Goal: Task Accomplishment & Management: Use online tool/utility

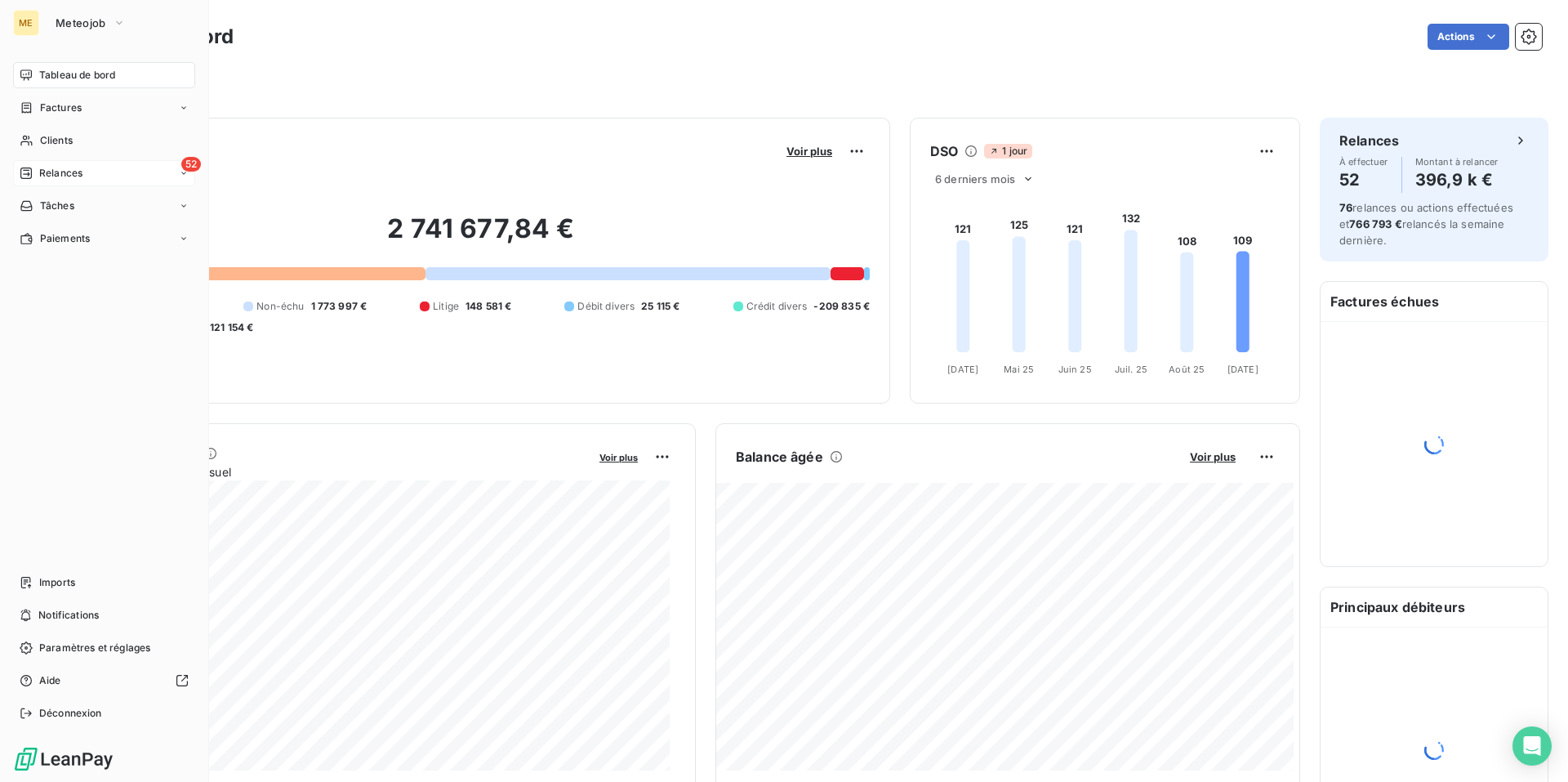
click at [70, 174] on span "Relances" at bounding box center [61, 173] width 43 height 14
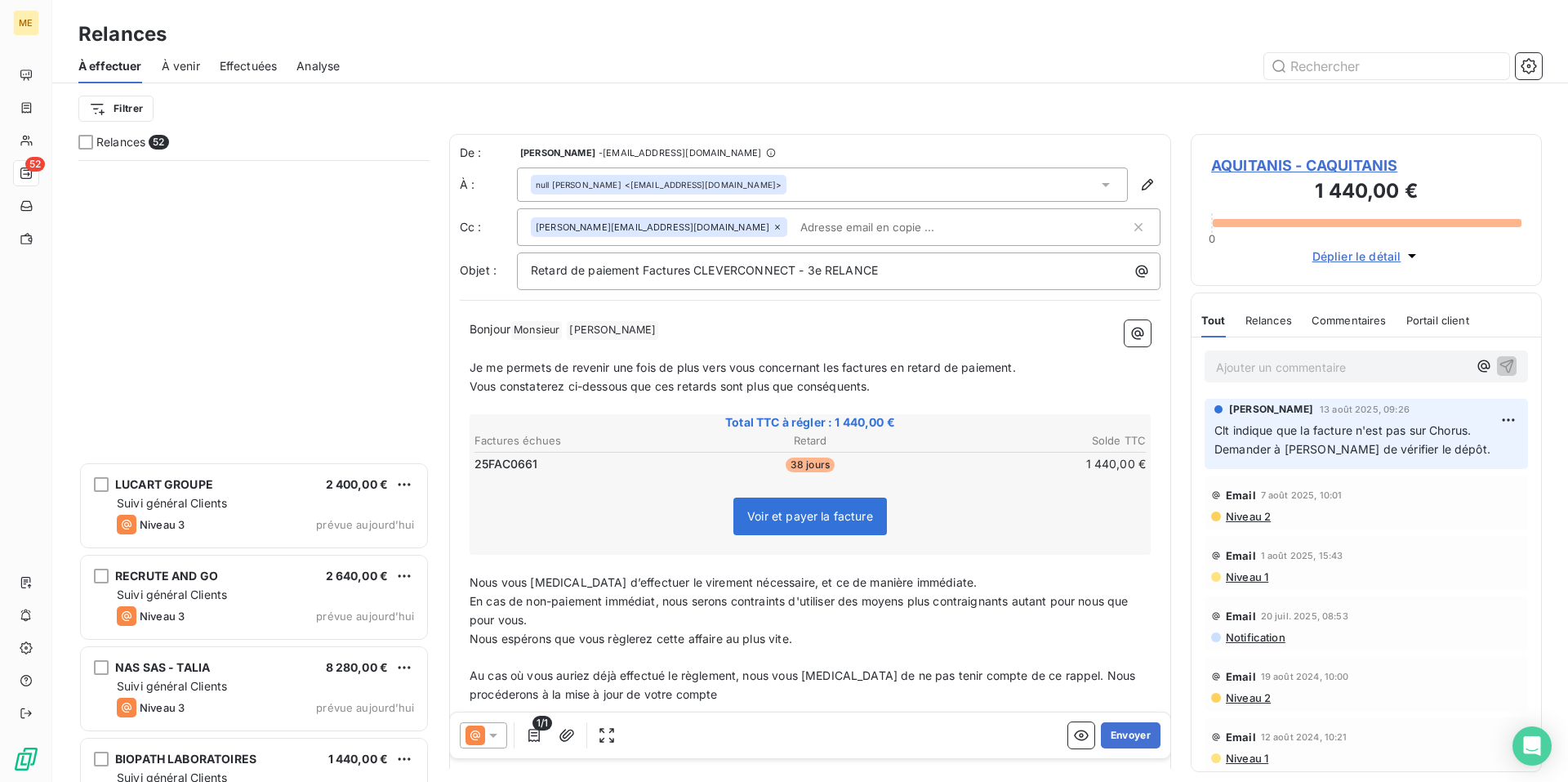
scroll to position [4138, 0]
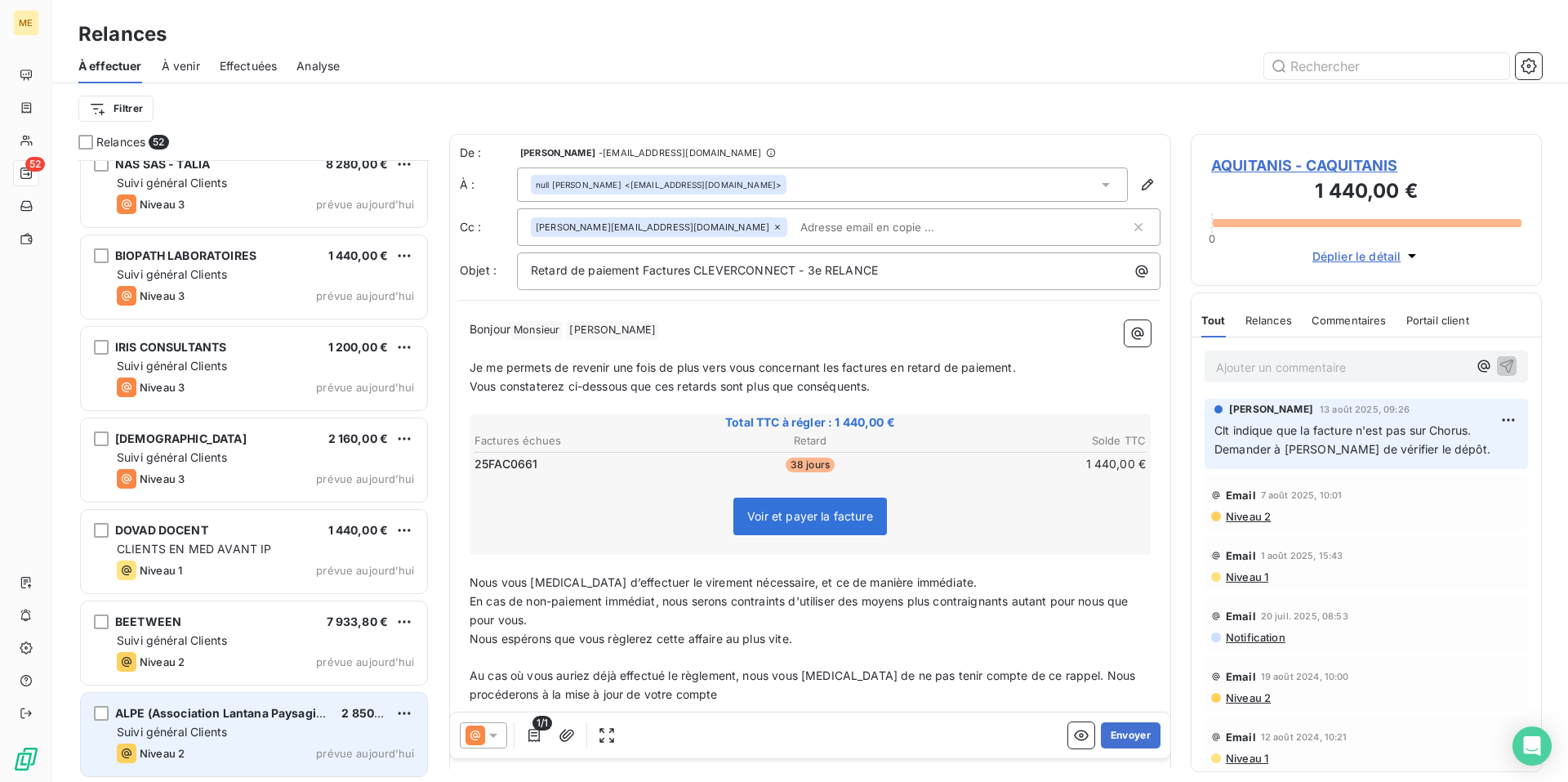
click at [262, 739] on div "Suivi général Clients" at bounding box center [265, 732] width 298 height 16
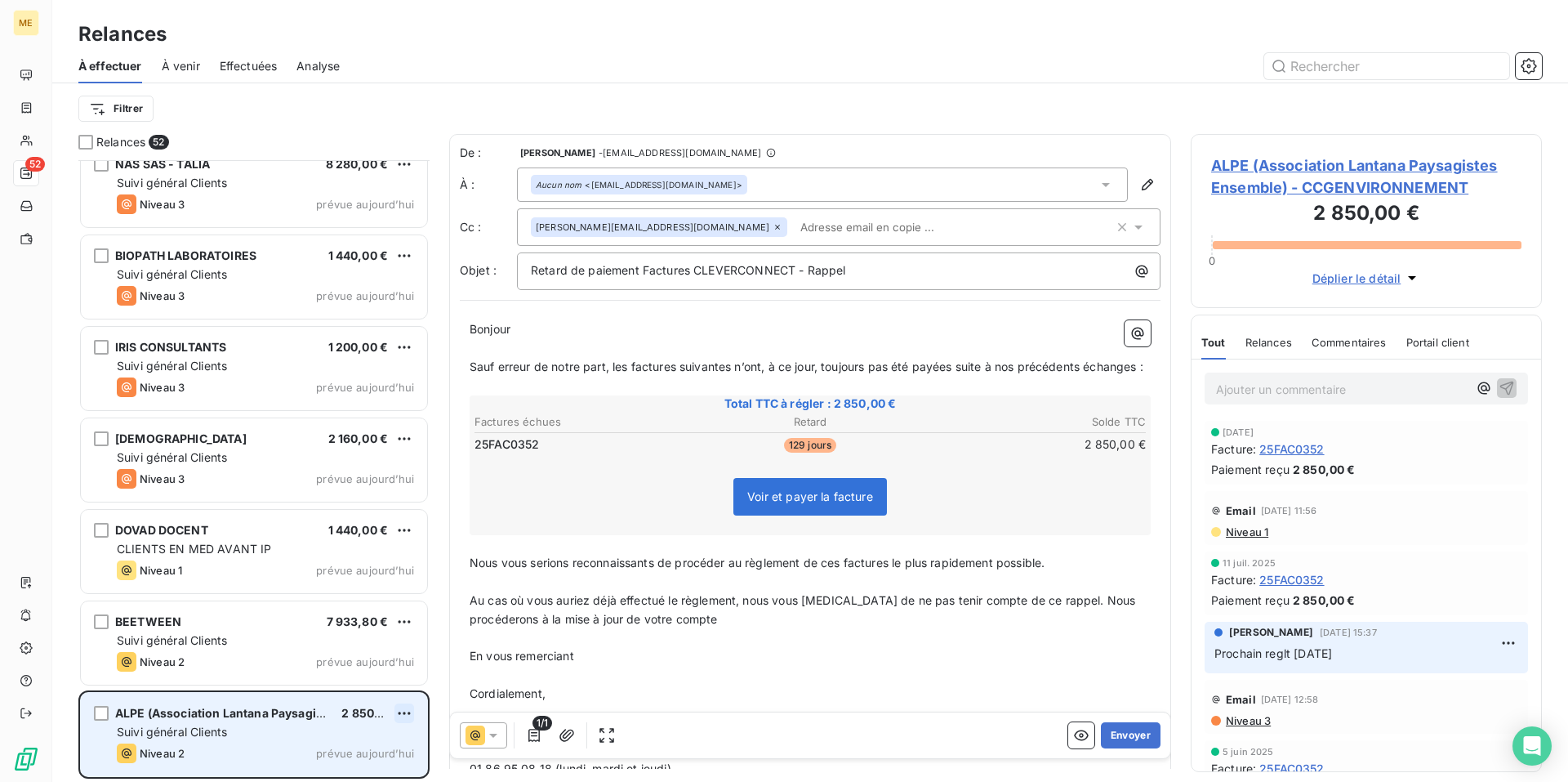
click at [400, 713] on html "ME 52 Relances À effectuer À venir Effectuées Analyse Filtrer Relances 52 RECRU…" at bounding box center [784, 391] width 1568 height 782
click at [382, 657] on div "Replanifier cette action" at bounding box center [334, 651] width 146 height 26
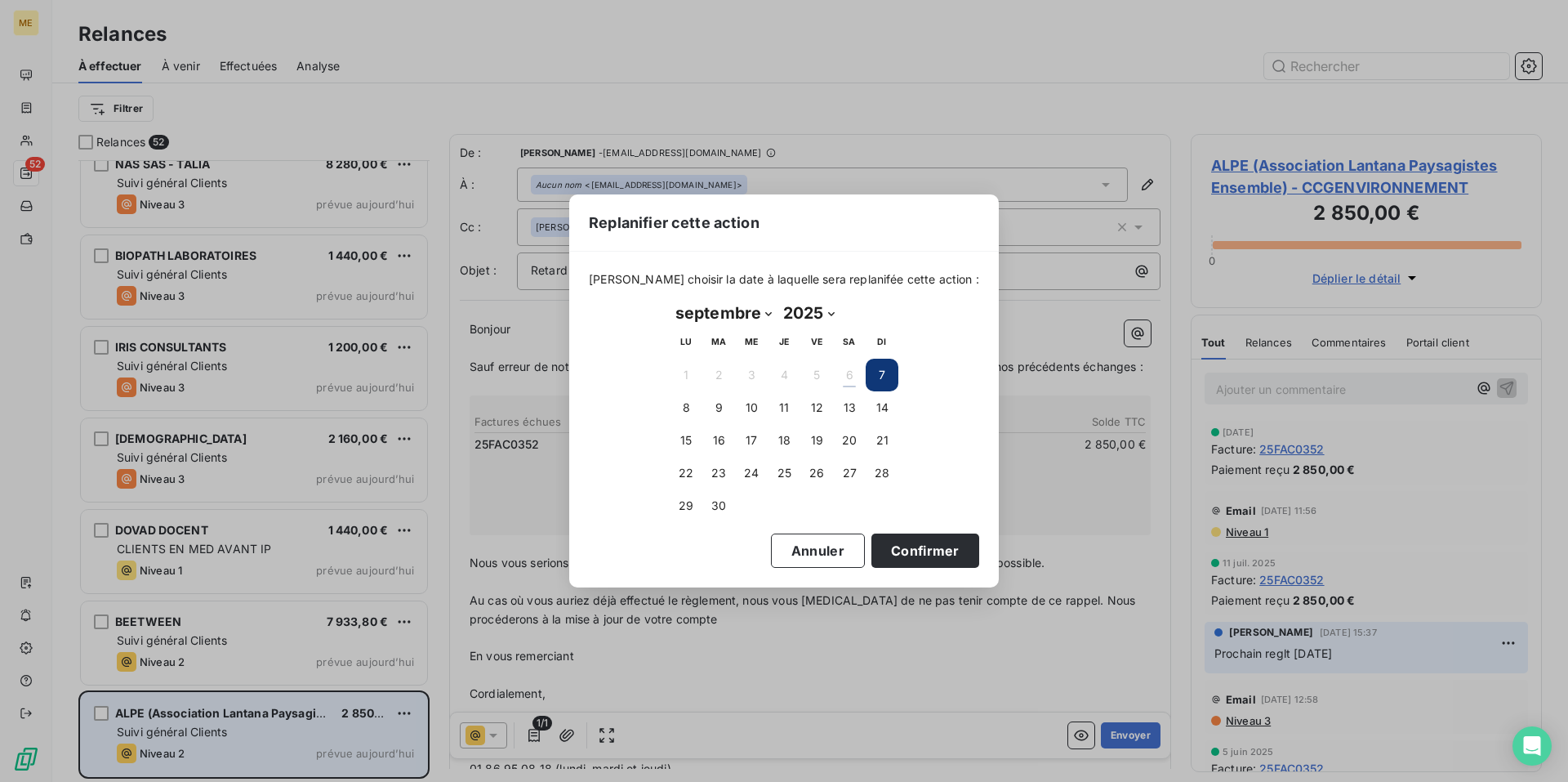
click at [765, 315] on select "janvier février mars avril mai juin juillet août septembre octobre novembre déc…" at bounding box center [723, 312] width 108 height 26
select select "9"
click at [670, 300] on select "janvier février mars avril mai juin juillet août septembre octobre novembre déc…" at bounding box center [723, 312] width 108 height 26
click at [816, 379] on button "3" at bounding box center [817, 375] width 32 height 32
click at [887, 542] on button "Confirmer" at bounding box center [925, 551] width 108 height 34
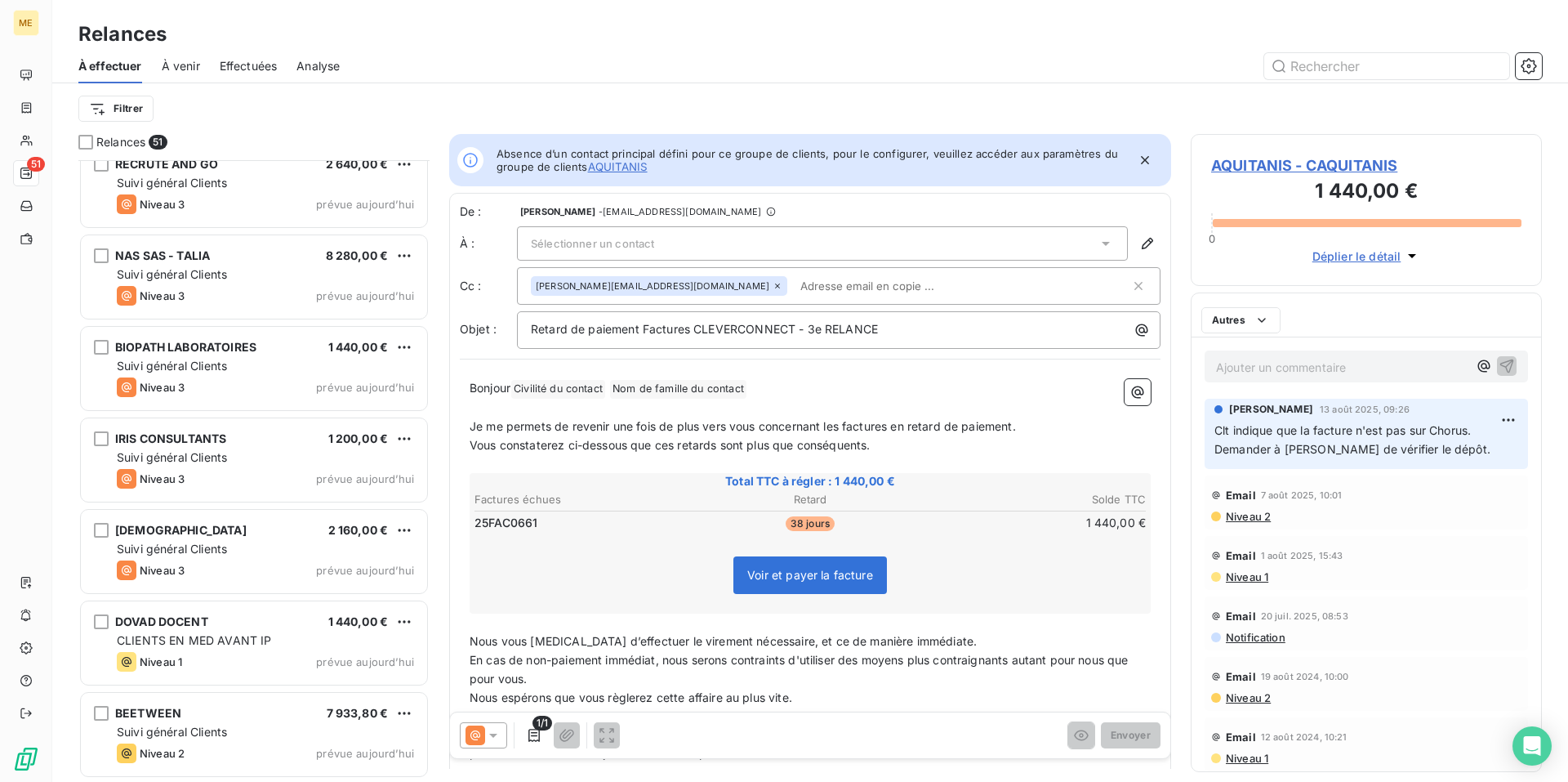
scroll to position [4045, 0]
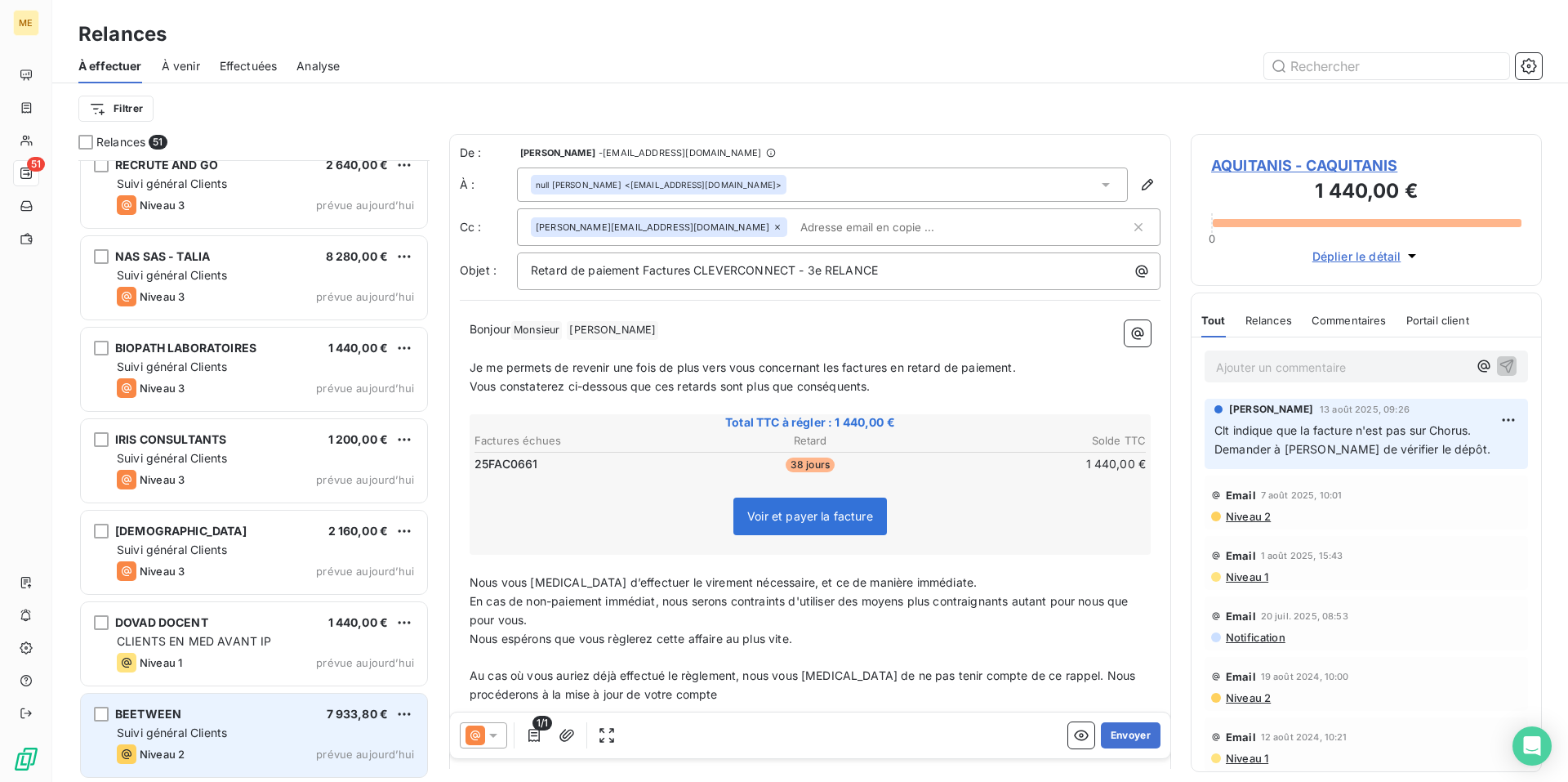
click at [277, 739] on div "Suivi général Clients" at bounding box center [265, 733] width 298 height 16
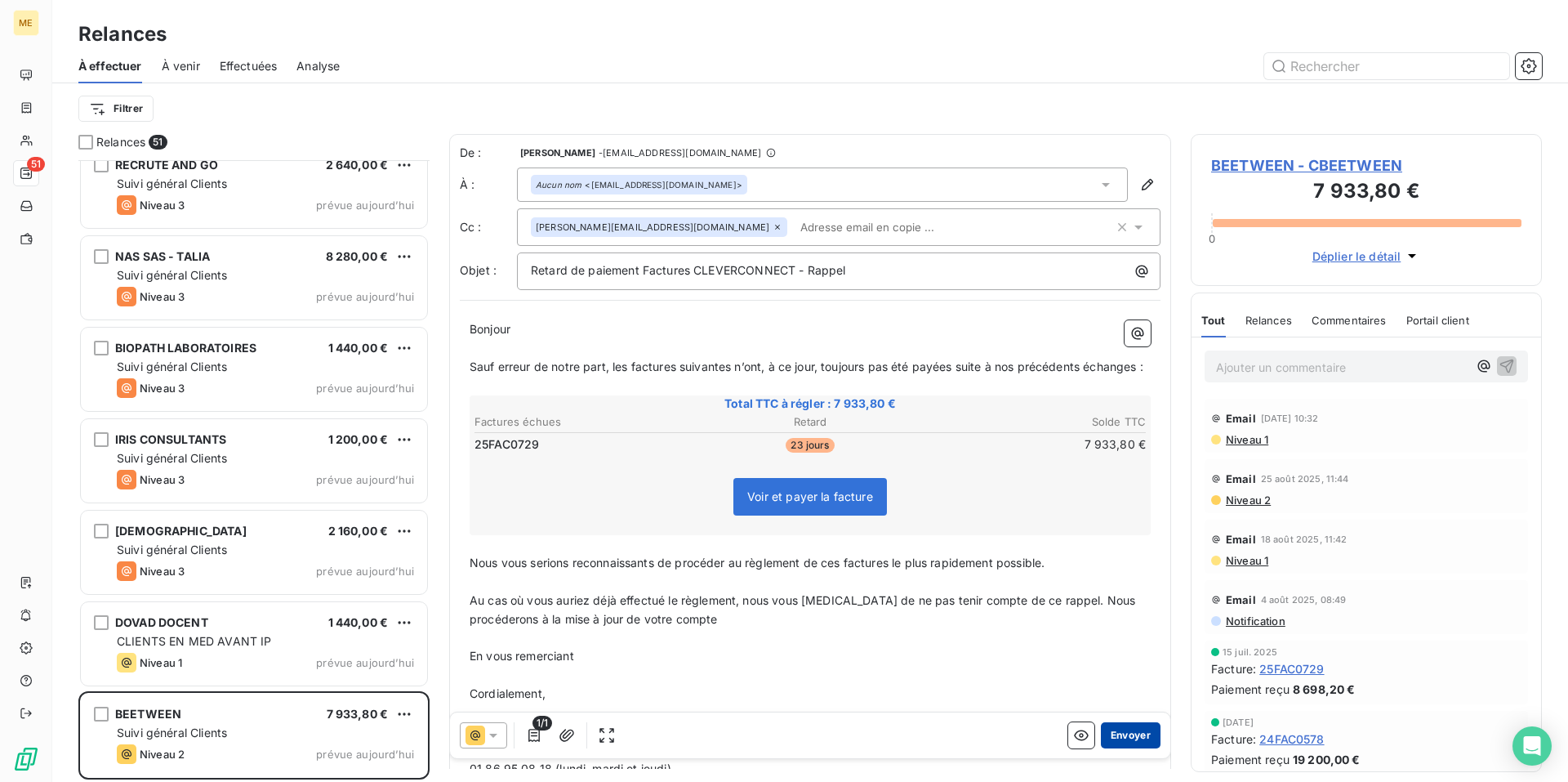
click at [1104, 737] on button "Envoyer" at bounding box center [1131, 734] width 60 height 26
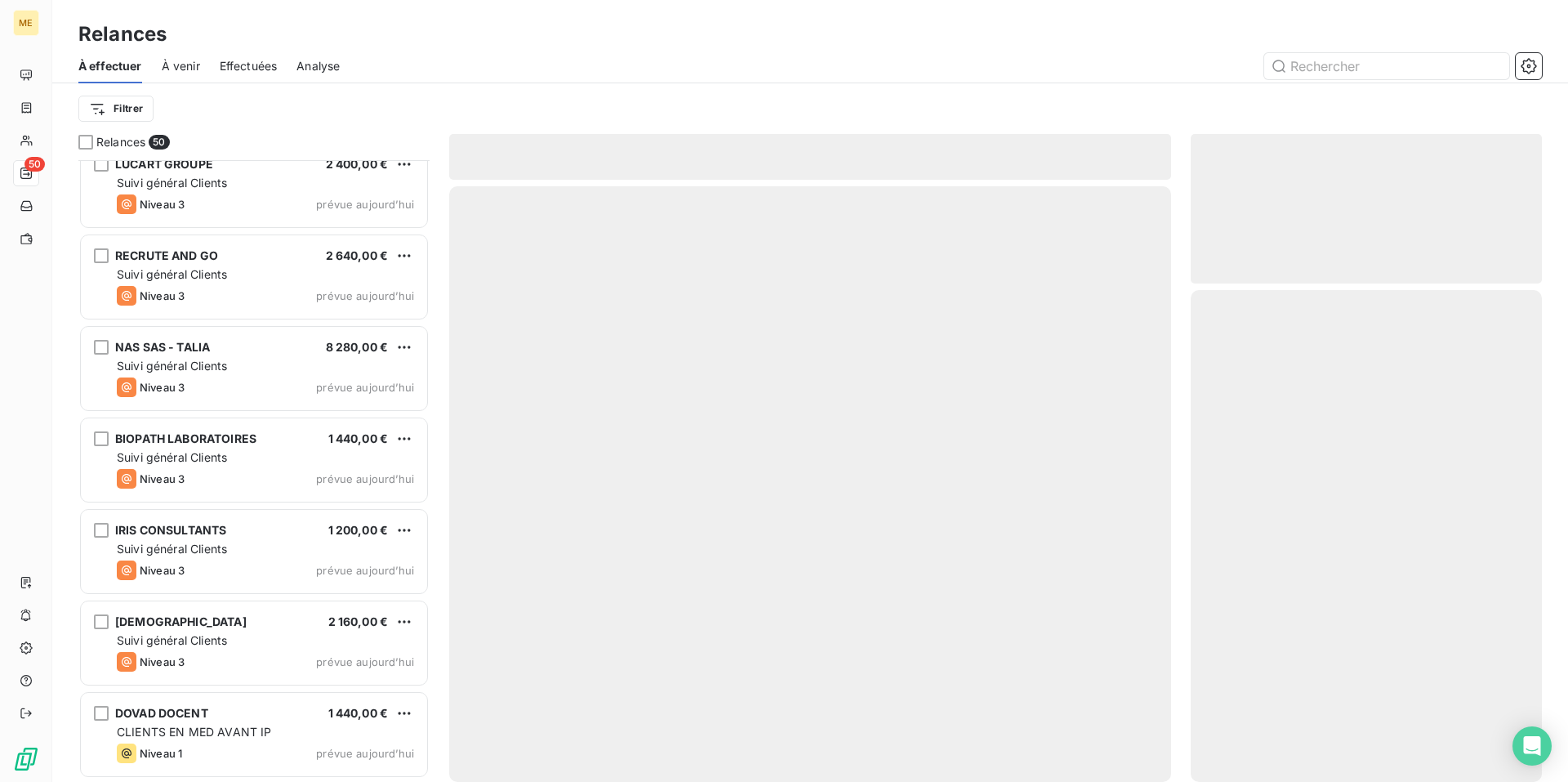
scroll to position [3954, 0]
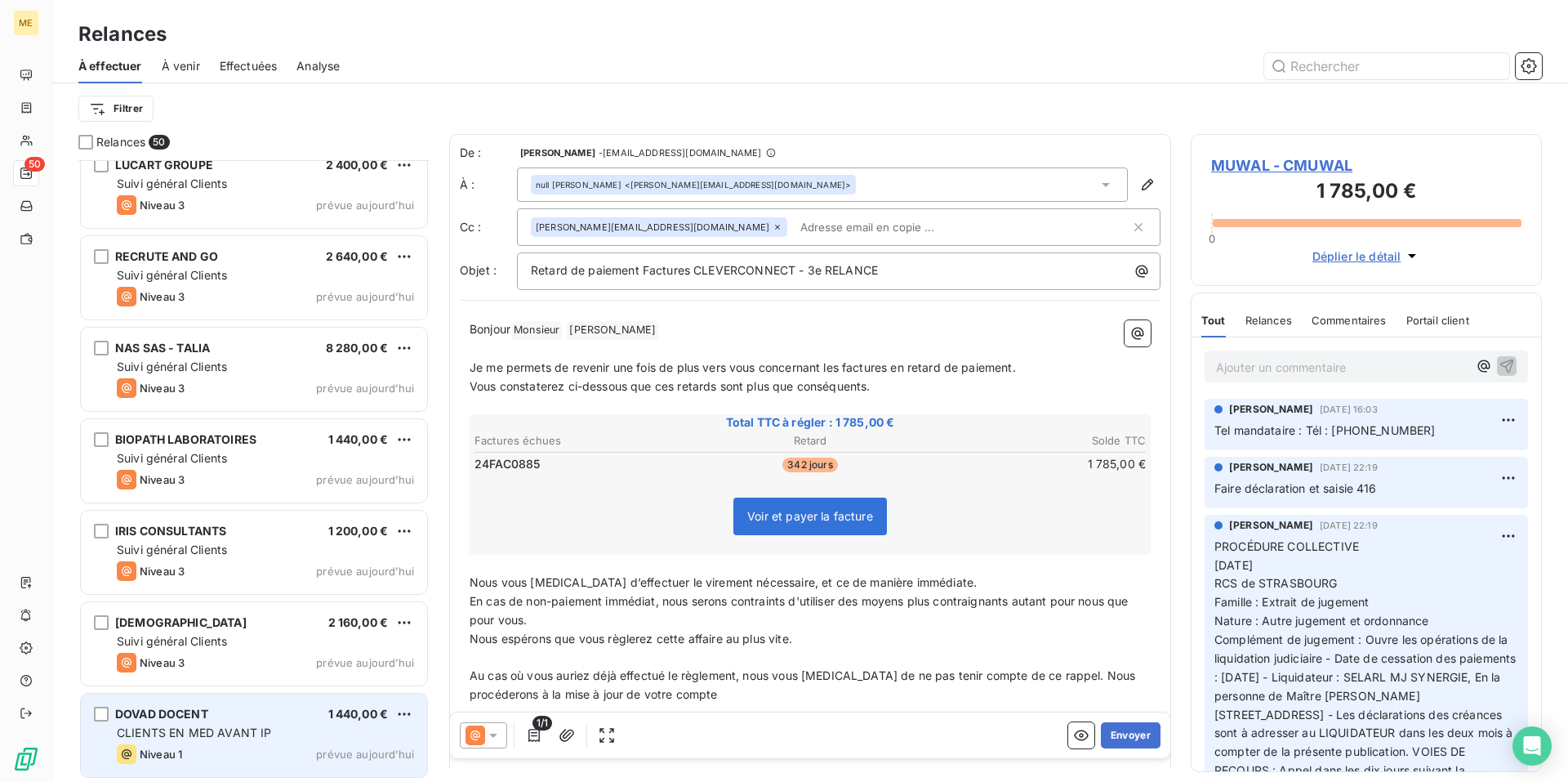
click at [239, 728] on span "CLIENTS EN MED AVANT IP" at bounding box center [194, 732] width 154 height 13
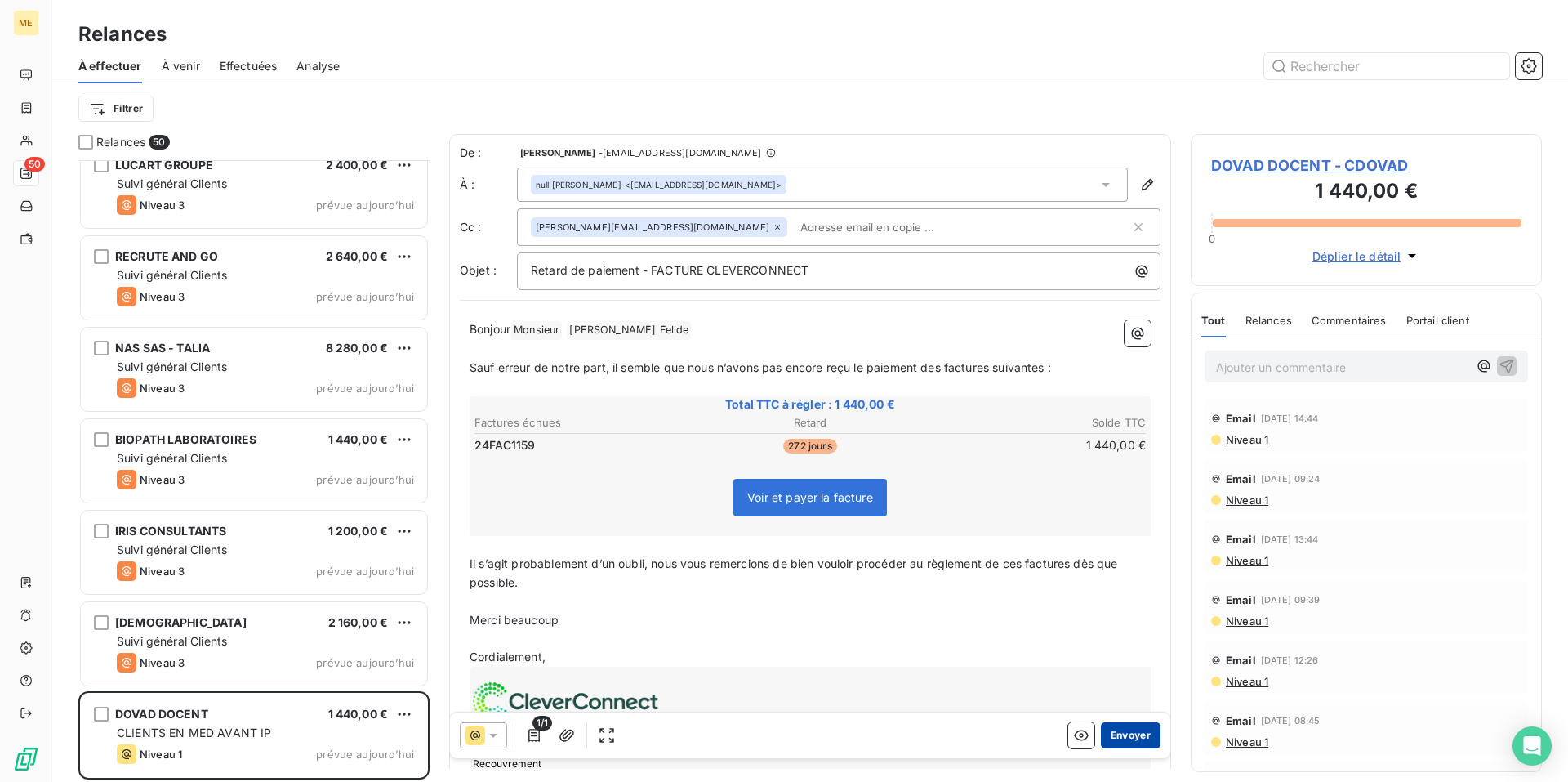
click at [1121, 736] on button "Envoyer" at bounding box center [1131, 734] width 60 height 26
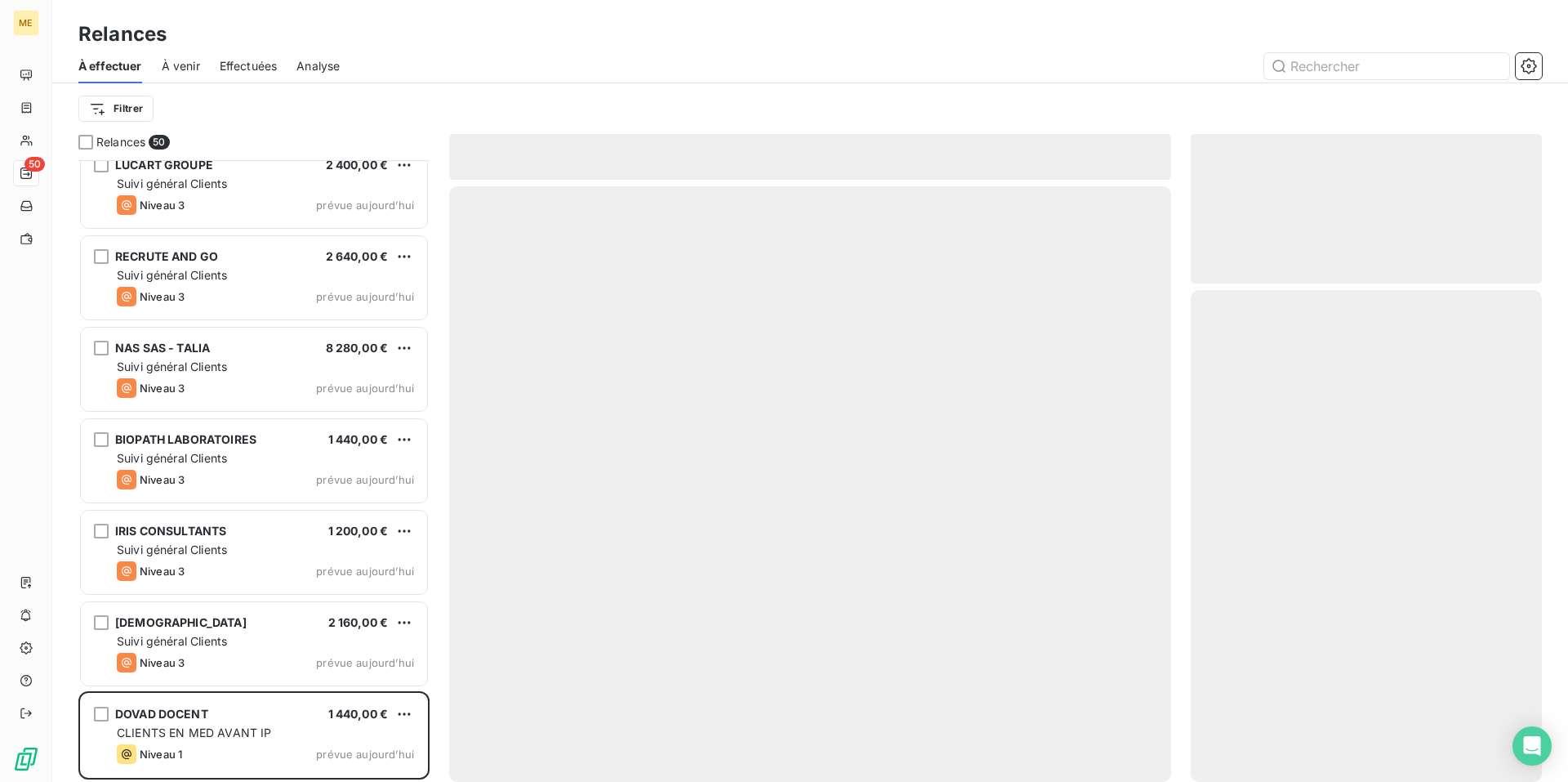
scroll to position [3862, 0]
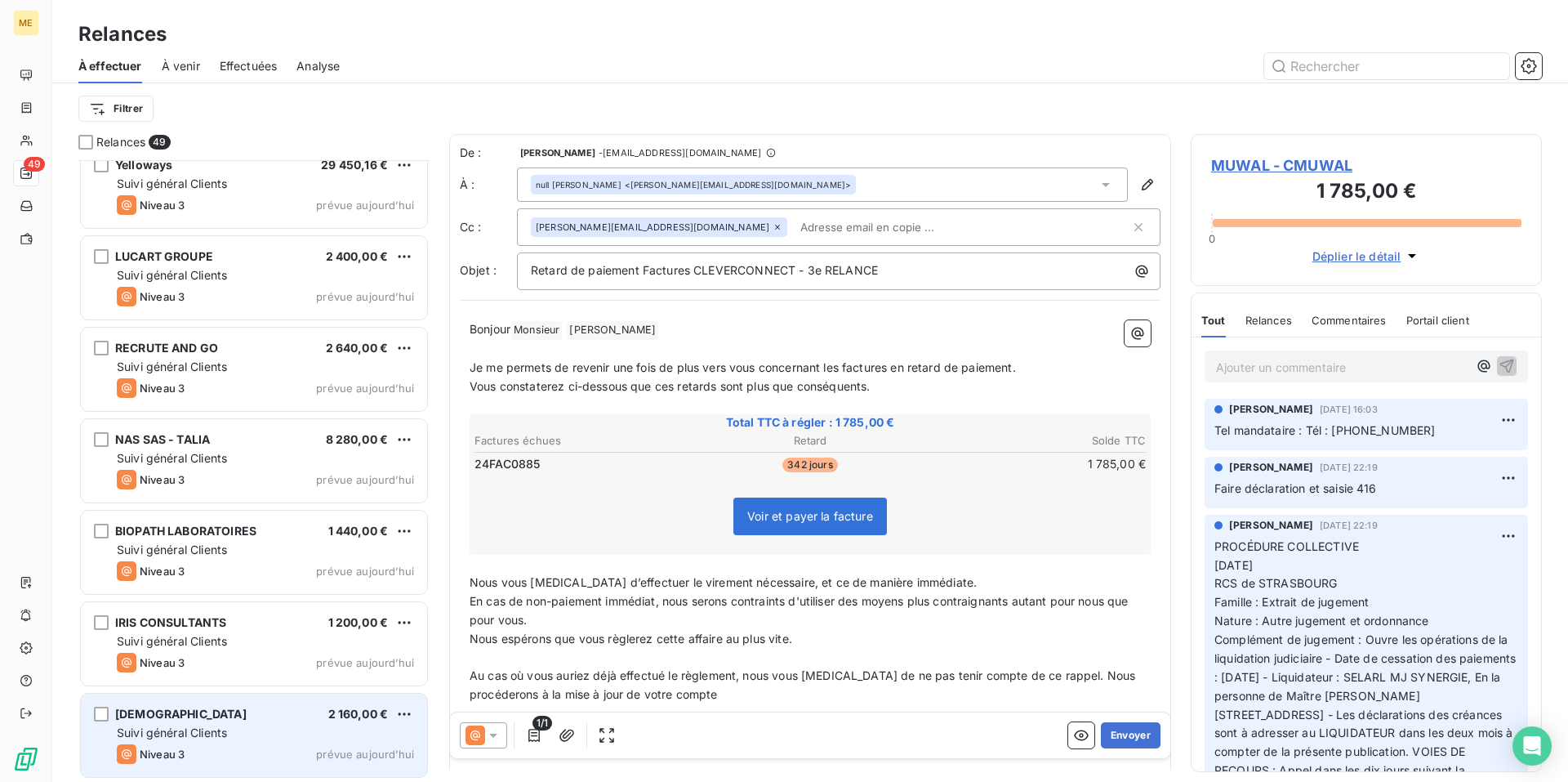
click at [225, 717] on div "ATEA 2 160,00 €" at bounding box center [265, 714] width 298 height 14
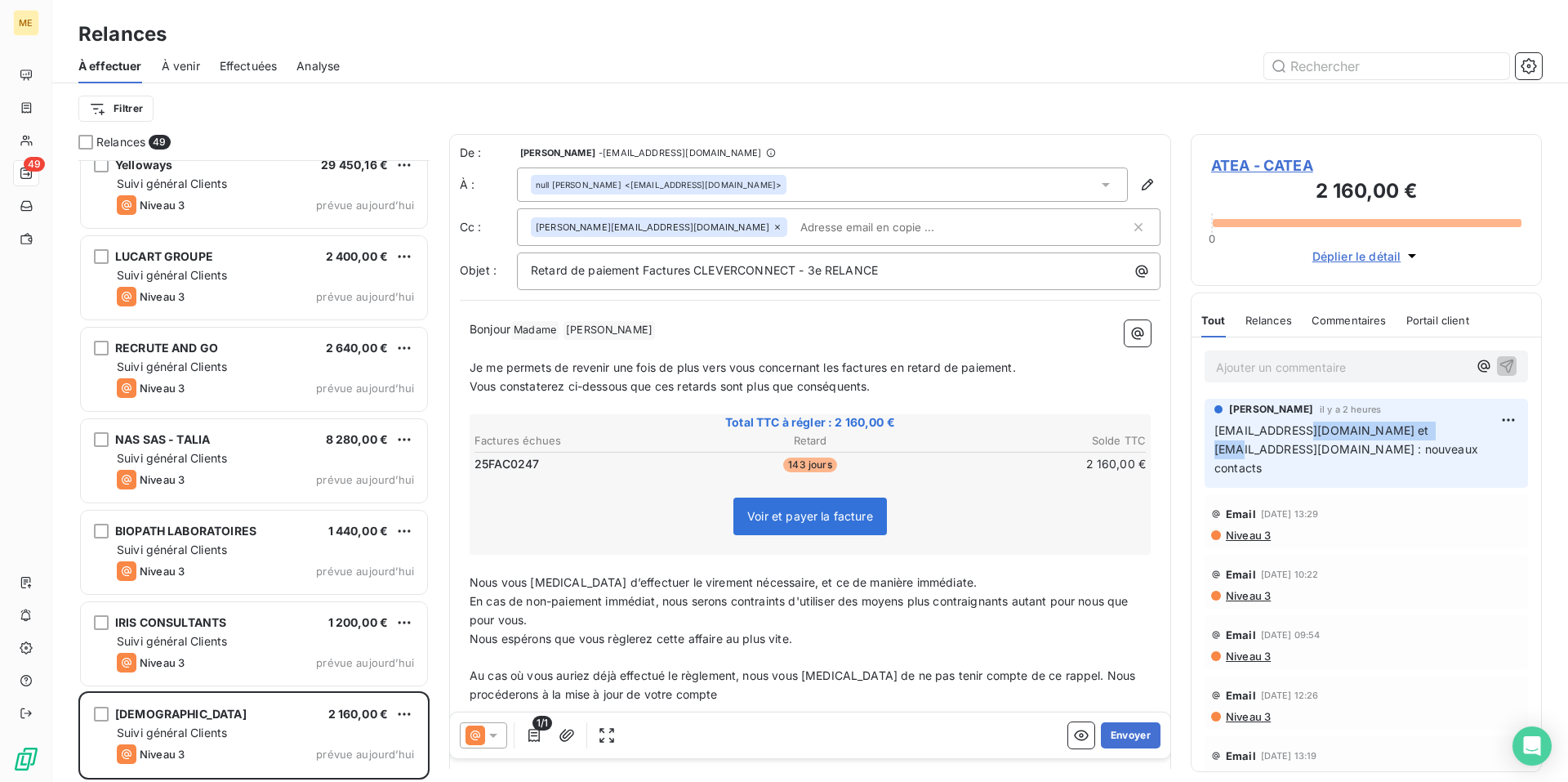
drag, startPoint x: 1414, startPoint y: 429, endPoint x: 1293, endPoint y: 434, distance: 121.1
click at [1293, 434] on span "[EMAIL_ADDRESS][DOMAIN_NAME] et [EMAIL_ADDRESS][DOMAIN_NAME] : nouveaux contacts" at bounding box center [1348, 448] width 267 height 51
copy span "[EMAIL_ADDRESS][DOMAIN_NAME]"
click at [1144, 196] on button "button" at bounding box center [1148, 184] width 26 height 26
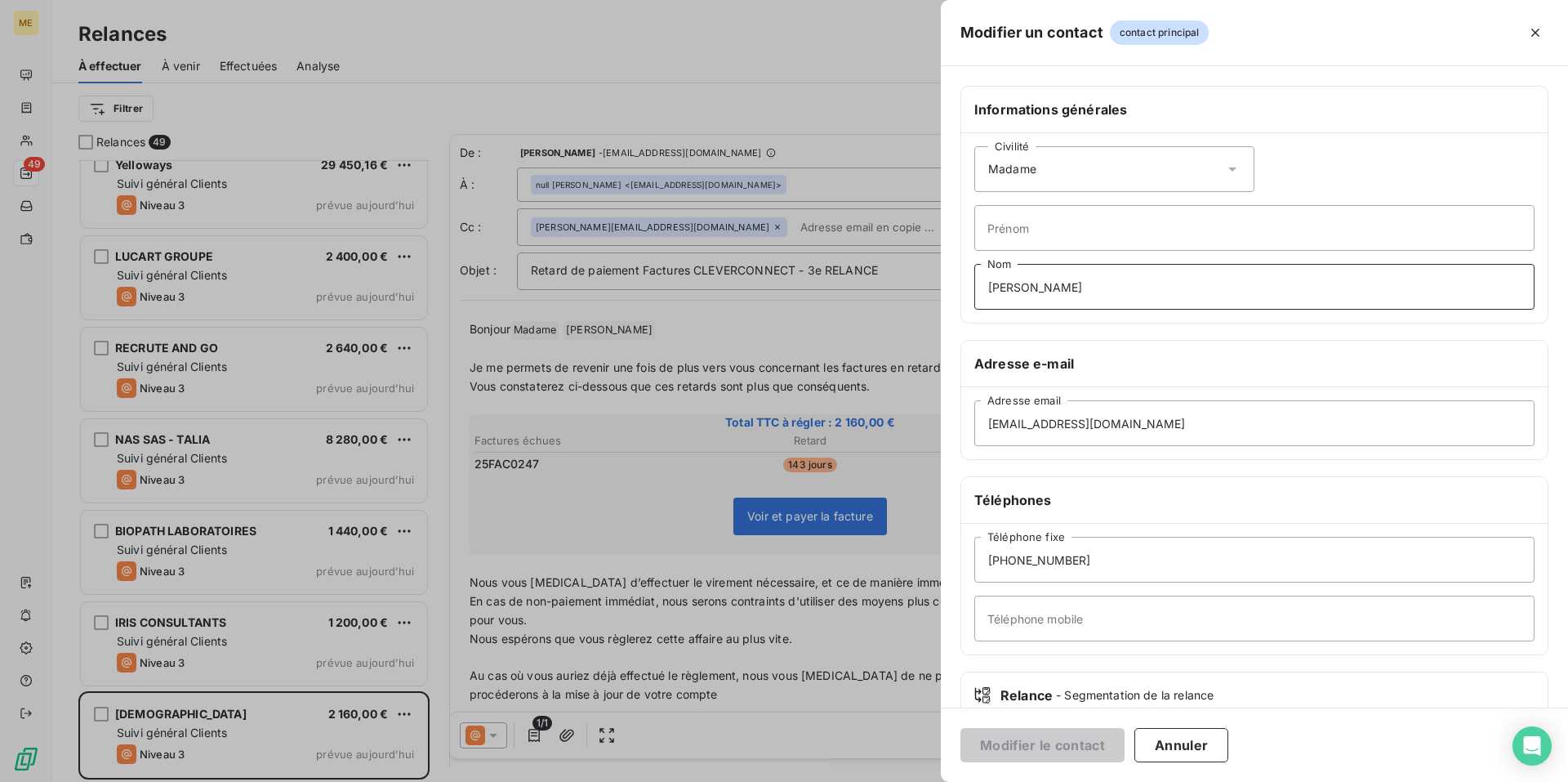
drag, startPoint x: 1134, startPoint y: 291, endPoint x: 889, endPoint y: 265, distance: 246.4
click at [892, 781] on div "Modifier un contact contact principal Informations générales Civilité Madame [P…" at bounding box center [784, 782] width 1568 height 0
type input "m"
type input "%"
type input "Monsieur"
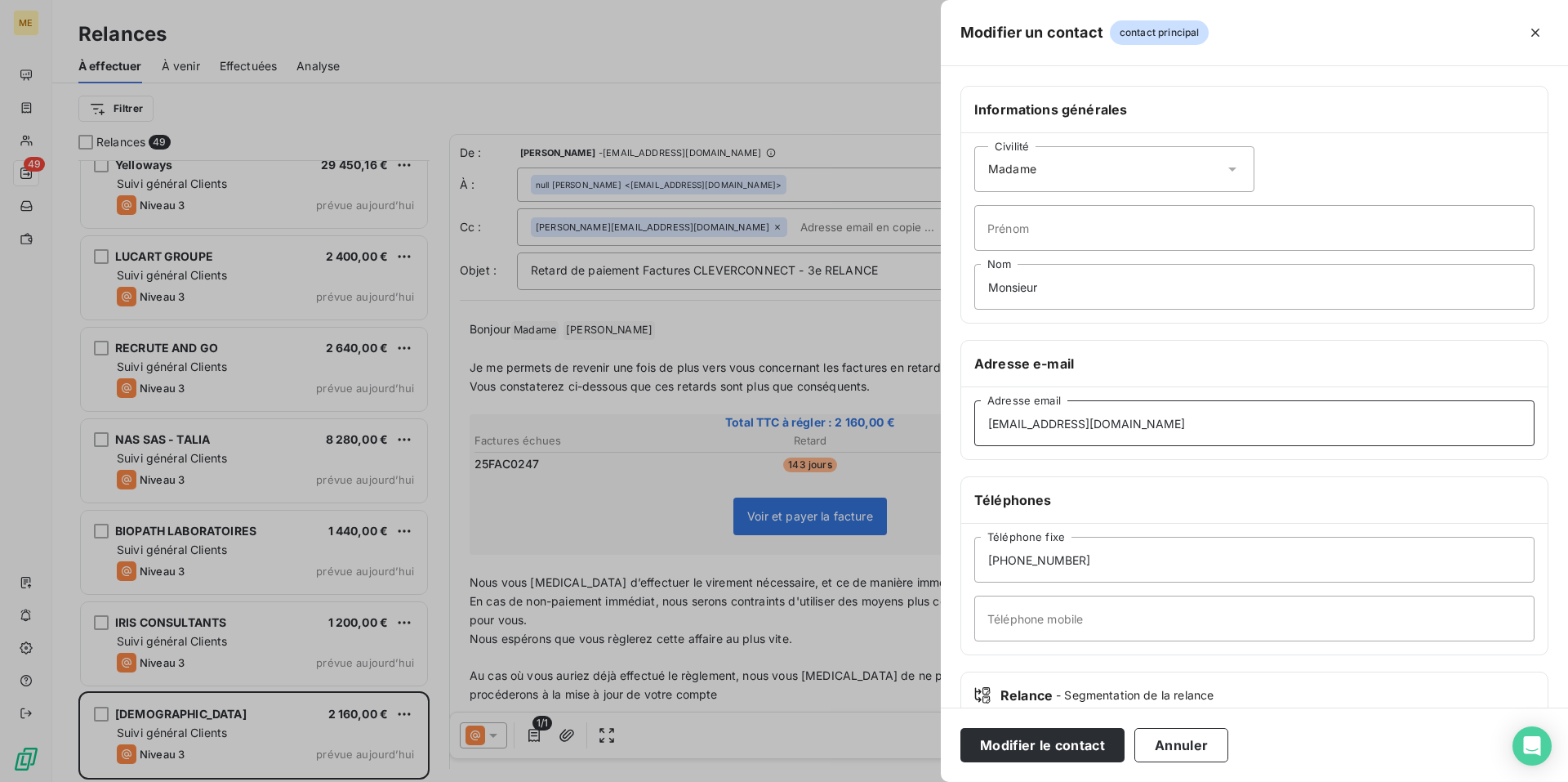
drag, startPoint x: 1117, startPoint y: 415, endPoint x: 658, endPoint y: 397, distance: 459.4
click at [658, 781] on div "Modifier un contact contact principal Informations générales Civilité Madame Pr…" at bounding box center [784, 782] width 1568 height 0
paste input "[EMAIL_ADDRESS][DOMAIN_NAME]"
type input "[EMAIL_ADDRESS][DOMAIN_NAME]"
click at [1074, 743] on button "Modifier le contact" at bounding box center [1043, 745] width 164 height 34
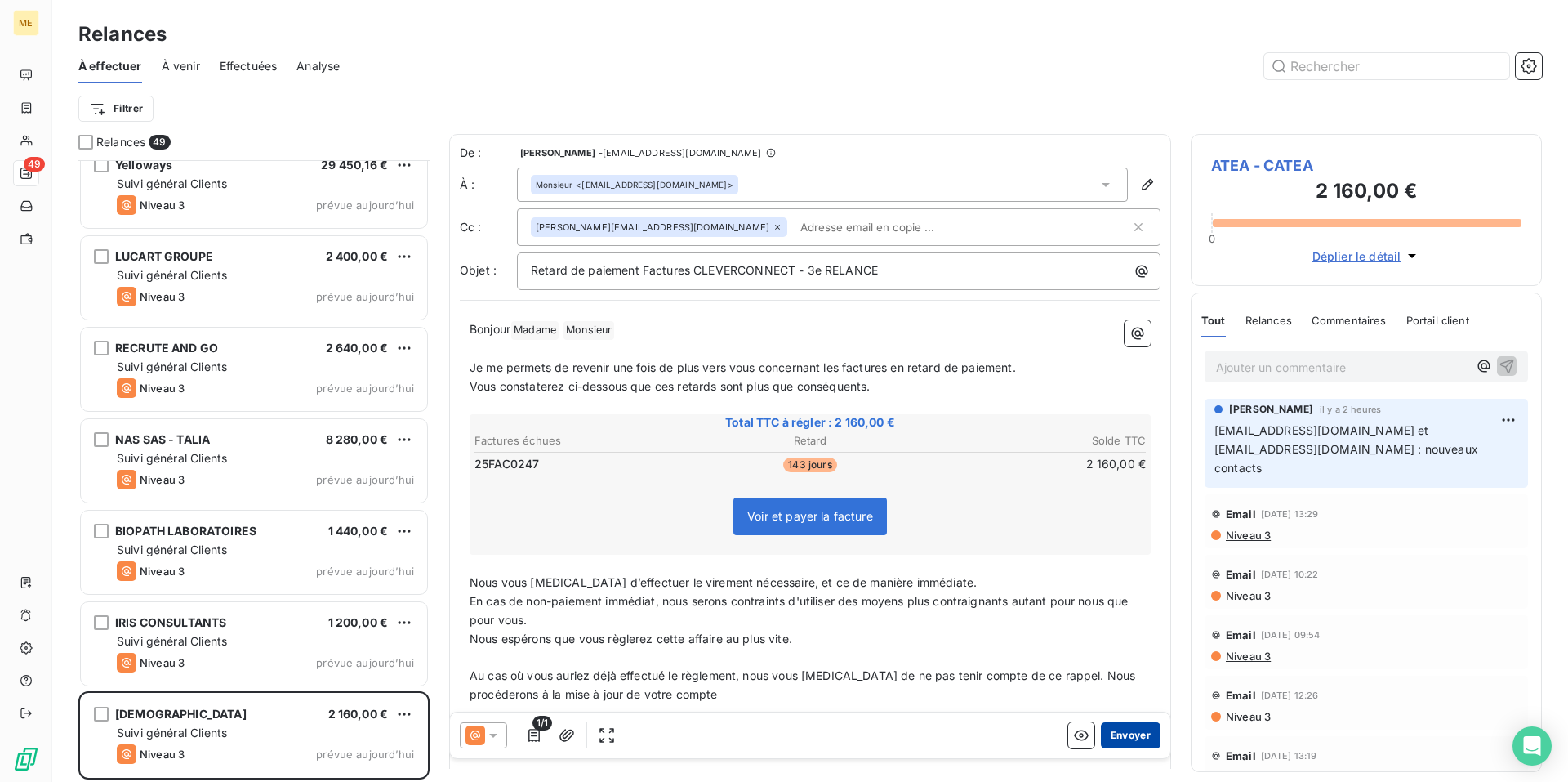
click at [1118, 734] on button "Envoyer" at bounding box center [1131, 734] width 60 height 26
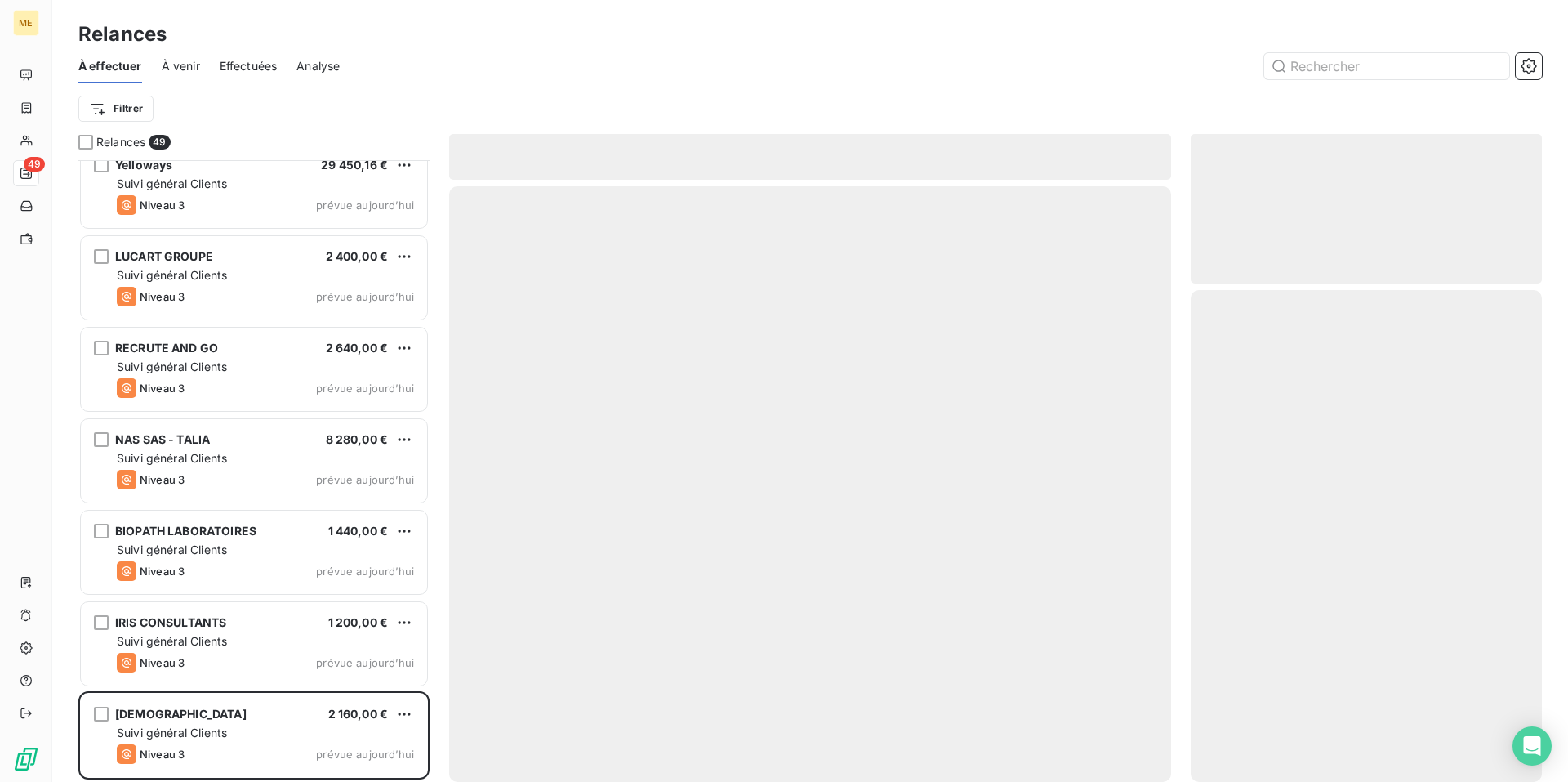
scroll to position [3771, 0]
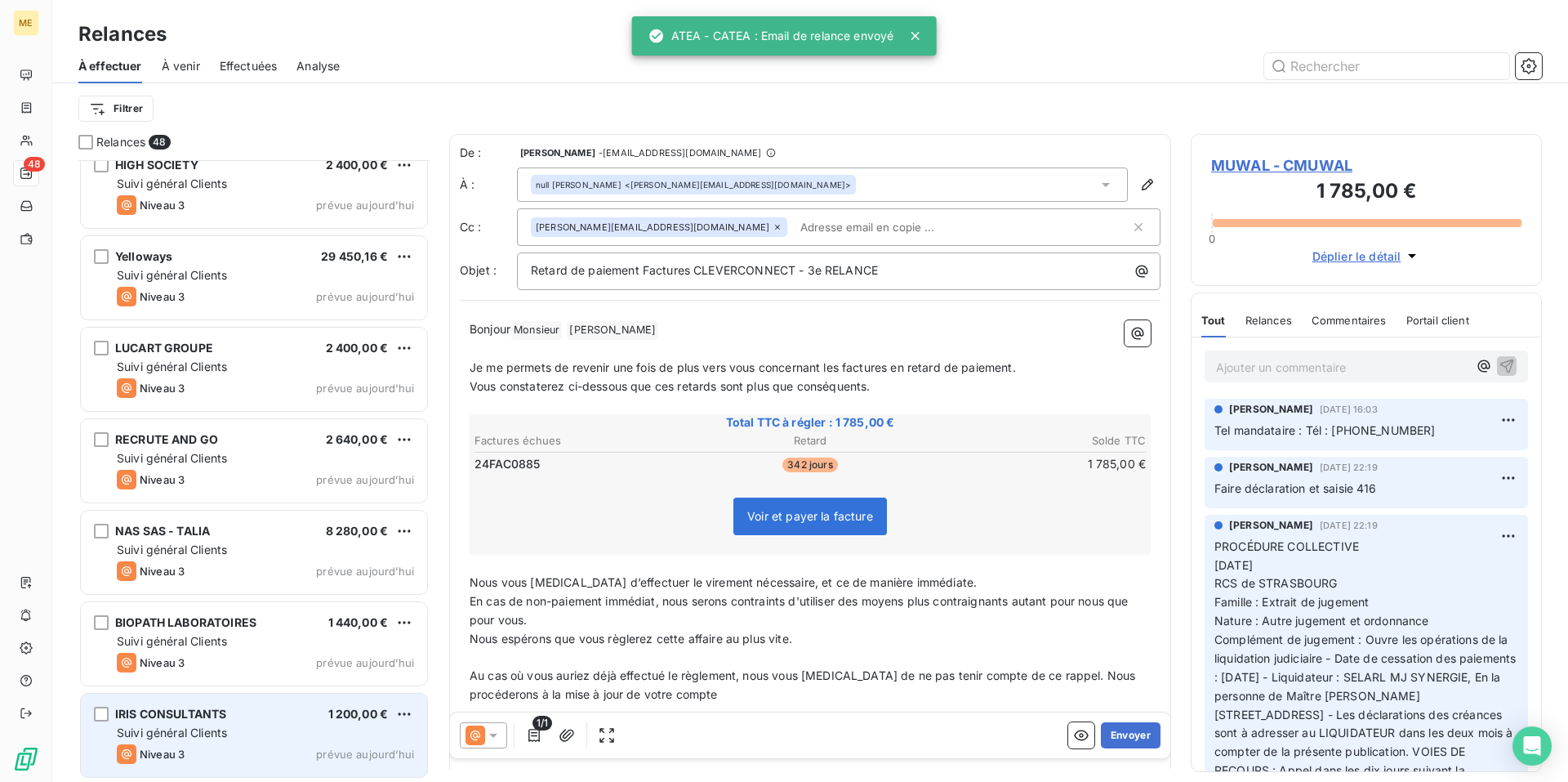
click at [290, 738] on div "Suivi général Clients" at bounding box center [265, 733] width 298 height 16
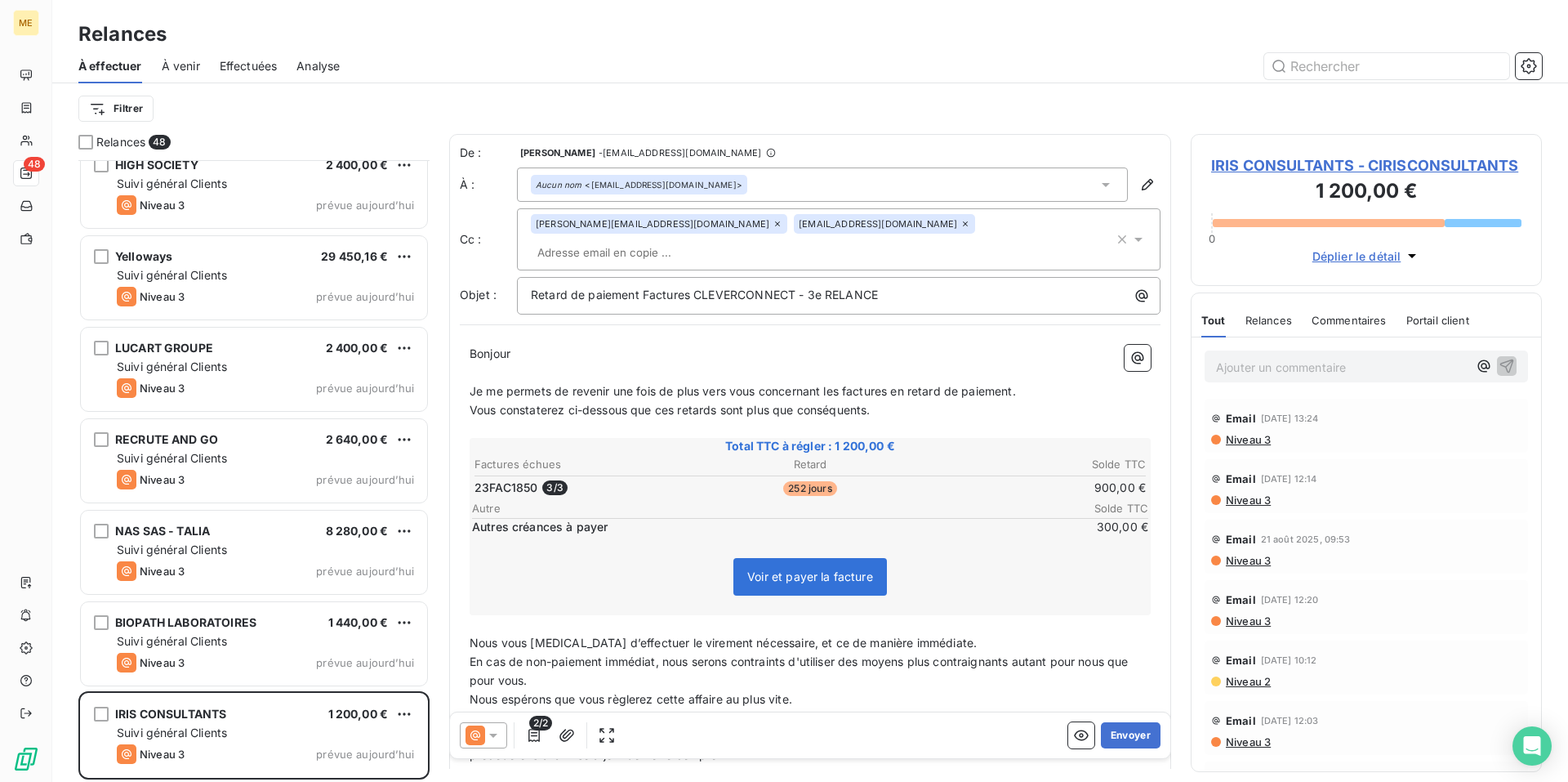
click at [961, 226] on icon at bounding box center [966, 223] width 10 height 10
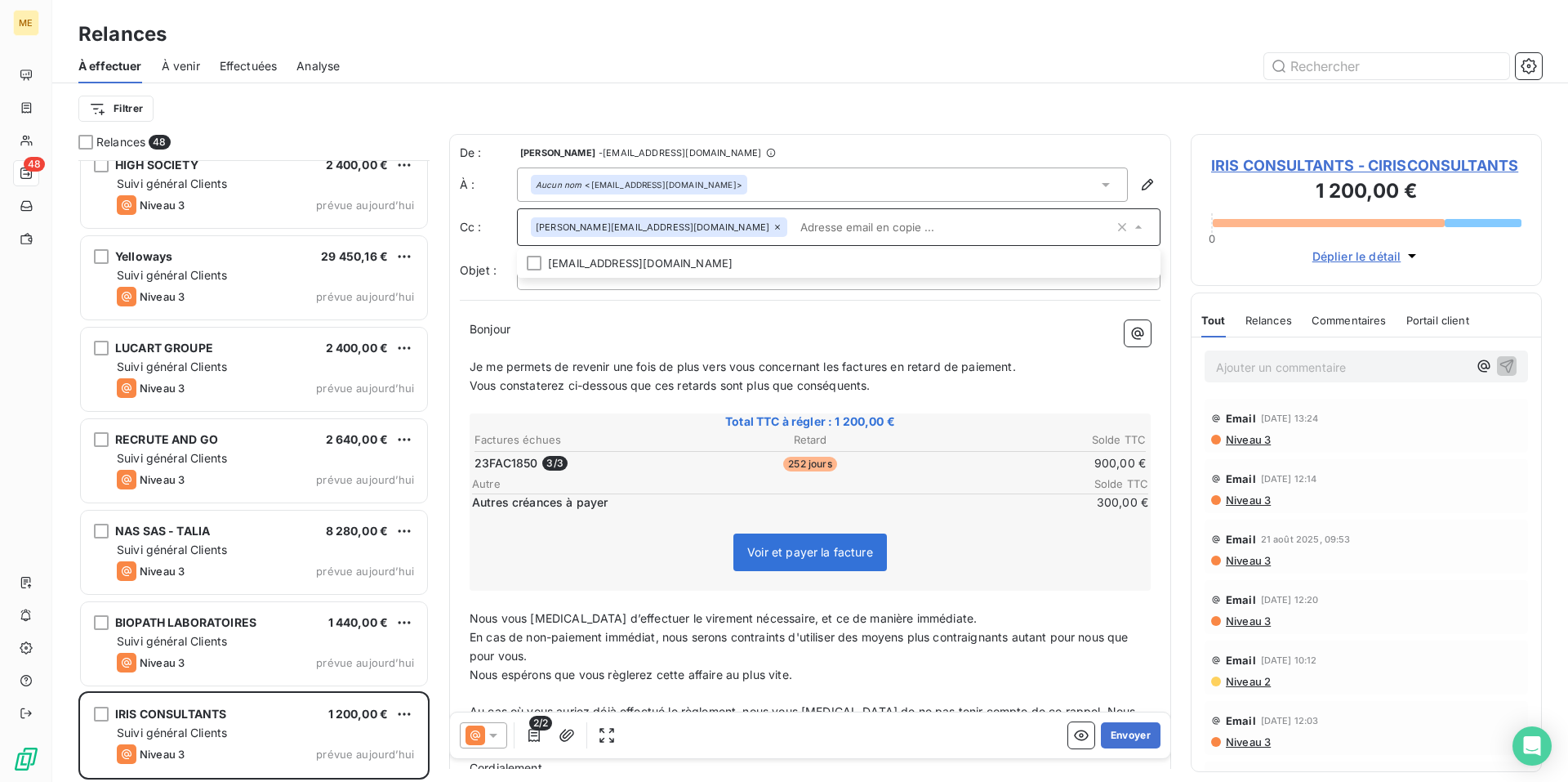
click at [612, 326] on p "Bonjour ﻿ ﻿ ﻿" at bounding box center [810, 329] width 681 height 19
click at [1122, 737] on button "Envoyer" at bounding box center [1131, 734] width 60 height 26
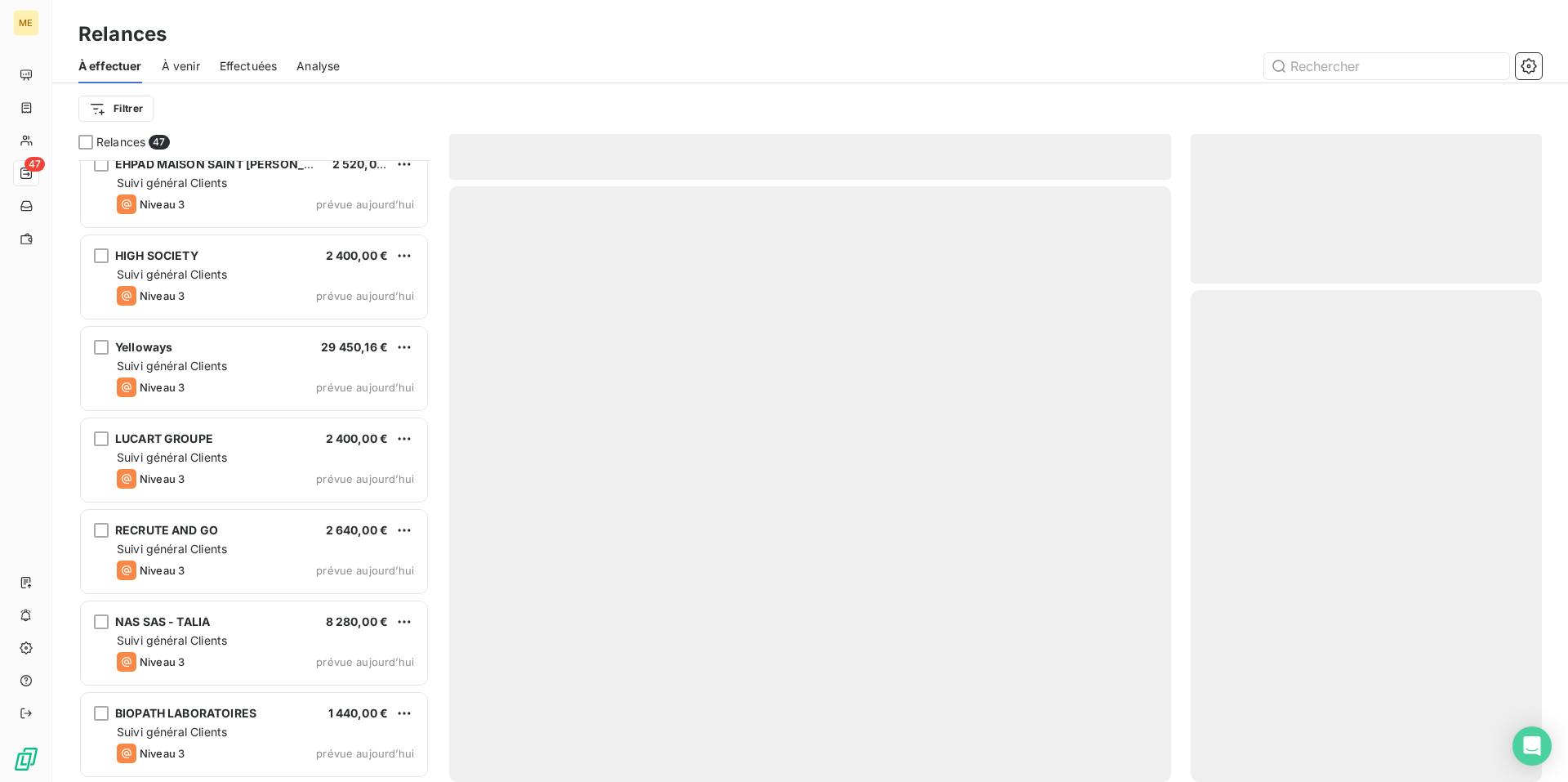
scroll to position [3680, 0]
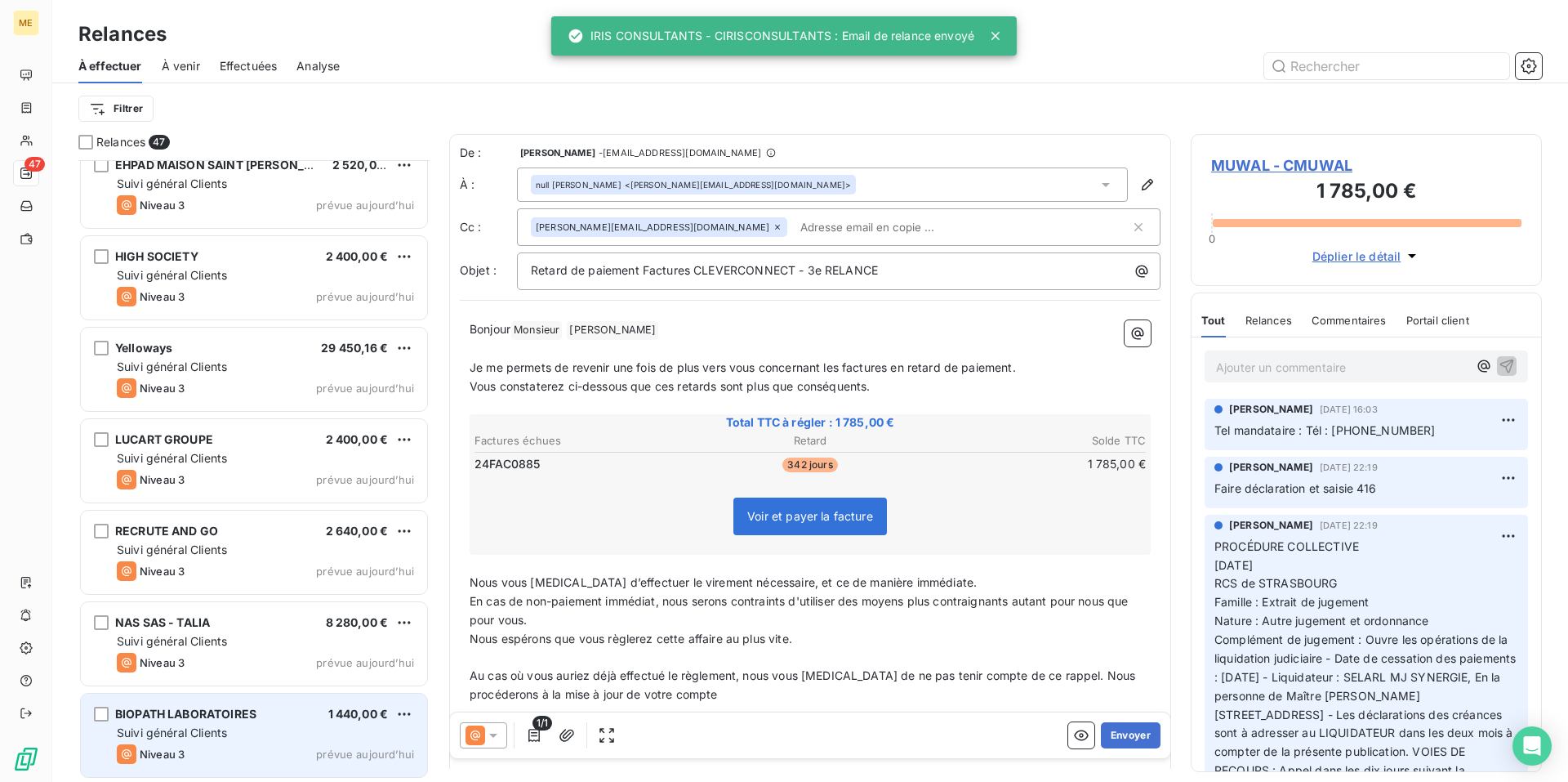
click at [247, 715] on span "BIOPATH LABORATOIRES" at bounding box center [186, 713] width 142 height 13
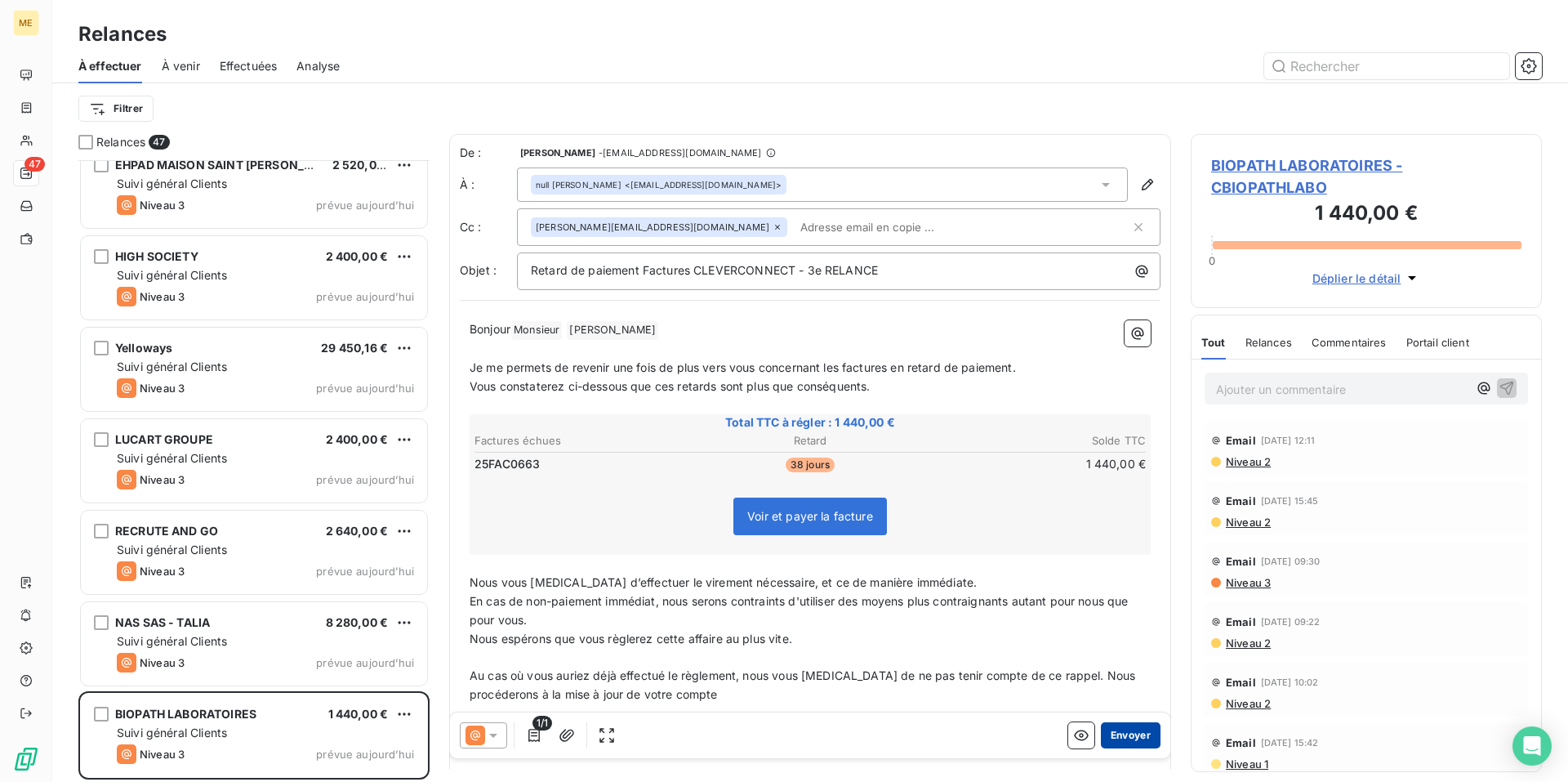
click at [1118, 742] on button "Envoyer" at bounding box center [1131, 734] width 60 height 26
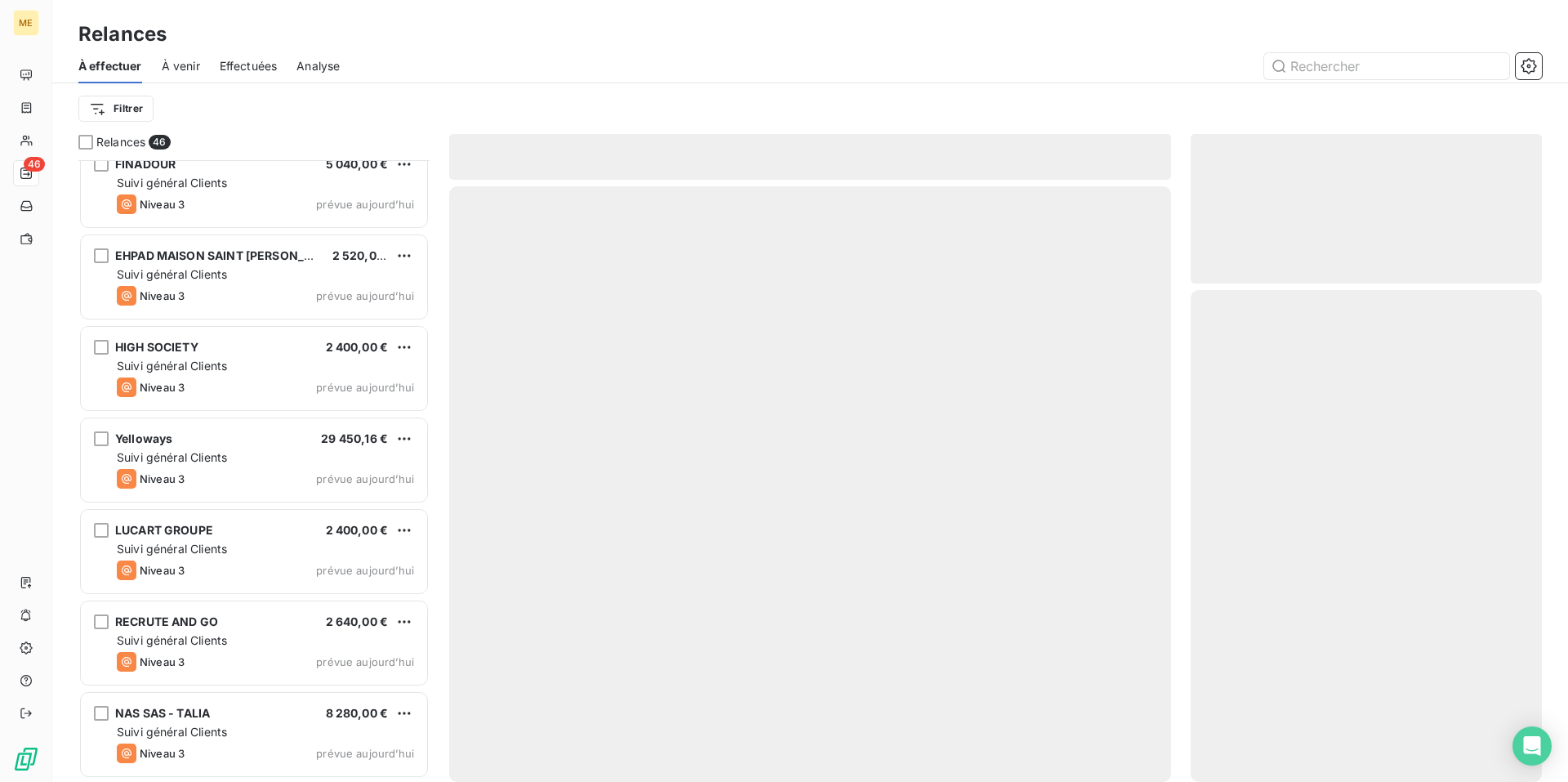
scroll to position [3588, 0]
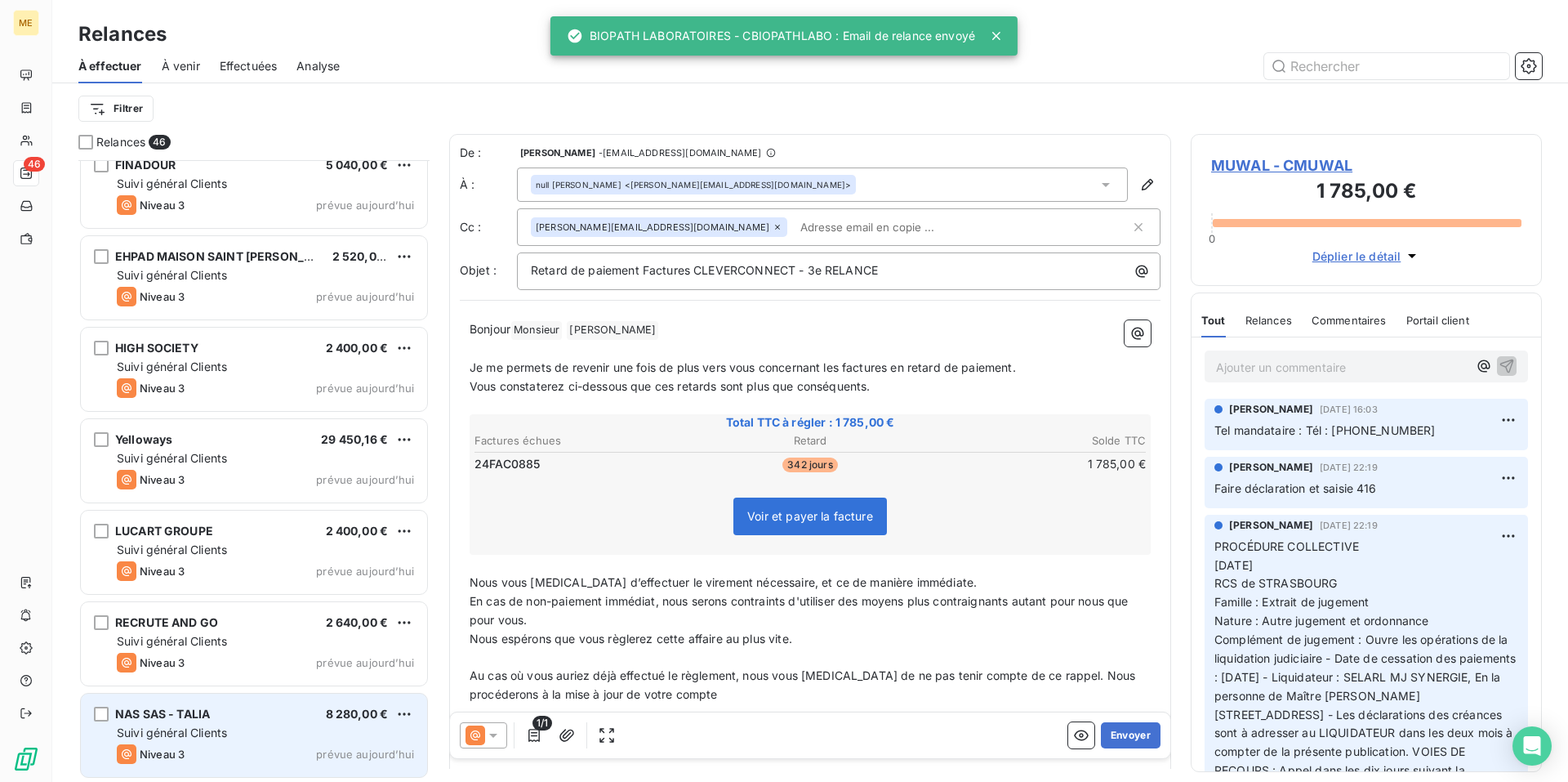
click at [264, 717] on div "NAS SAS - TALIA 8 280,00 €" at bounding box center [265, 714] width 298 height 14
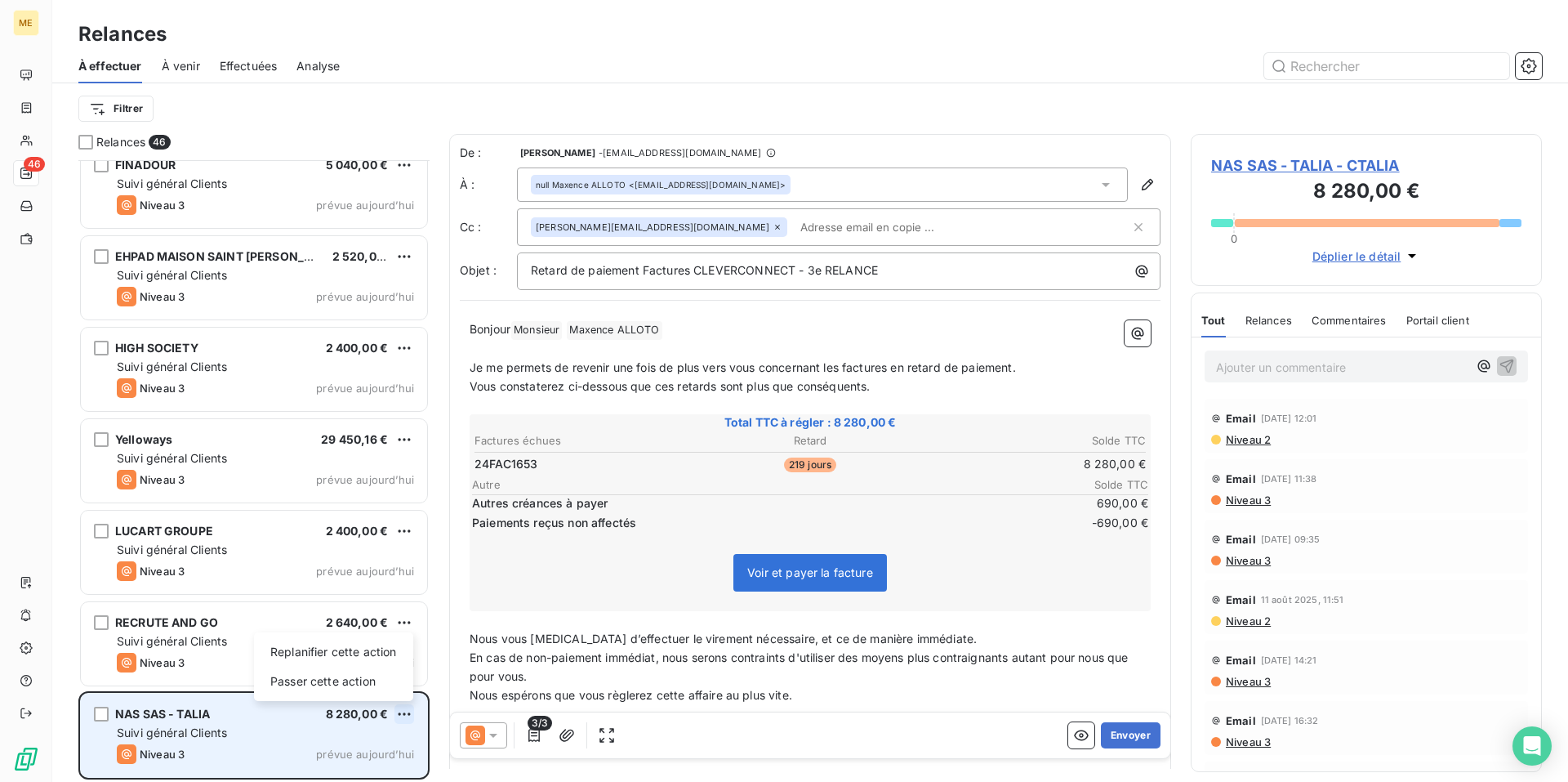
click at [403, 717] on html "ME 46 Relances À effectuer À venir Effectuées Analyse Filtrer Relances 46 NAD I…" at bounding box center [784, 391] width 1568 height 782
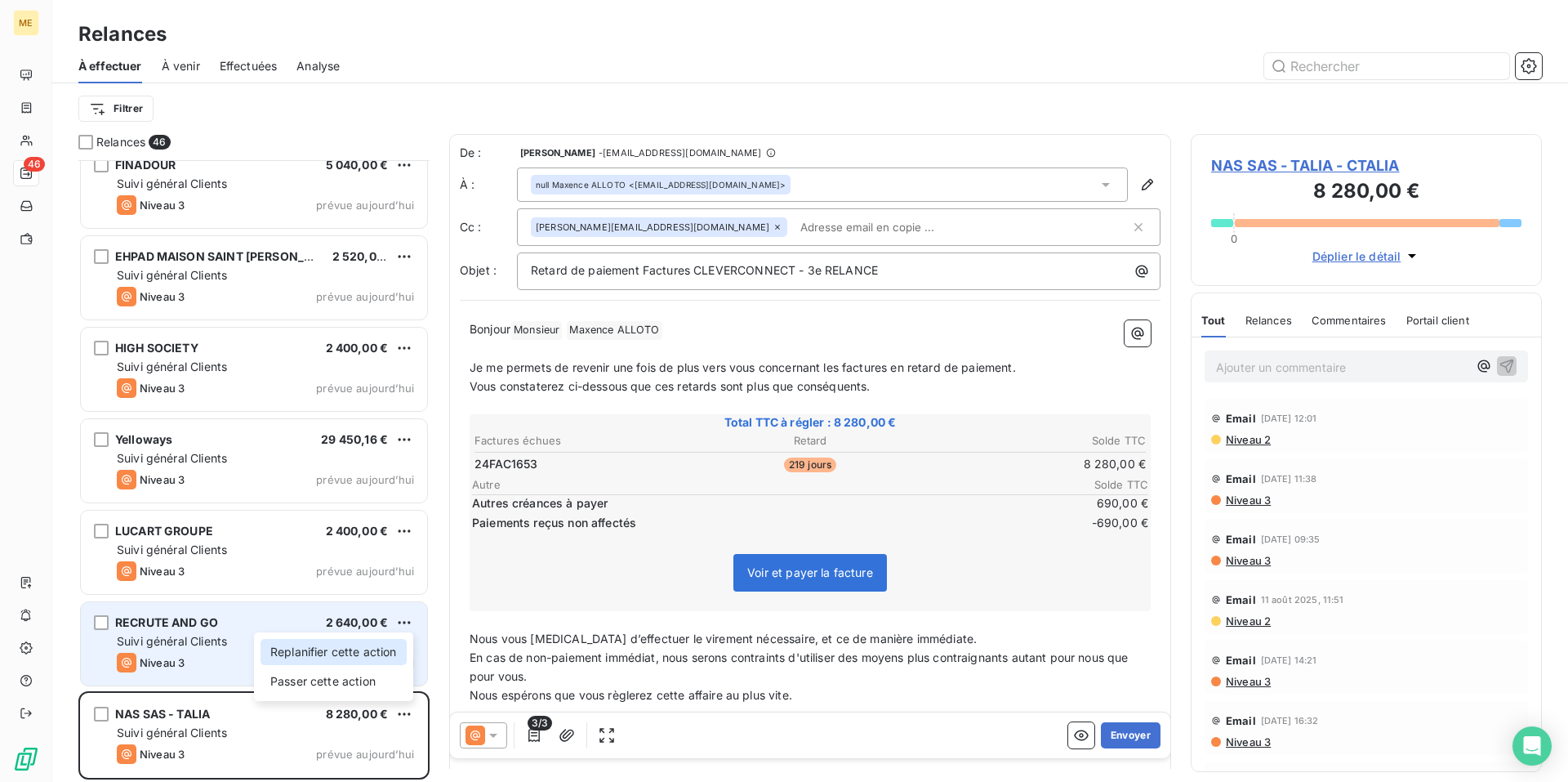
click at [364, 657] on div "Replanifier cette action" at bounding box center [334, 652] width 146 height 26
select select "8"
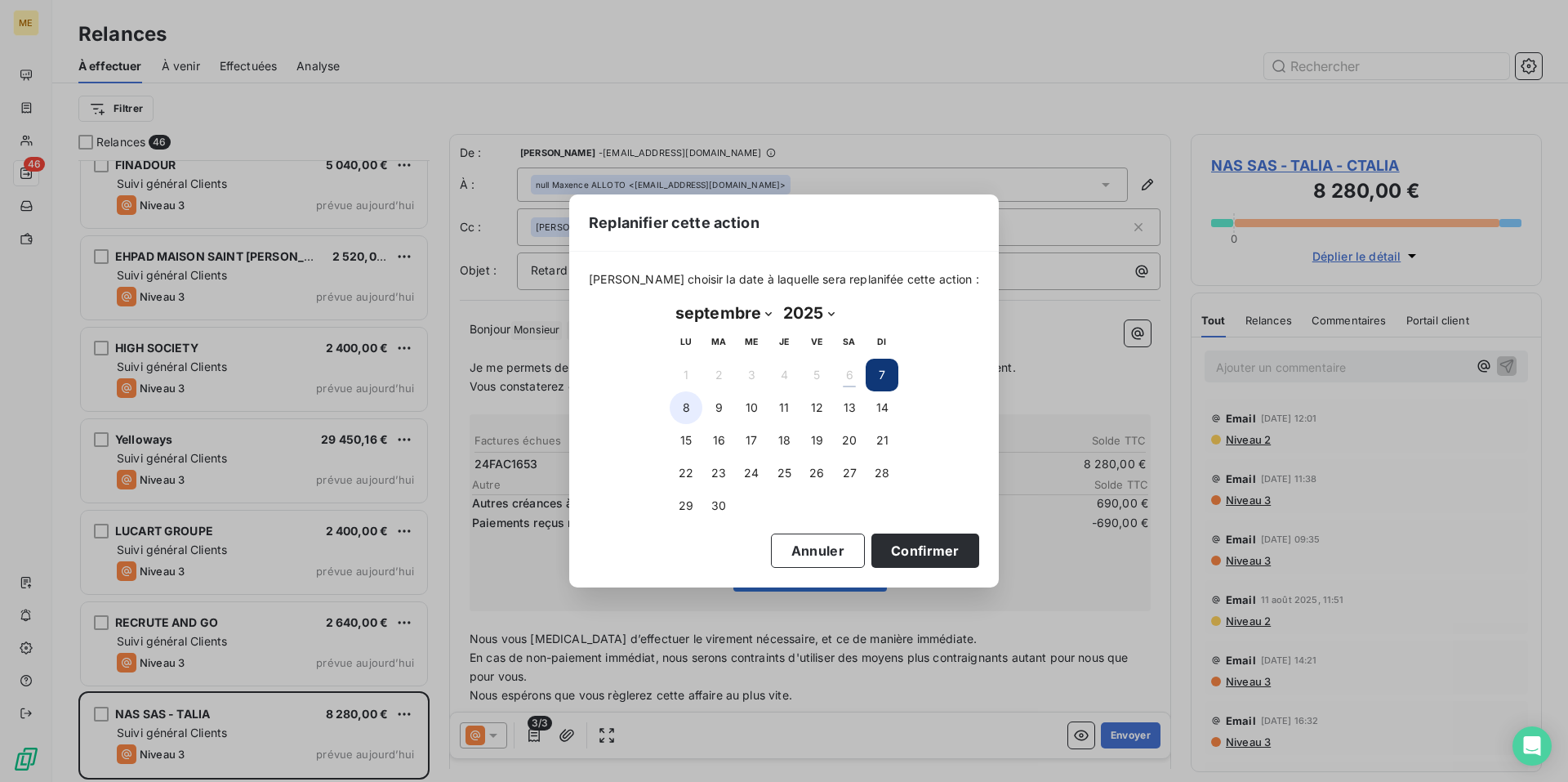
click at [676, 415] on button "8" at bounding box center [686, 407] width 32 height 32
click at [915, 555] on button "Confirmer" at bounding box center [925, 551] width 108 height 34
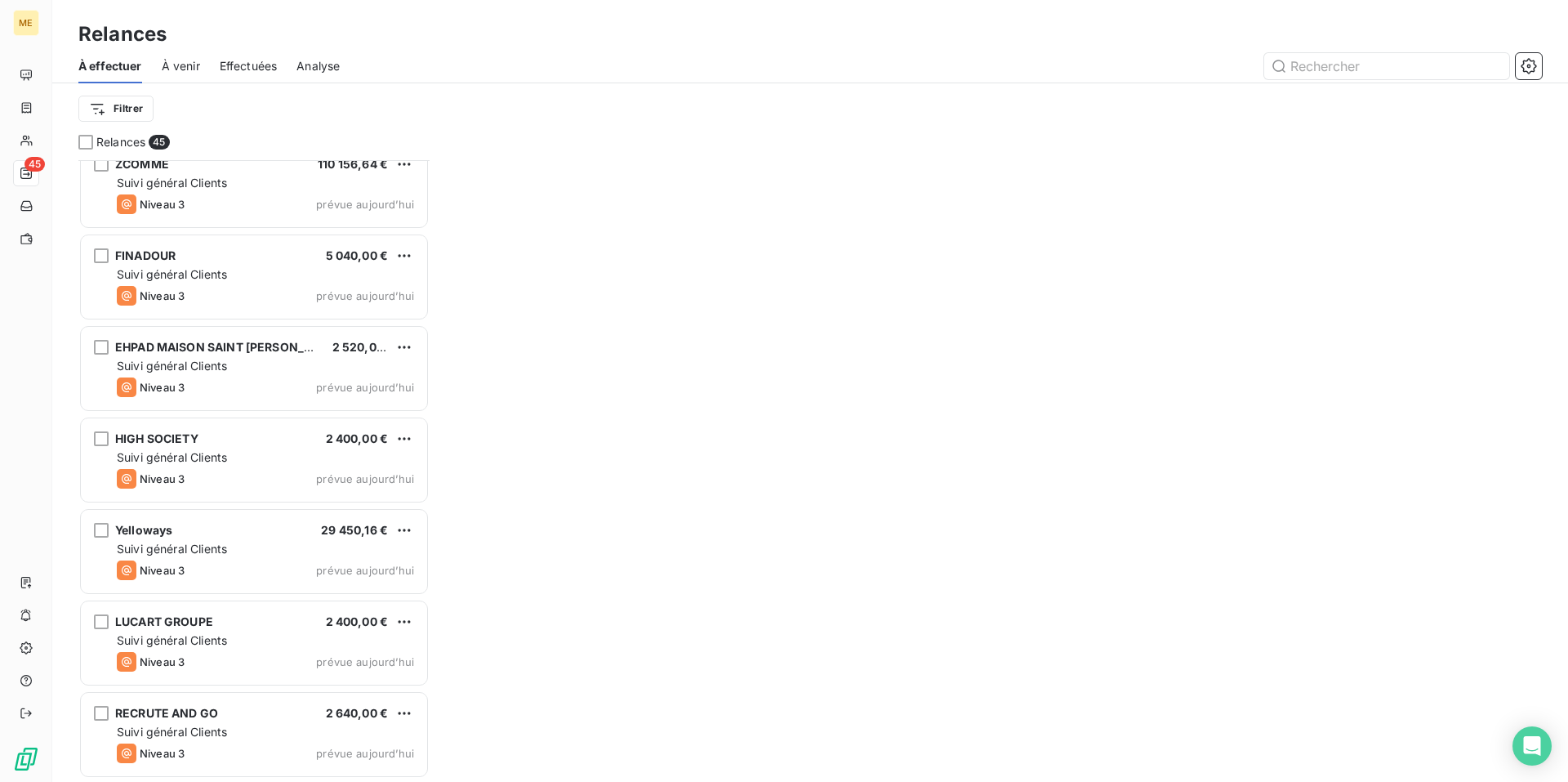
scroll to position [3497, 0]
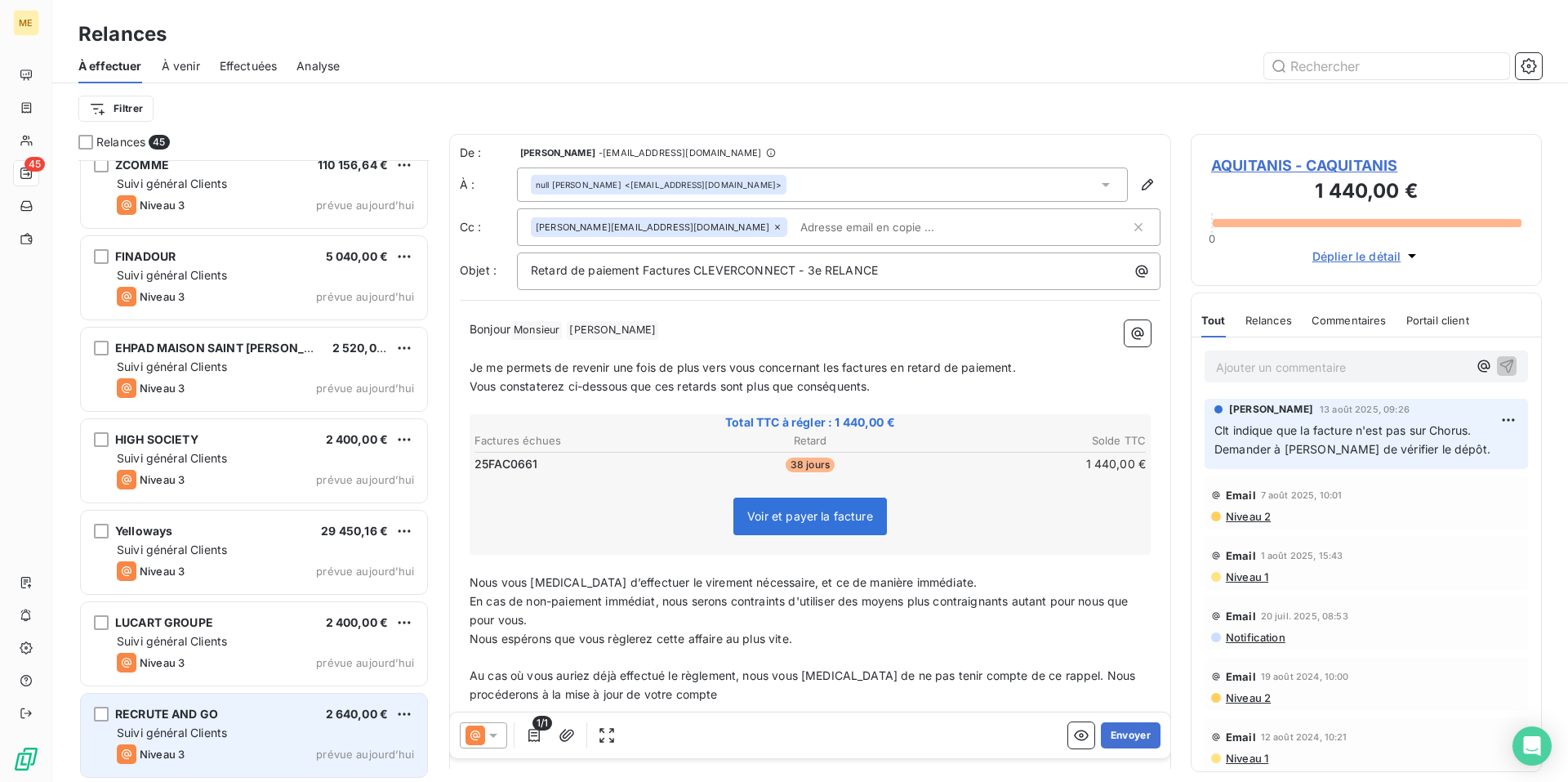
click at [292, 726] on div "Suivi général Clients" at bounding box center [265, 733] width 298 height 16
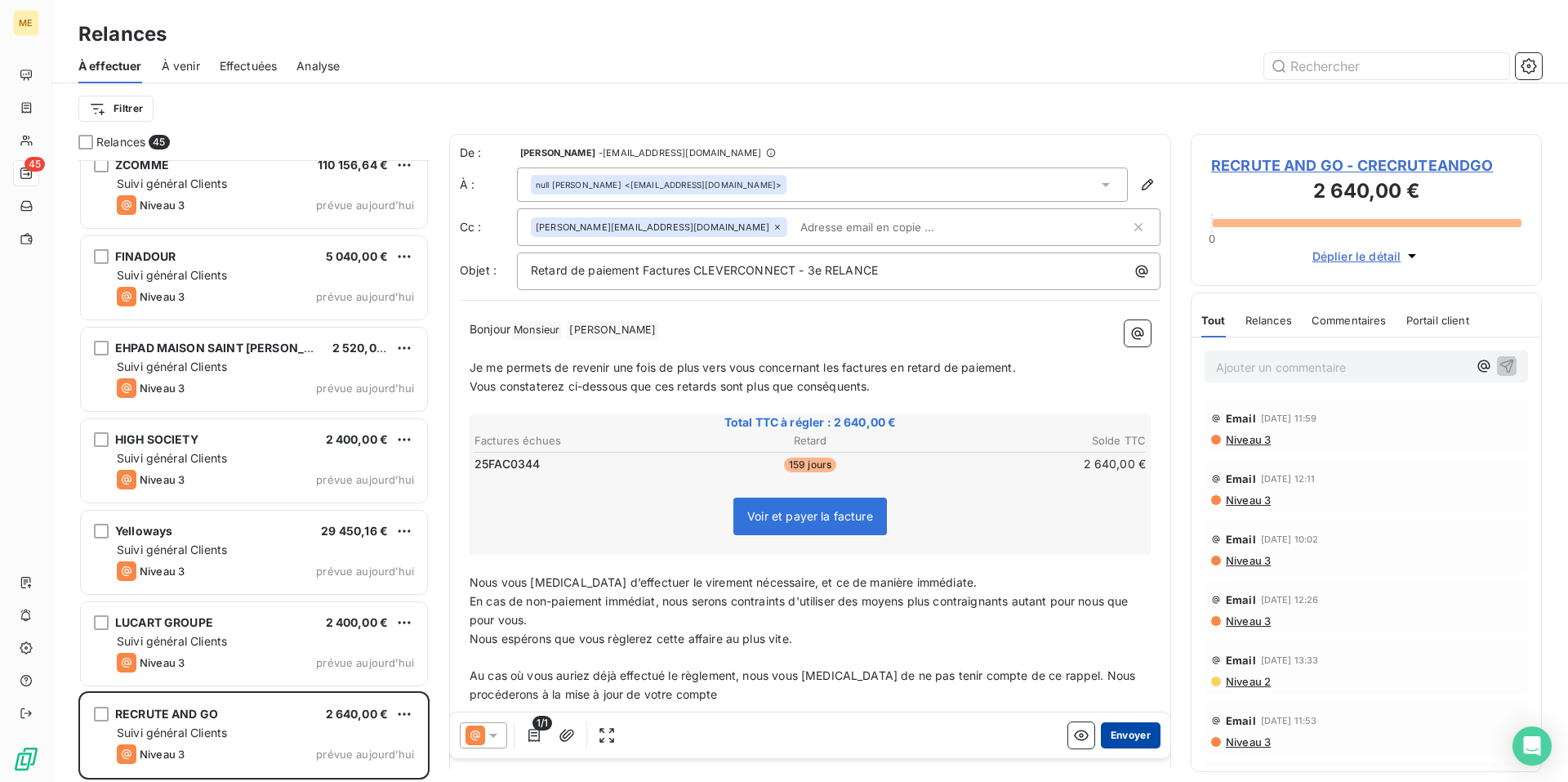
click at [1123, 732] on button "Envoyer" at bounding box center [1131, 734] width 60 height 26
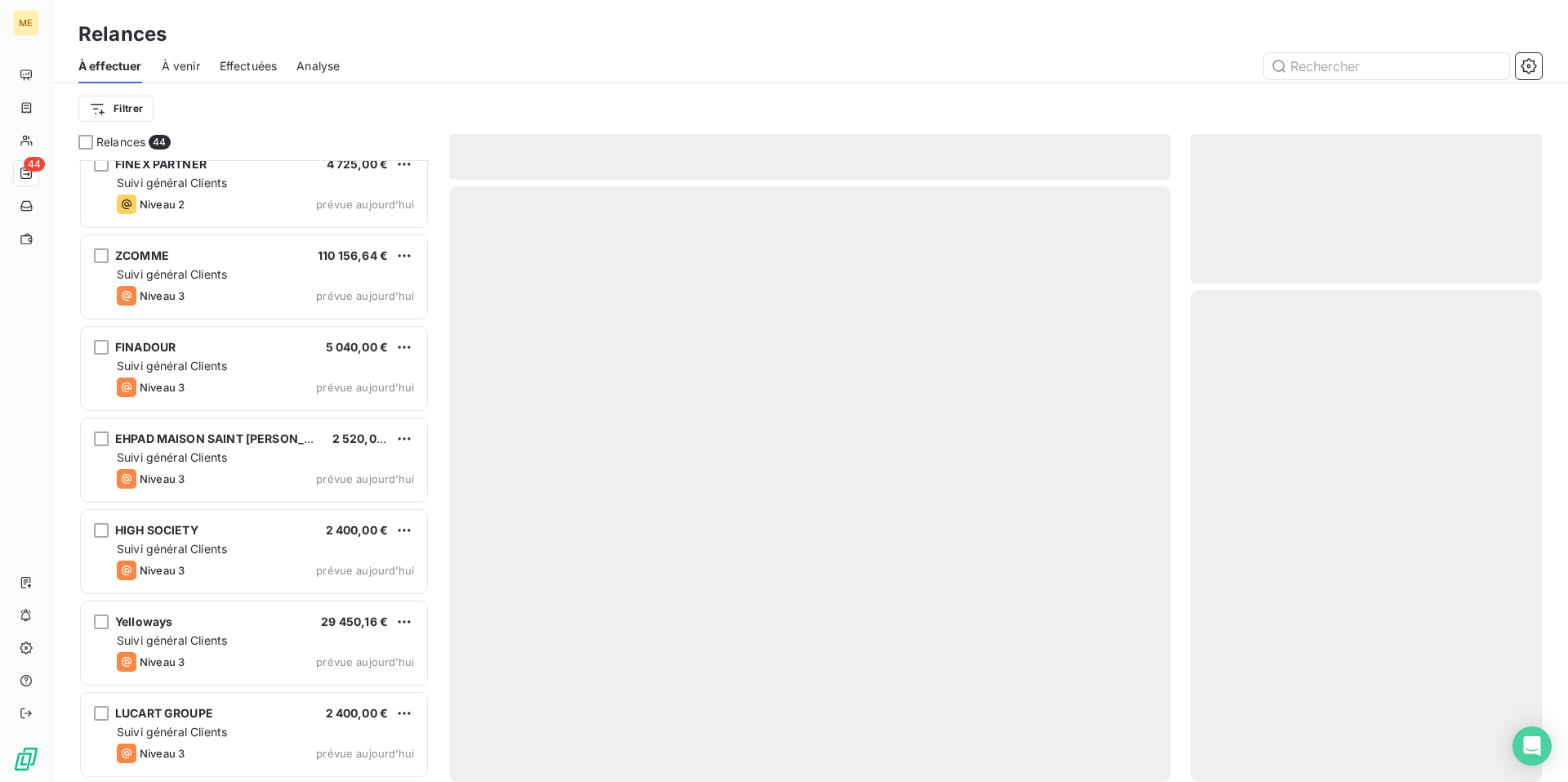
scroll to position [3405, 0]
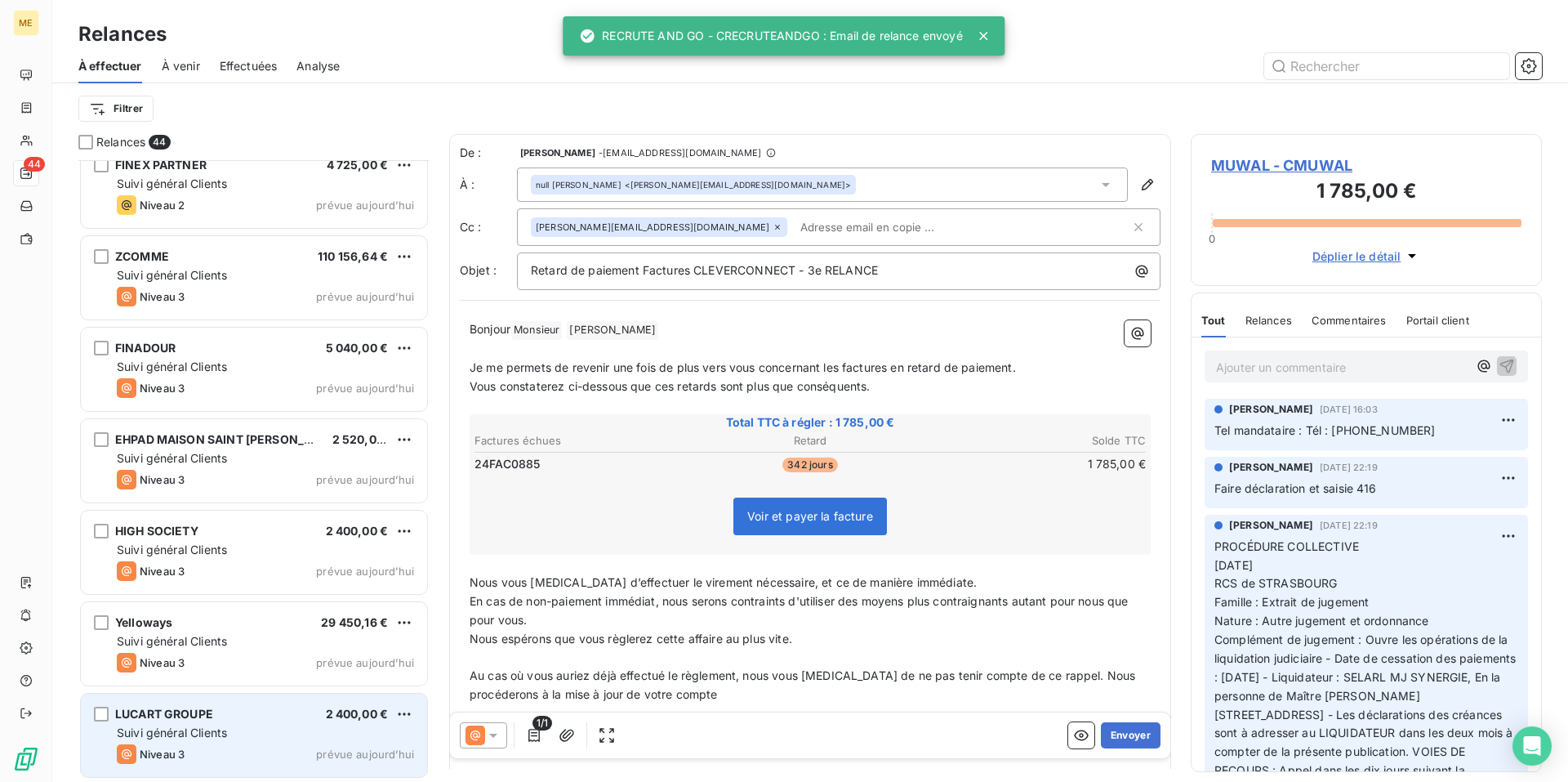
click at [273, 722] on div "LUCART GROUPE 2 400,00 € Suivi général Clients Niveau 3 prévue [DATE]" at bounding box center [254, 735] width 346 height 83
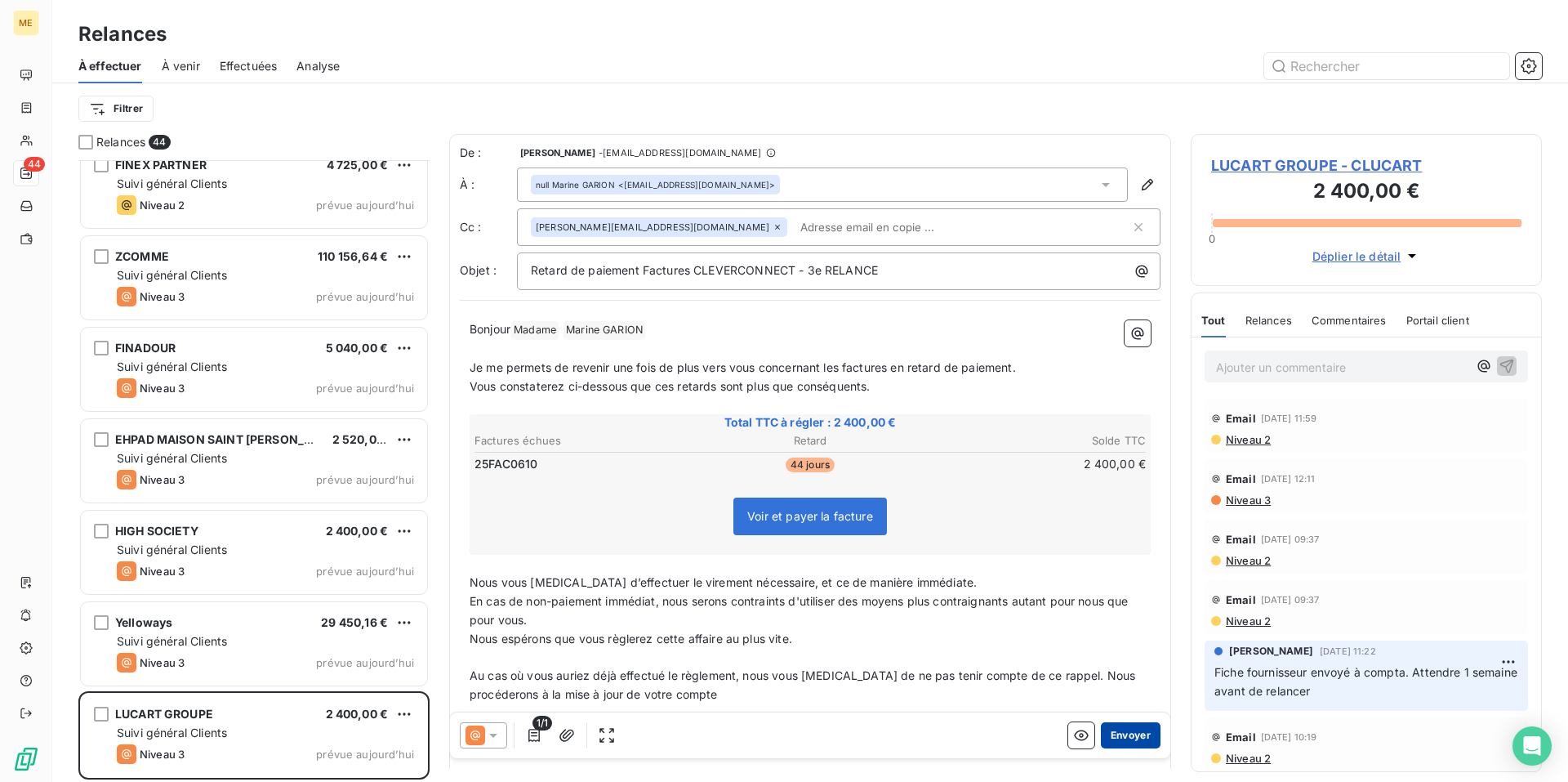
click at [1117, 732] on button "Envoyer" at bounding box center [1131, 734] width 60 height 26
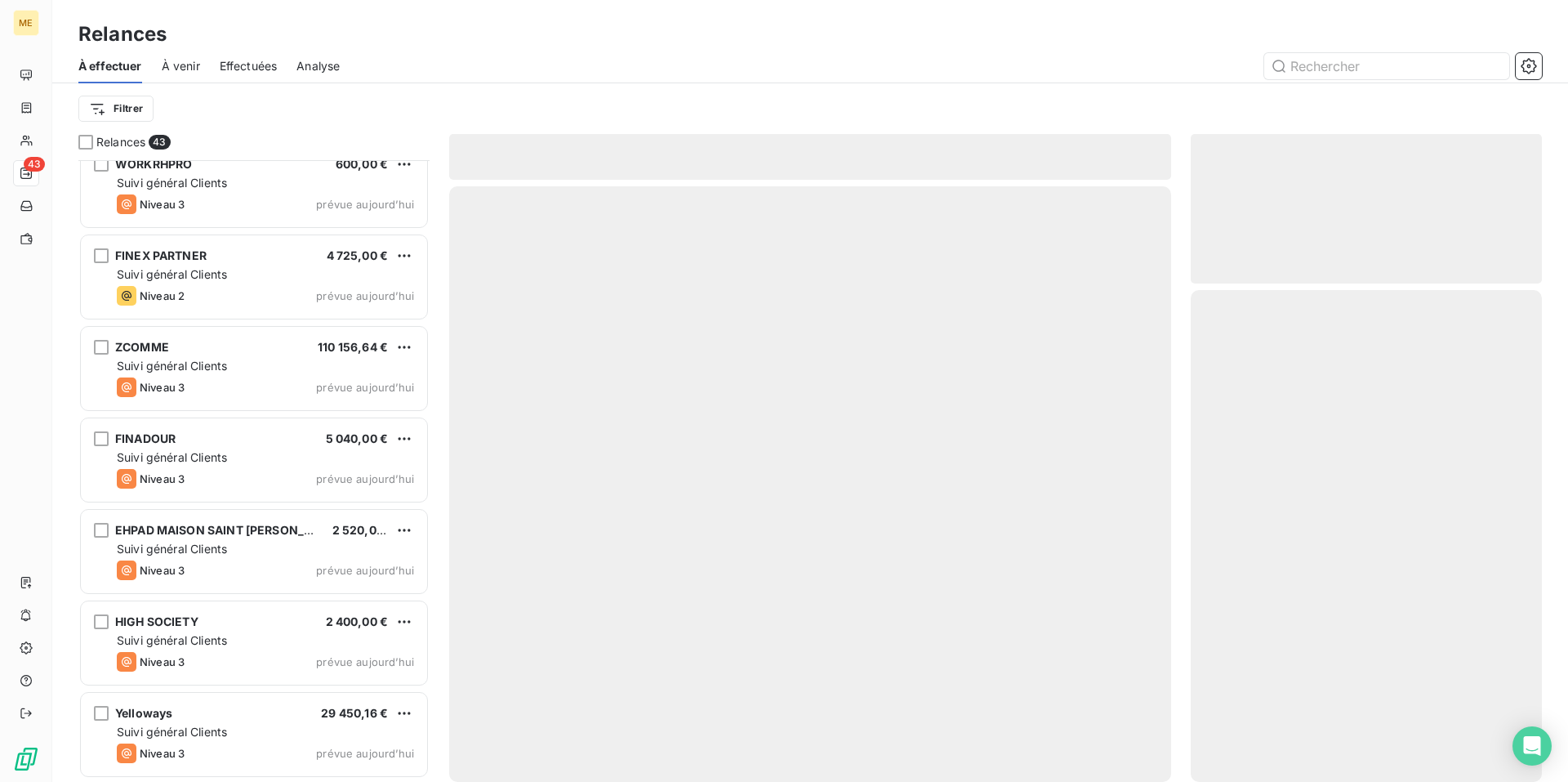
scroll to position [3314, 0]
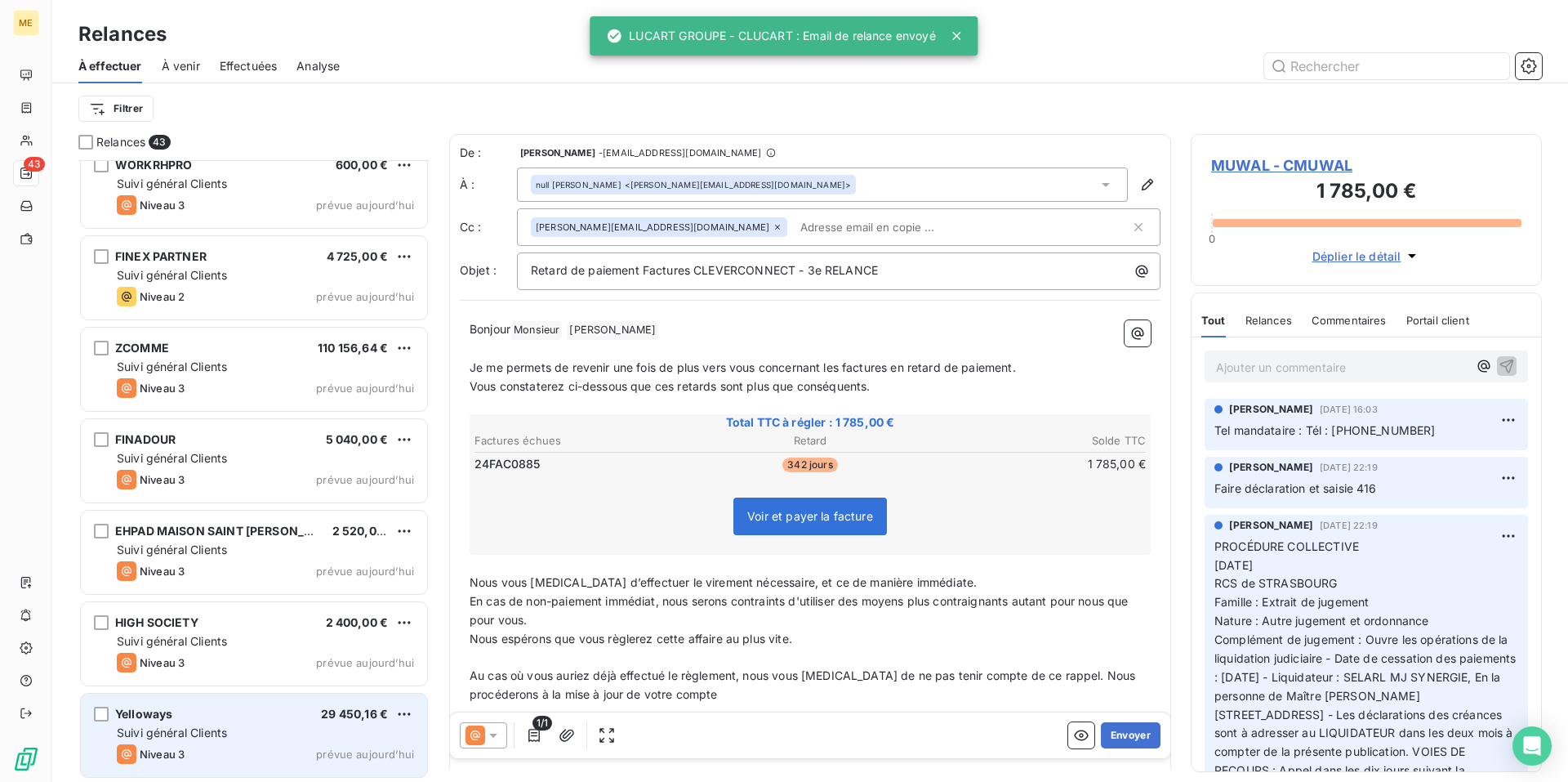
click at [275, 723] on div "Yelloways 29 450,16 € Suivi général Clients Niveau 3 prévue [DATE]" at bounding box center [254, 735] width 346 height 83
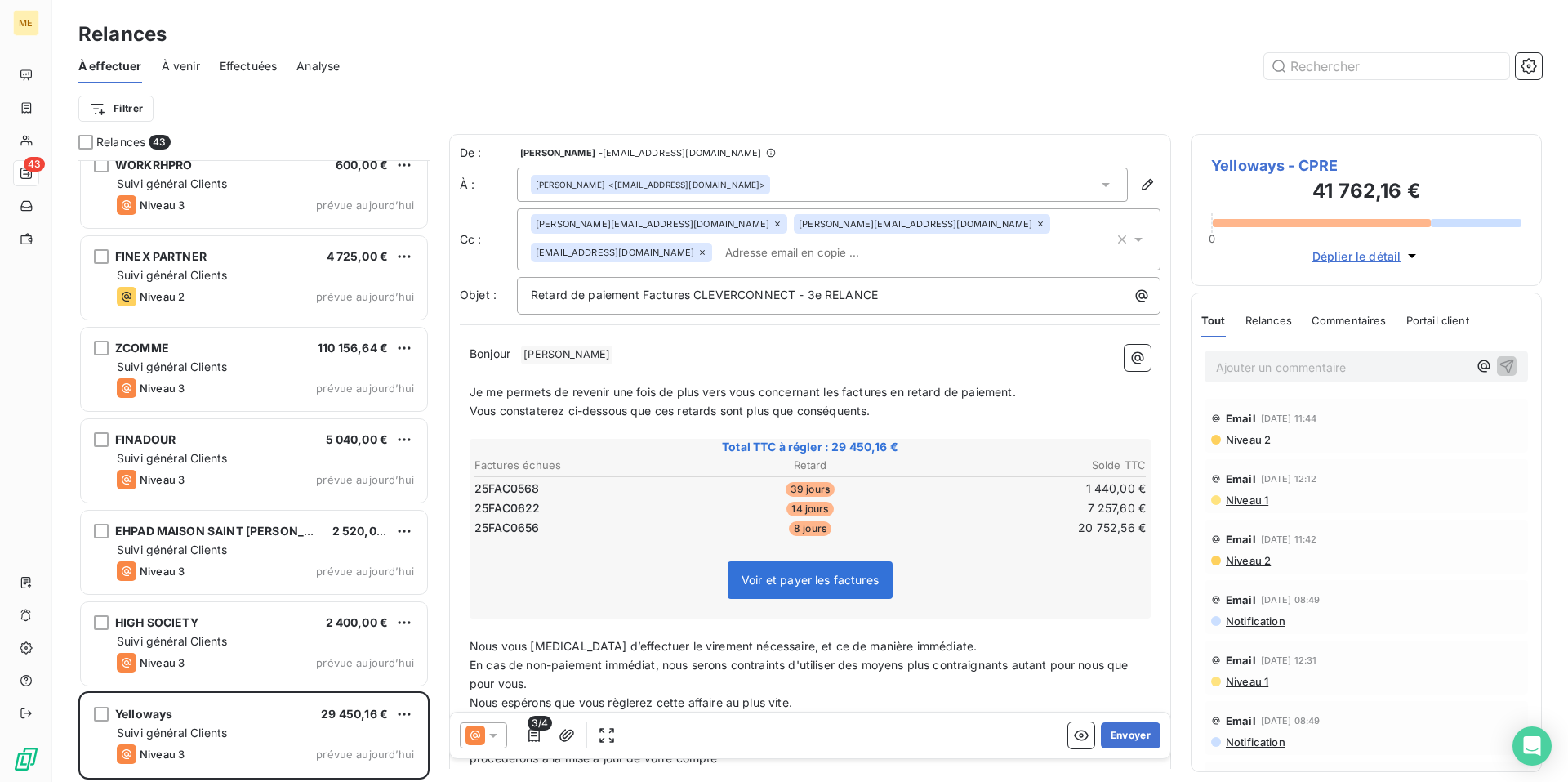
click at [498, 740] on icon at bounding box center [493, 735] width 16 height 16
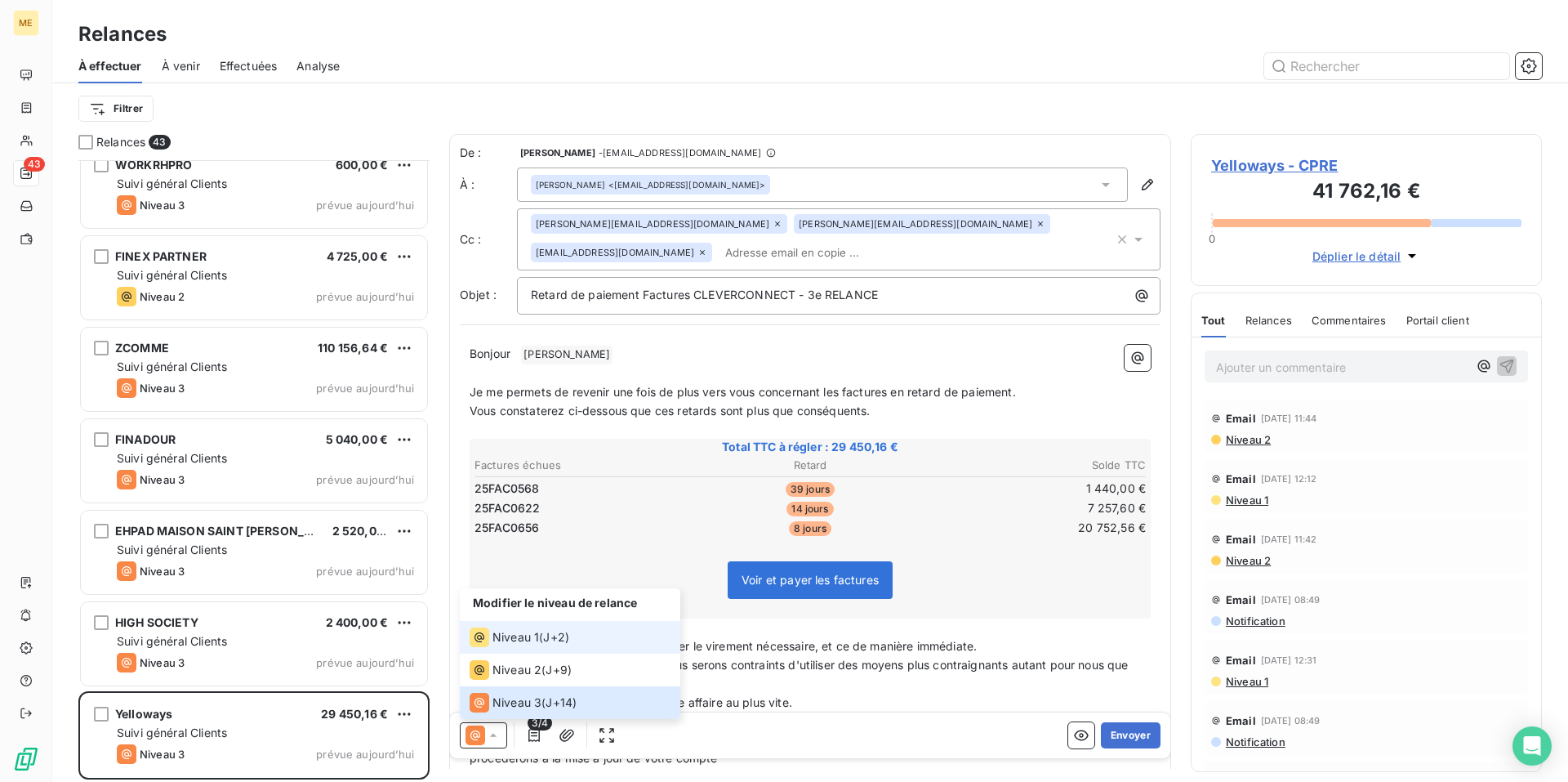
click at [564, 645] on span "J+2 )" at bounding box center [556, 638] width 26 height 16
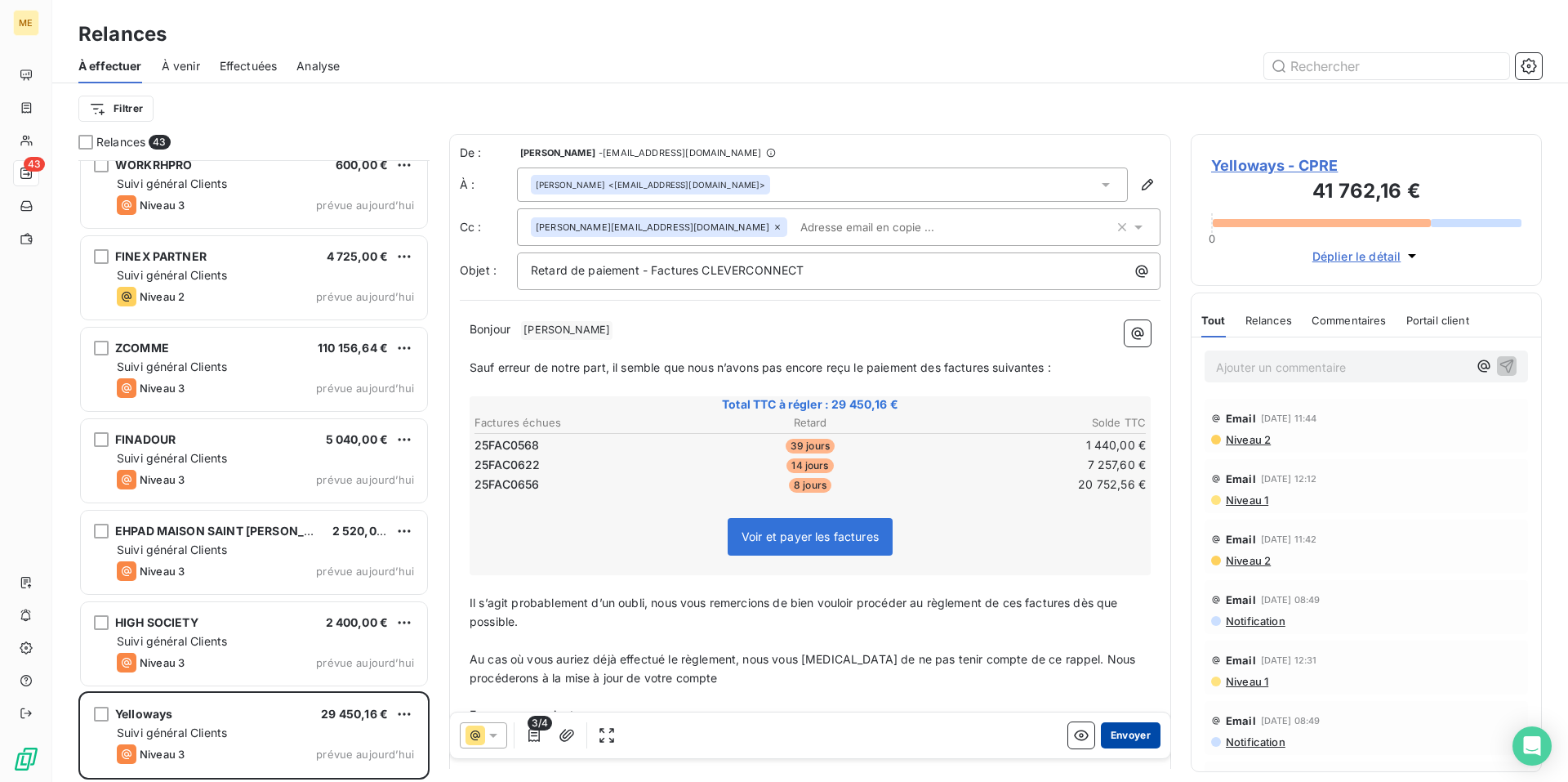
click at [1113, 736] on button "Envoyer" at bounding box center [1131, 734] width 60 height 26
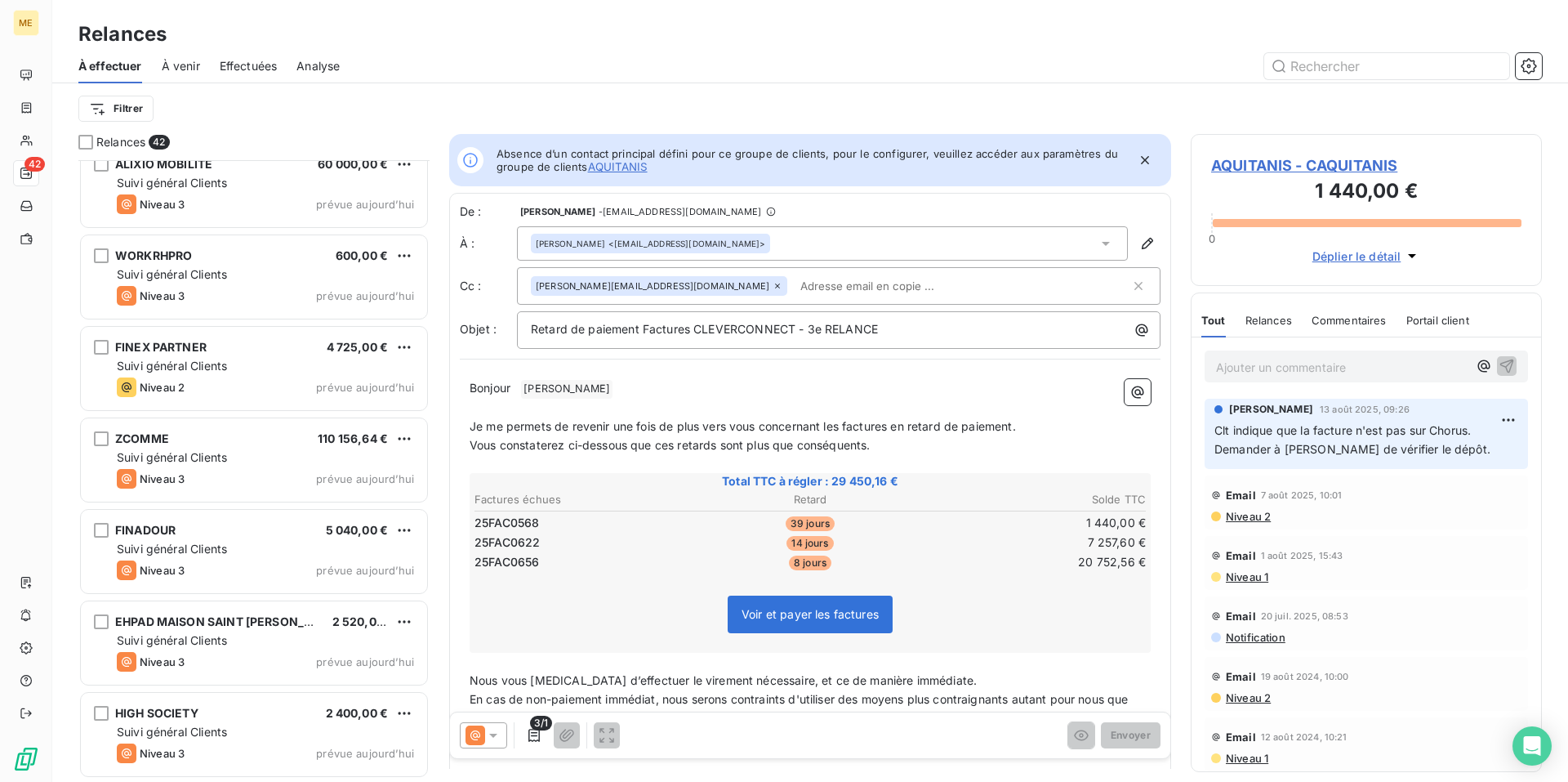
scroll to position [3222, 0]
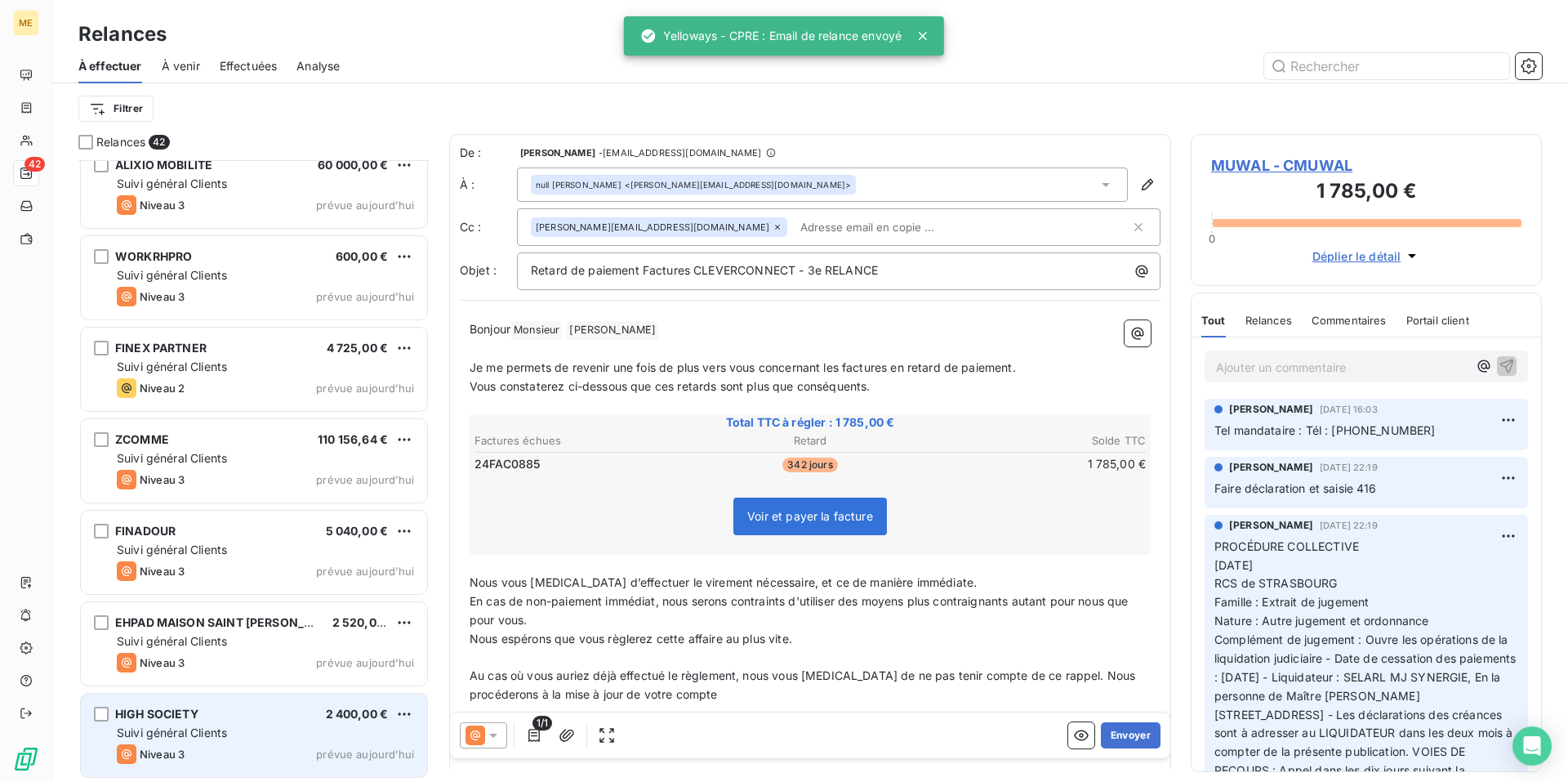
click at [259, 717] on div "HIGH SOCIETY 2 400,00 €" at bounding box center [265, 714] width 298 height 14
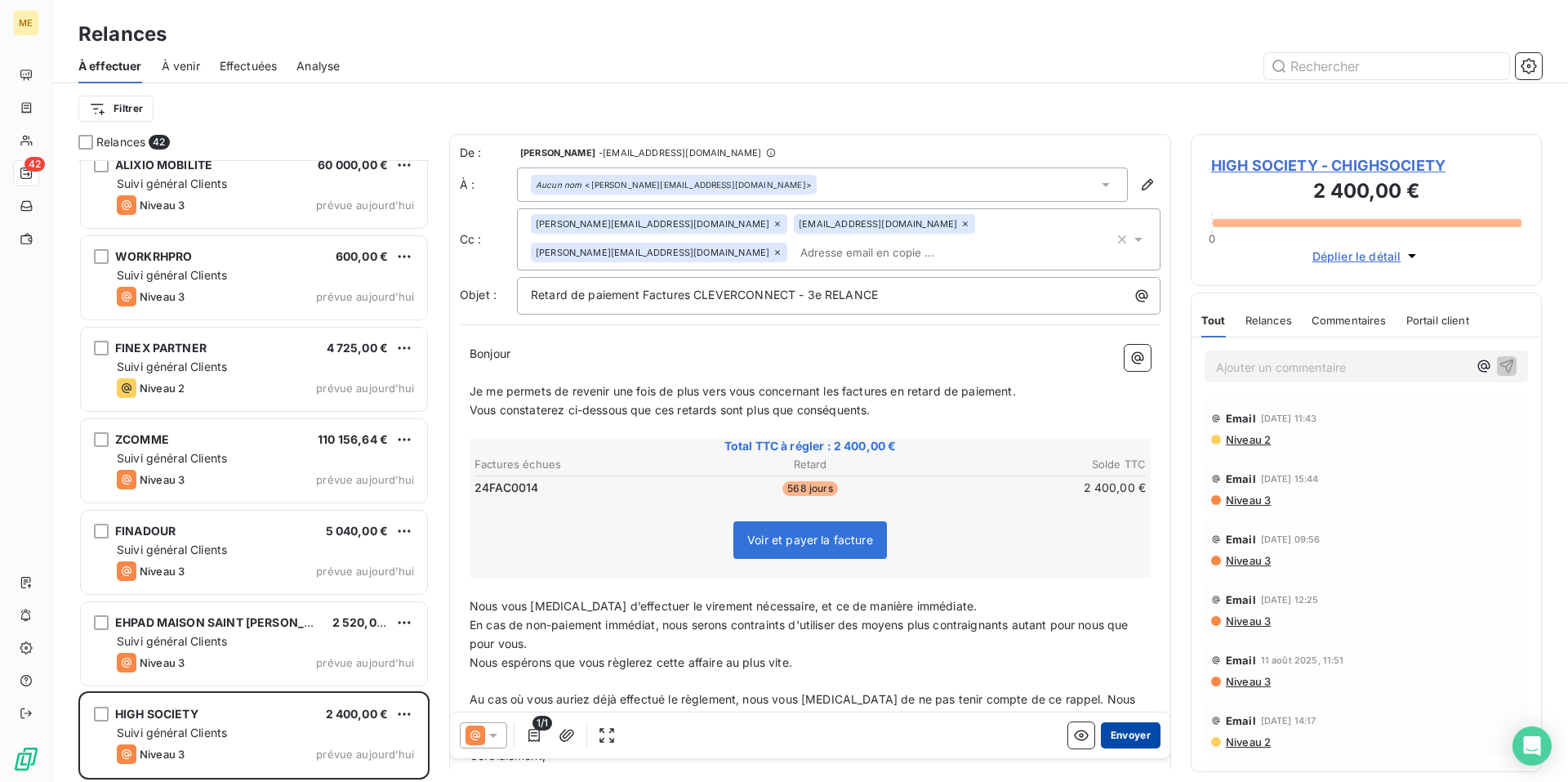
click at [1116, 736] on button "Envoyer" at bounding box center [1131, 734] width 60 height 26
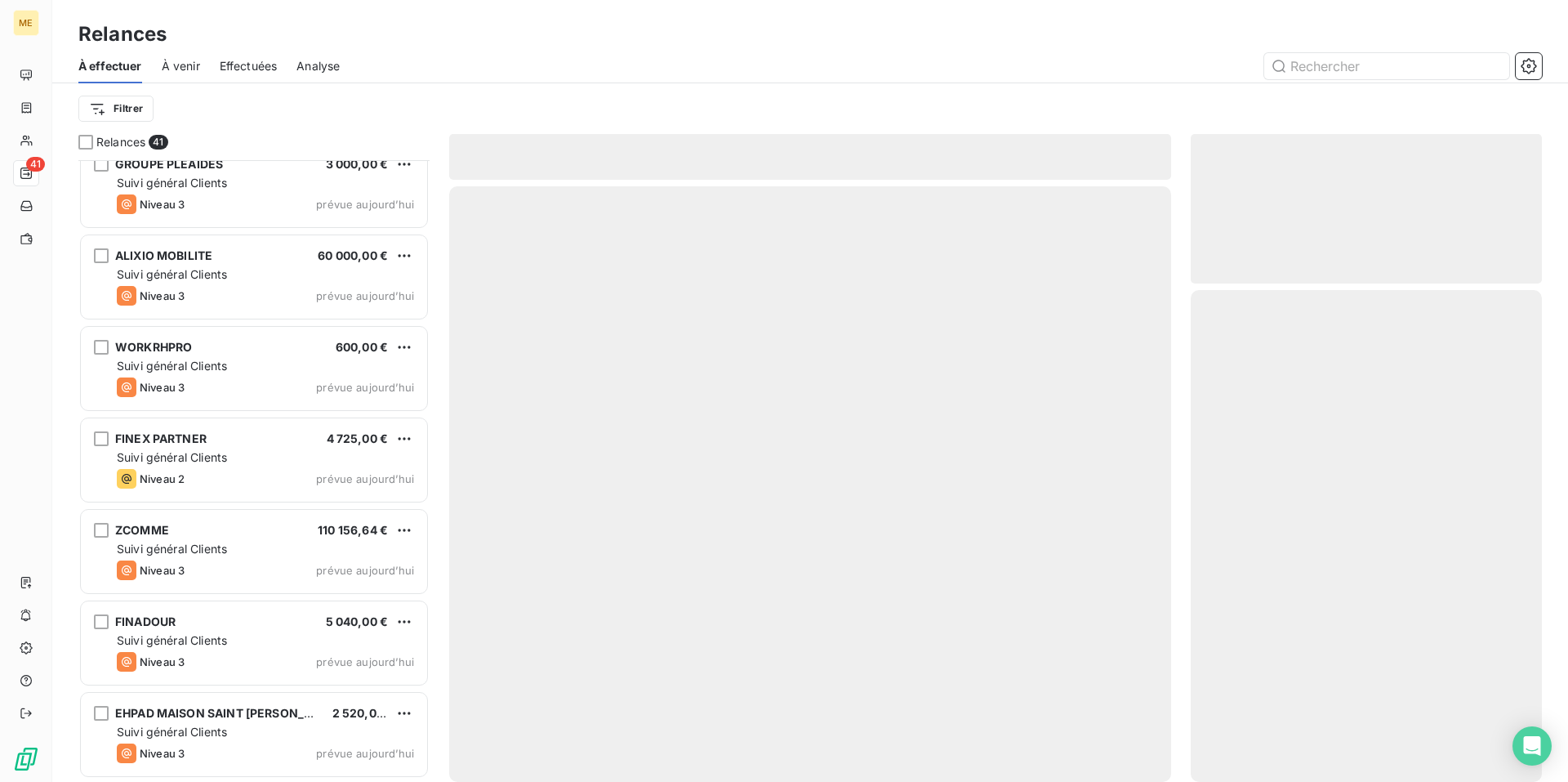
scroll to position [3131, 0]
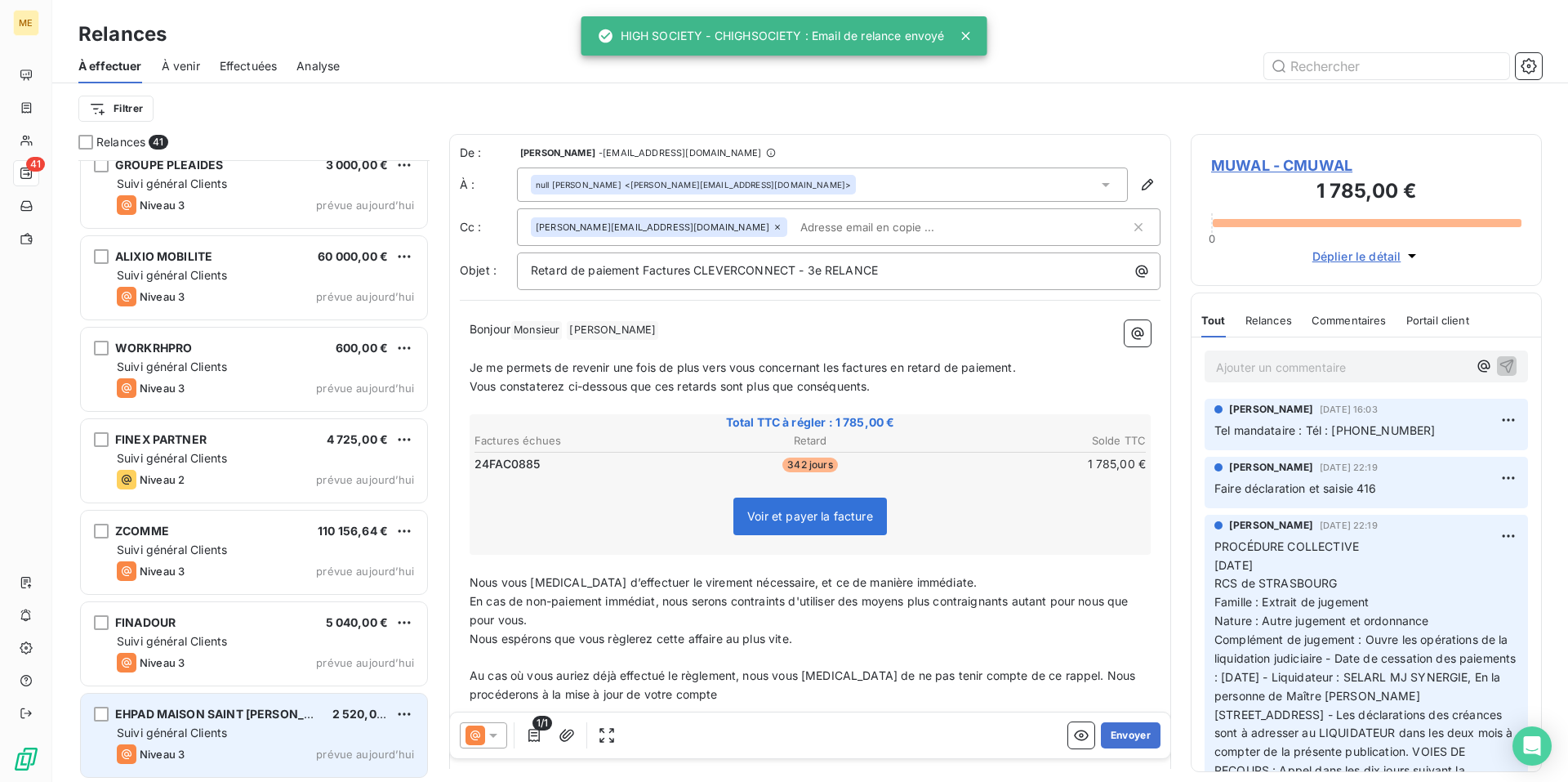
click at [259, 729] on div "Suivi général Clients" at bounding box center [265, 733] width 298 height 16
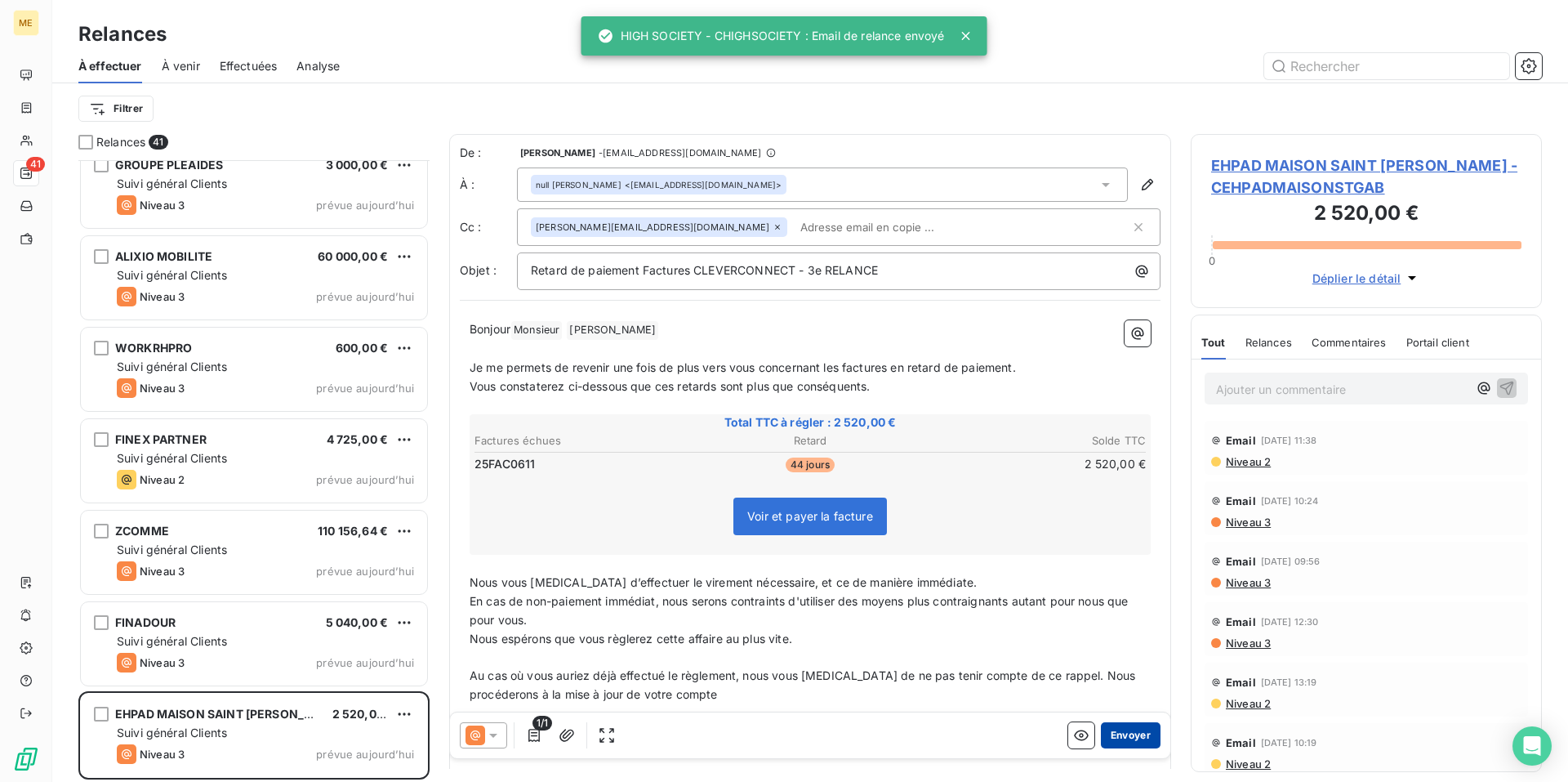
click at [1120, 739] on button "Envoyer" at bounding box center [1131, 734] width 60 height 26
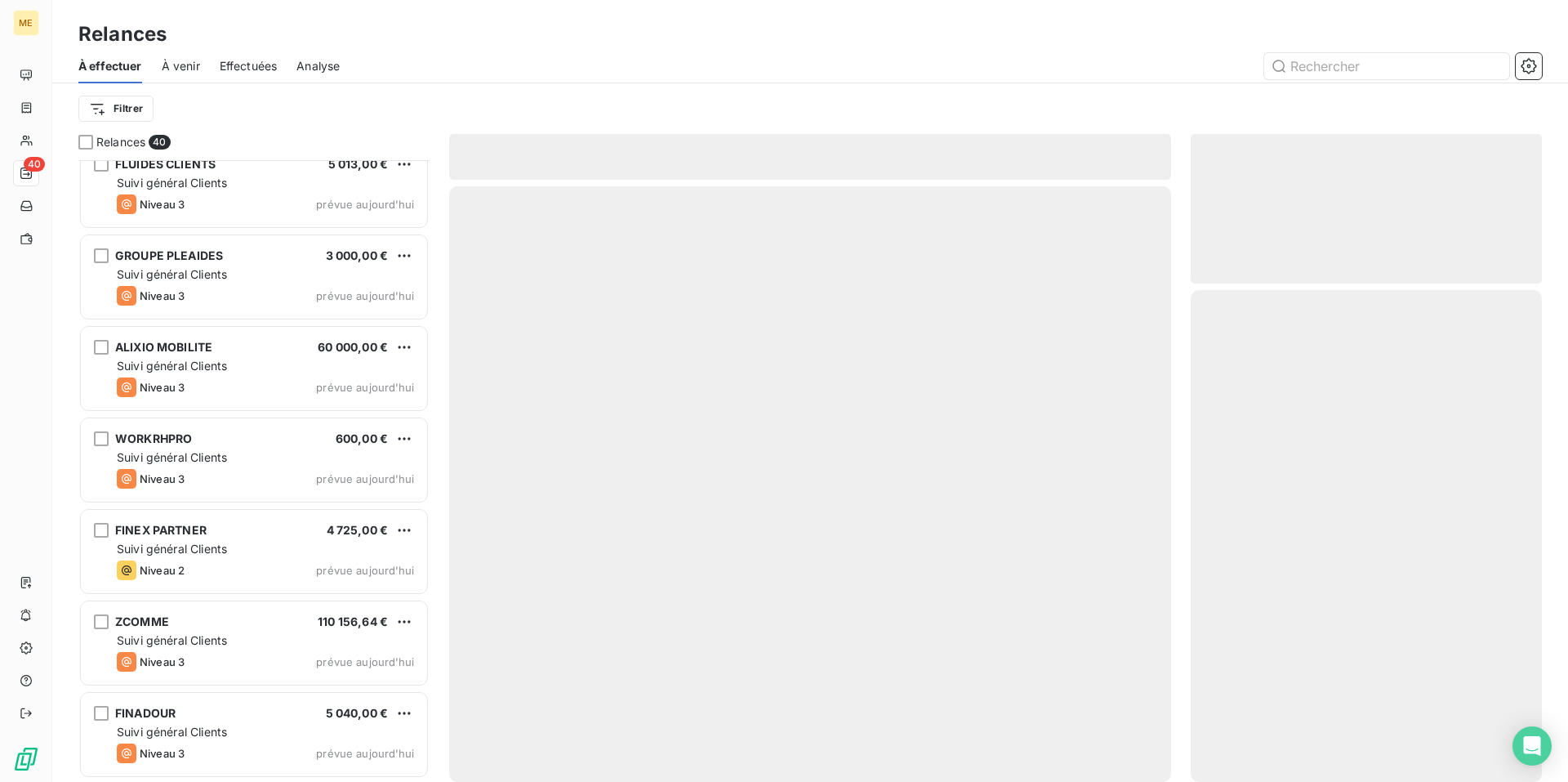
scroll to position [3039, 0]
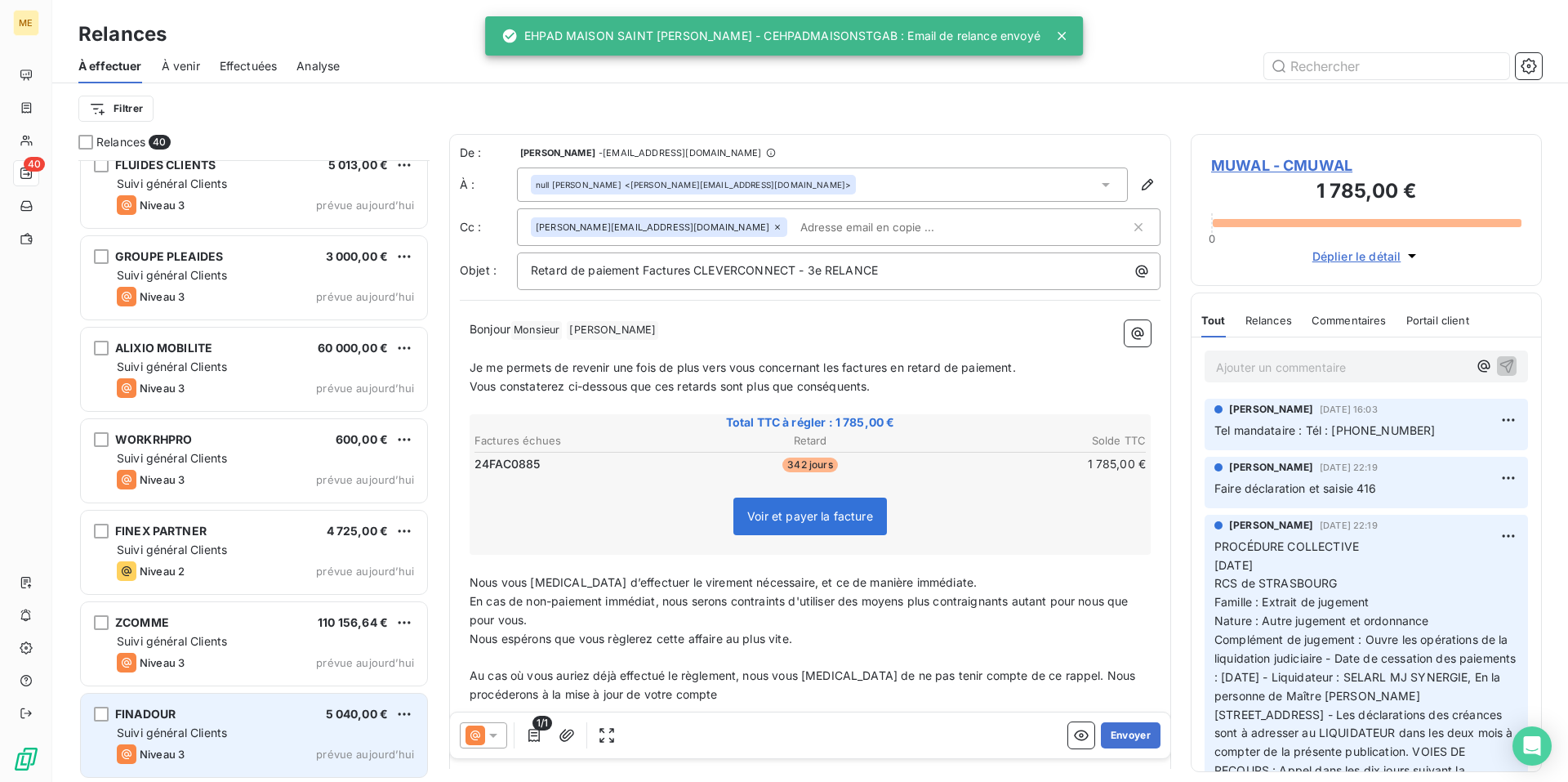
click at [256, 716] on div "FINADOUR 5 040,00 €" at bounding box center [265, 714] width 298 height 14
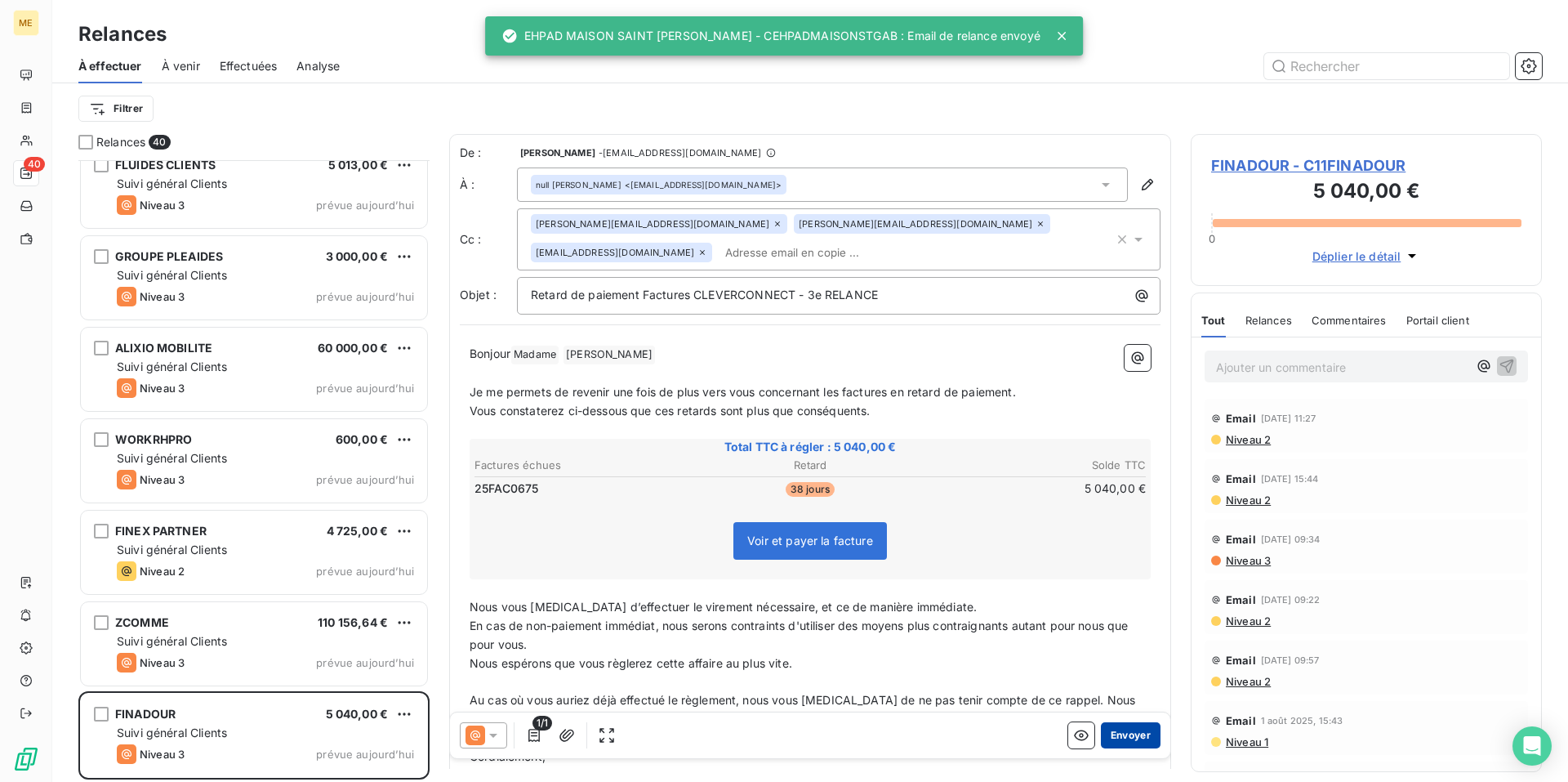
click at [1118, 728] on button "Envoyer" at bounding box center [1131, 734] width 60 height 26
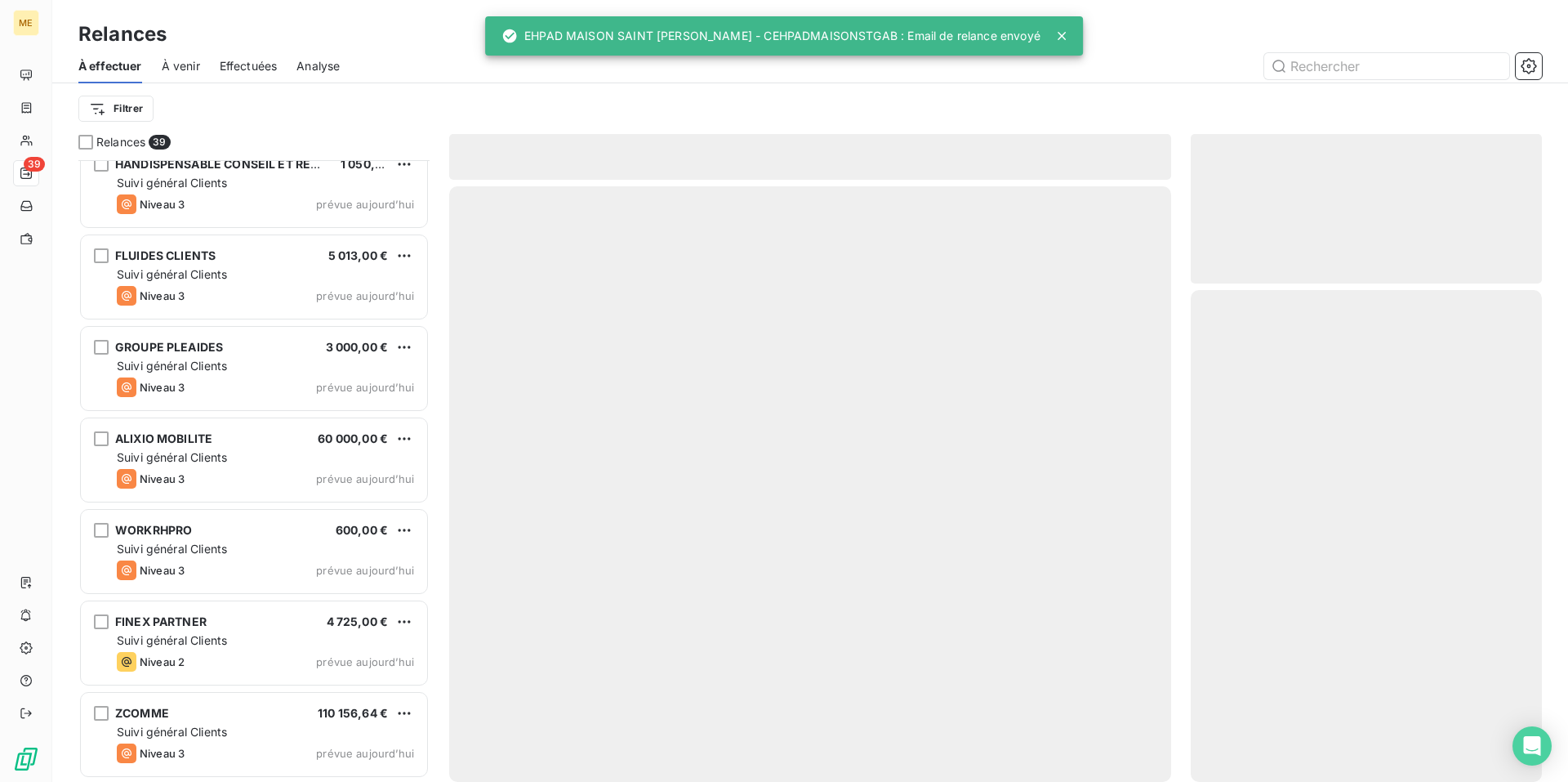
scroll to position [2948, 0]
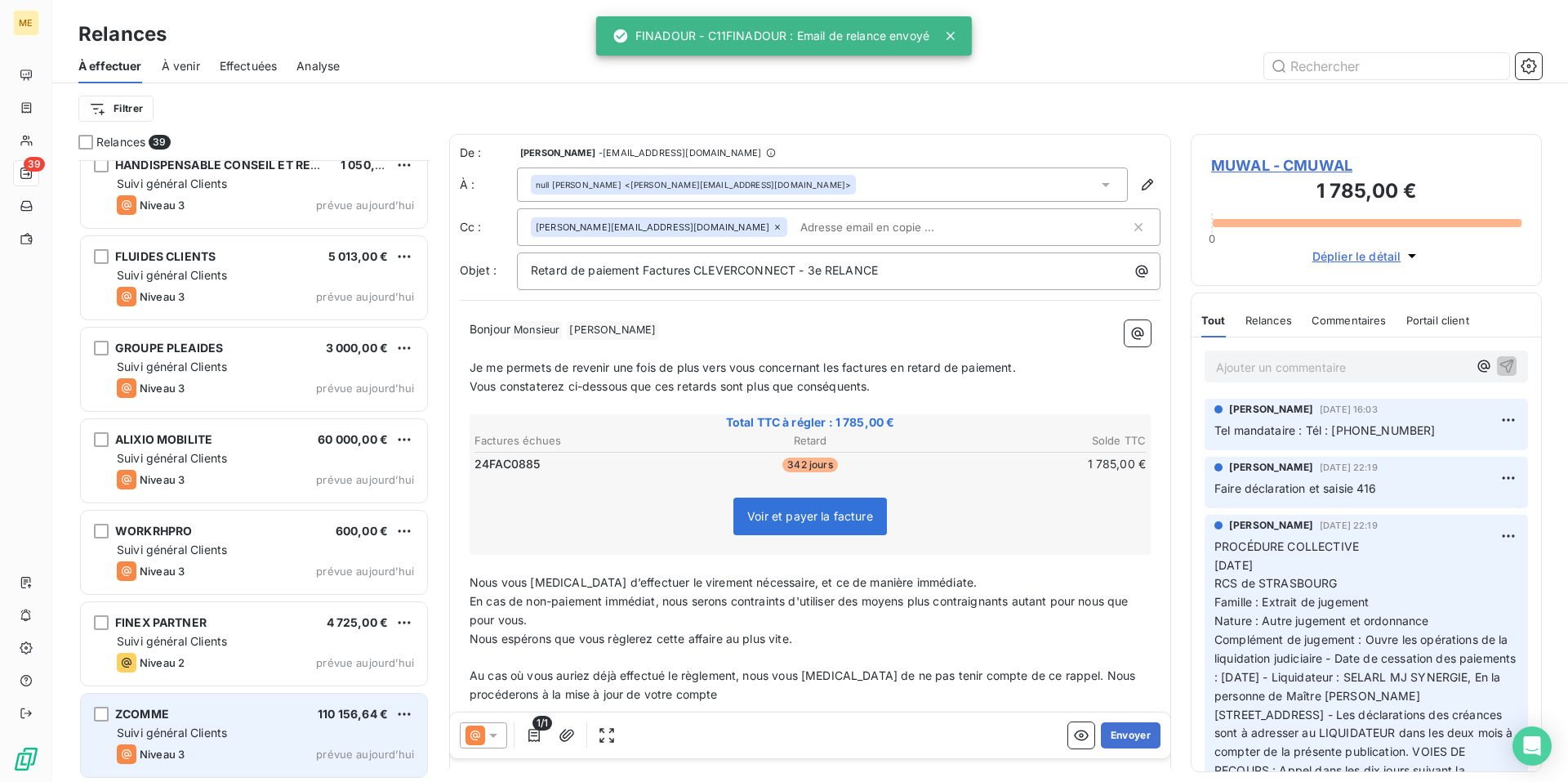
click at [256, 717] on div "ZCOMME 110 156,64 €" at bounding box center [265, 714] width 298 height 14
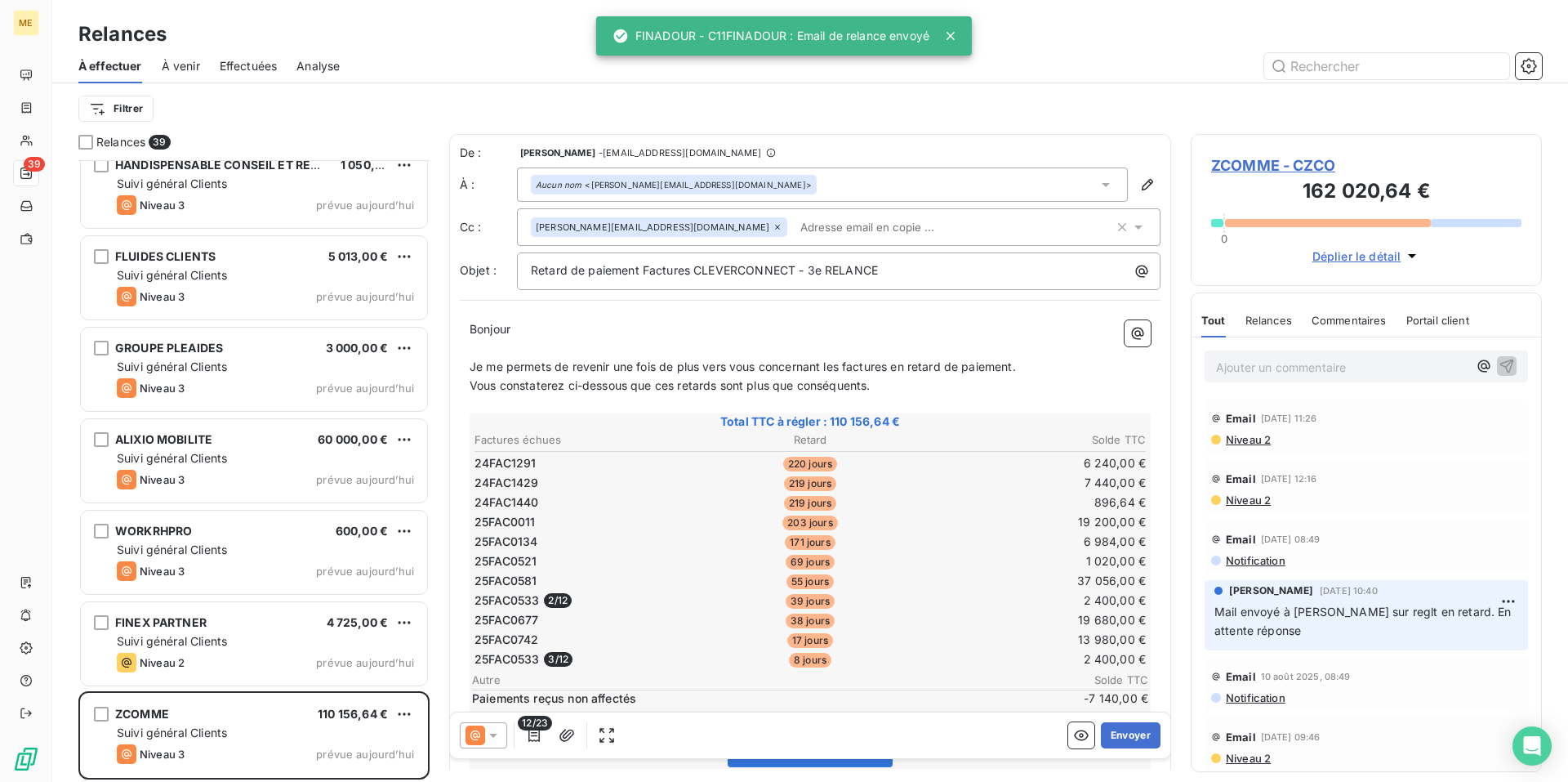
click at [485, 735] on icon at bounding box center [493, 735] width 16 height 16
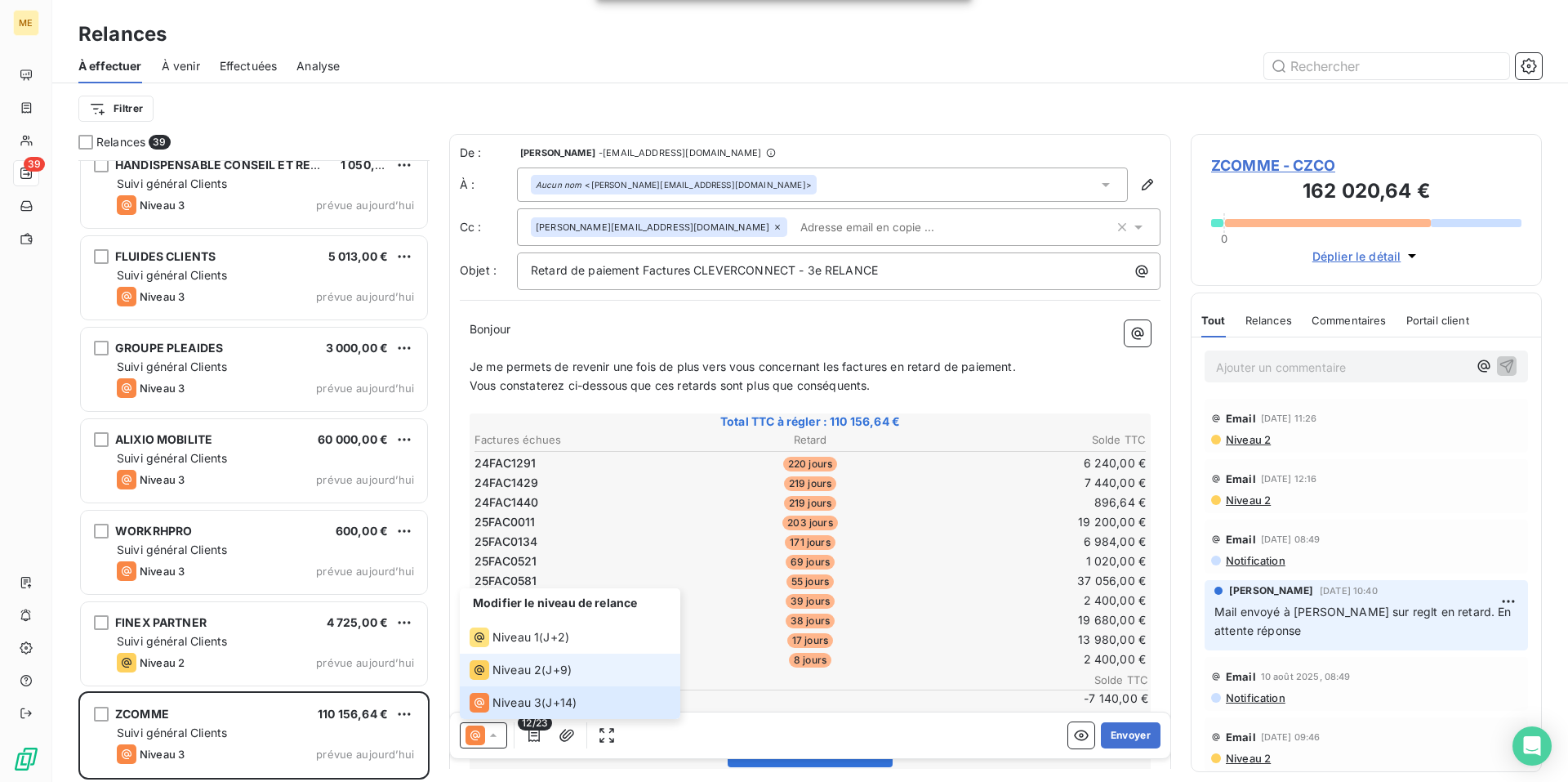
click at [547, 675] on div "Niveau 2 ( J+9 )" at bounding box center [521, 670] width 102 height 20
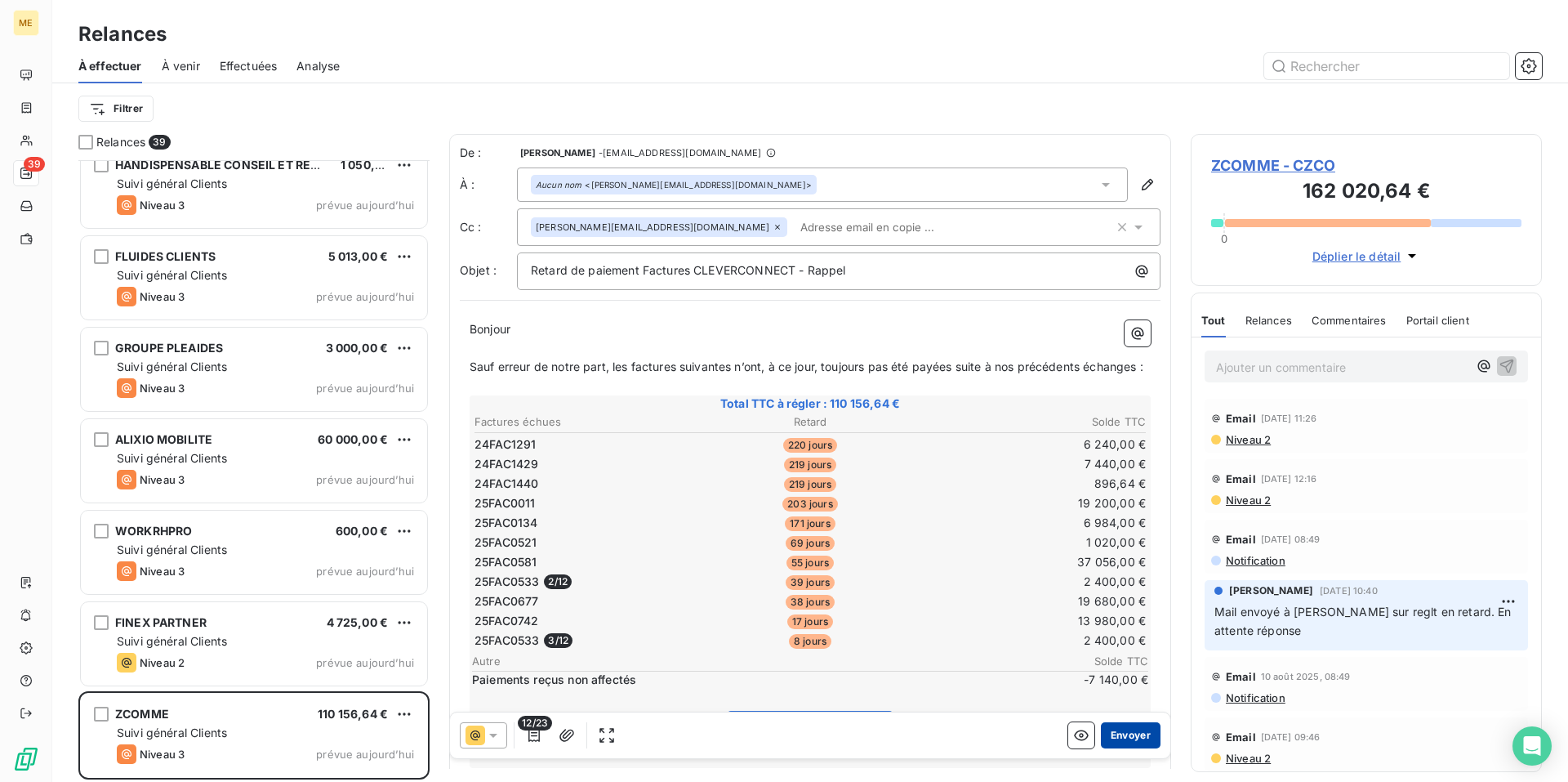
click at [1127, 732] on button "Envoyer" at bounding box center [1131, 734] width 60 height 26
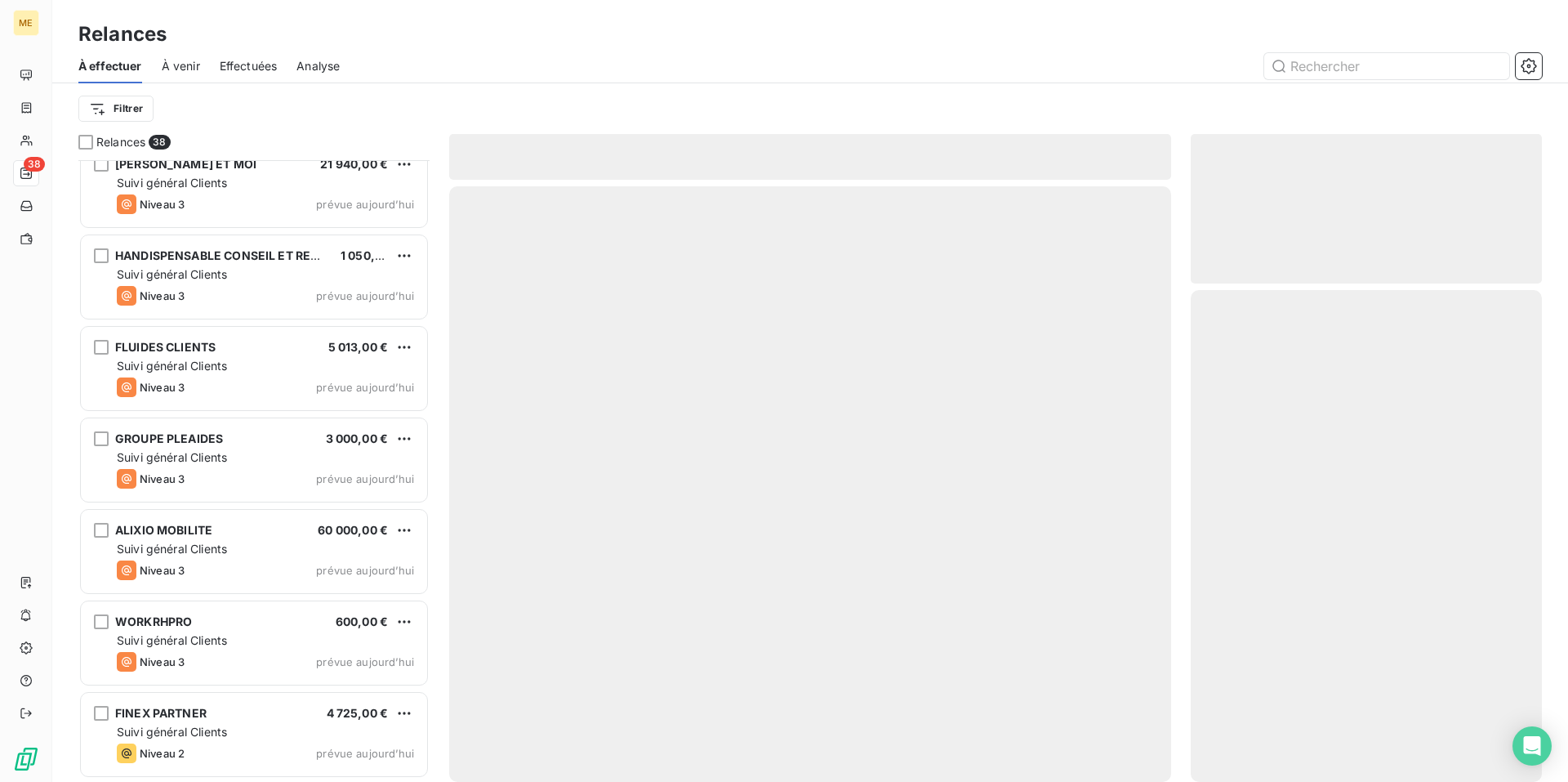
scroll to position [2856, 0]
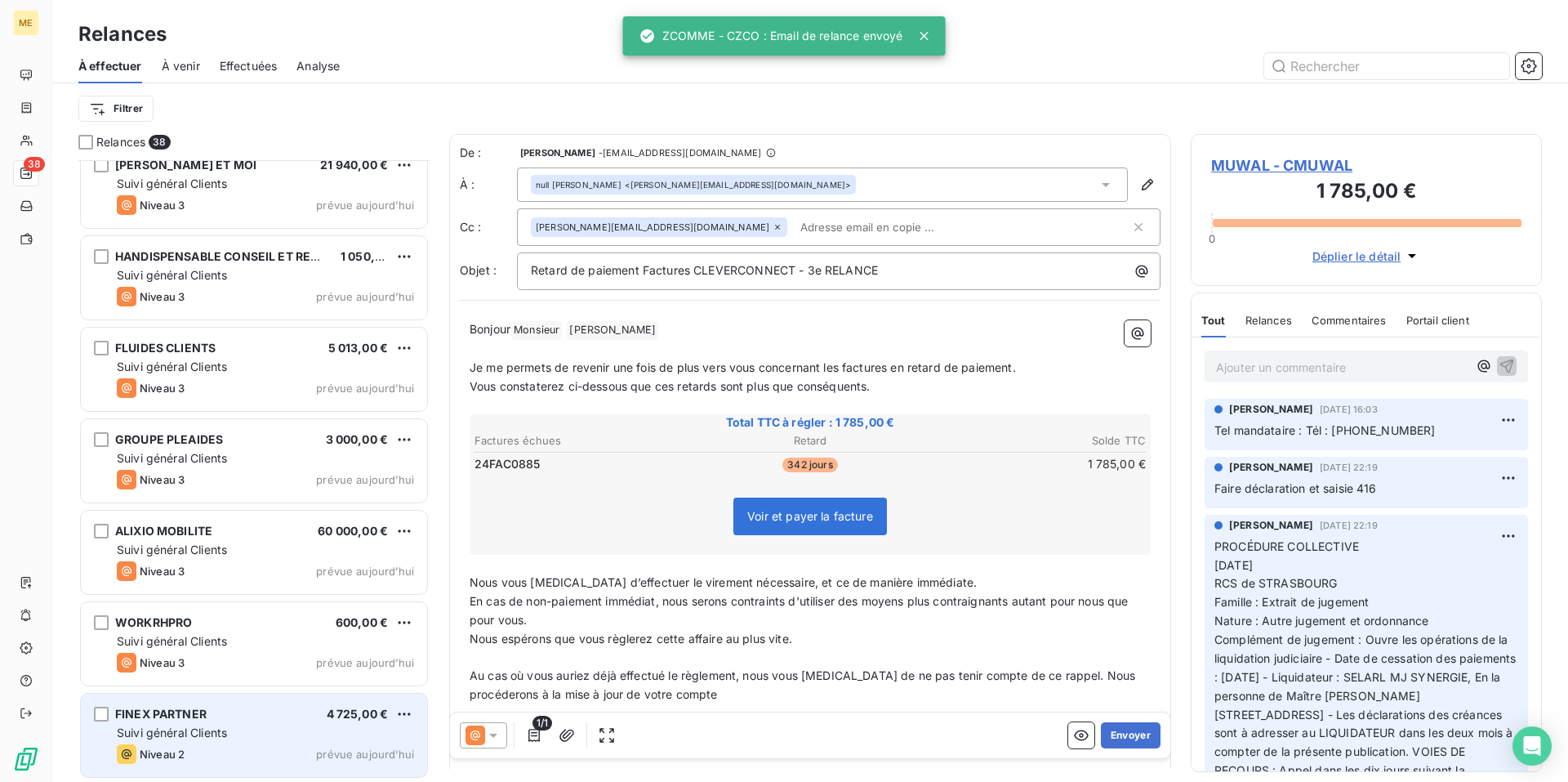
click at [282, 719] on div "FINEX PARTNER 4 725,00 €" at bounding box center [265, 714] width 298 height 14
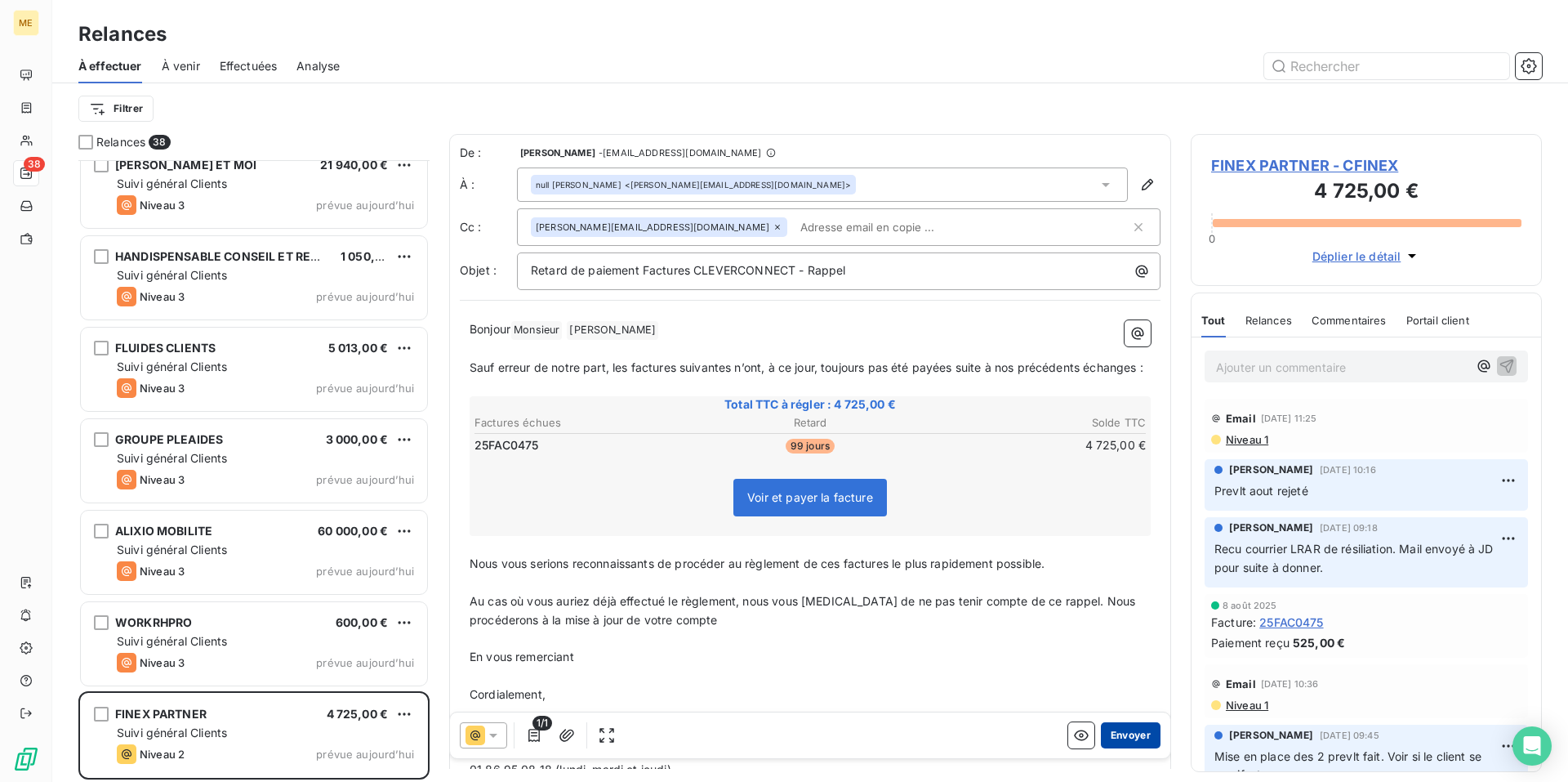
click at [1109, 734] on button "Envoyer" at bounding box center [1131, 734] width 60 height 26
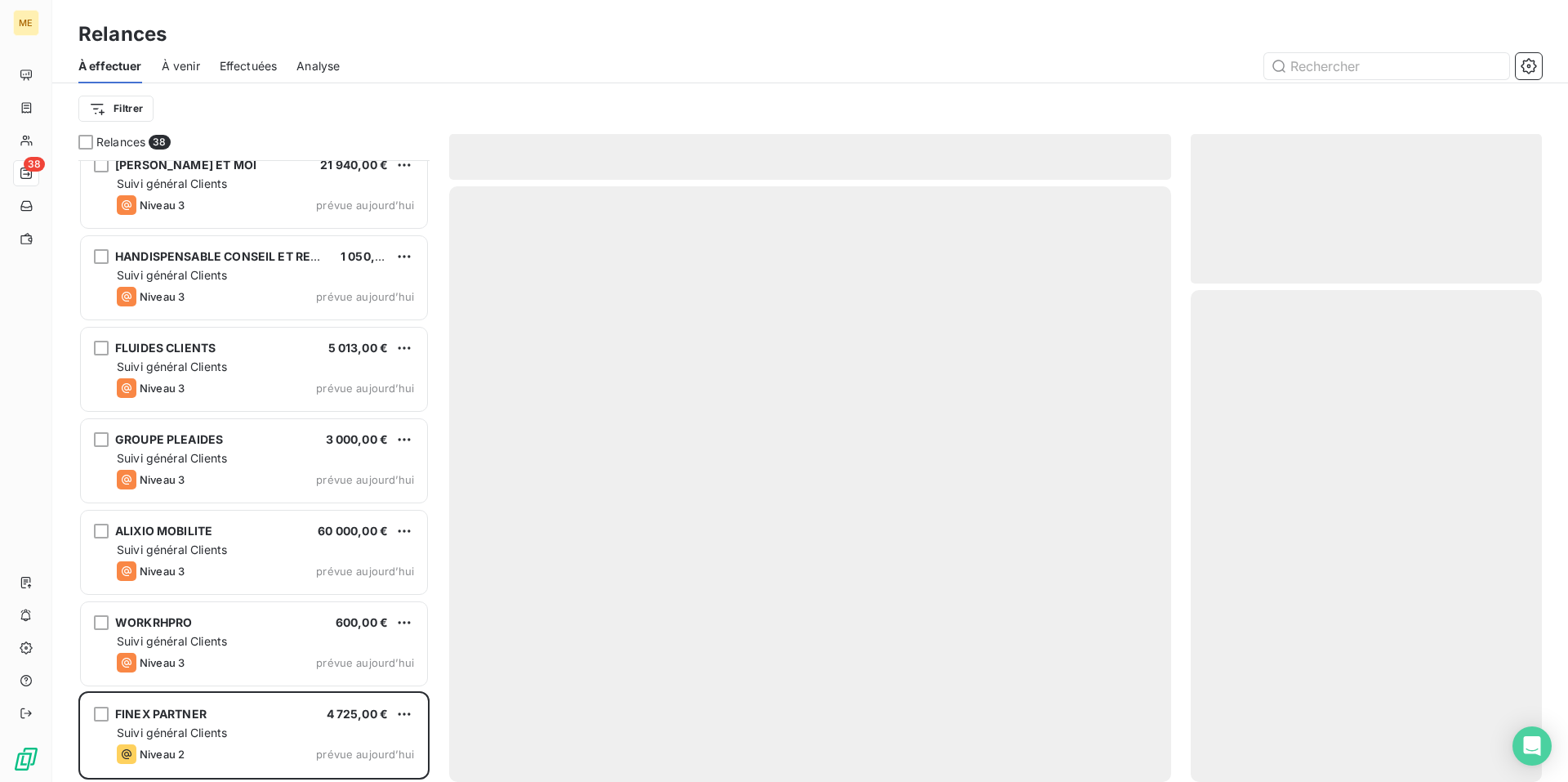
scroll to position [2765, 0]
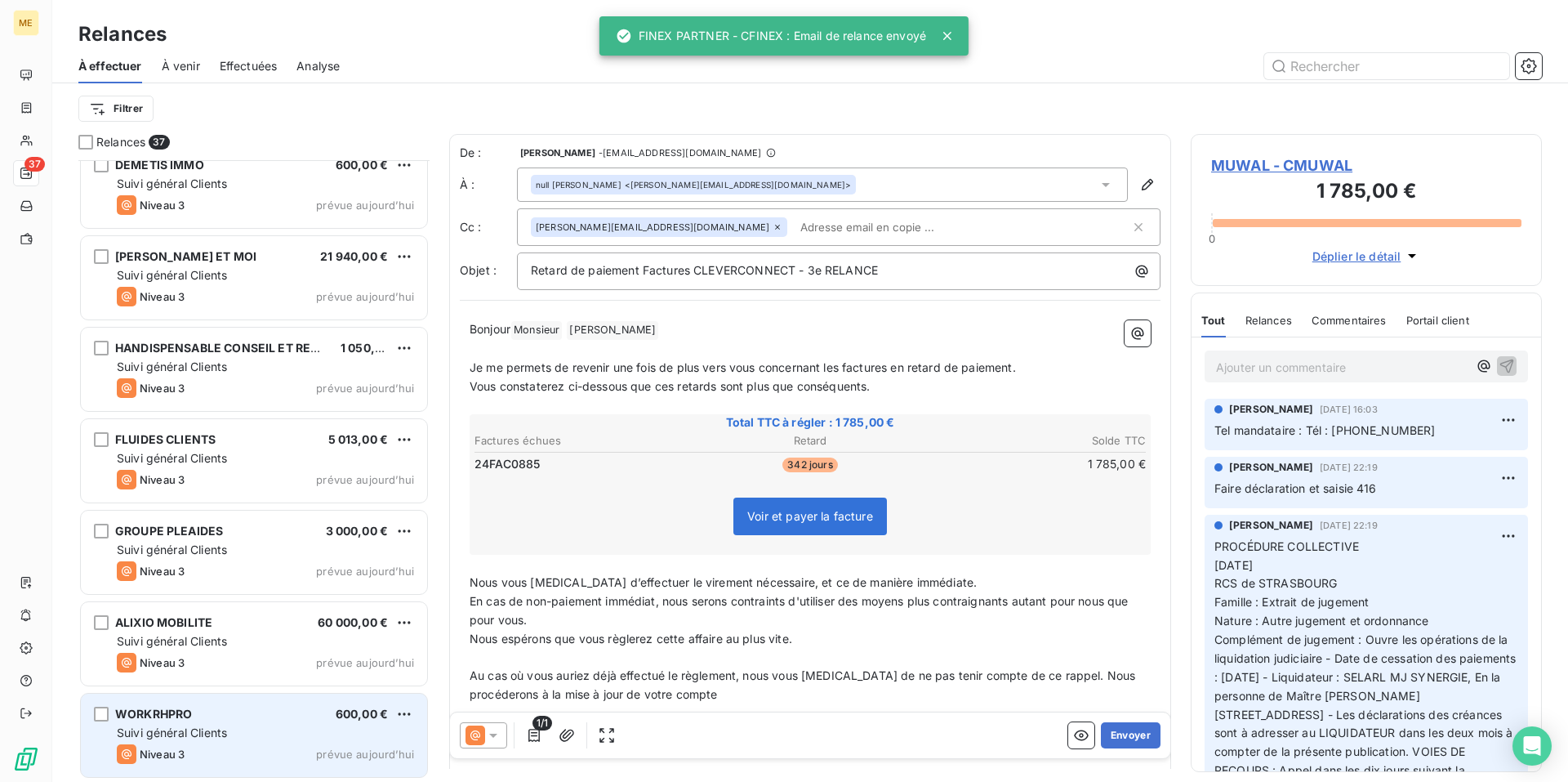
click at [278, 731] on div "Suivi général Clients" at bounding box center [265, 733] width 298 height 16
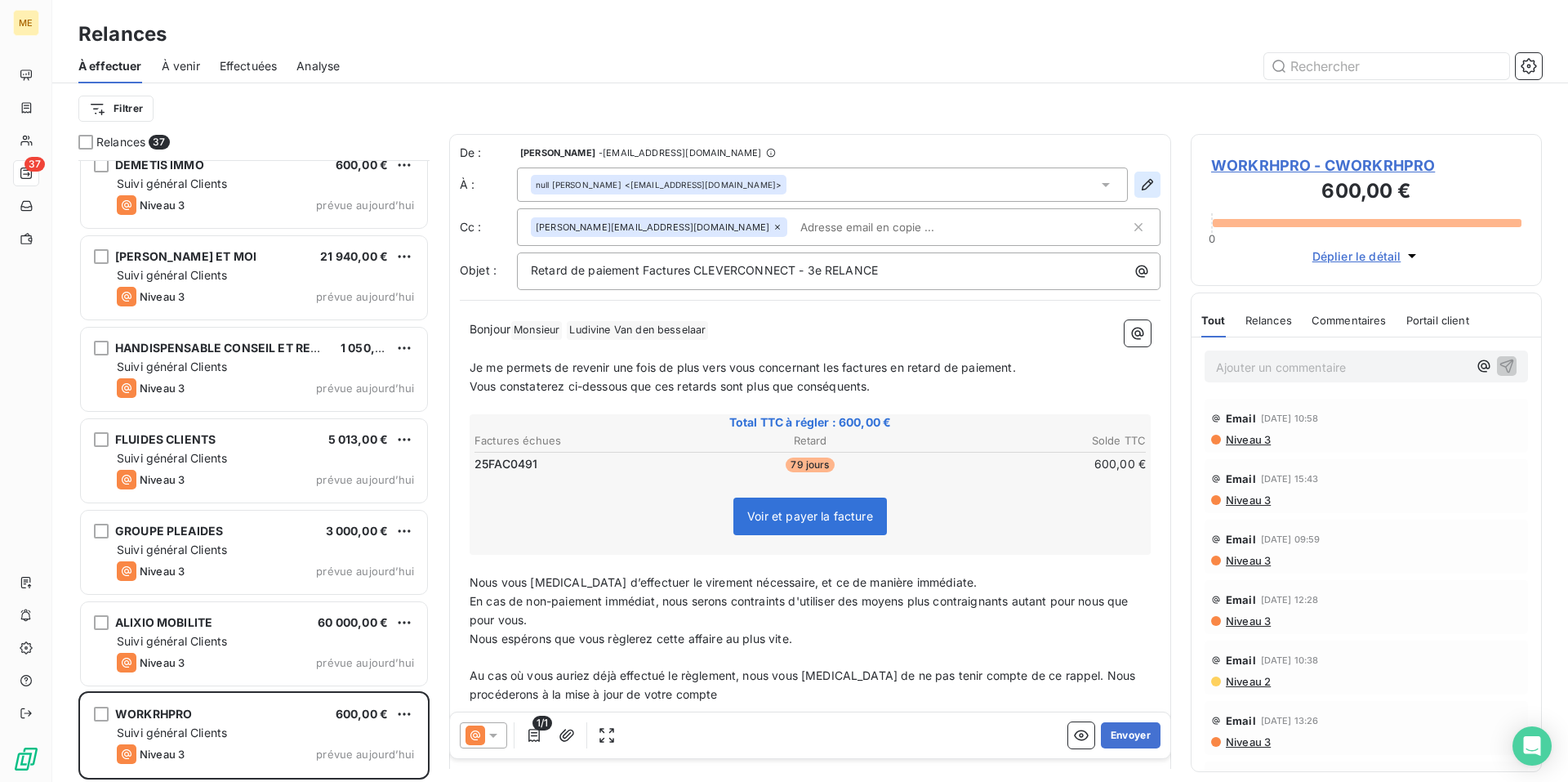
click at [1141, 184] on icon "button" at bounding box center [1148, 185] width 16 height 16
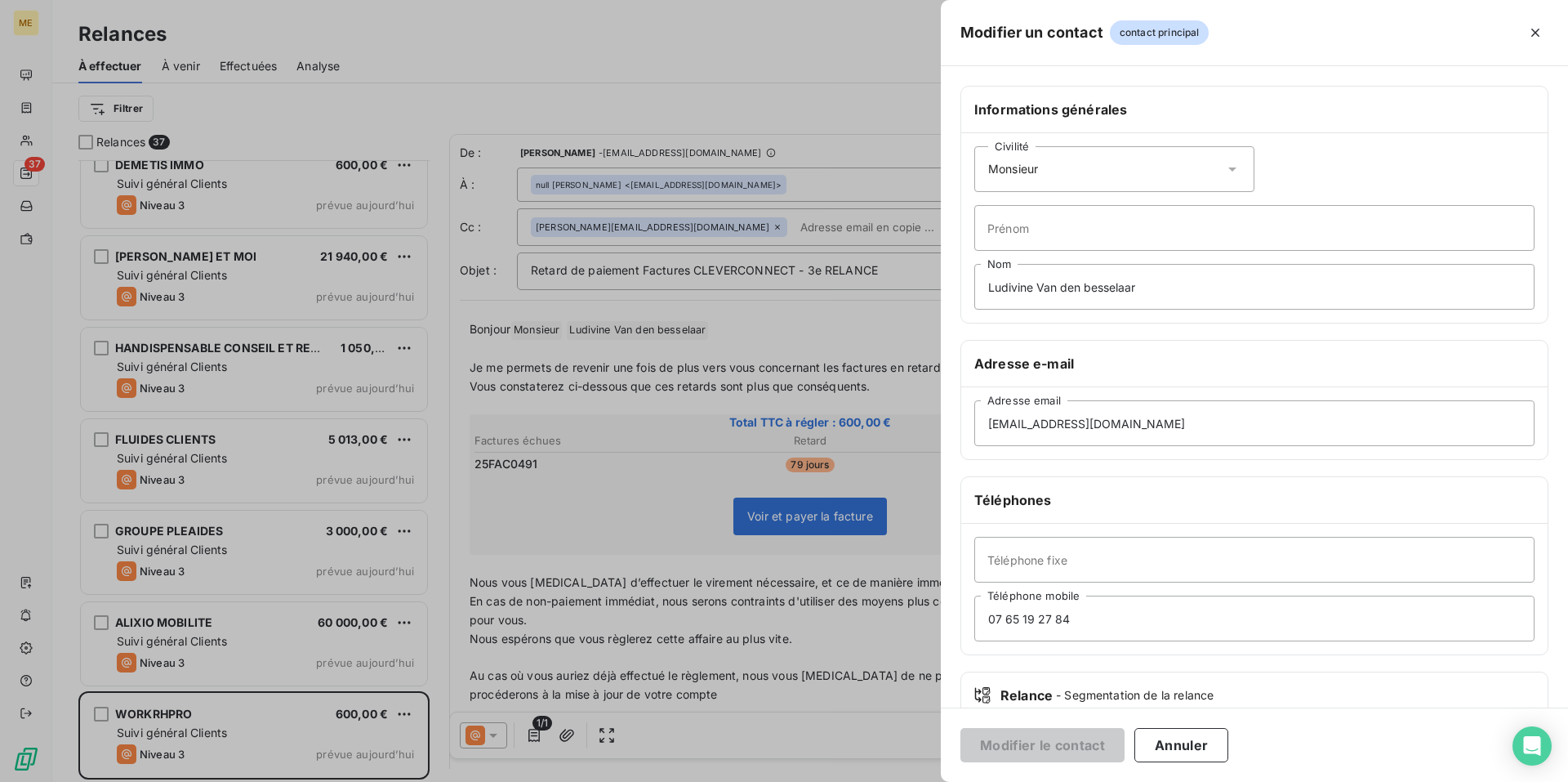
click at [1225, 163] on icon at bounding box center [1233, 169] width 16 height 16
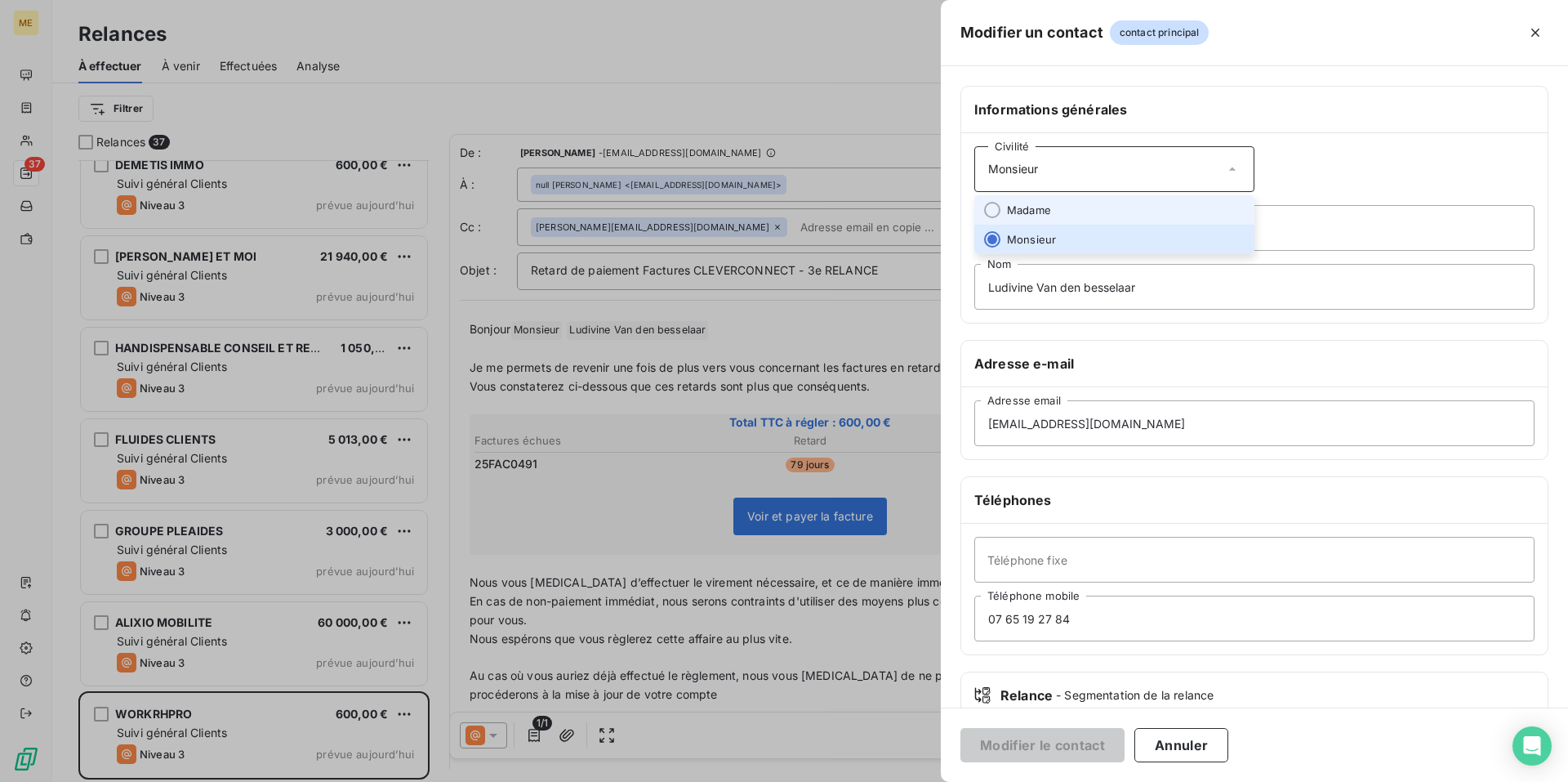
click at [1132, 216] on li "Madame" at bounding box center [1114, 210] width 281 height 30
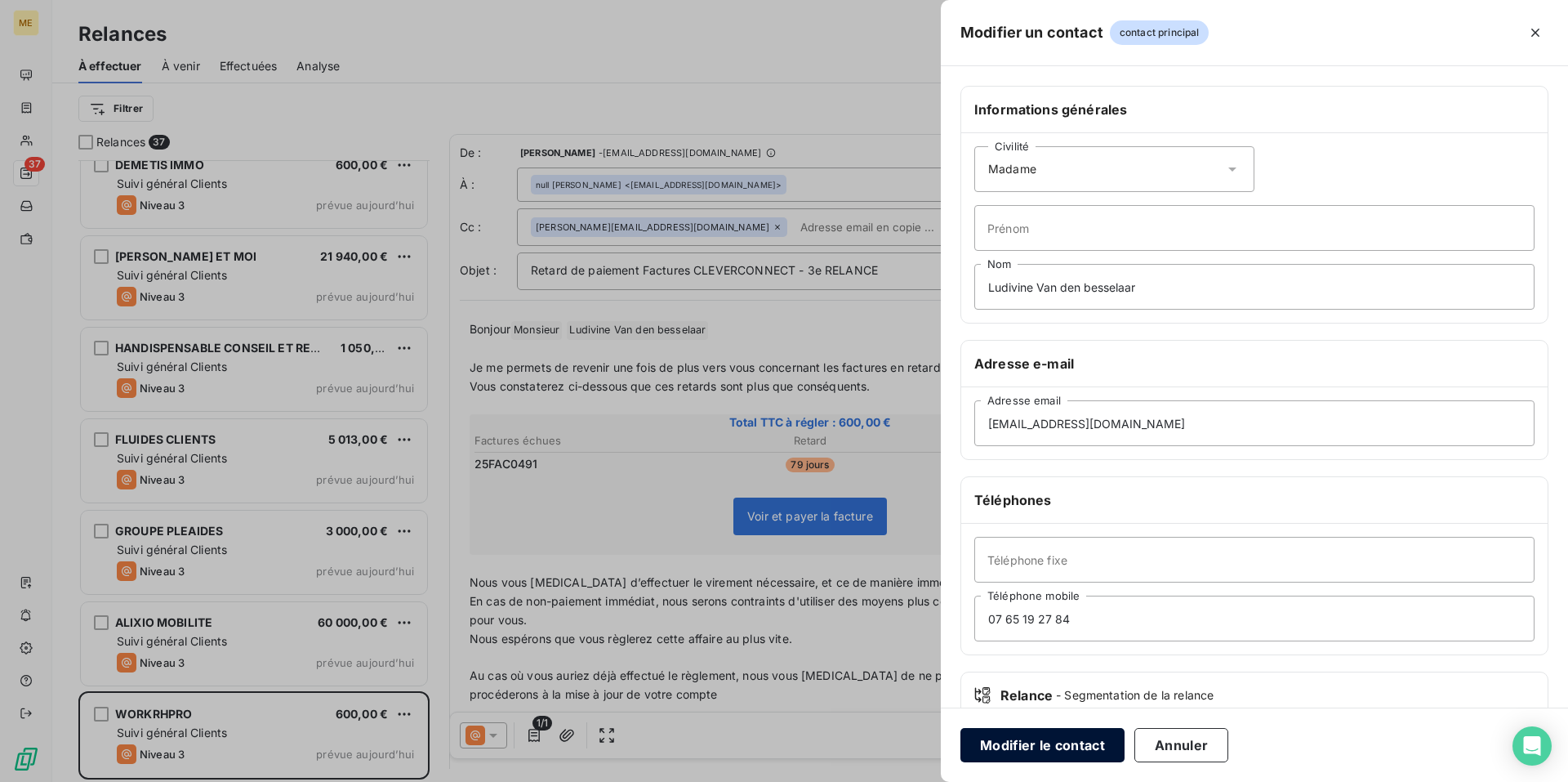
click at [1079, 745] on button "Modifier le contact" at bounding box center [1043, 745] width 164 height 34
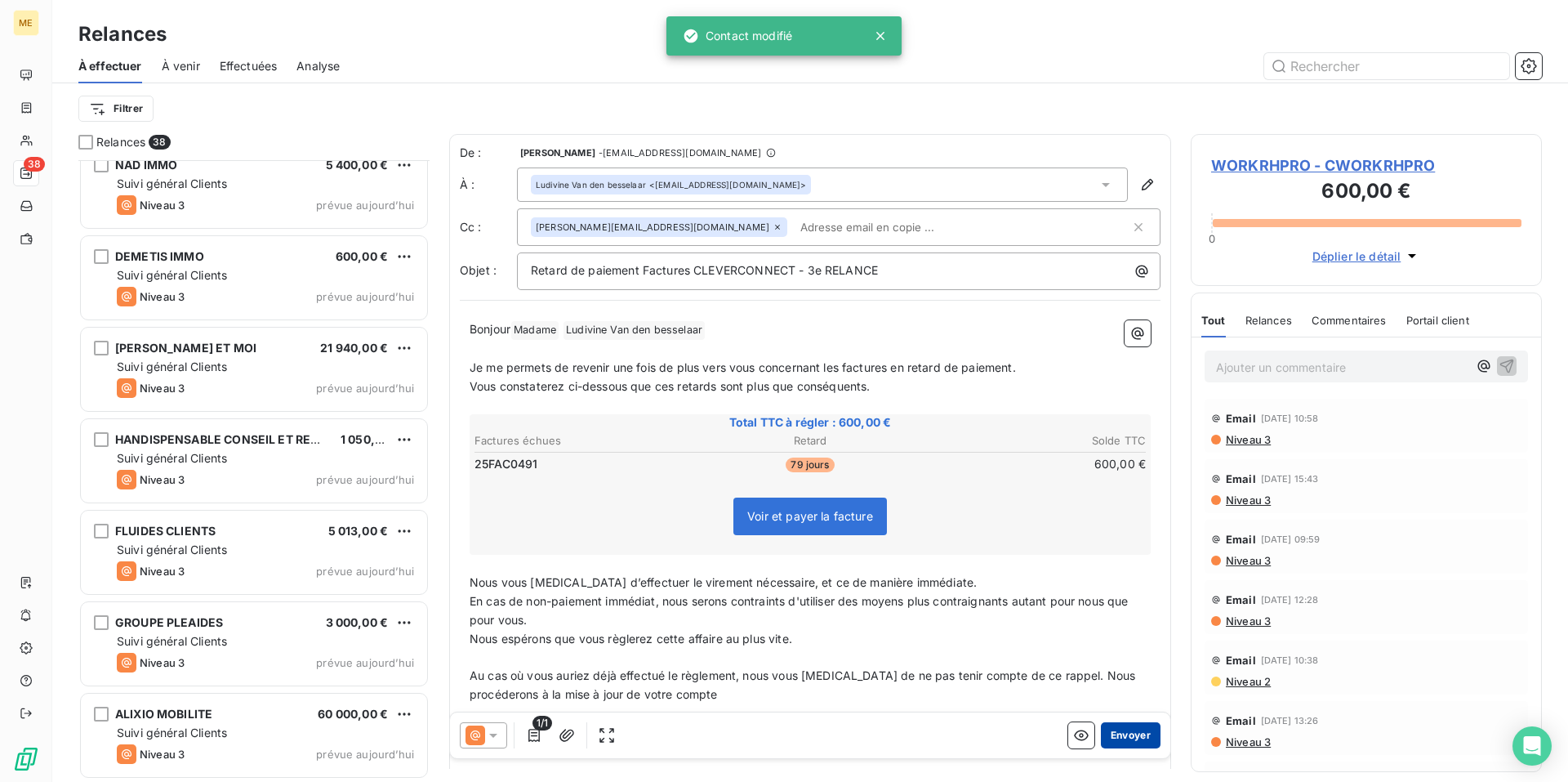
click at [1117, 732] on button "Envoyer" at bounding box center [1131, 734] width 60 height 26
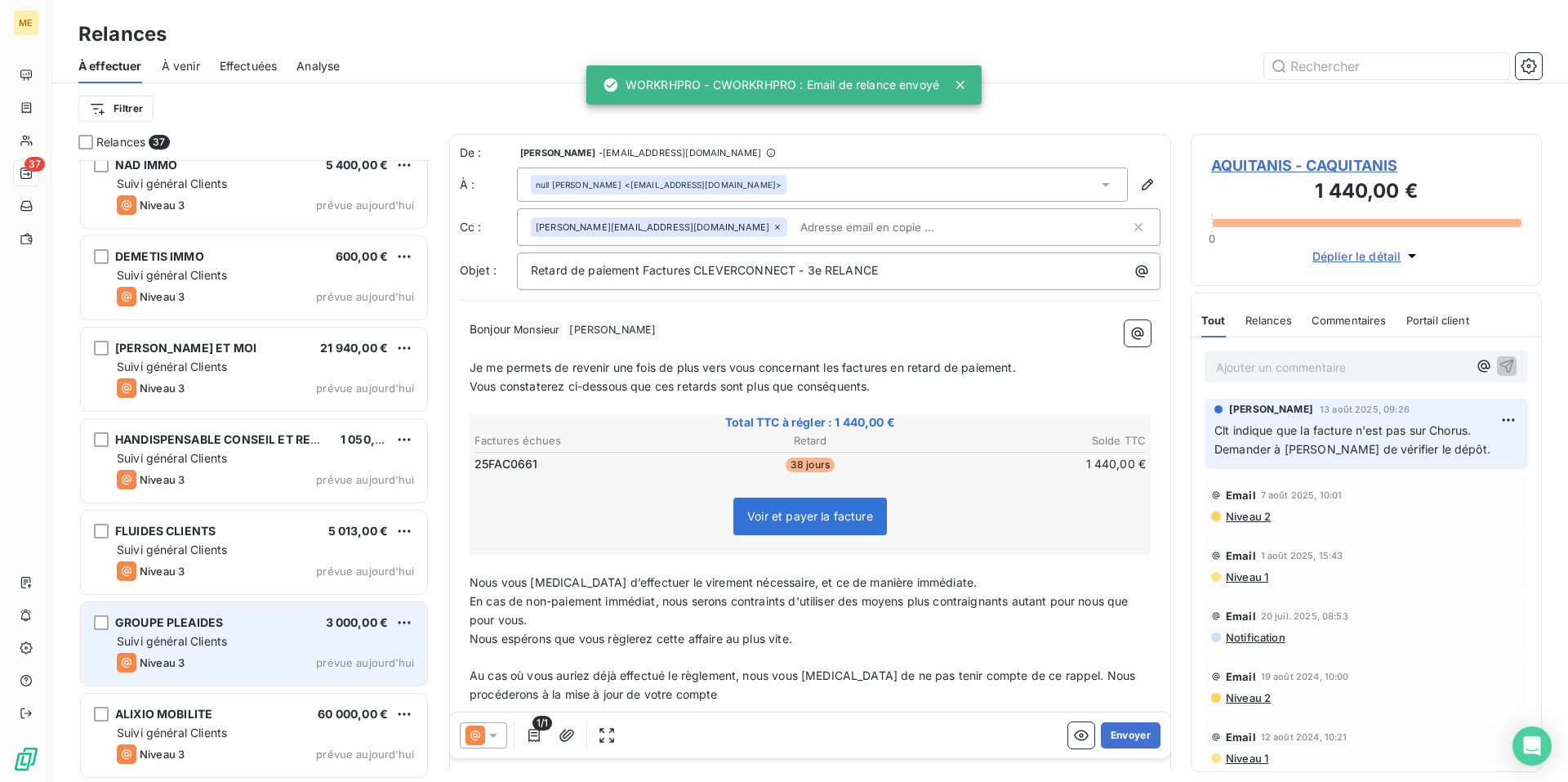
scroll to position [2765, 0]
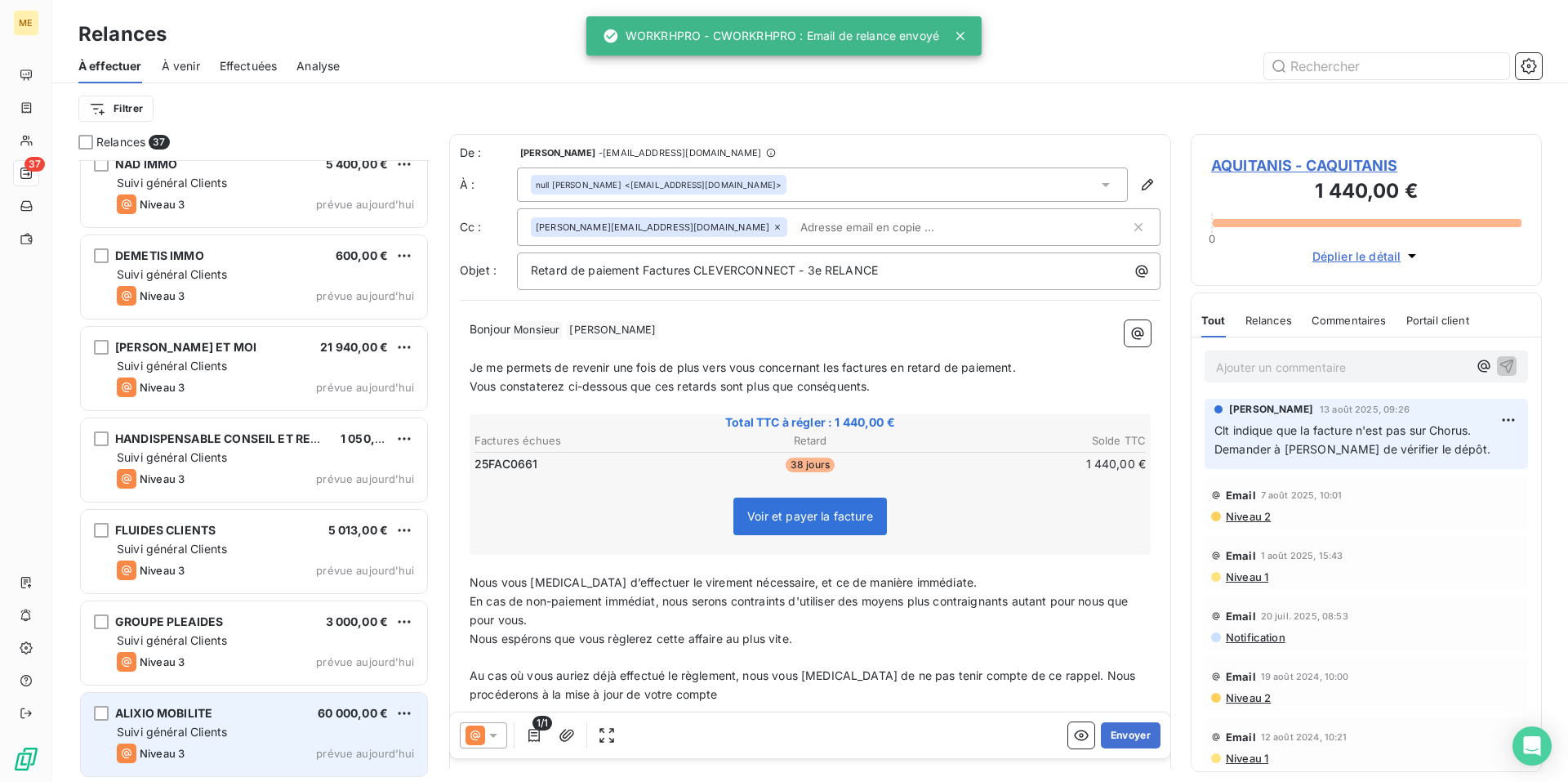
click at [275, 733] on div "Suivi général Clients" at bounding box center [265, 732] width 298 height 16
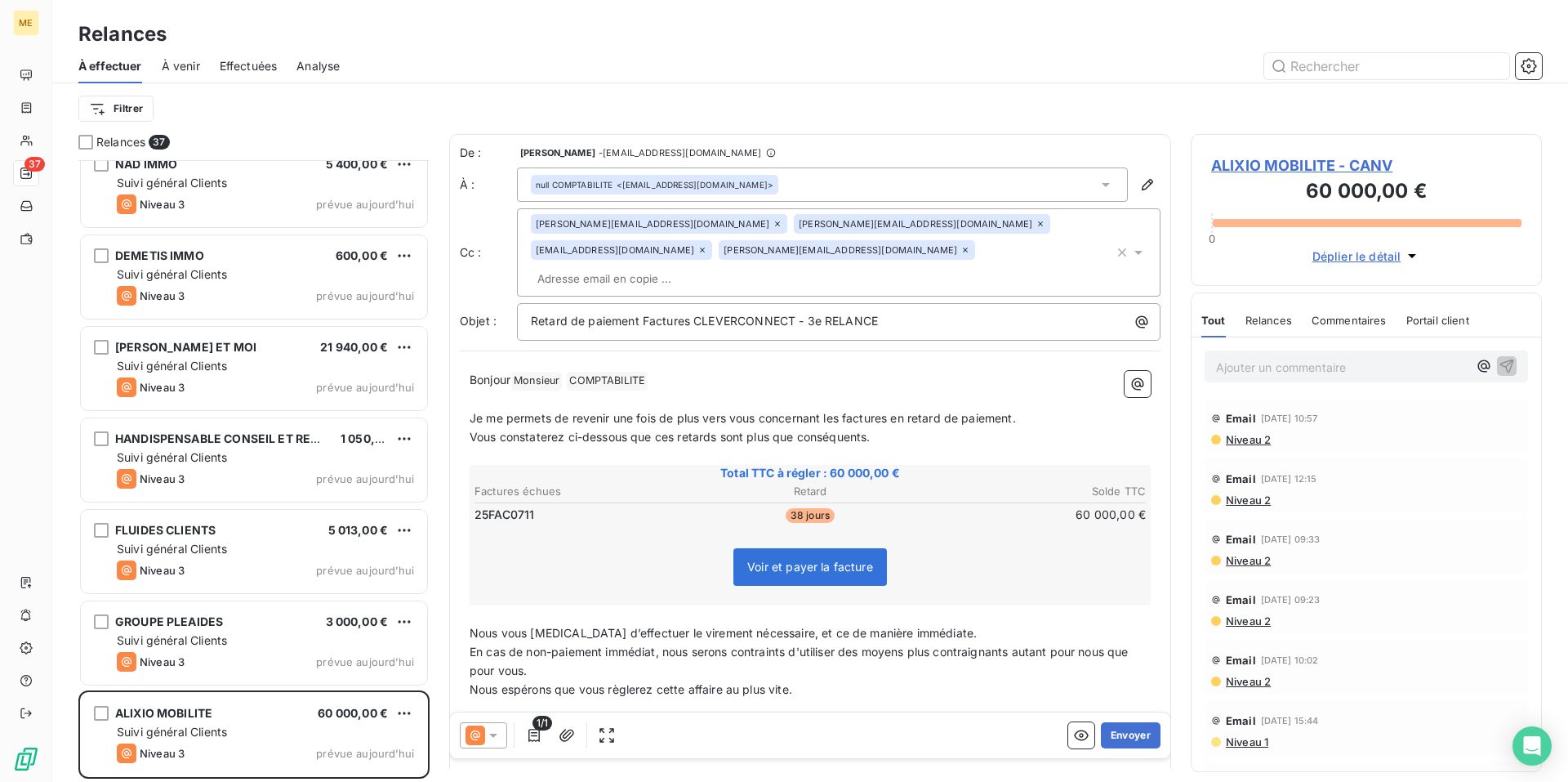
click at [479, 728] on icon at bounding box center [475, 735] width 20 height 20
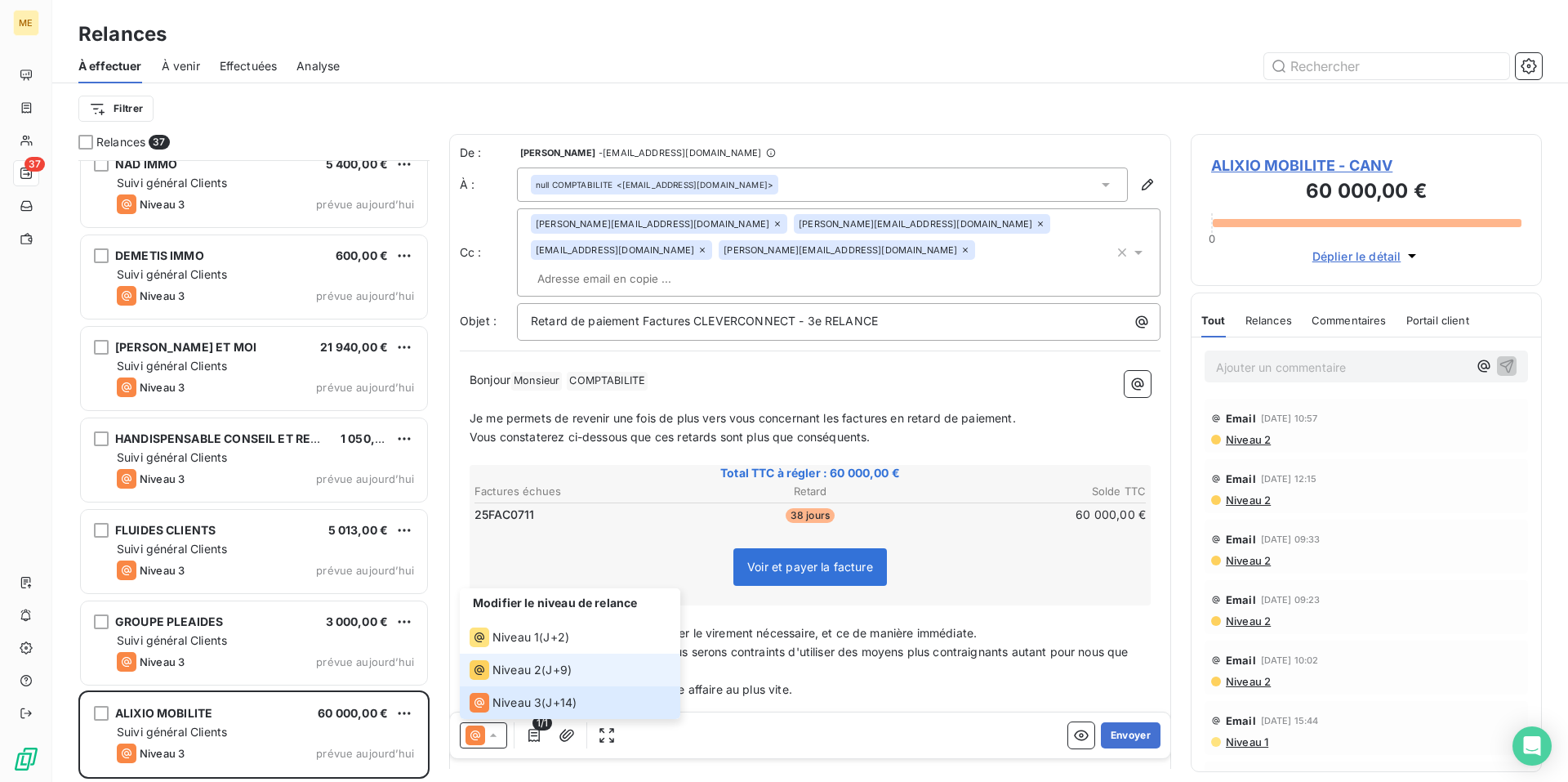
click at [500, 677] on span "Niveau 2" at bounding box center [516, 670] width 49 height 16
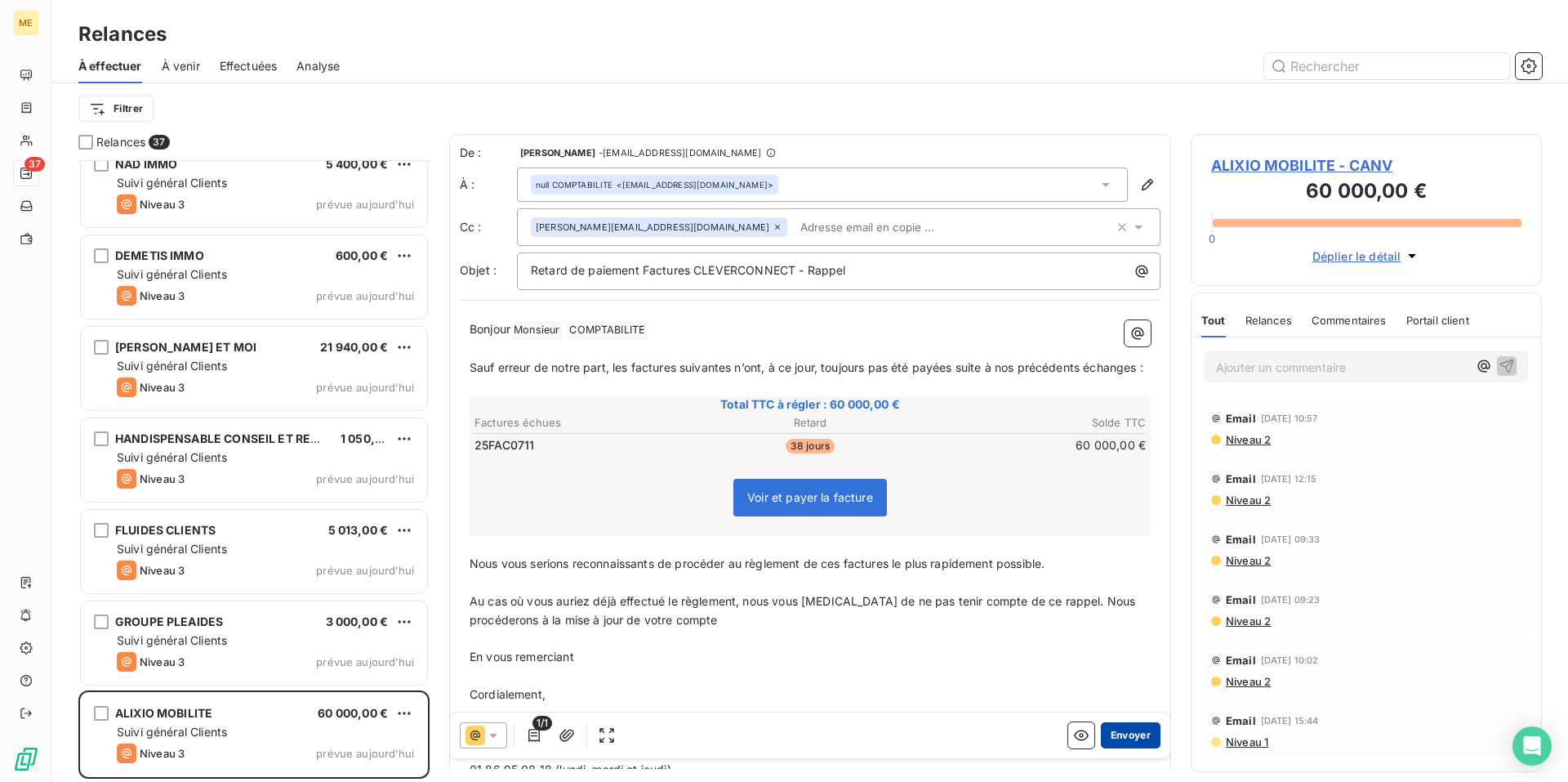
click at [1125, 738] on button "Envoyer" at bounding box center [1131, 734] width 60 height 26
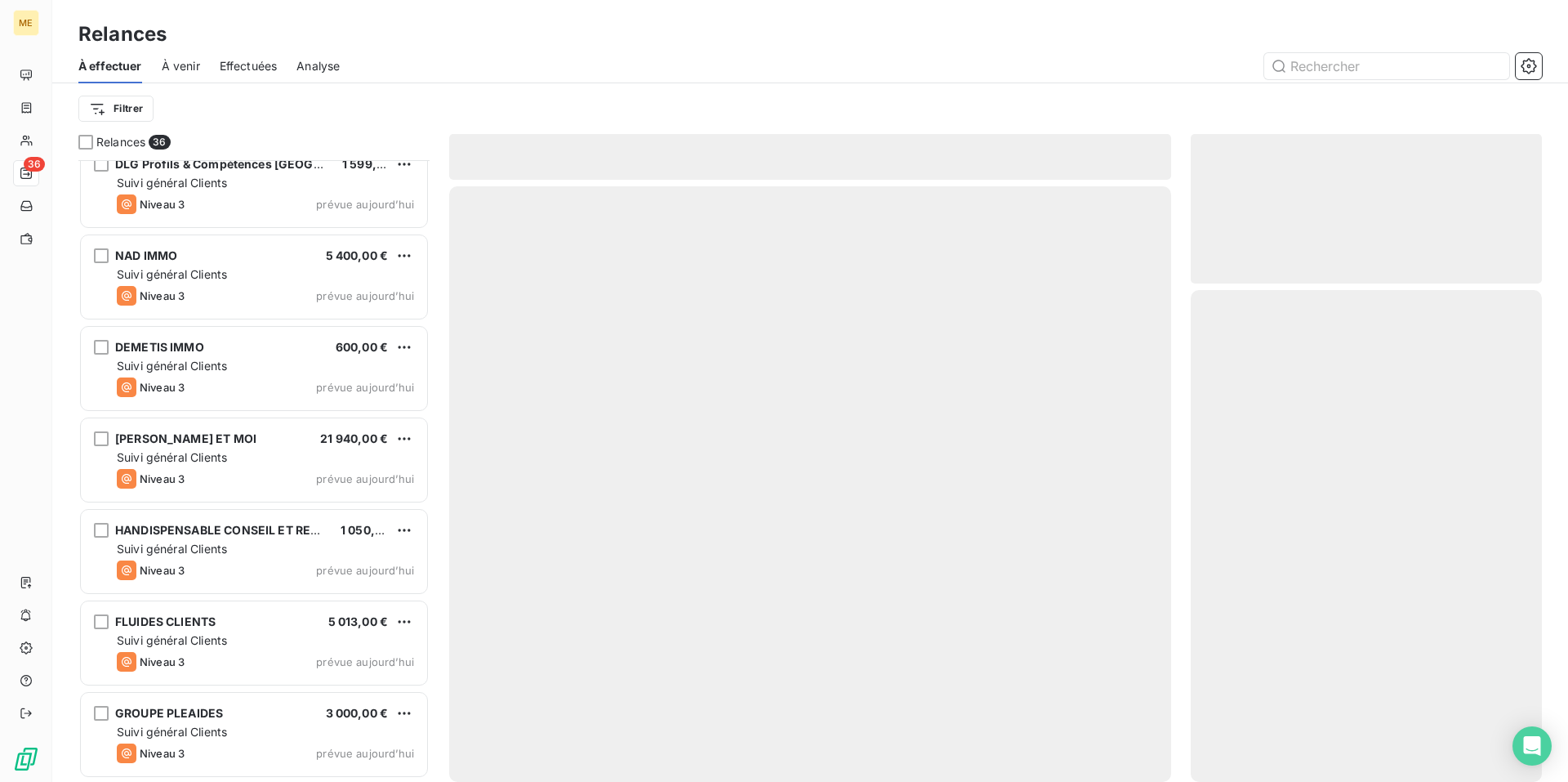
scroll to position [2672, 0]
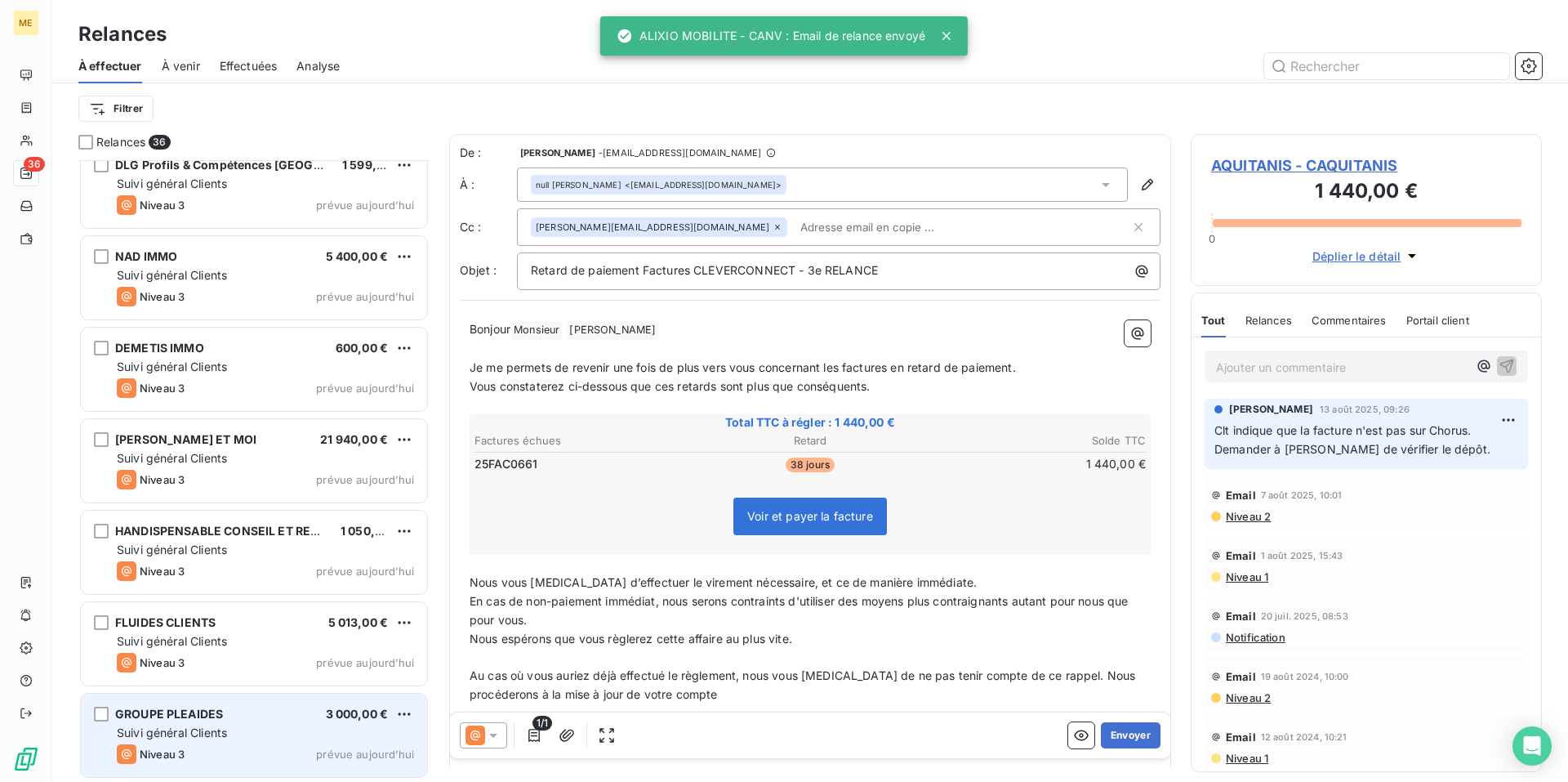
click at [238, 726] on div "Suivi général Clients" at bounding box center [265, 733] width 298 height 16
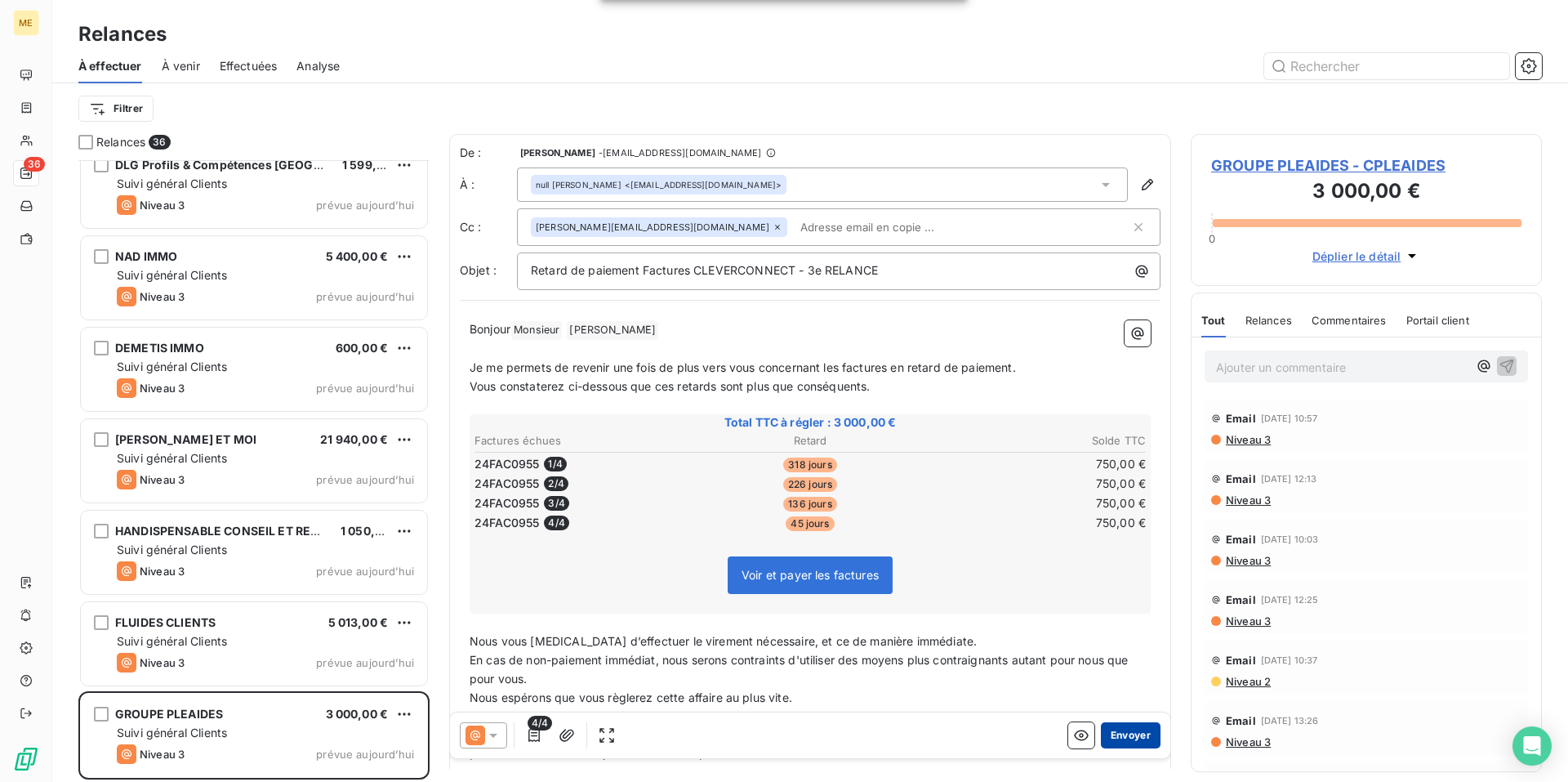
click at [1108, 738] on button "Envoyer" at bounding box center [1131, 734] width 60 height 26
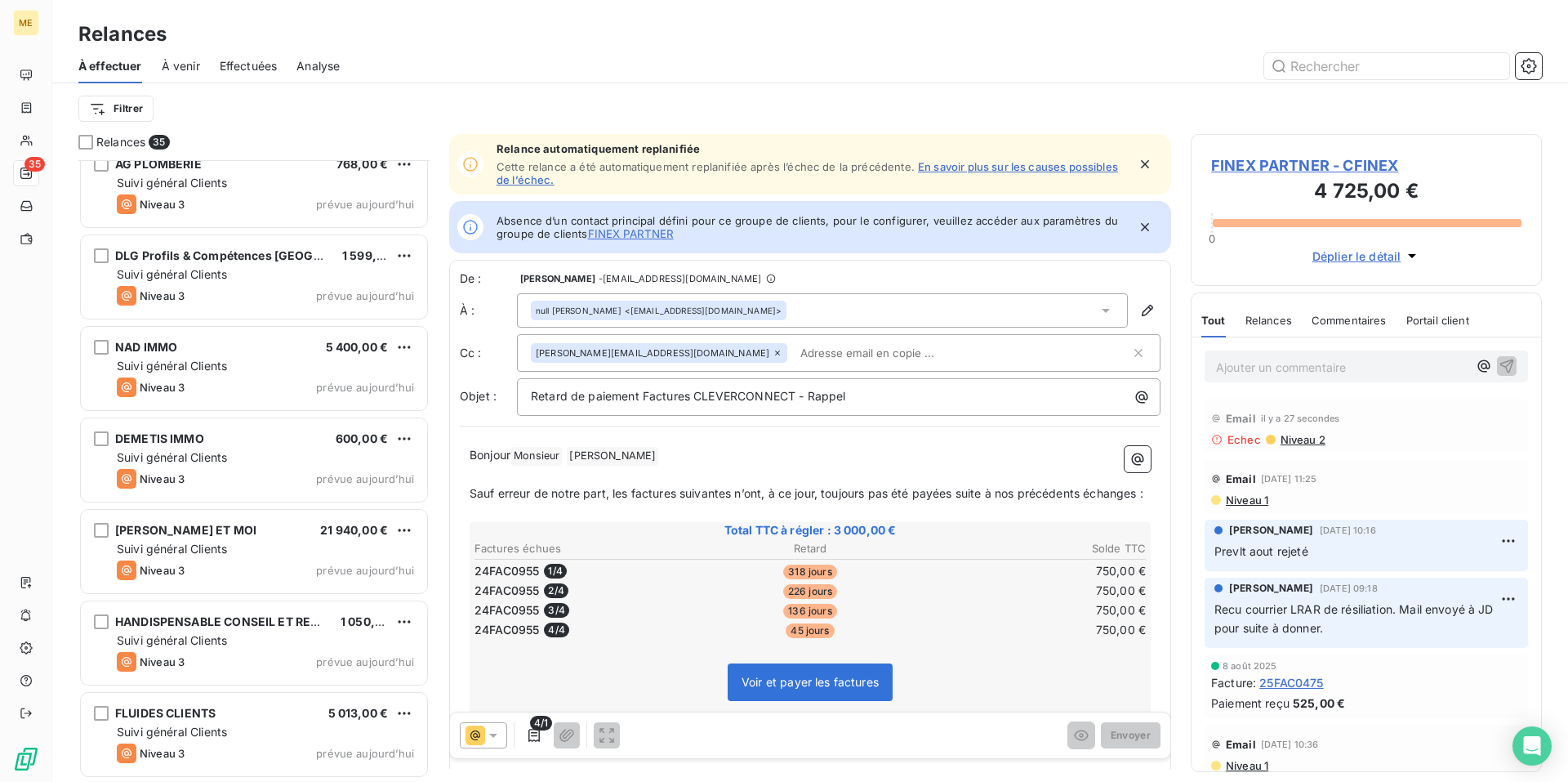
scroll to position [2581, 0]
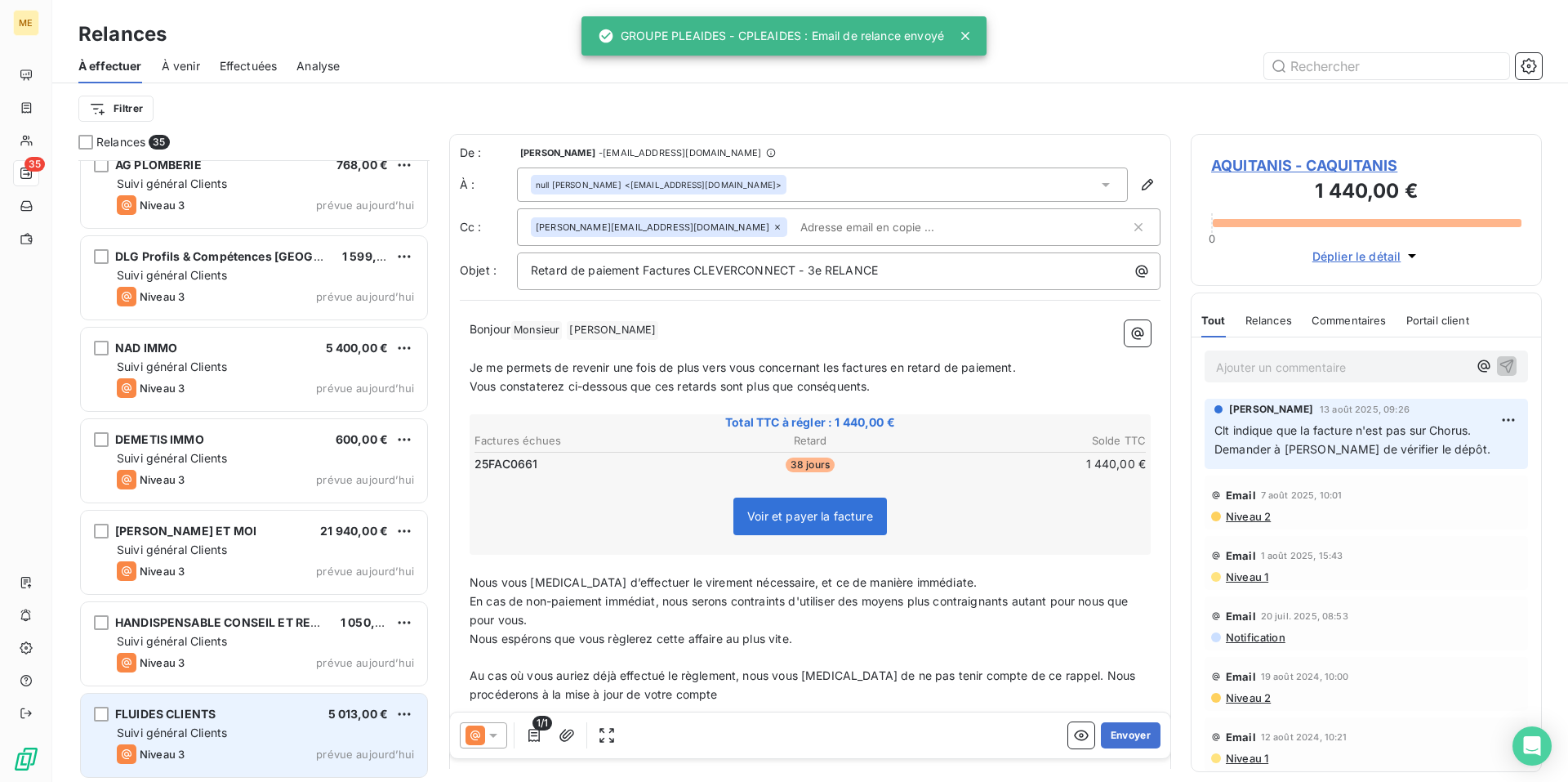
click at [223, 706] on div "FLUIDES CLIENTS 5 013,00 € Suivi général Clients Niveau 3 prévue [DATE]" at bounding box center [254, 735] width 346 height 83
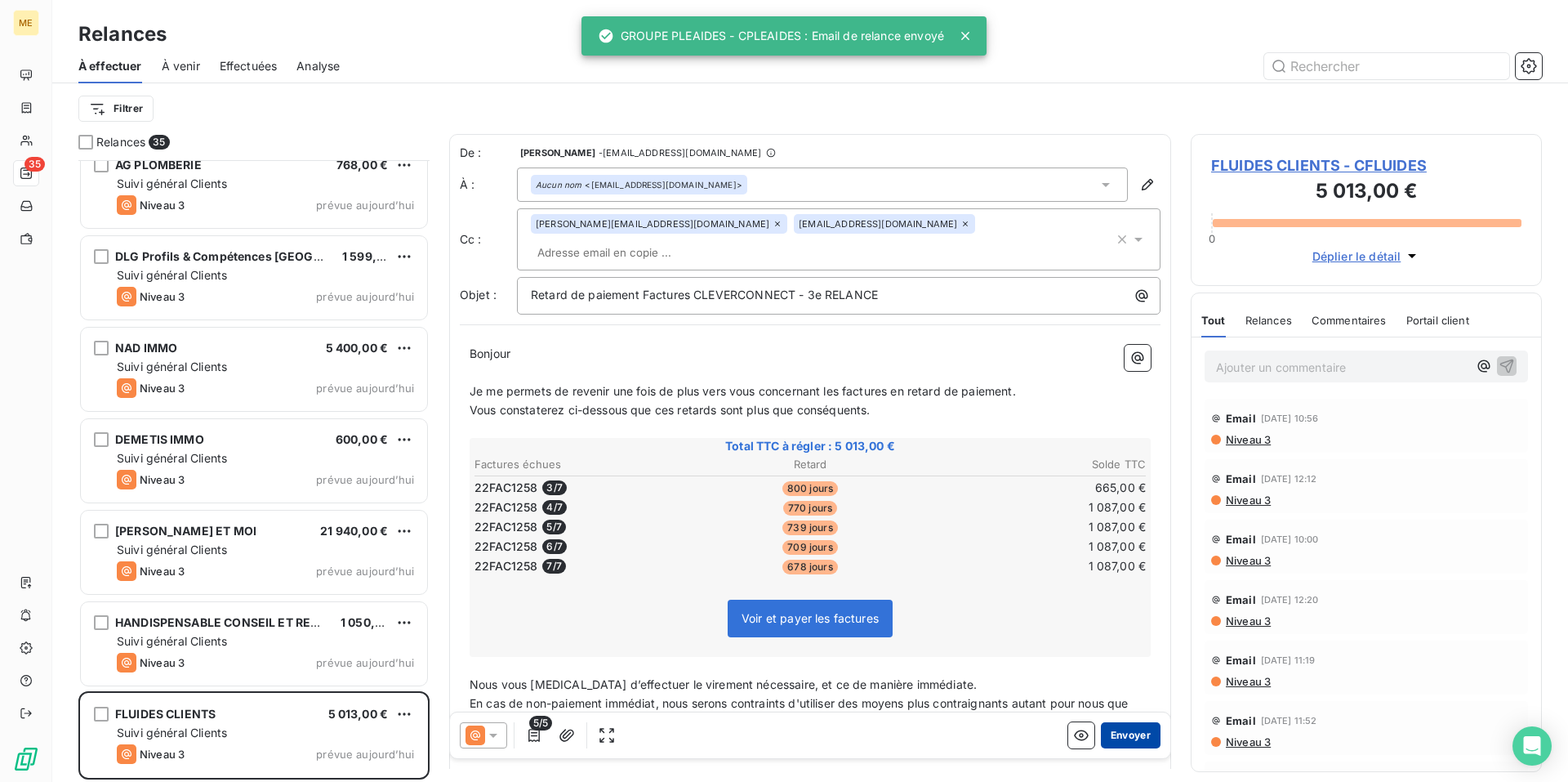
click at [1125, 740] on button "Envoyer" at bounding box center [1131, 734] width 60 height 26
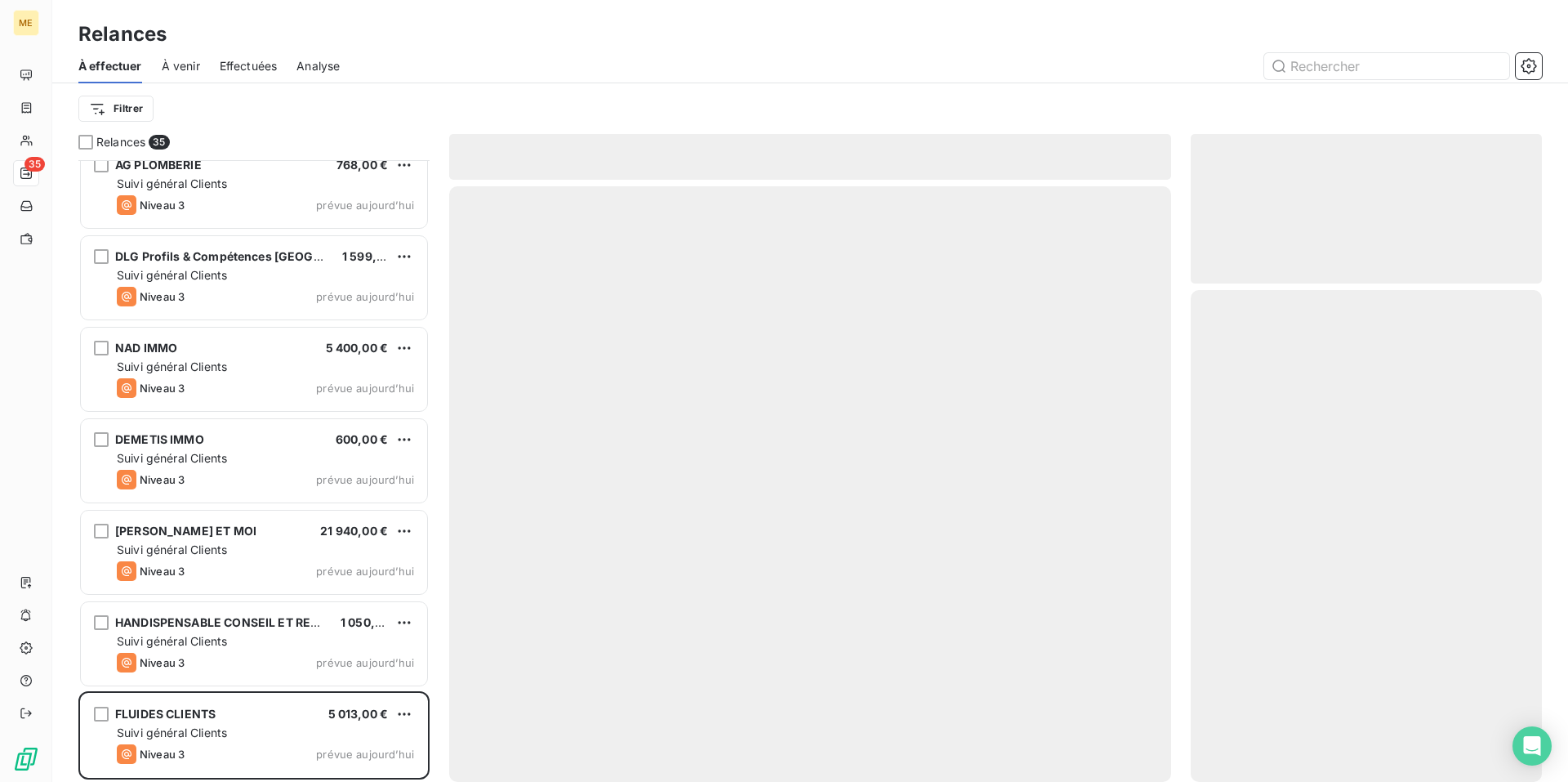
scroll to position [2489, 0]
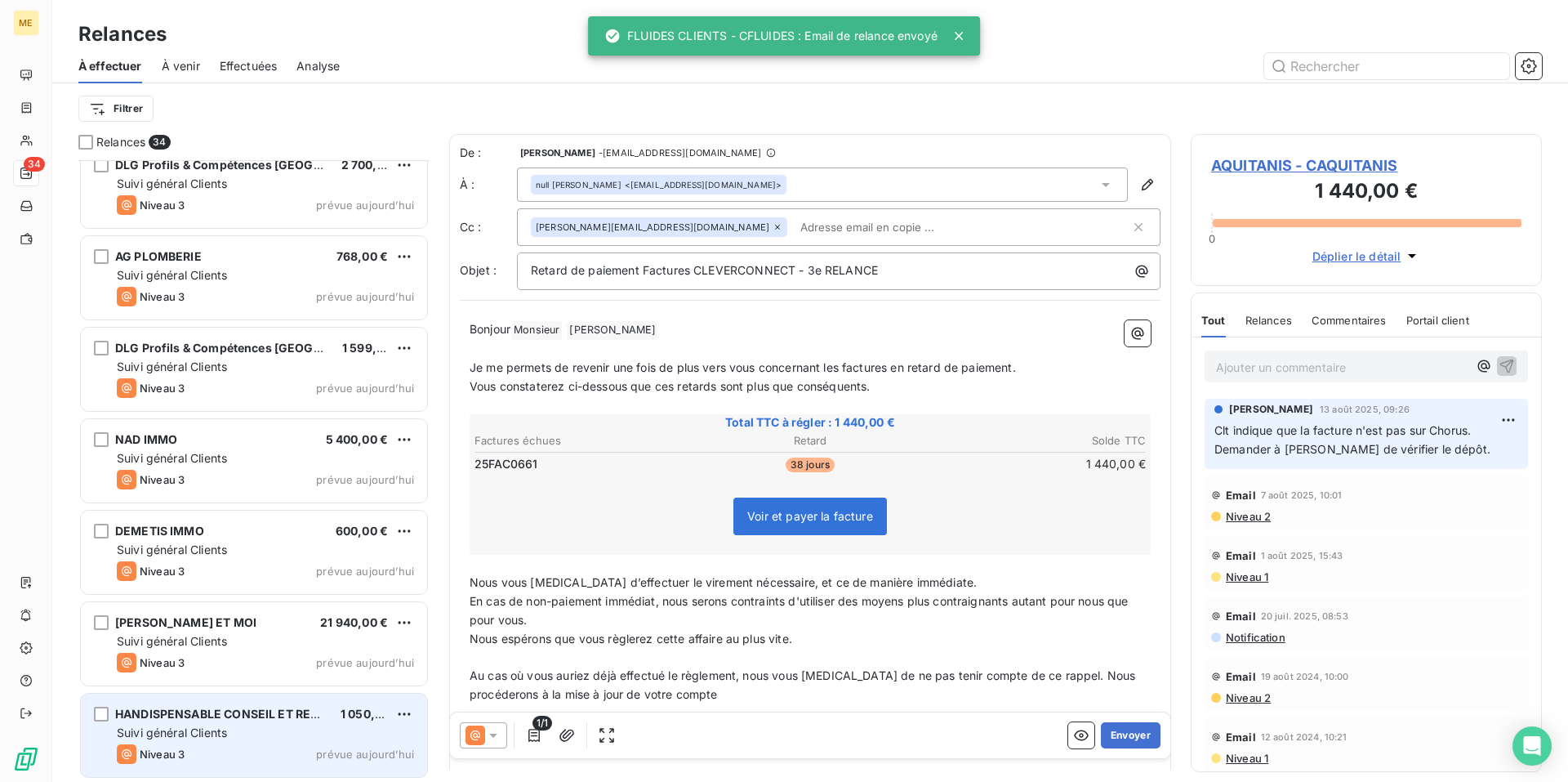
click at [255, 728] on div "Suivi général Clients" at bounding box center [265, 733] width 298 height 16
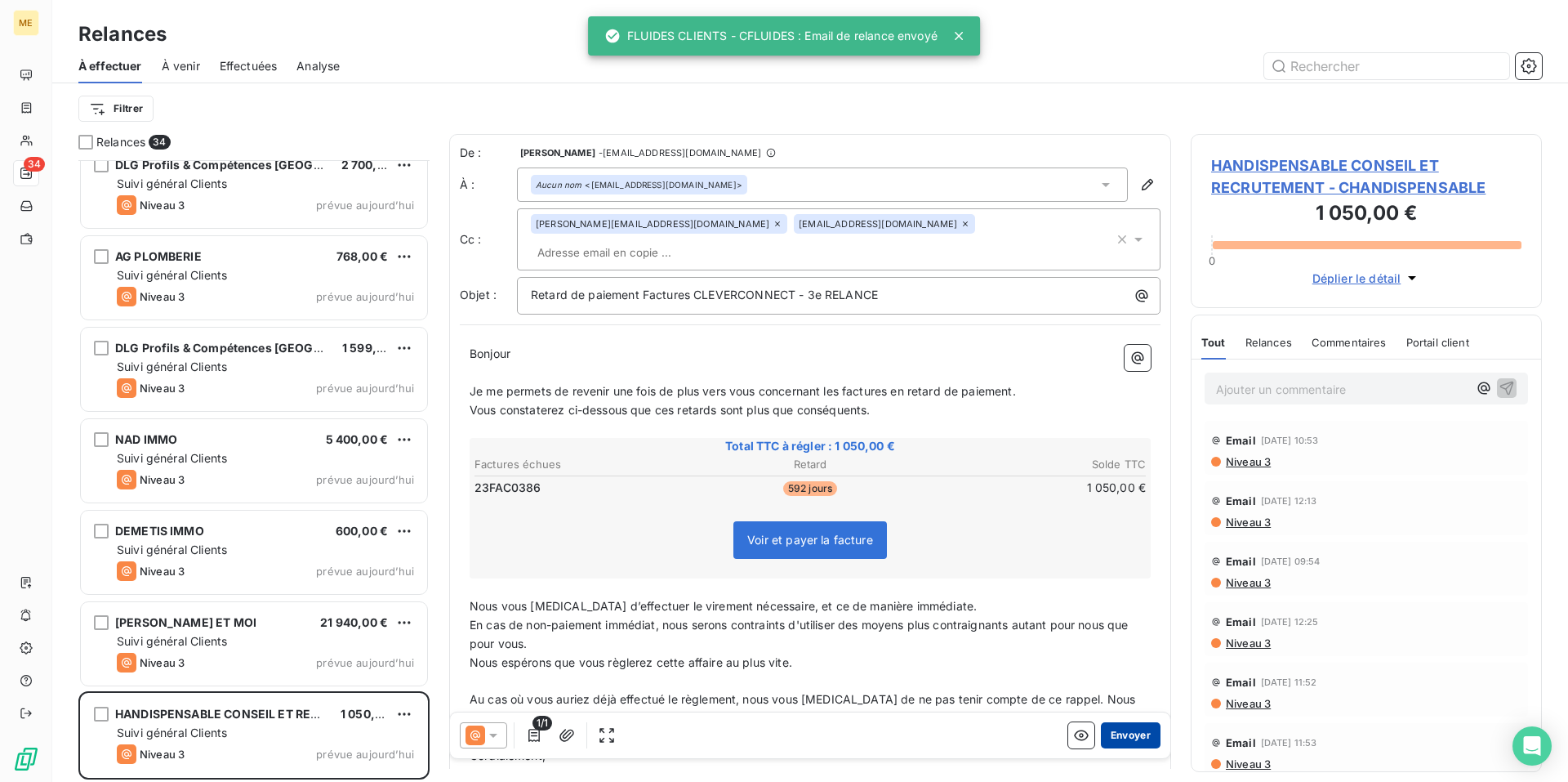
click at [1124, 733] on button "Envoyer" at bounding box center [1131, 734] width 60 height 26
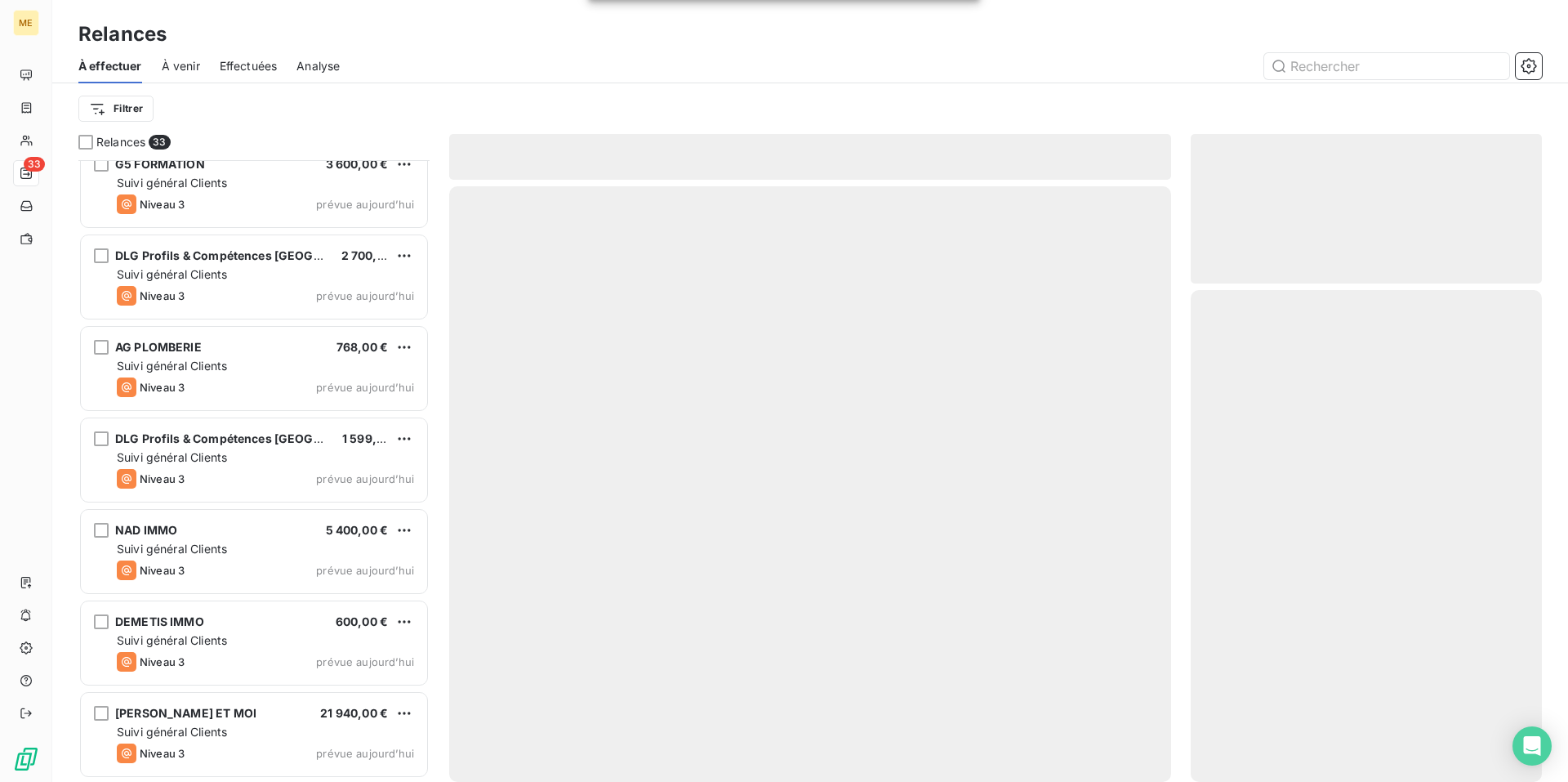
scroll to position [2398, 0]
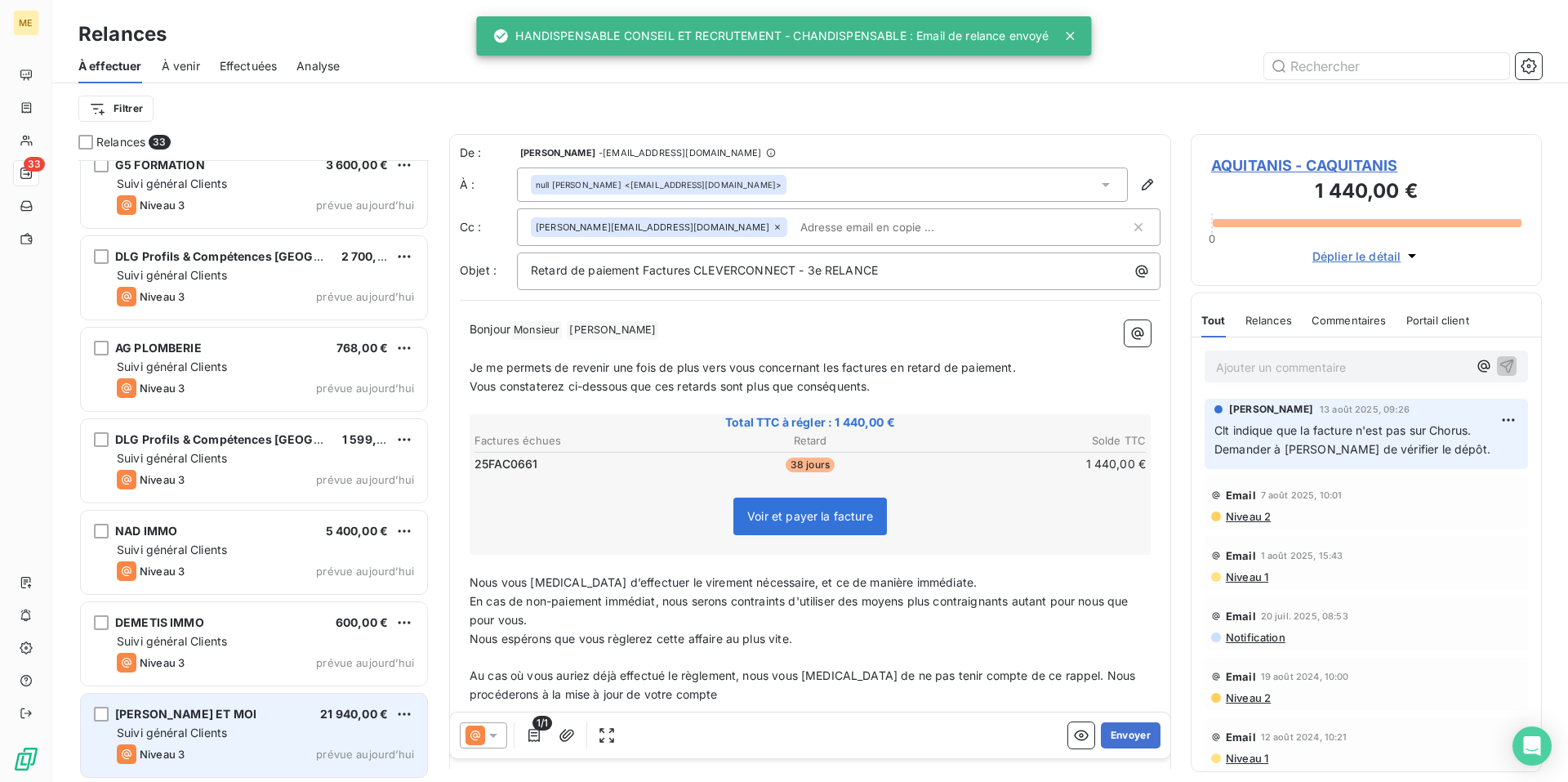
click at [241, 717] on div "[PERSON_NAME] ET MOI 21 940,00 €" at bounding box center [265, 714] width 298 height 14
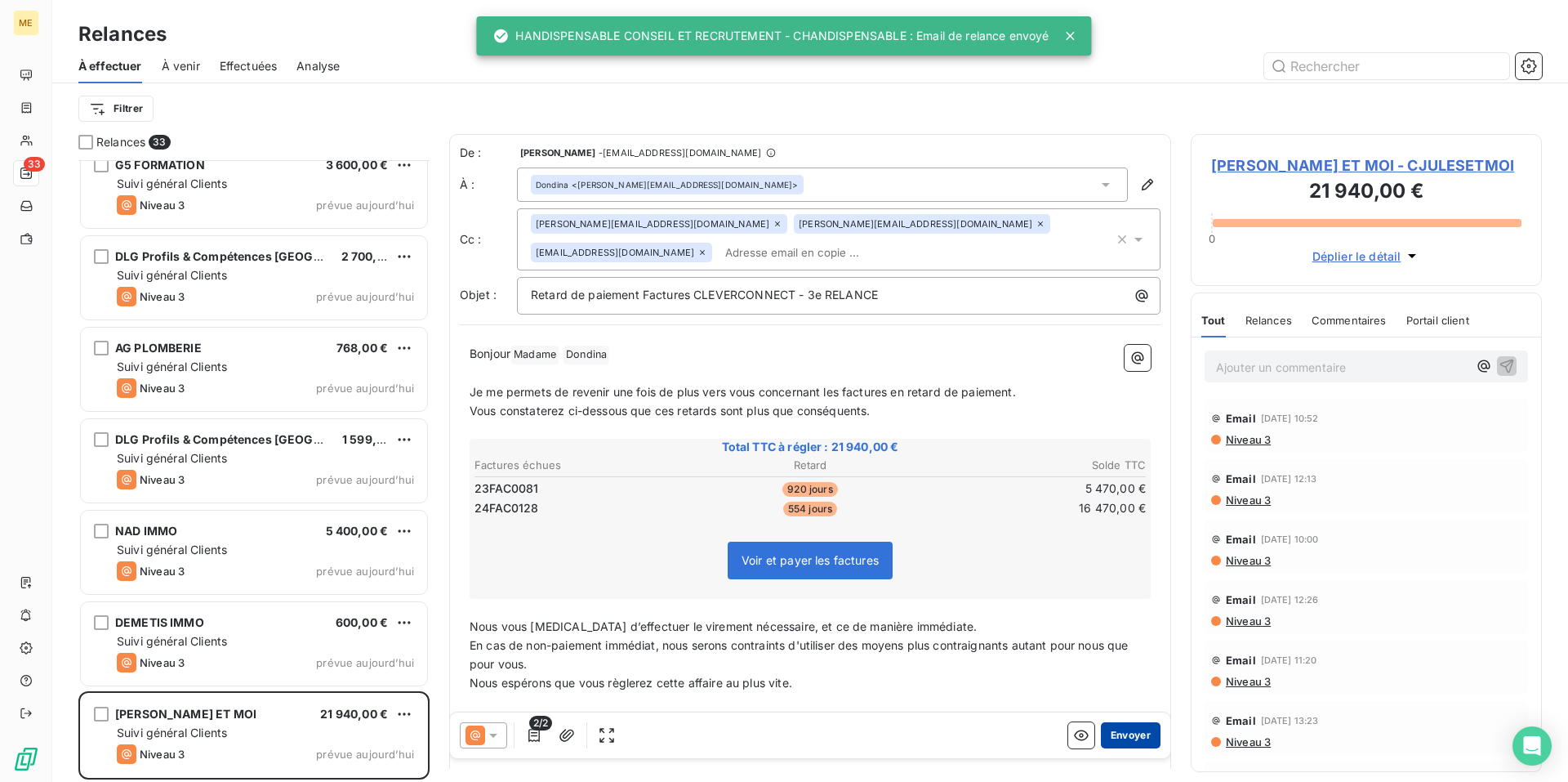
drag, startPoint x: 1114, startPoint y: 736, endPoint x: 1103, endPoint y: 736, distance: 11.0
click at [1104, 736] on button "Envoyer" at bounding box center [1131, 734] width 60 height 26
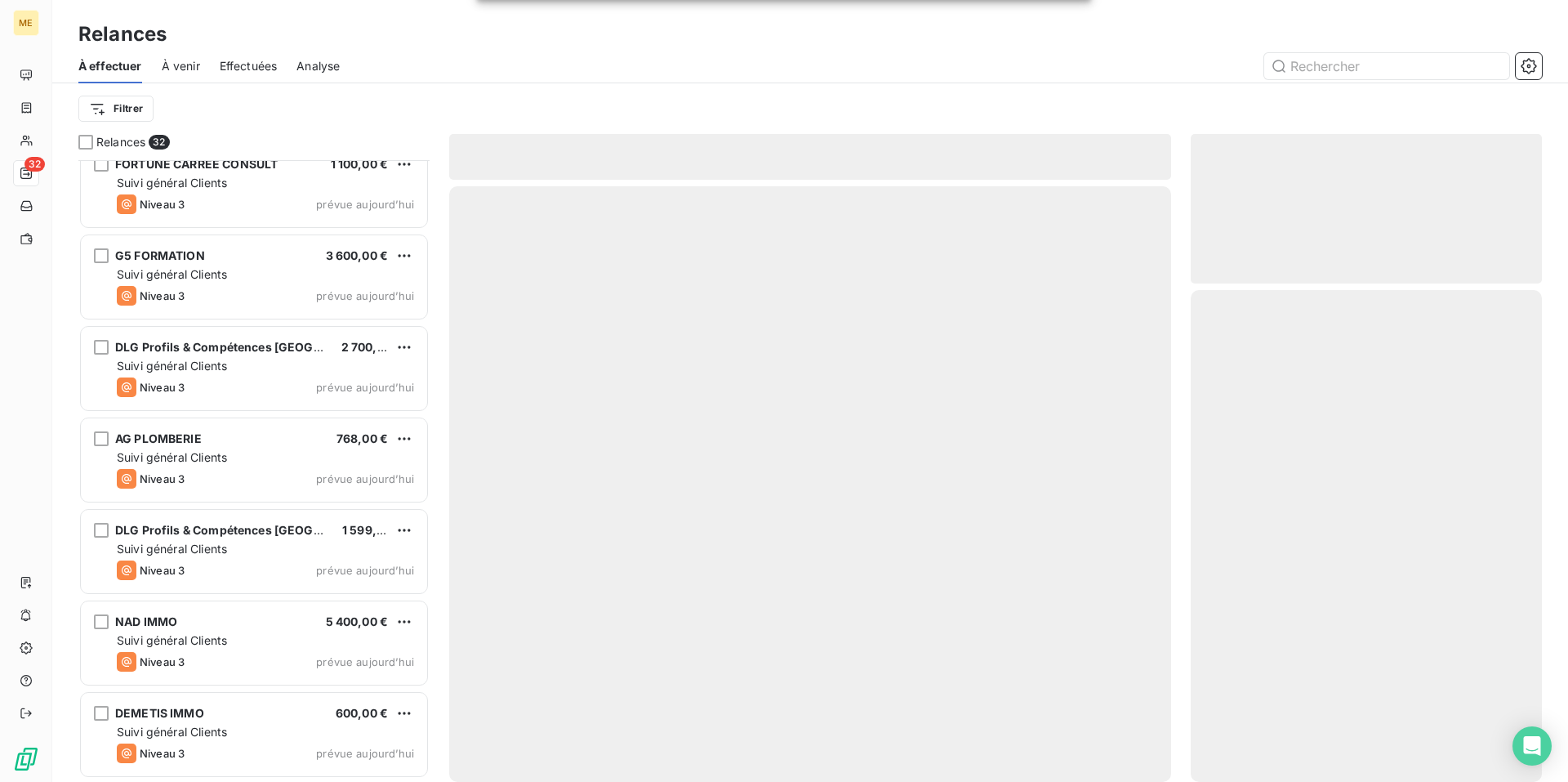
scroll to position [2307, 0]
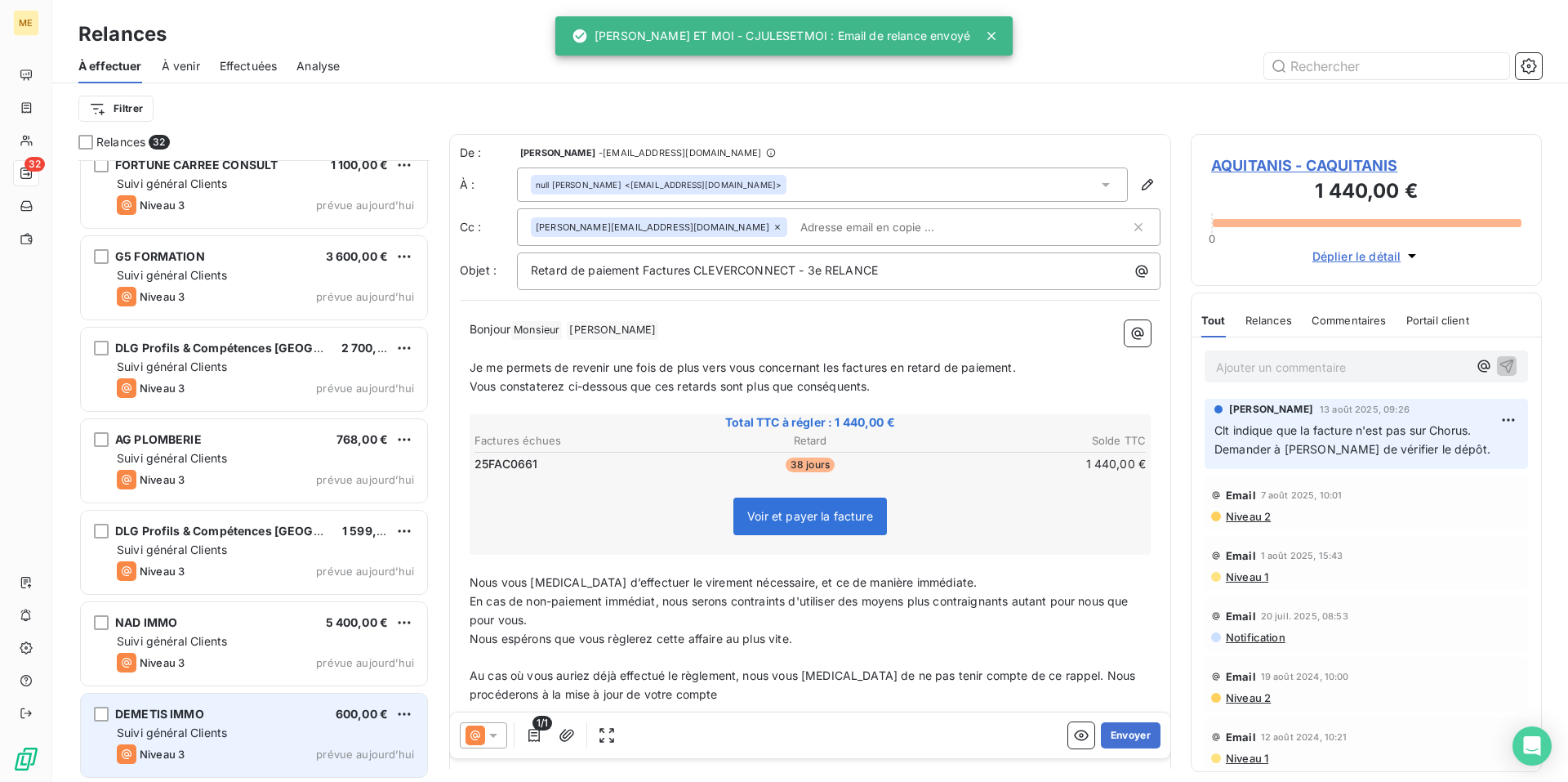
click at [243, 714] on div "DEMETIS IMMO 600,00 €" at bounding box center [265, 714] width 298 height 14
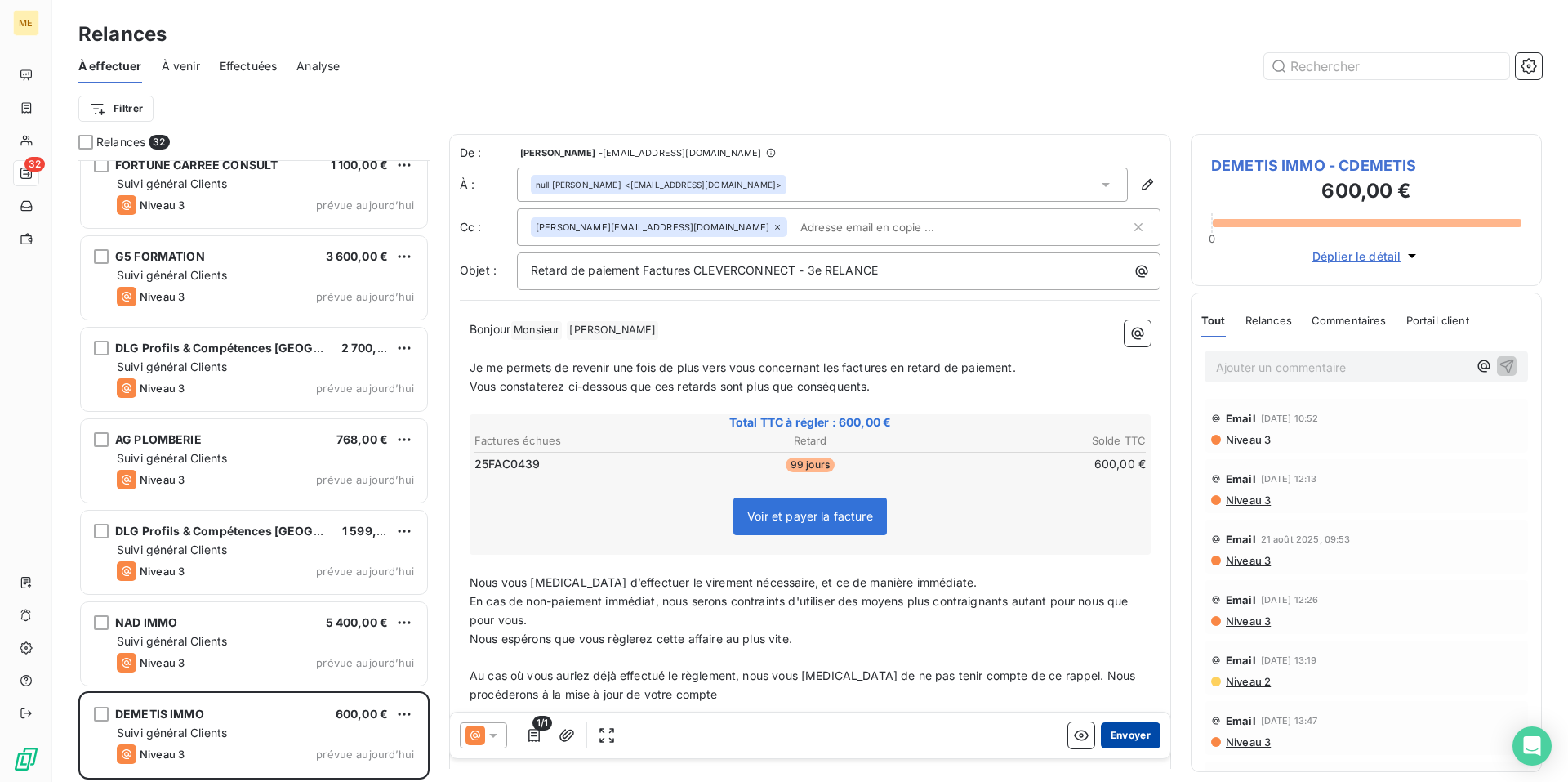
click at [1122, 734] on button "Envoyer" at bounding box center [1131, 734] width 60 height 26
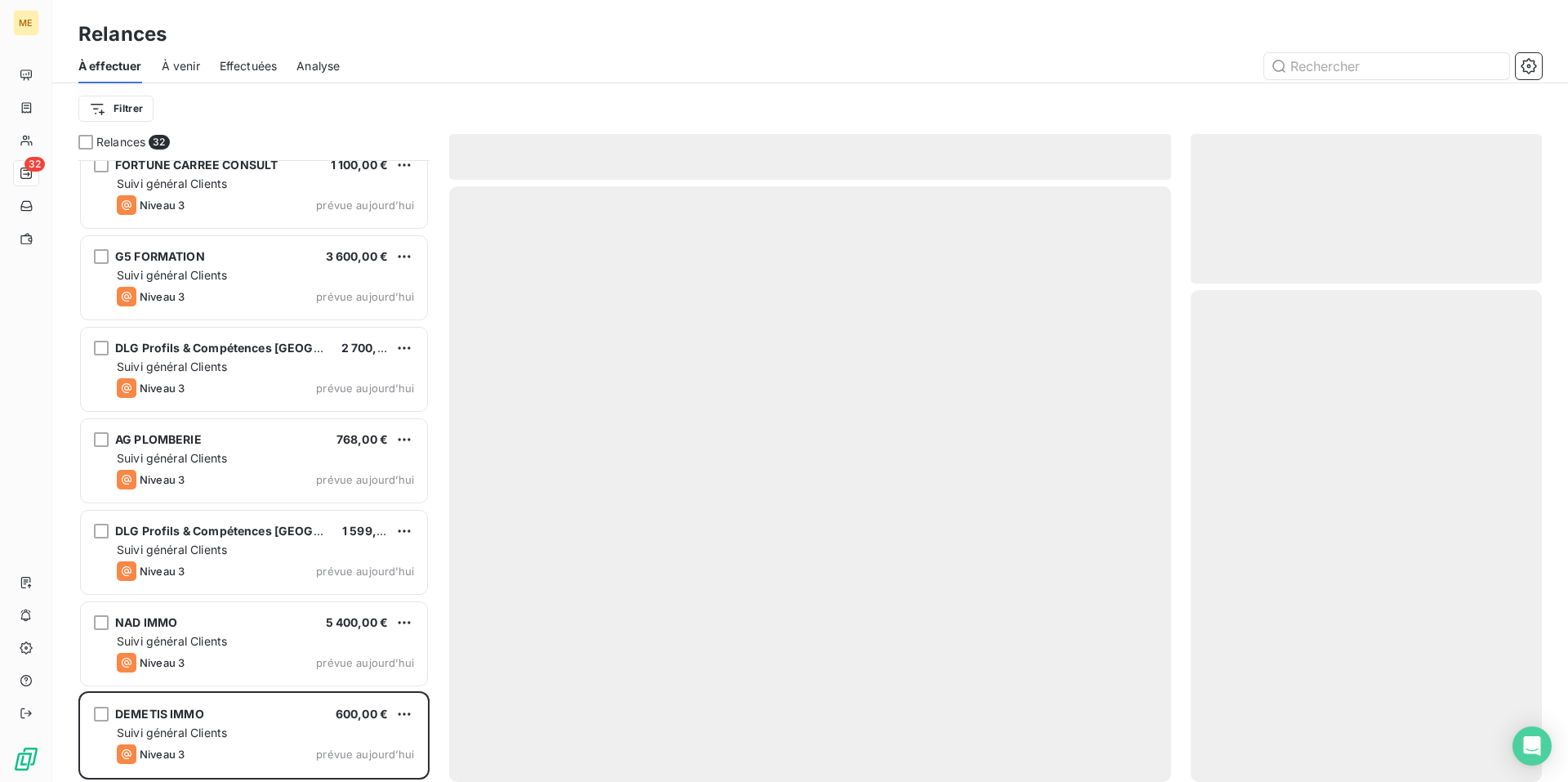
scroll to position [2215, 0]
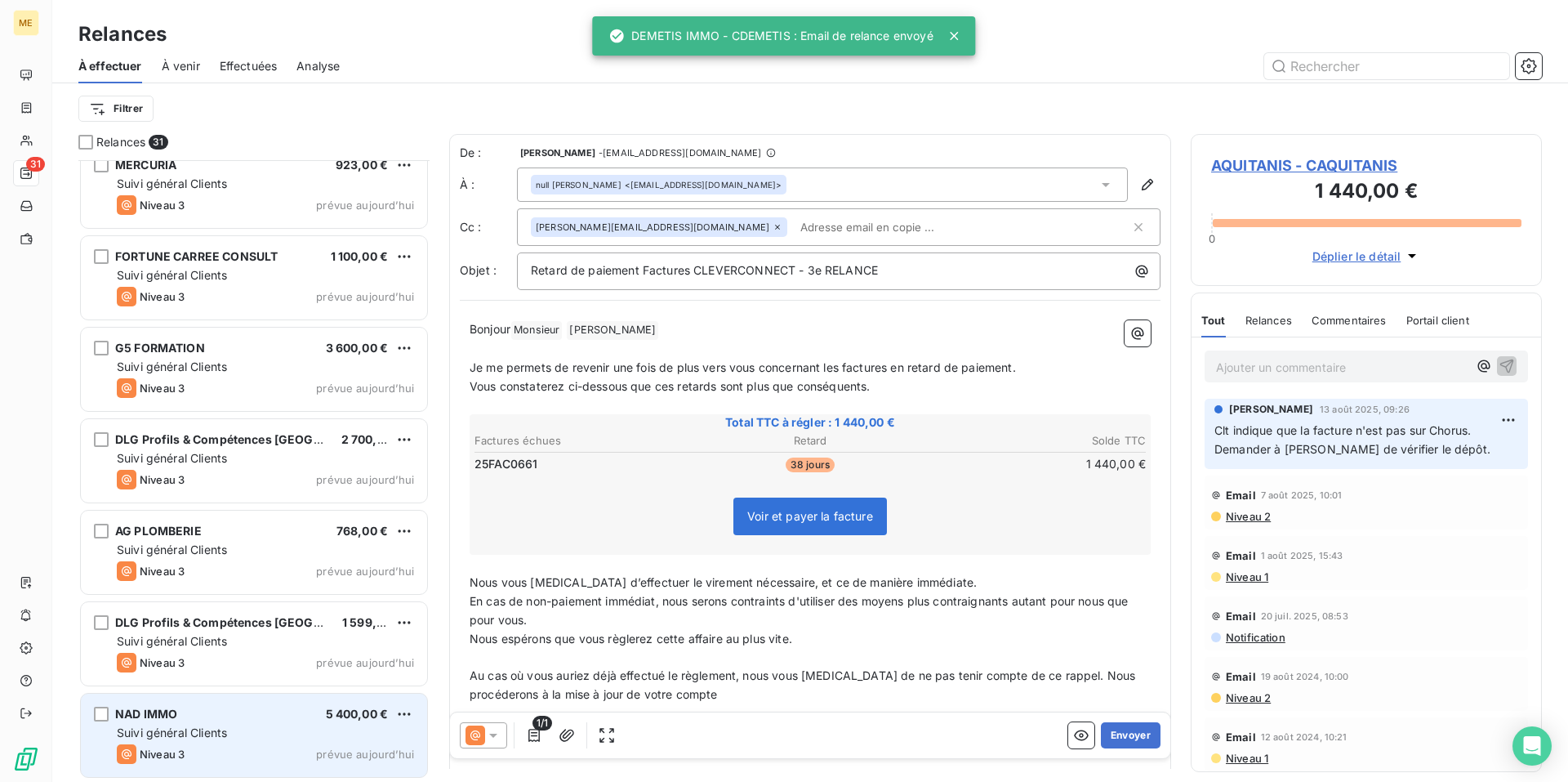
click at [273, 722] on div "NAD IMMO 5 400,00 € Suivi général Clients Niveau 3 prévue [DATE]" at bounding box center [254, 735] width 346 height 83
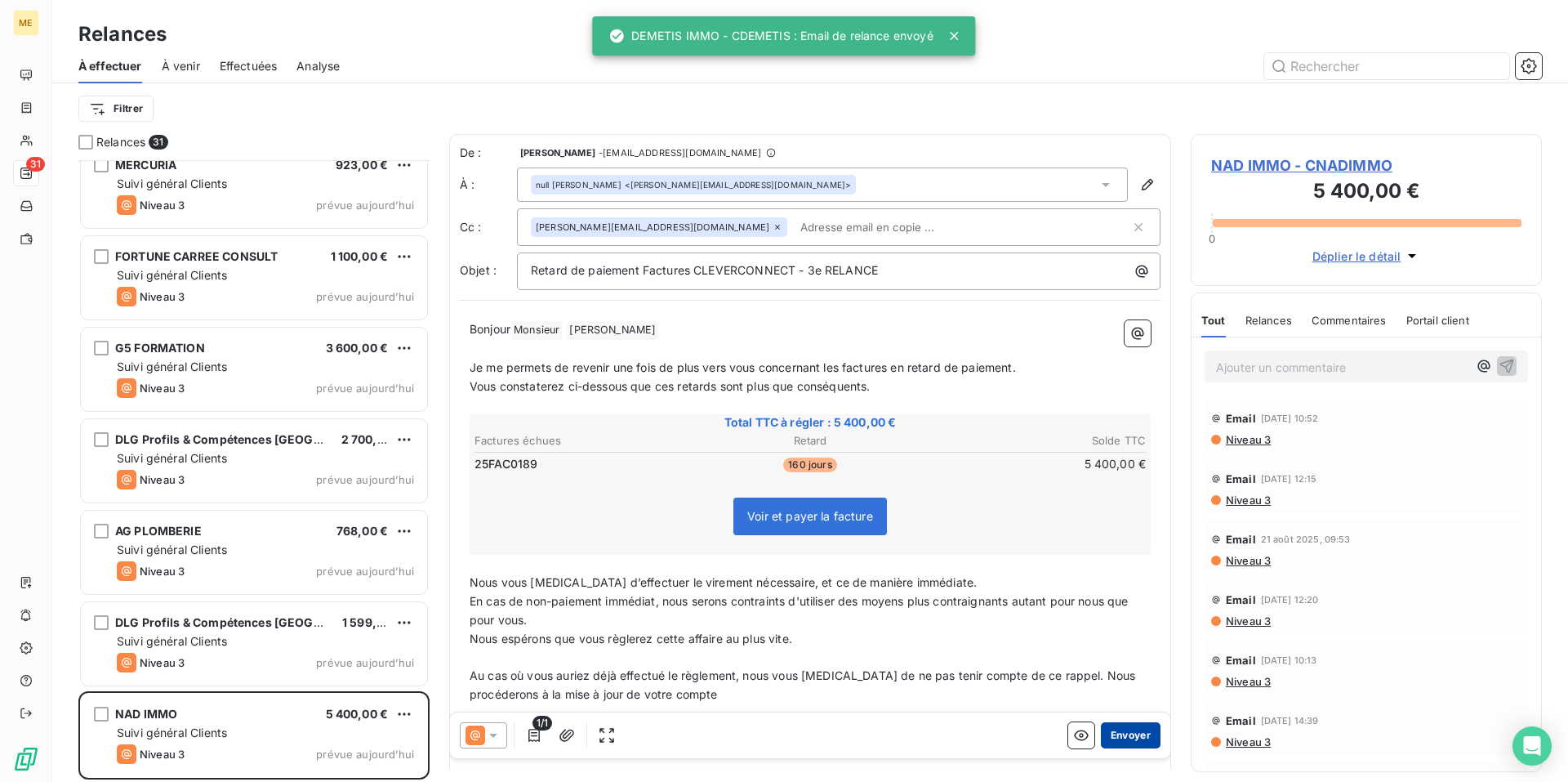
click at [1116, 729] on button "Envoyer" at bounding box center [1131, 734] width 60 height 26
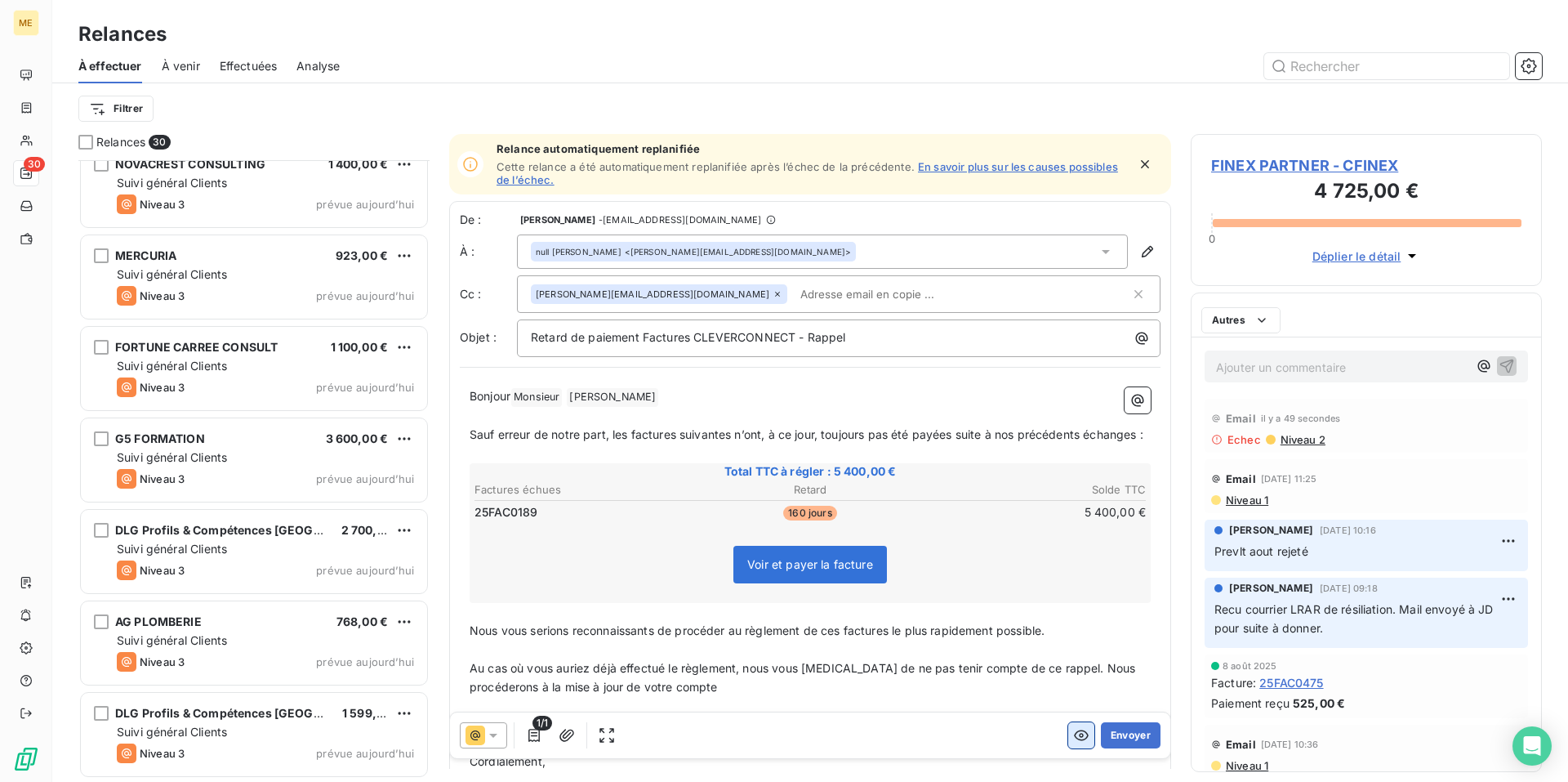
scroll to position [2124, 0]
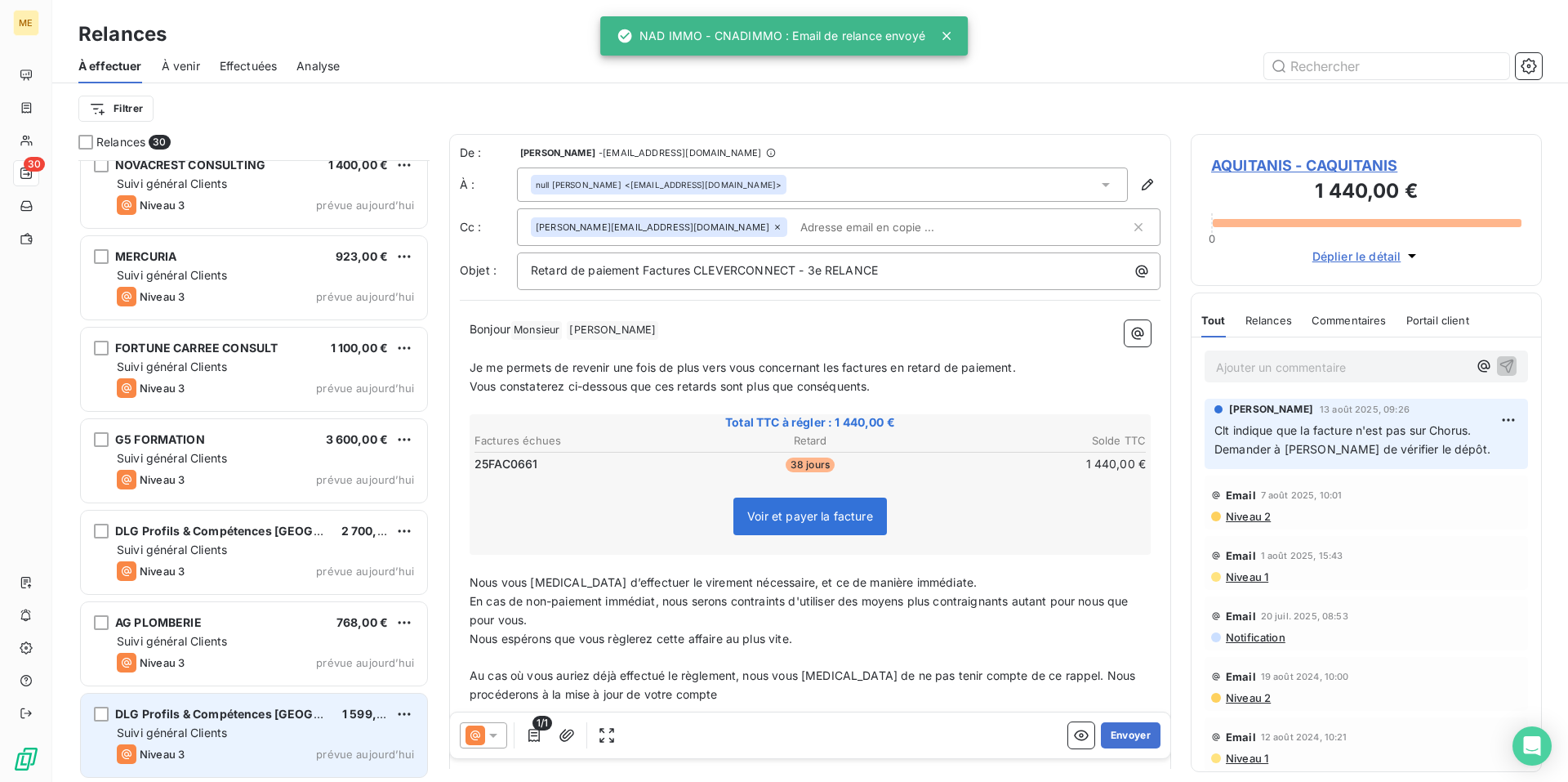
click at [263, 738] on div "Suivi général Clients" at bounding box center [265, 733] width 298 height 16
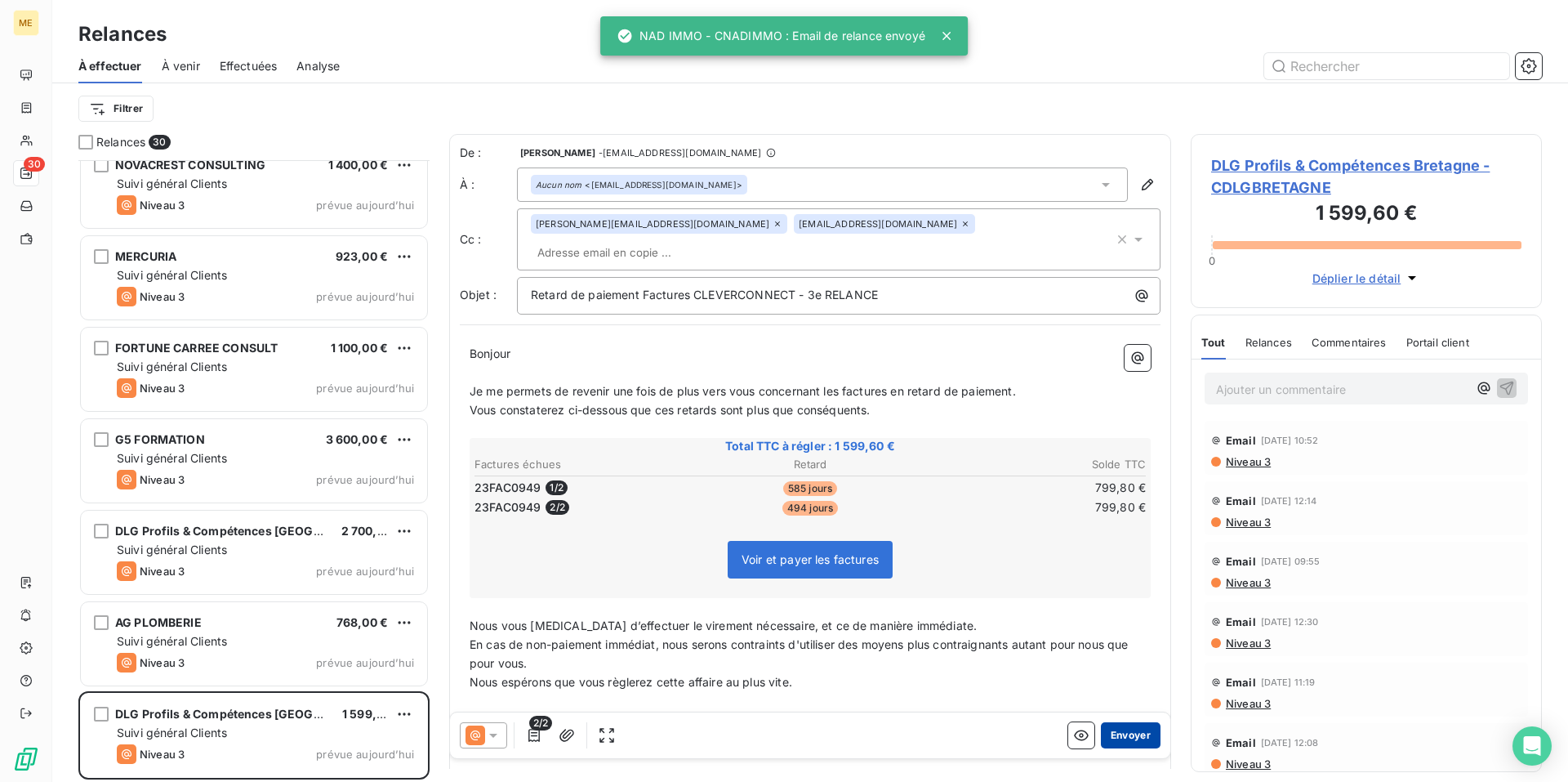
click at [1126, 732] on button "Envoyer" at bounding box center [1131, 734] width 60 height 26
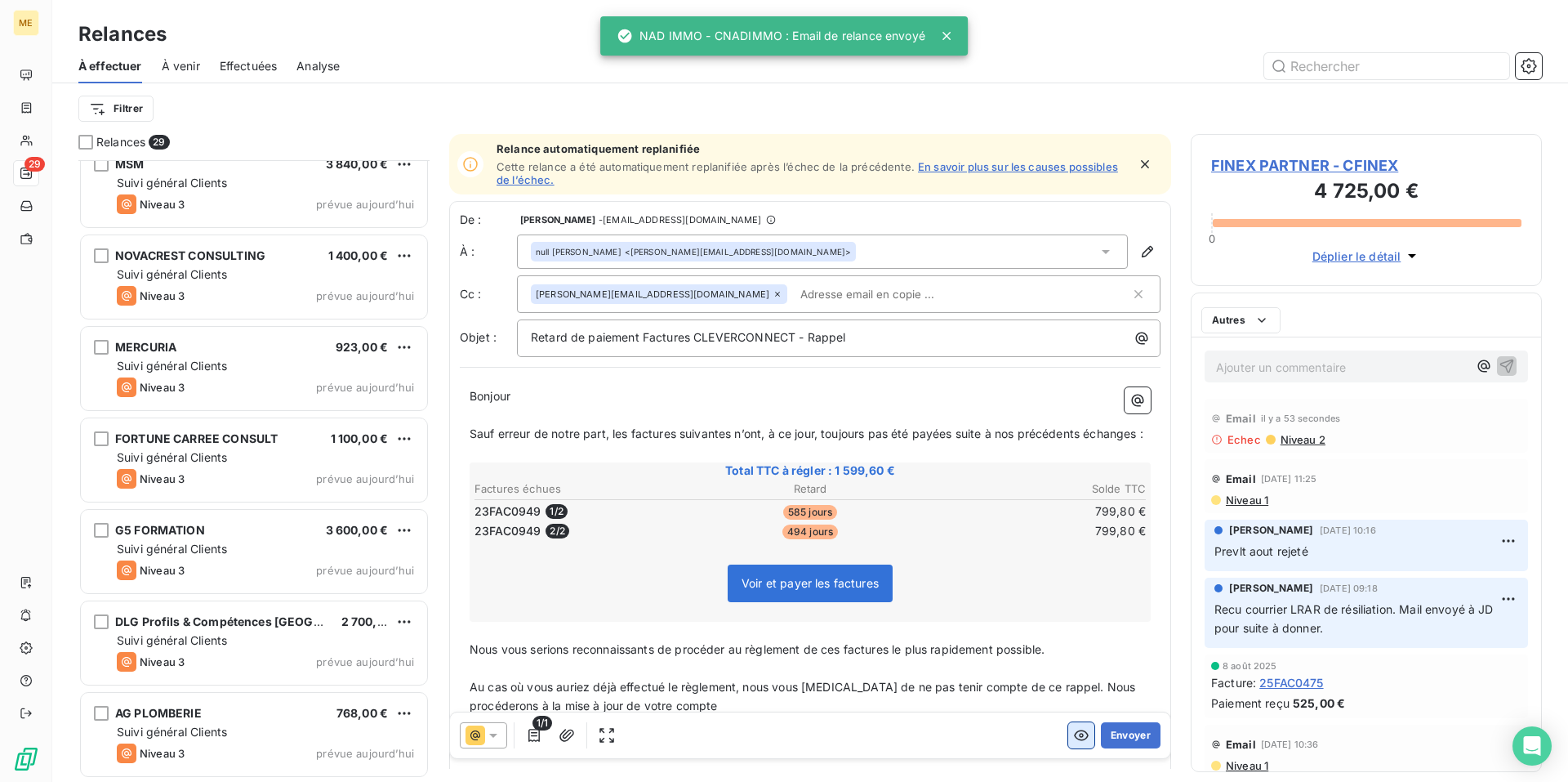
scroll to position [2032, 0]
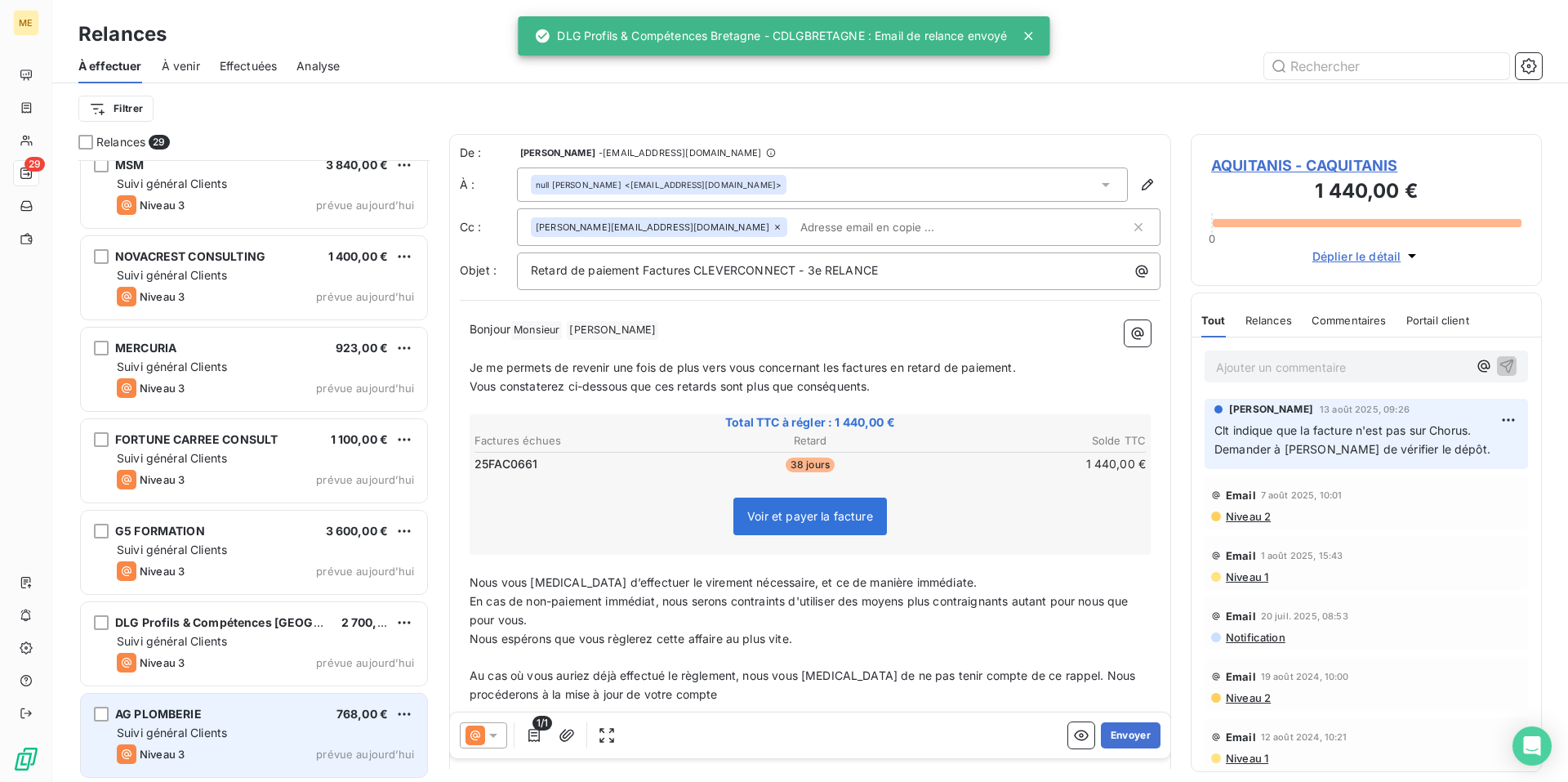
click at [272, 708] on div "AG PLOMBERIE 768,00 €" at bounding box center [265, 714] width 298 height 14
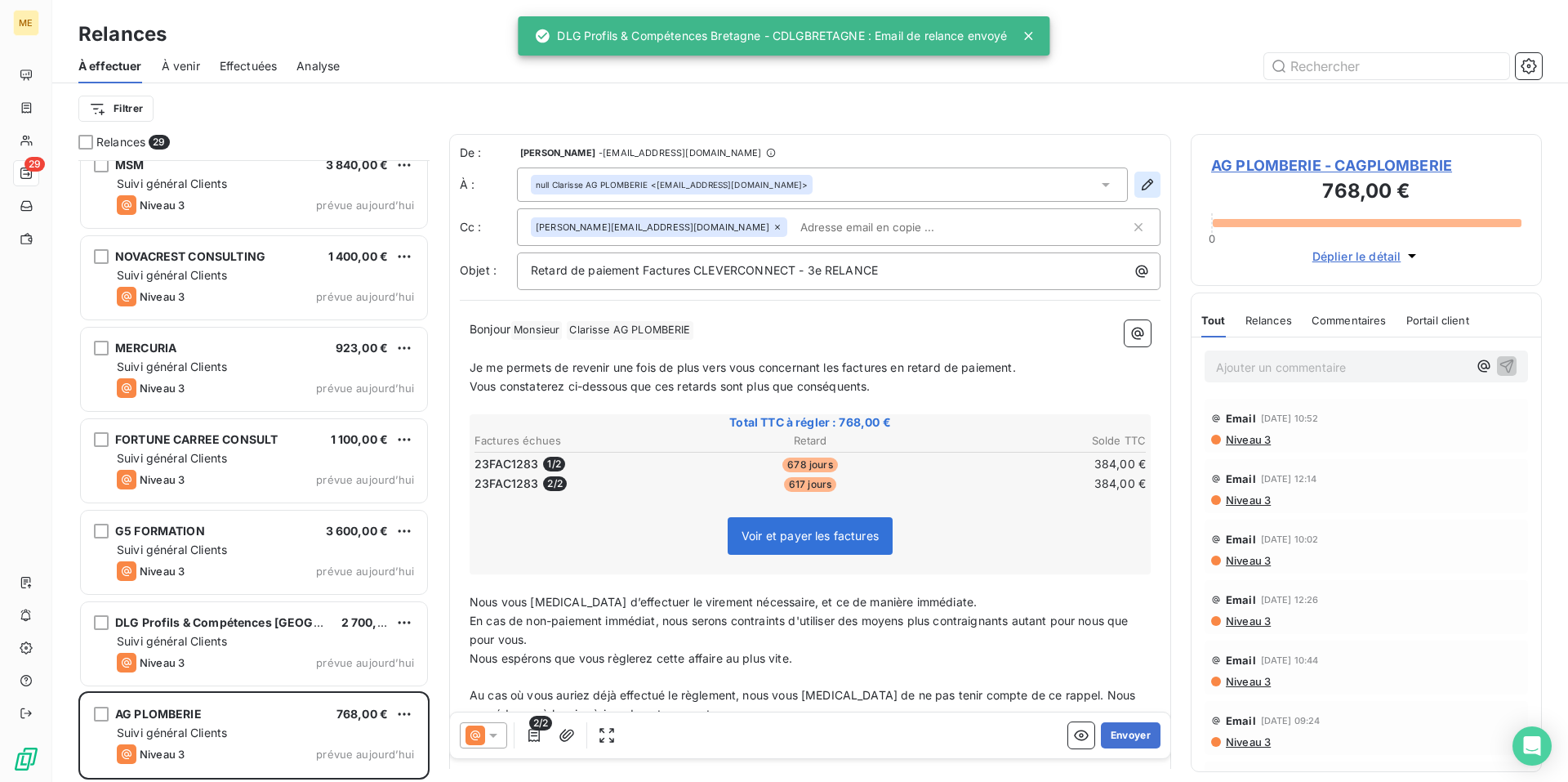
click at [1142, 179] on icon "button" at bounding box center [1148, 185] width 16 height 16
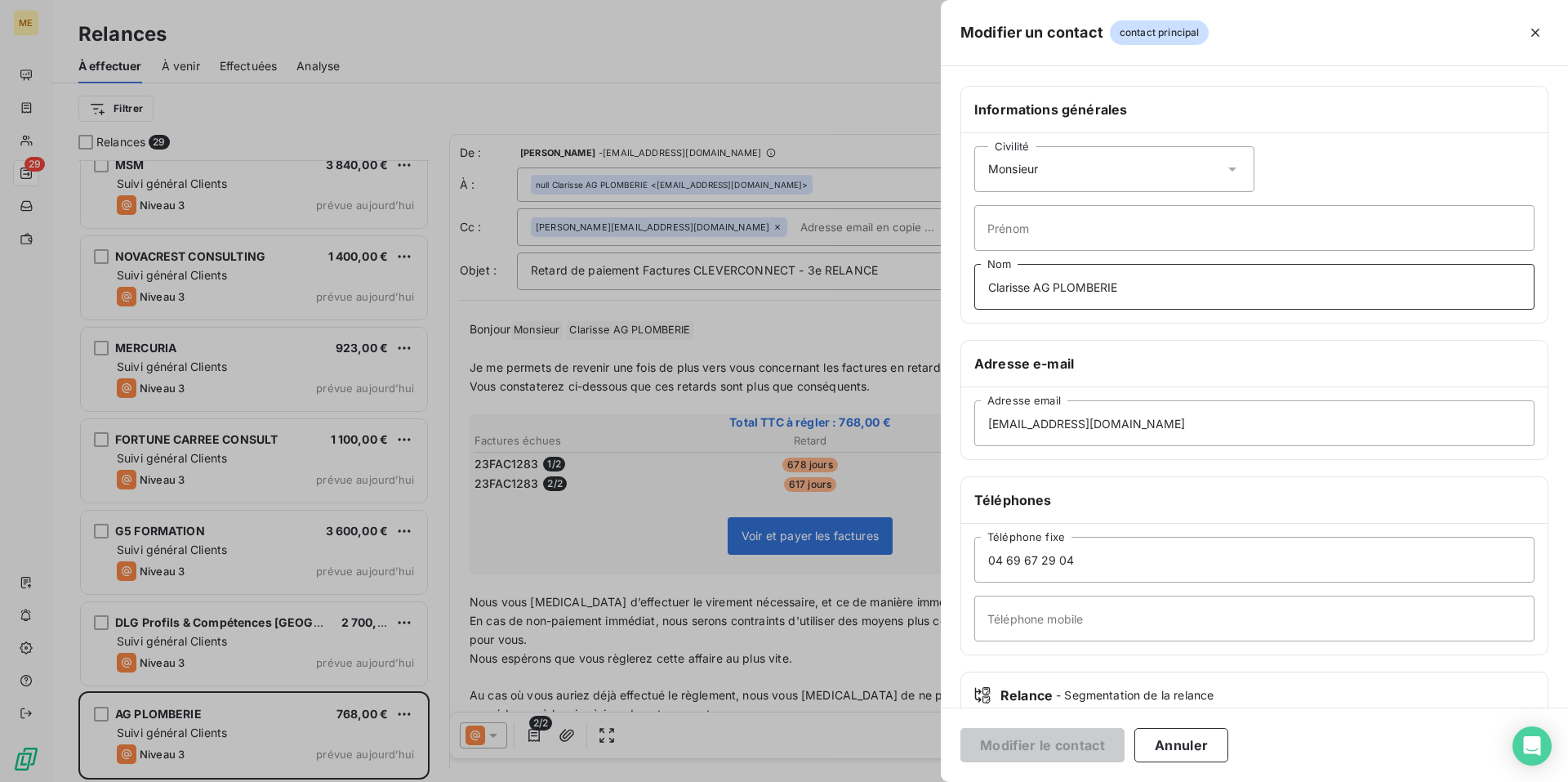
drag, startPoint x: 1194, startPoint y: 279, endPoint x: 711, endPoint y: 245, distance: 484.2
click at [712, 781] on div "Modifier un contact contact principal Informations générales Civilité Monsieur …" at bounding box center [784, 782] width 1568 height 0
click at [1069, 751] on button "Modifier le contact" at bounding box center [1043, 745] width 164 height 34
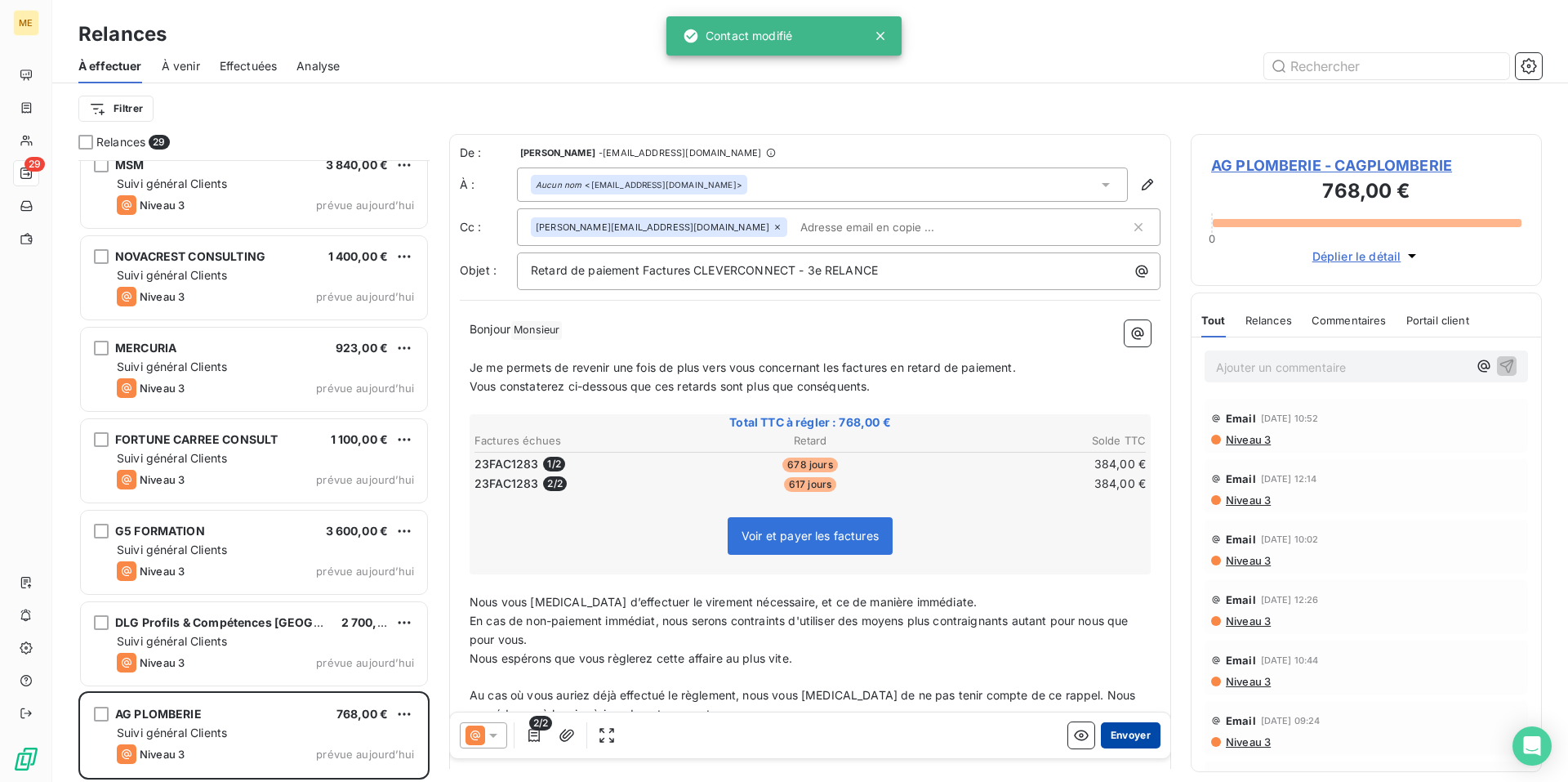
click at [1116, 726] on button "Envoyer" at bounding box center [1131, 734] width 60 height 26
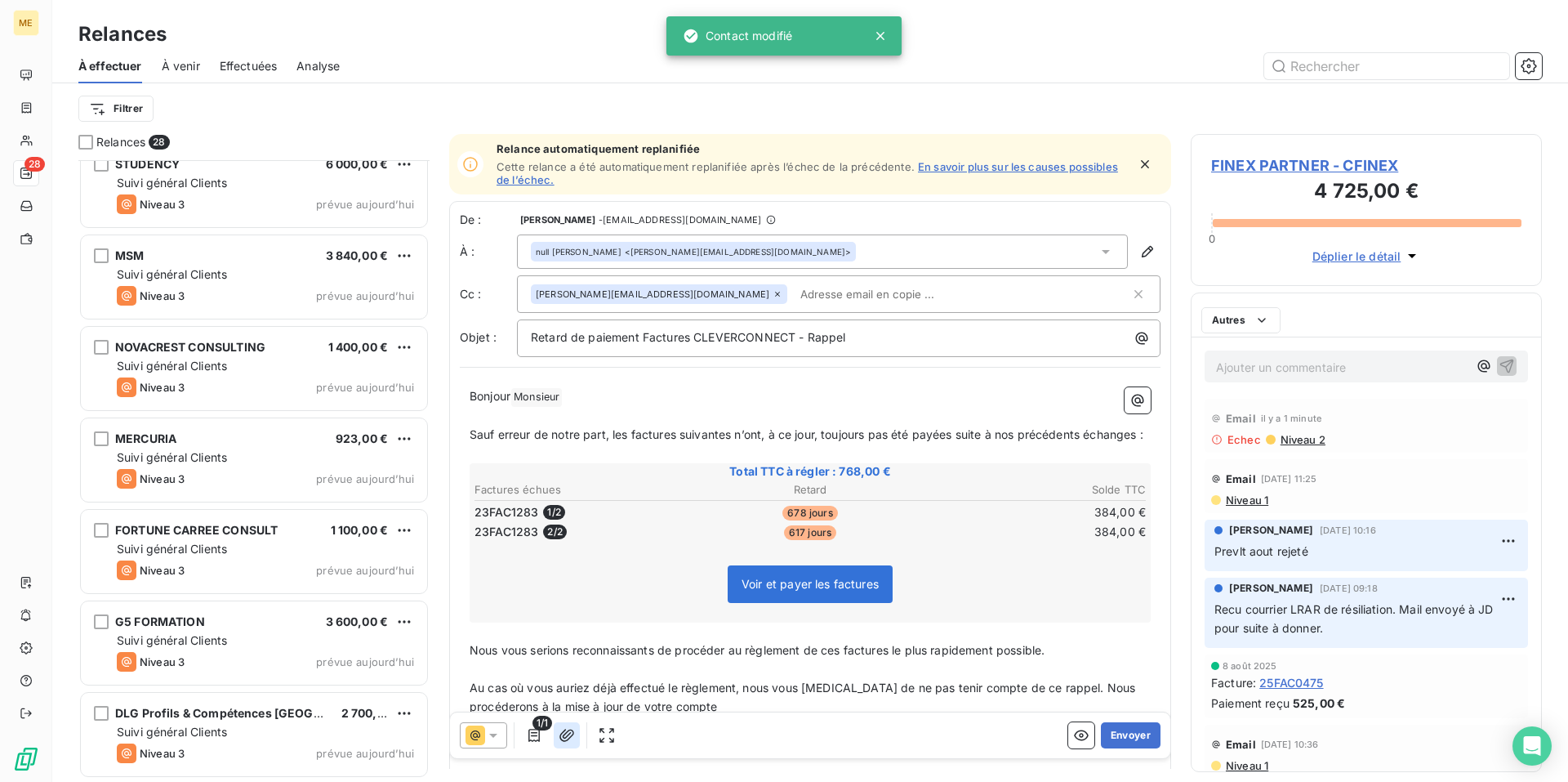
scroll to position [1941, 0]
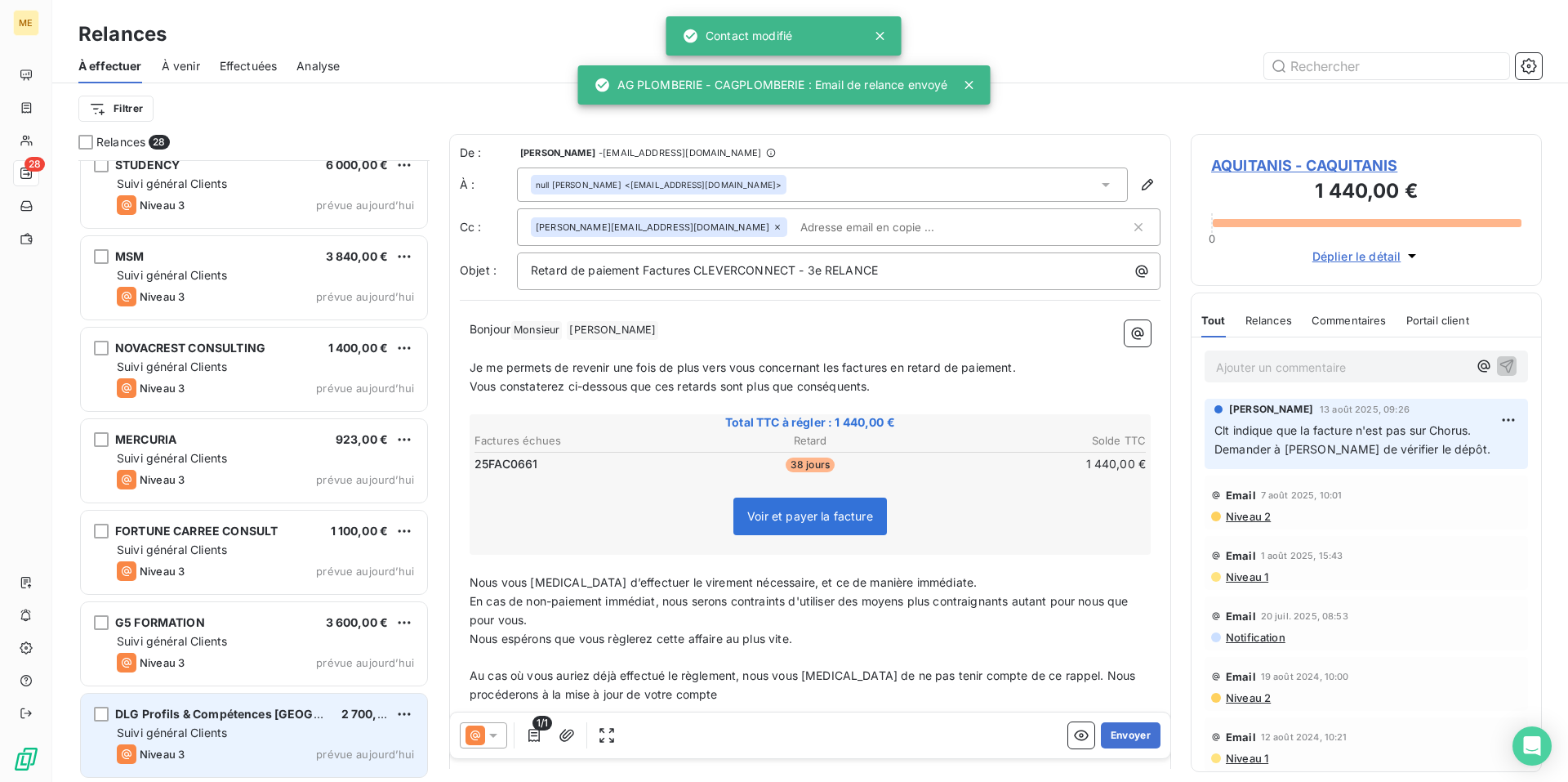
click at [262, 737] on div "Suivi général Clients" at bounding box center [265, 733] width 298 height 16
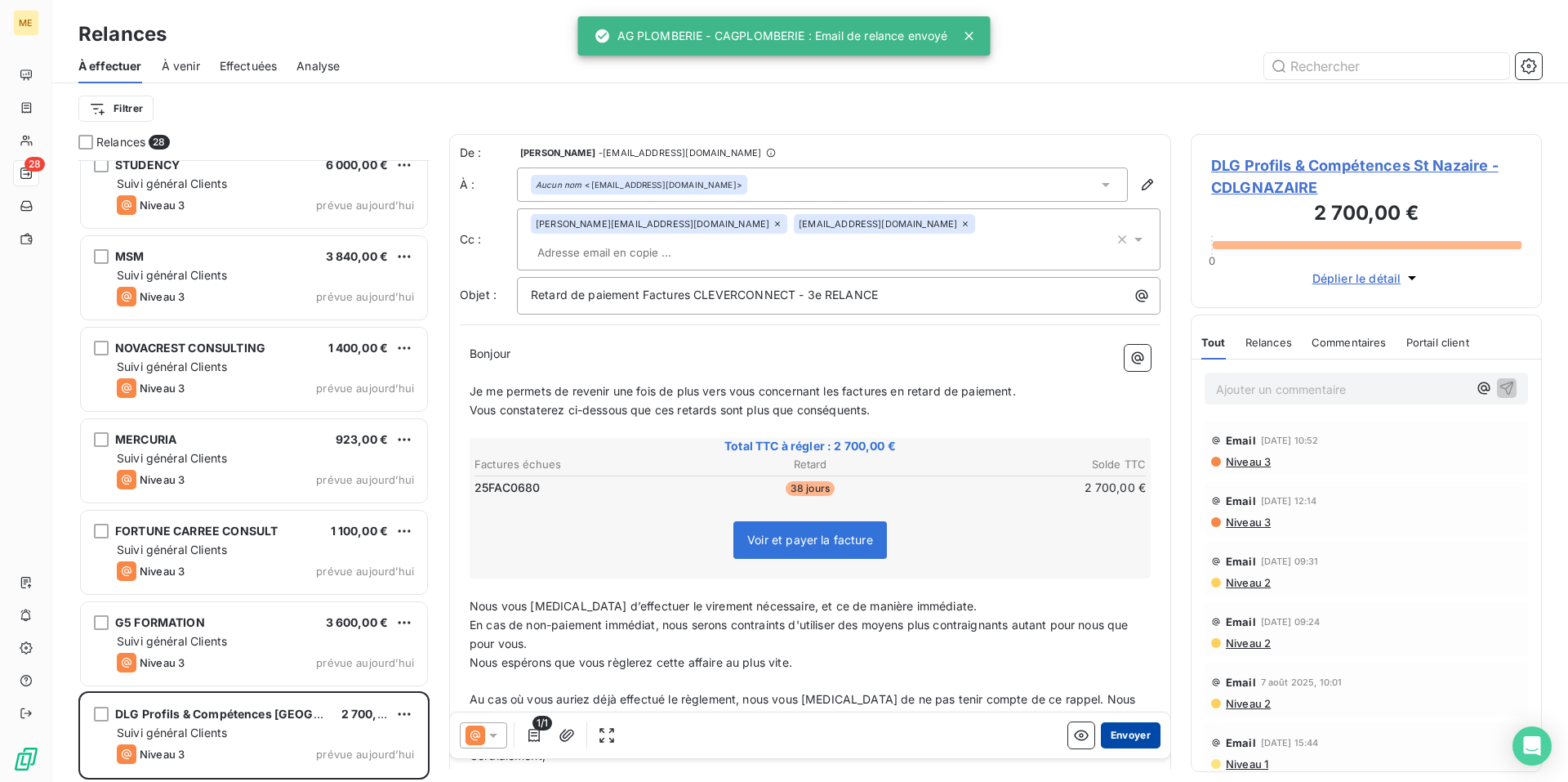
click at [1122, 734] on button "Envoyer" at bounding box center [1131, 734] width 60 height 26
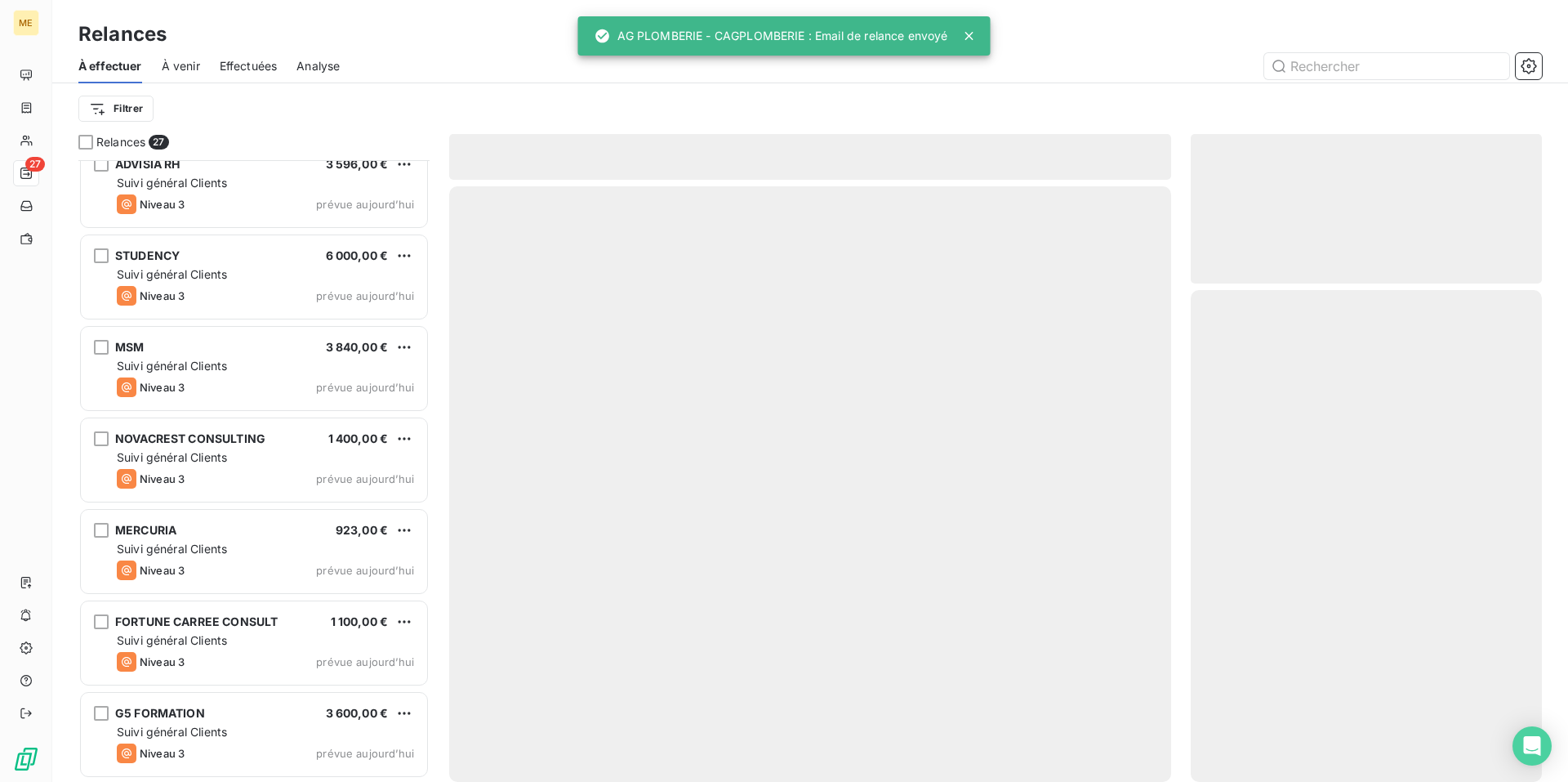
scroll to position [1849, 0]
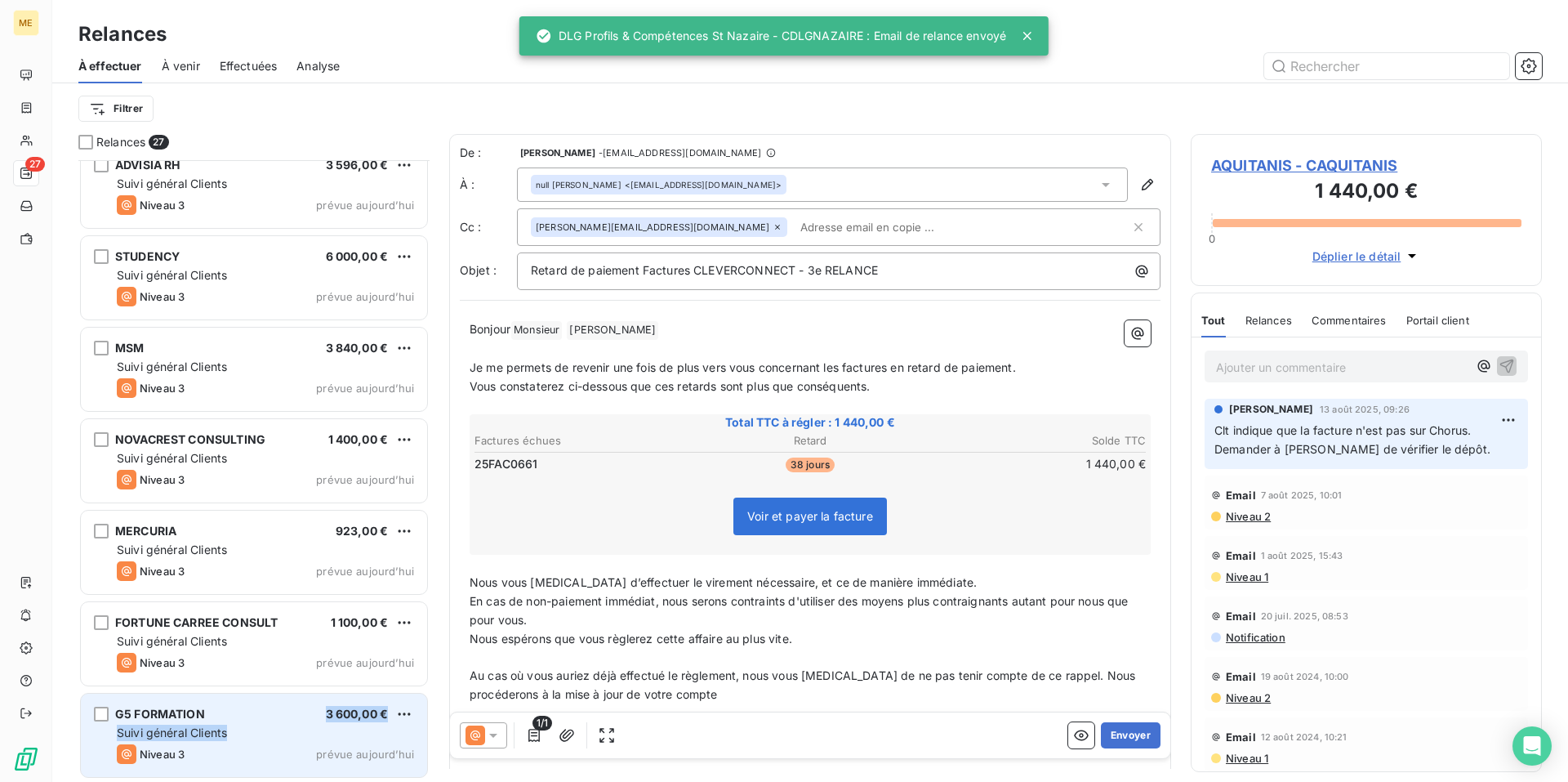
click at [241, 722] on div "G5 FORMATION 3 600,00 € Suivi général Clients Niveau 3 prévue [DATE]" at bounding box center [254, 735] width 346 height 83
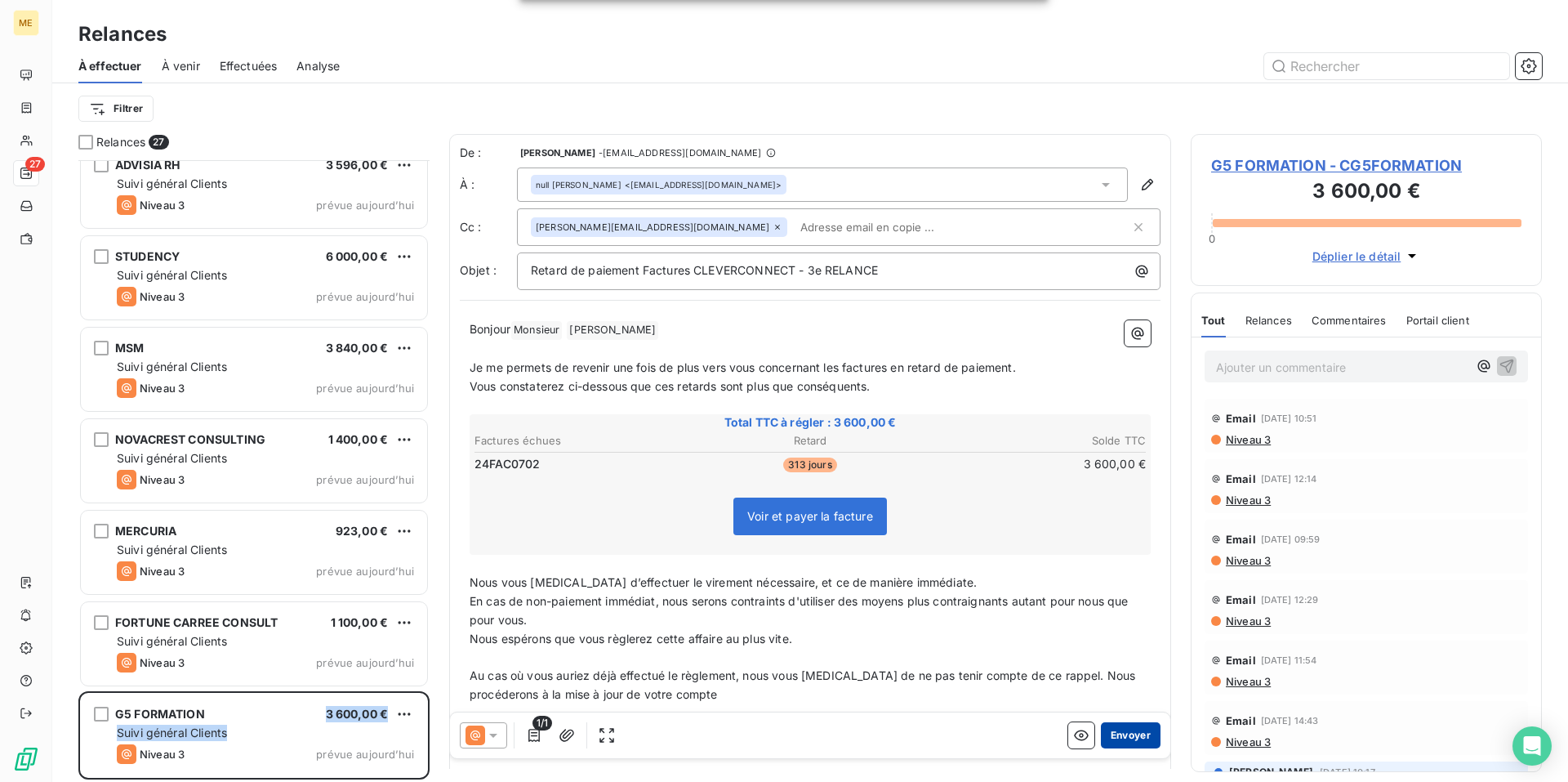
click at [1118, 734] on button "Envoyer" at bounding box center [1131, 734] width 60 height 26
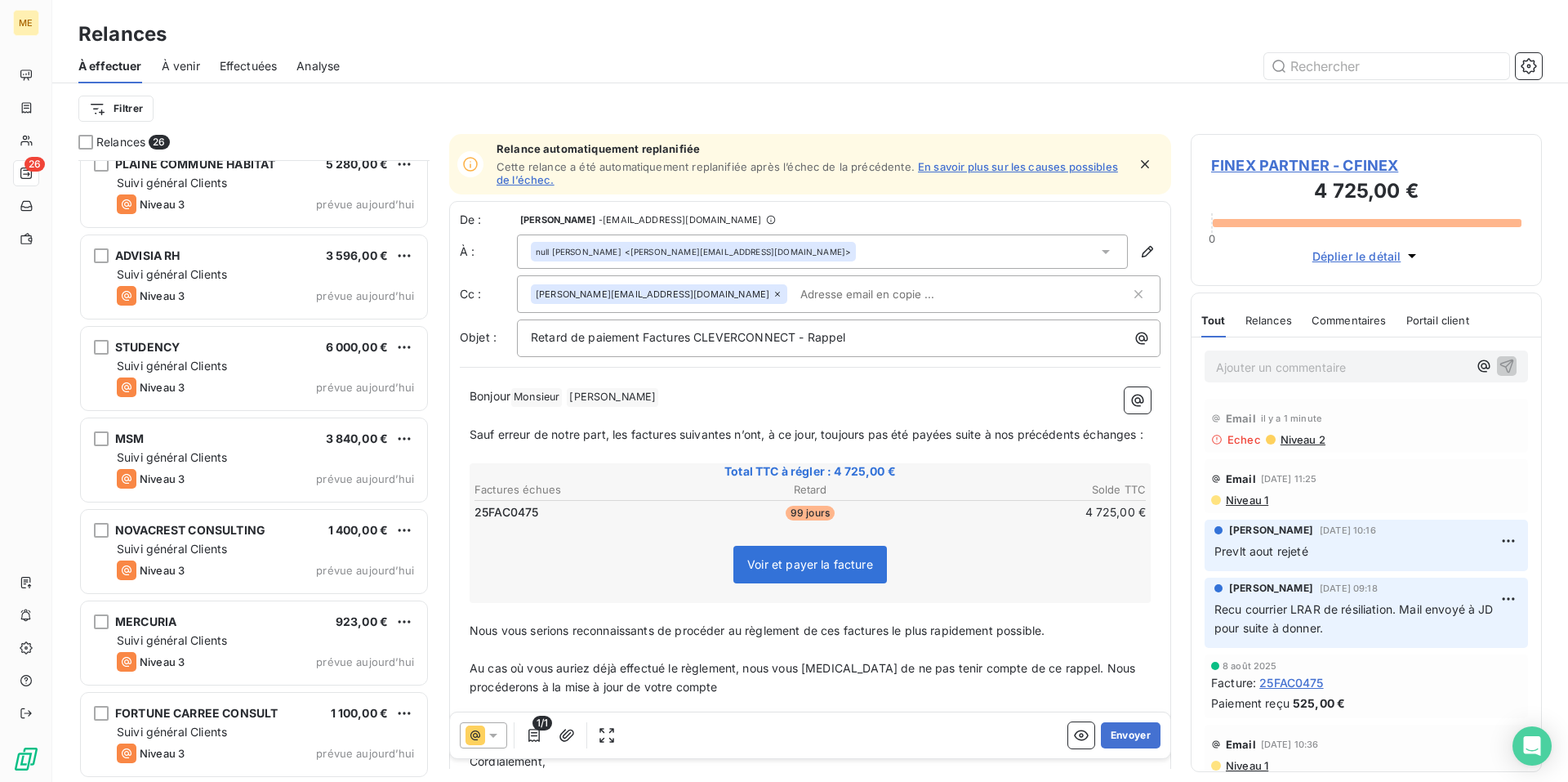
scroll to position [1758, 0]
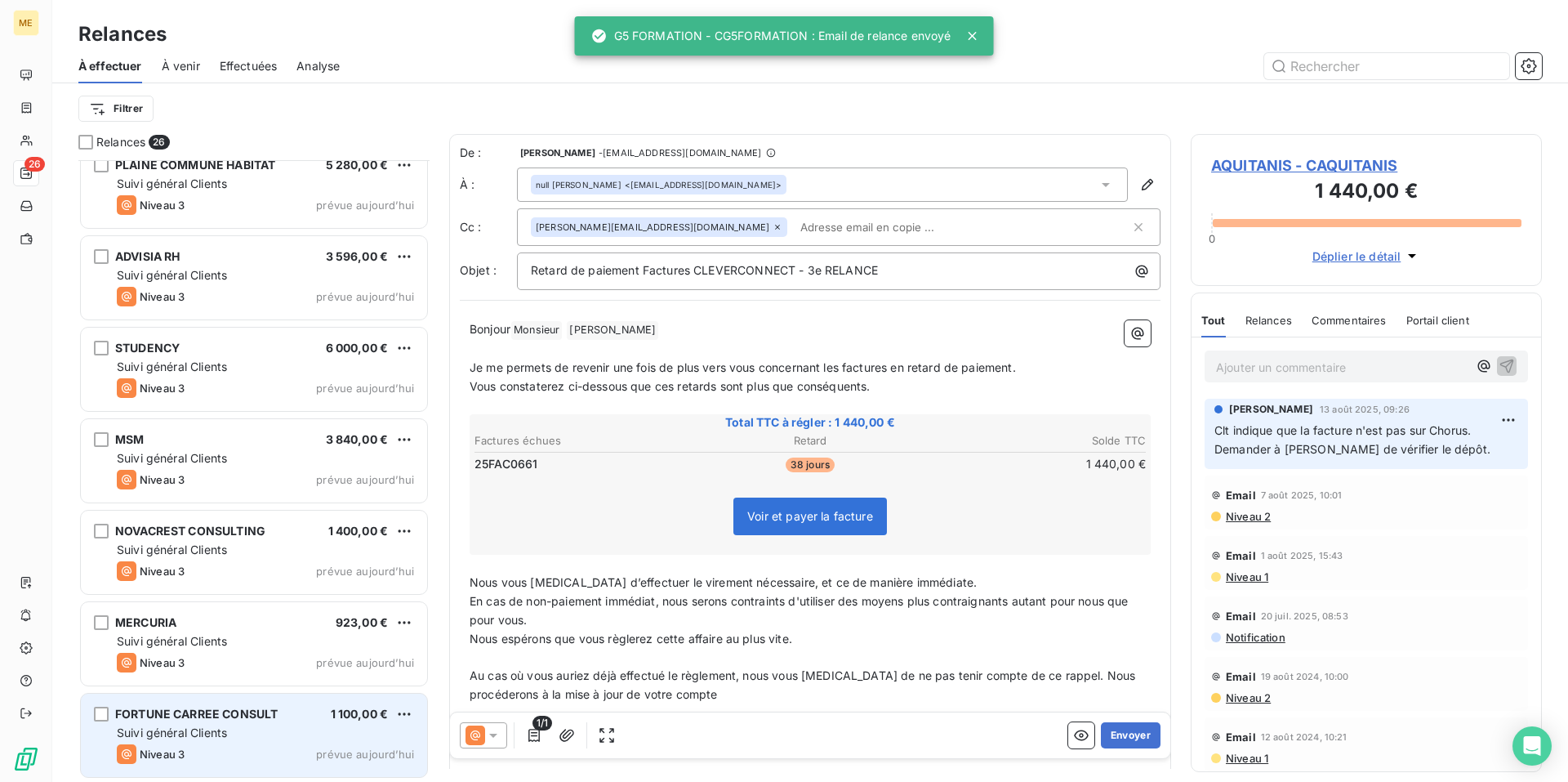
click at [269, 725] on div "Suivi général Clients" at bounding box center [265, 733] width 298 height 16
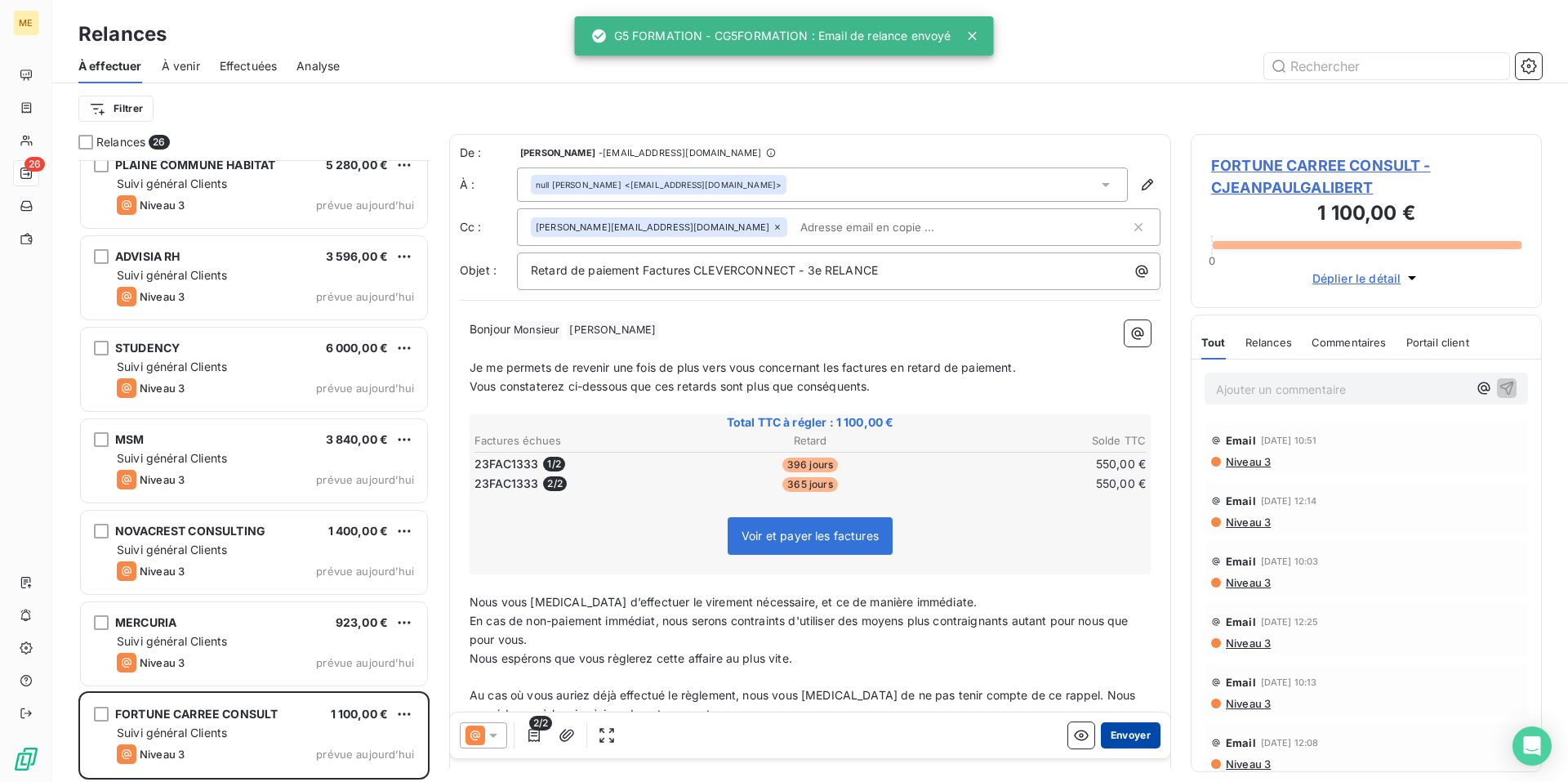
click at [1113, 731] on button "Envoyer" at bounding box center [1131, 734] width 60 height 26
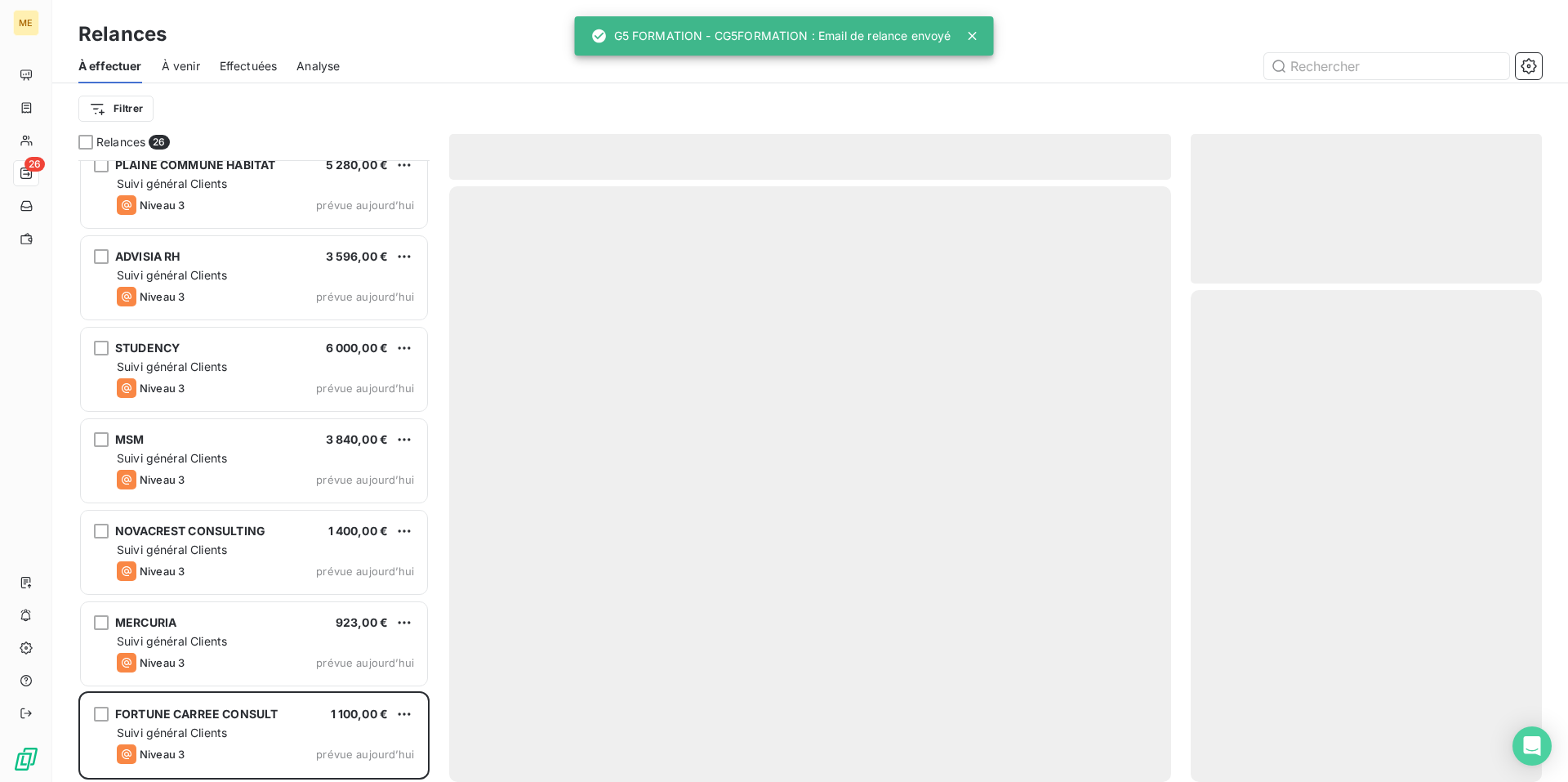
scroll to position [1666, 0]
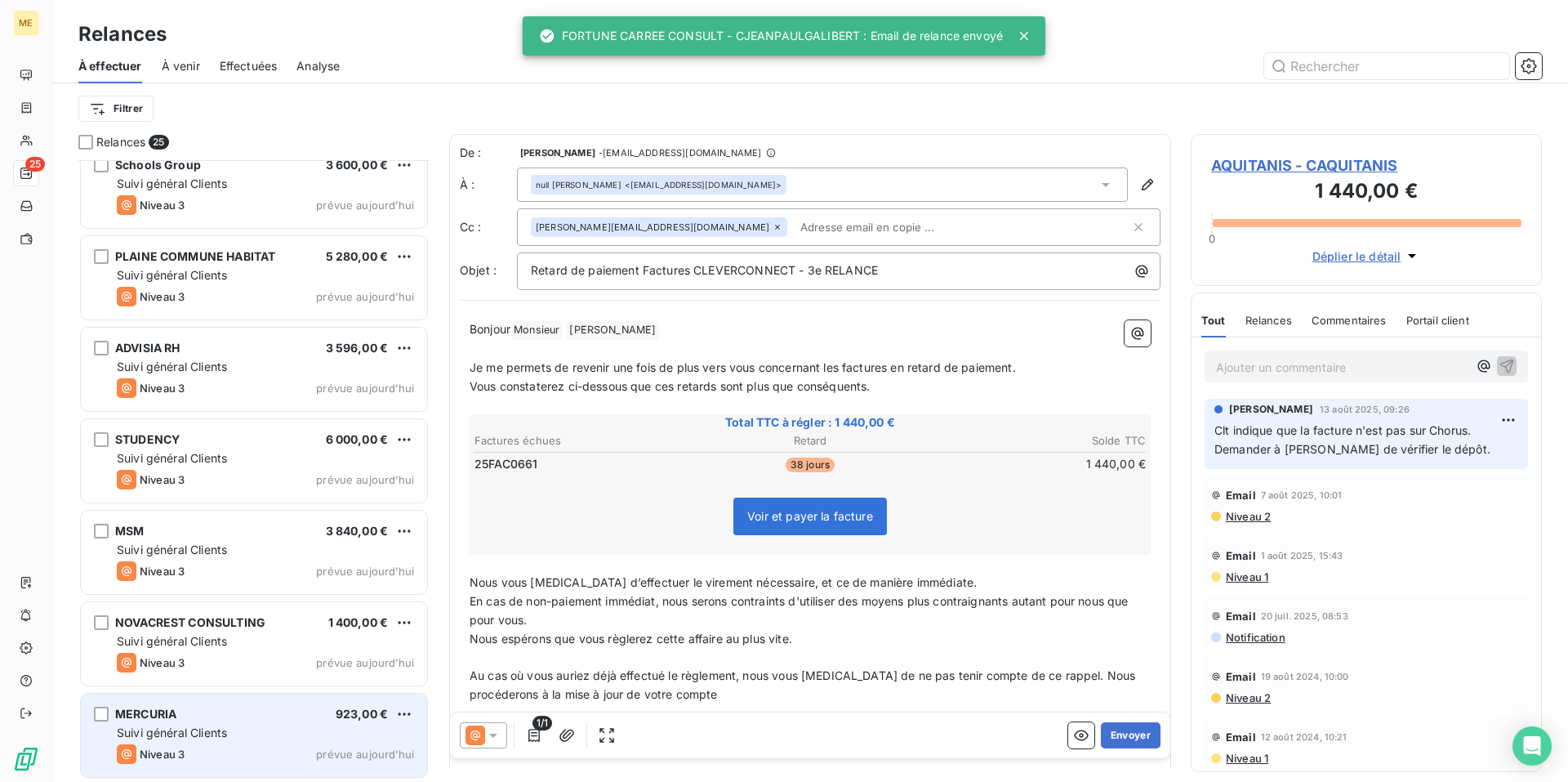
click at [250, 717] on div "MERCURIA 923,00 € Suivi général Clients Niveau 3 prévue [DATE]" at bounding box center [254, 735] width 346 height 83
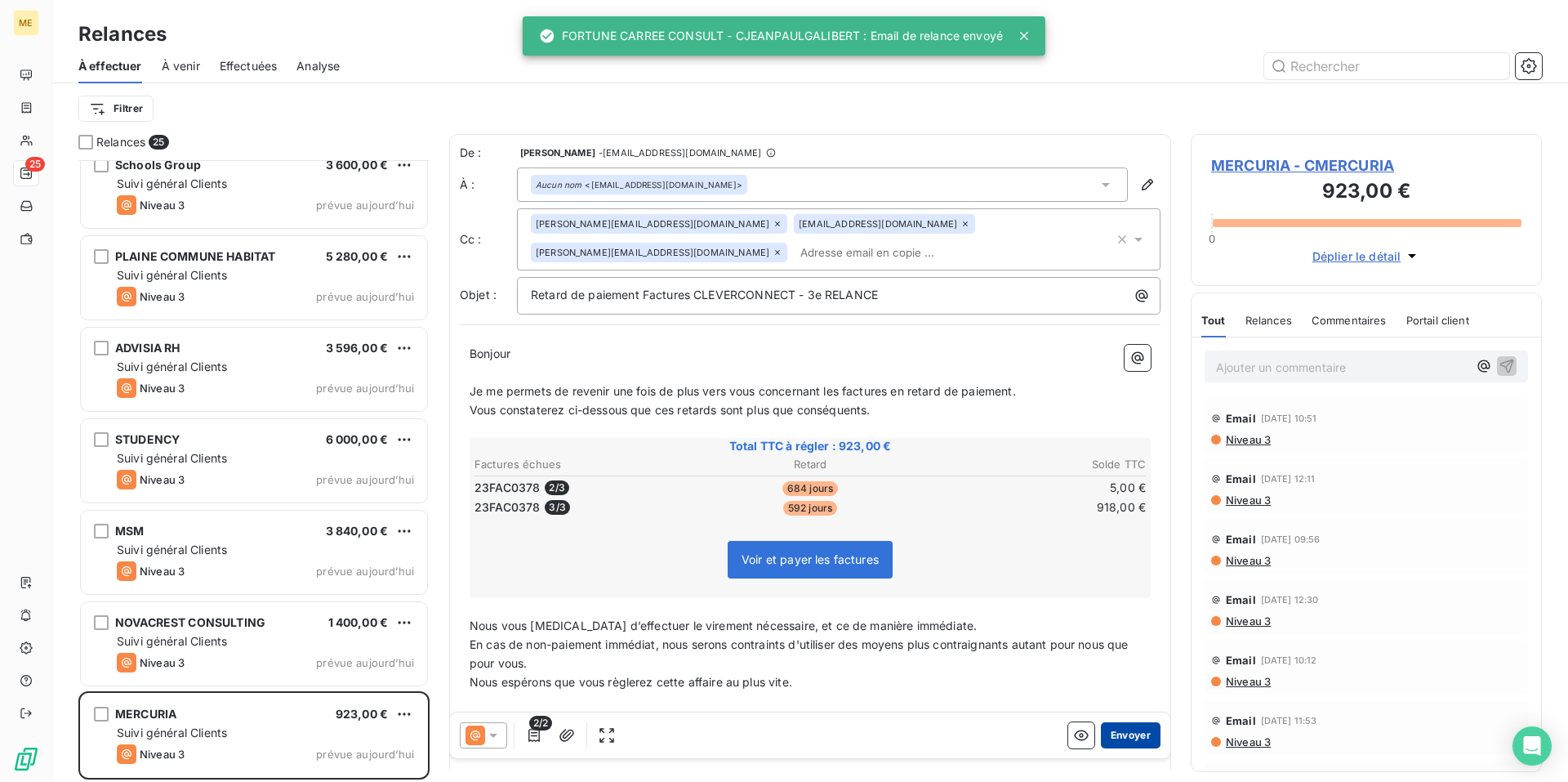
click at [1118, 729] on button "Envoyer" at bounding box center [1131, 734] width 60 height 26
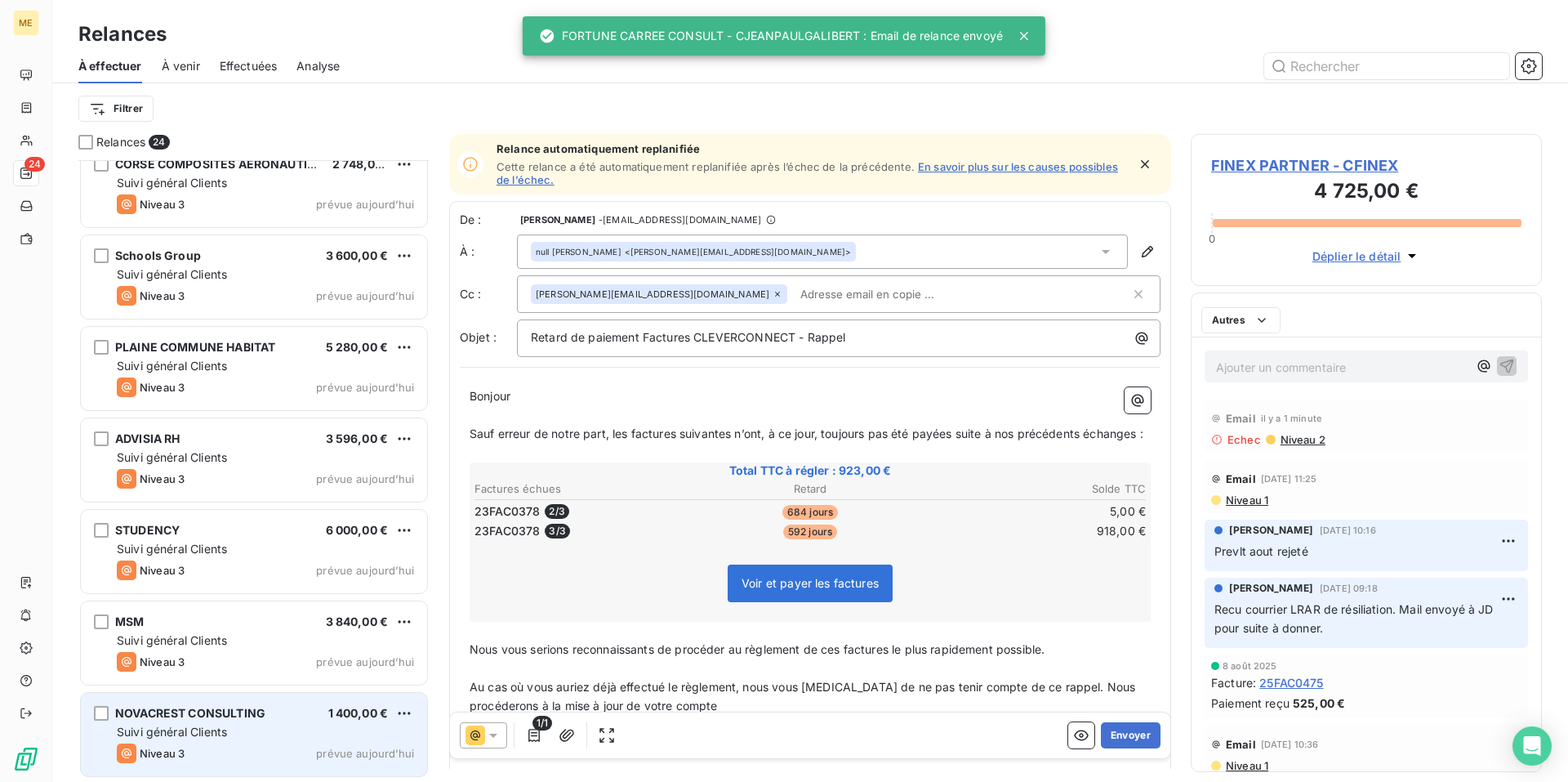
scroll to position [1575, 0]
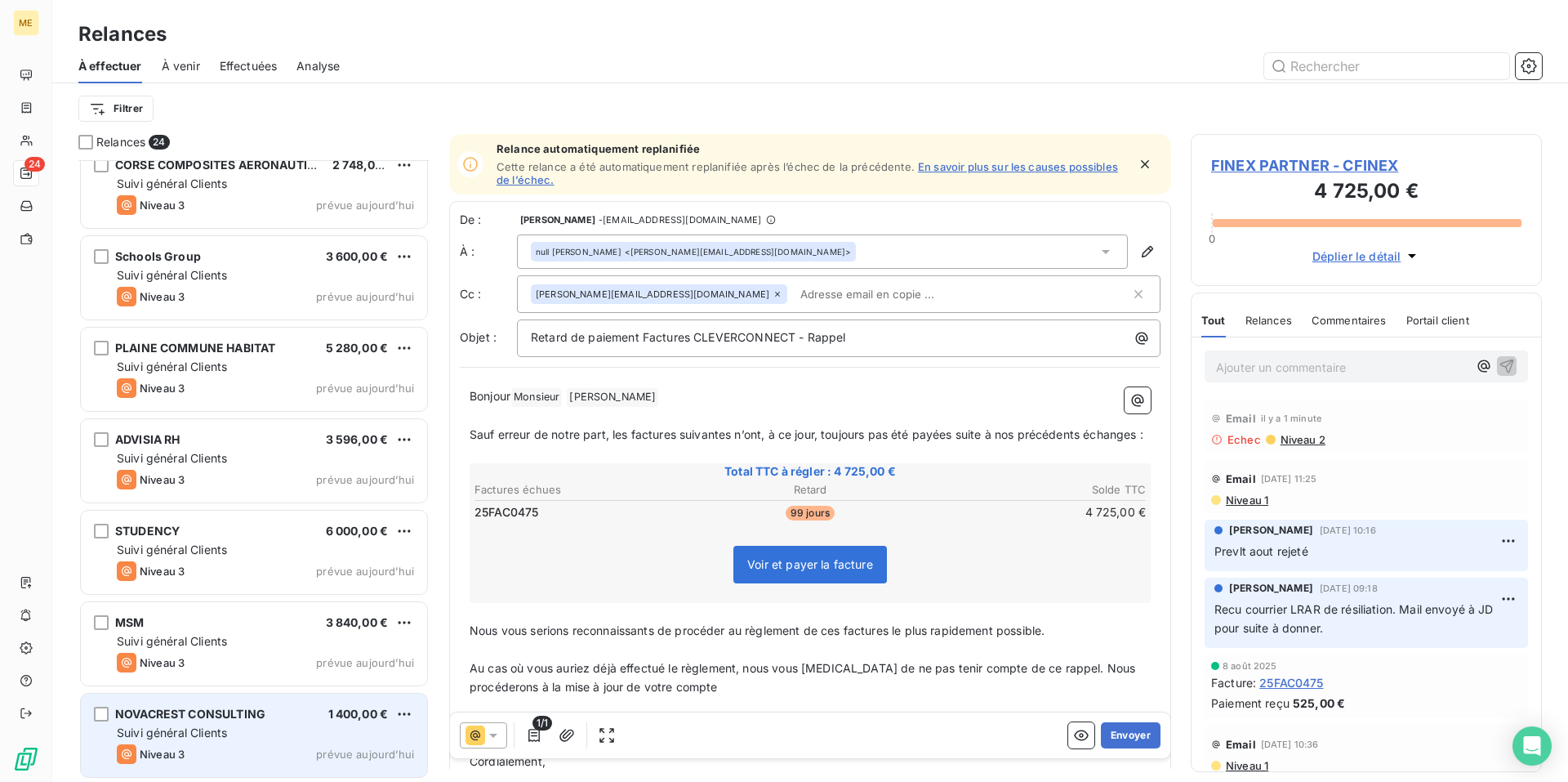
click at [237, 737] on div "Suivi général Clients" at bounding box center [265, 733] width 298 height 16
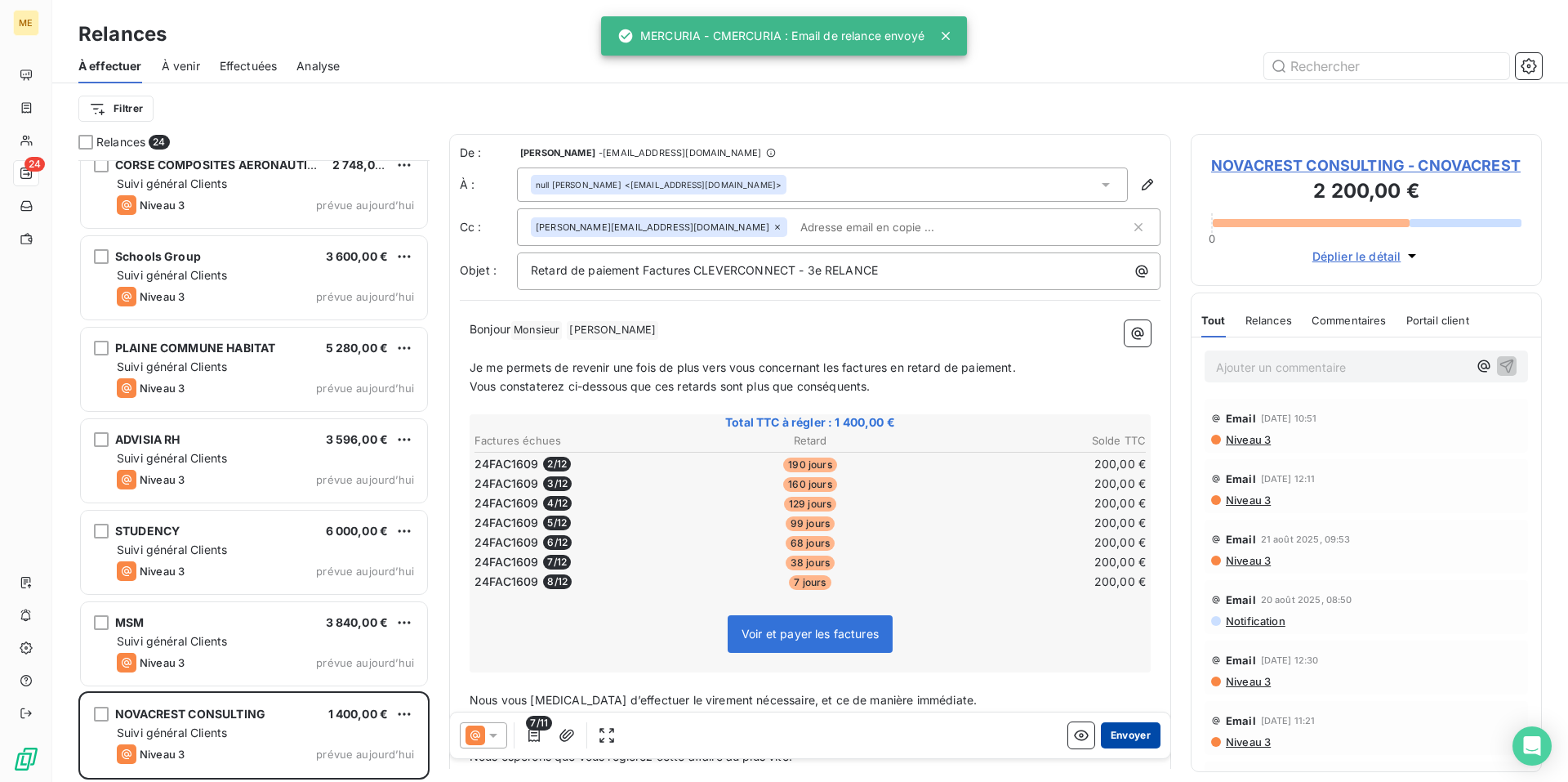
click at [1122, 730] on button "Envoyer" at bounding box center [1131, 734] width 60 height 26
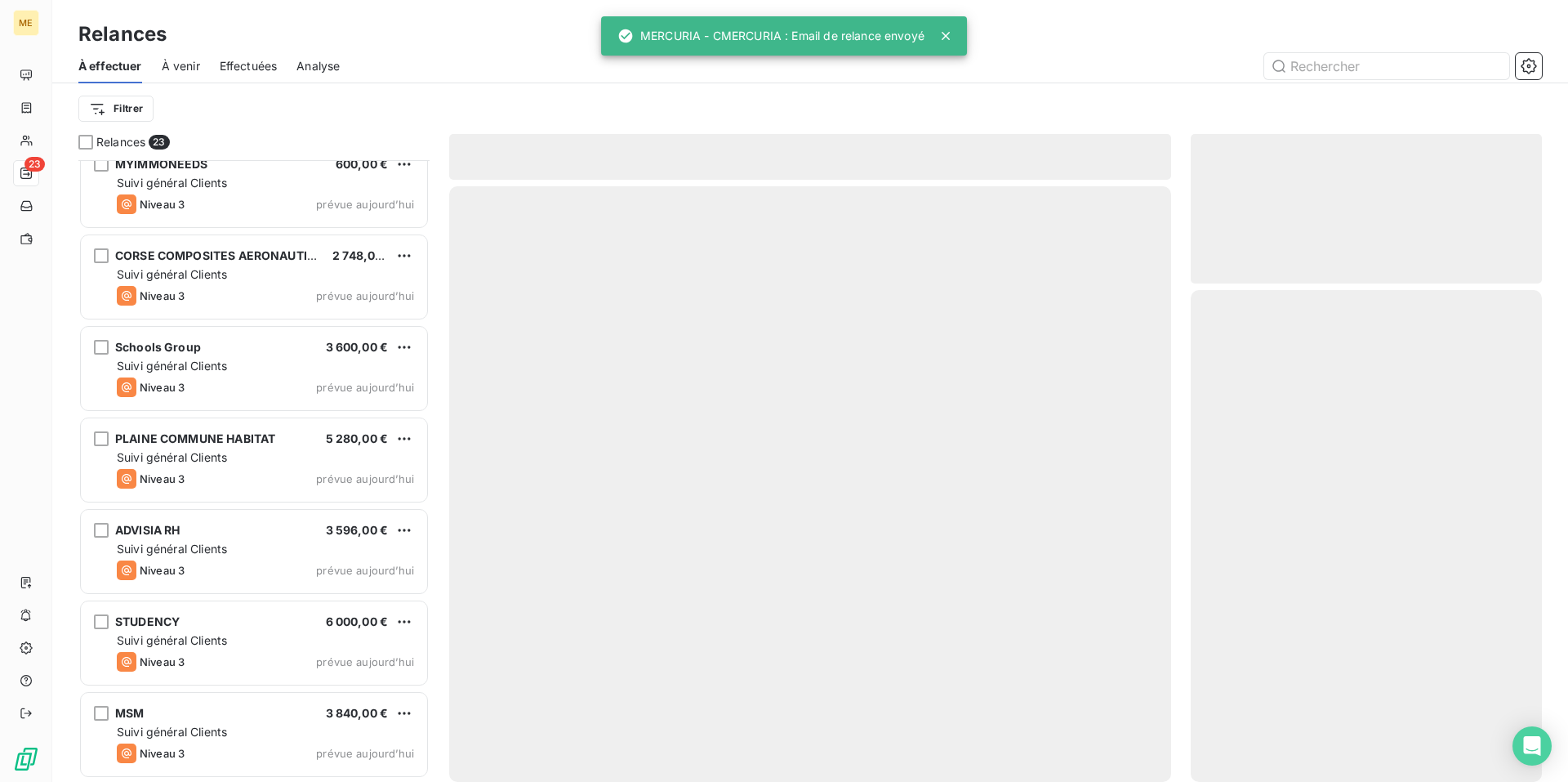
scroll to position [1483, 0]
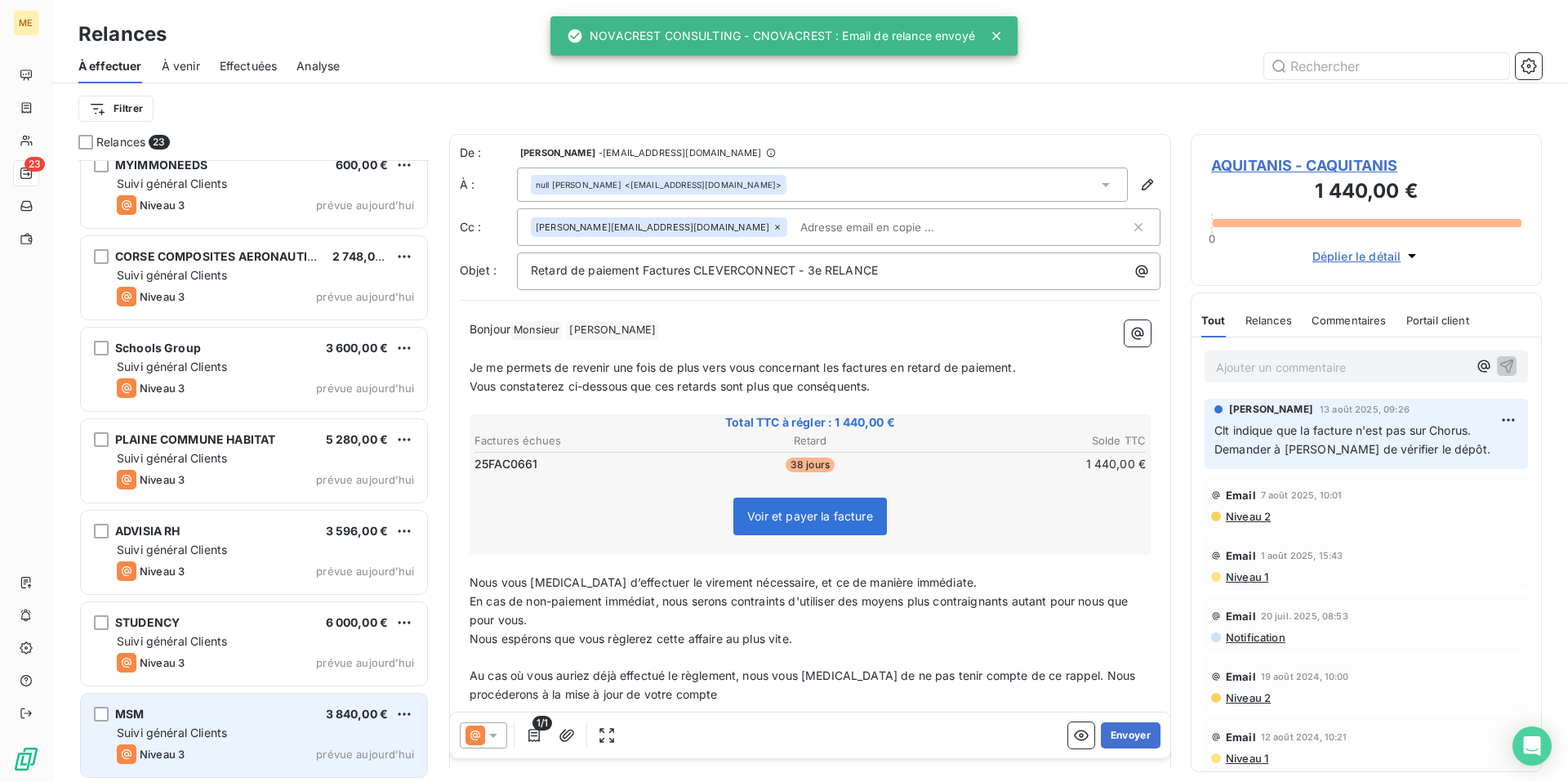
click at [214, 718] on div "MSM 3 840,00 €" at bounding box center [265, 714] width 298 height 14
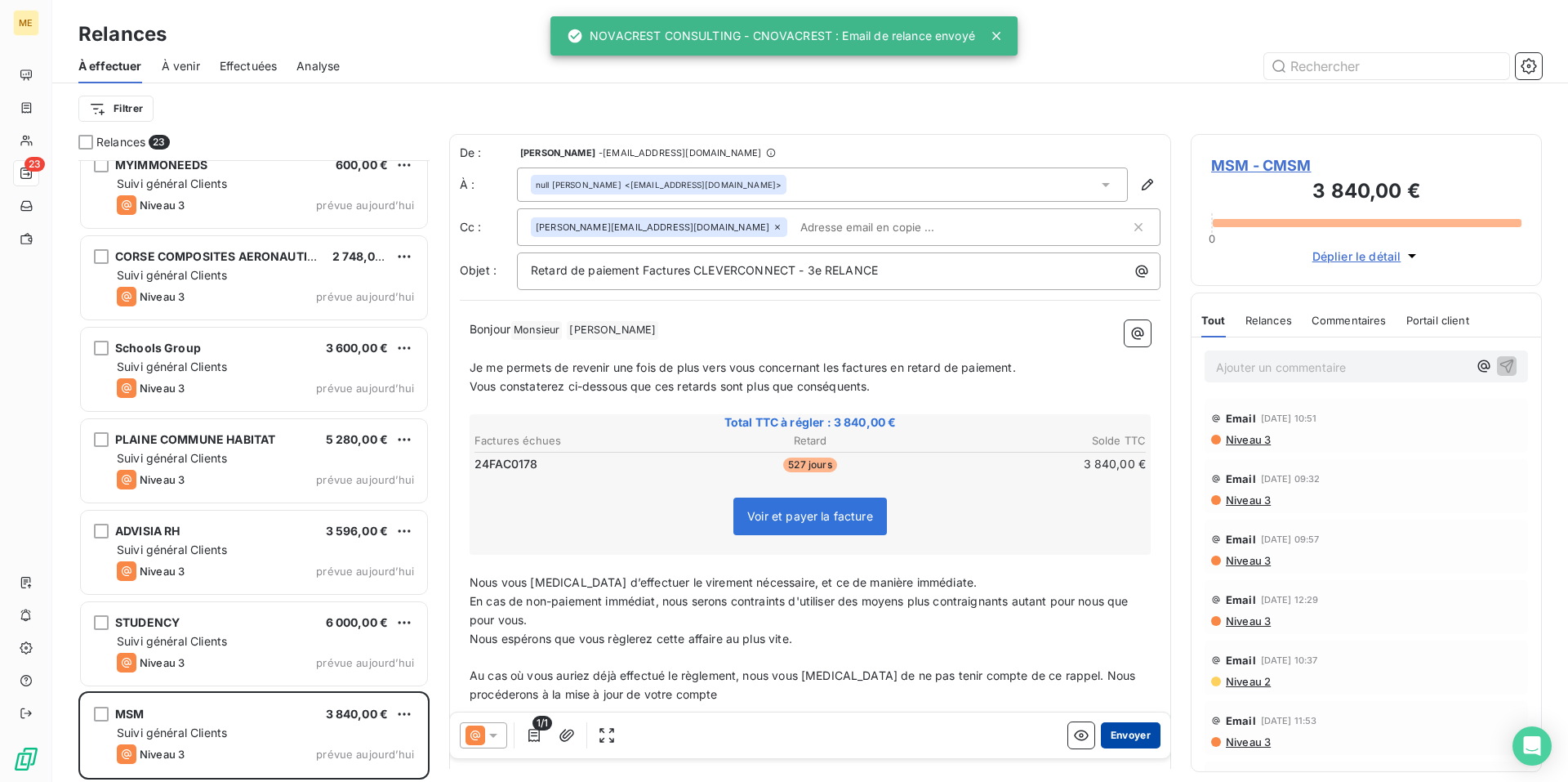
click at [1115, 733] on button "Envoyer" at bounding box center [1131, 734] width 60 height 26
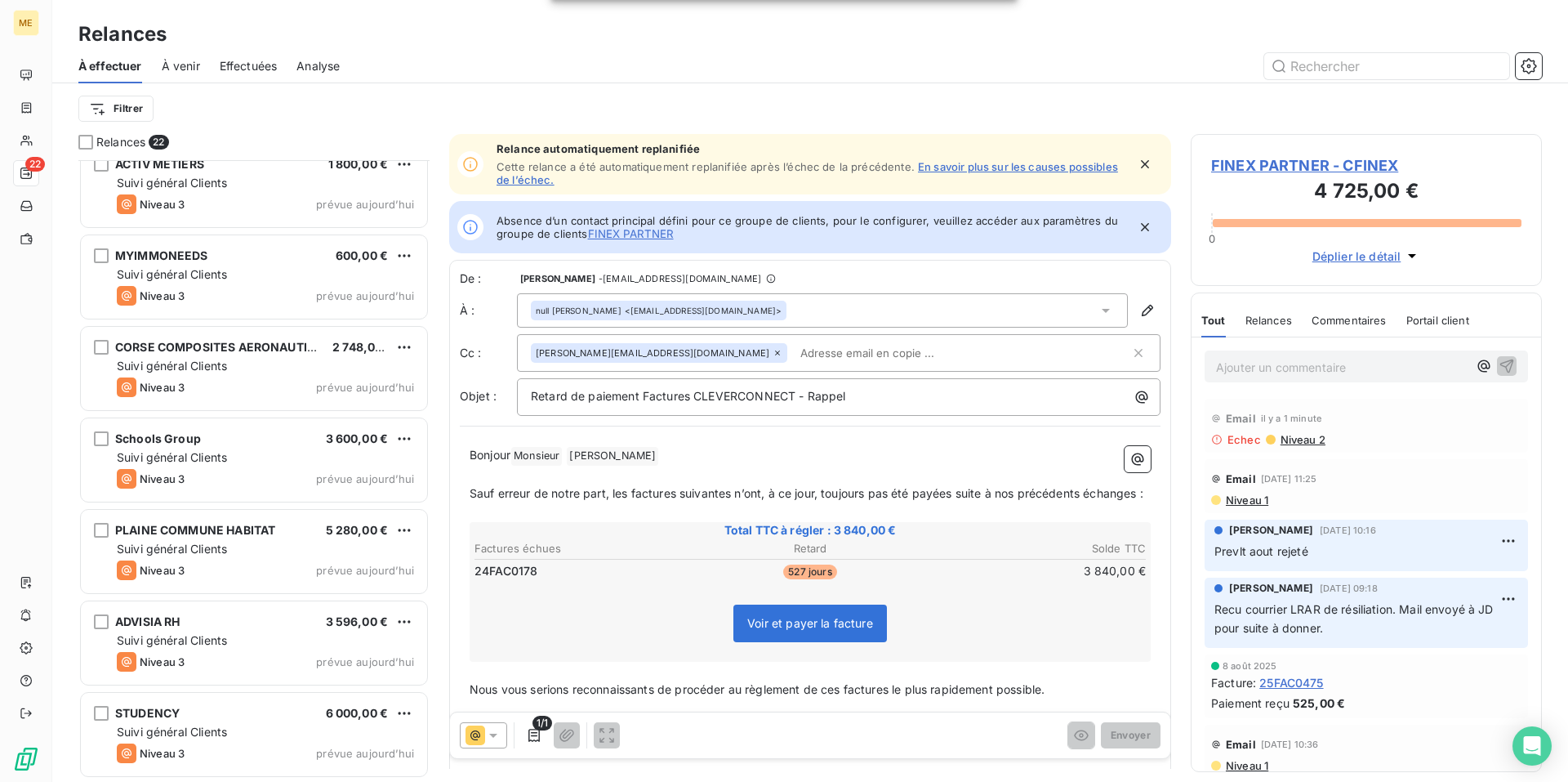
scroll to position [1392, 0]
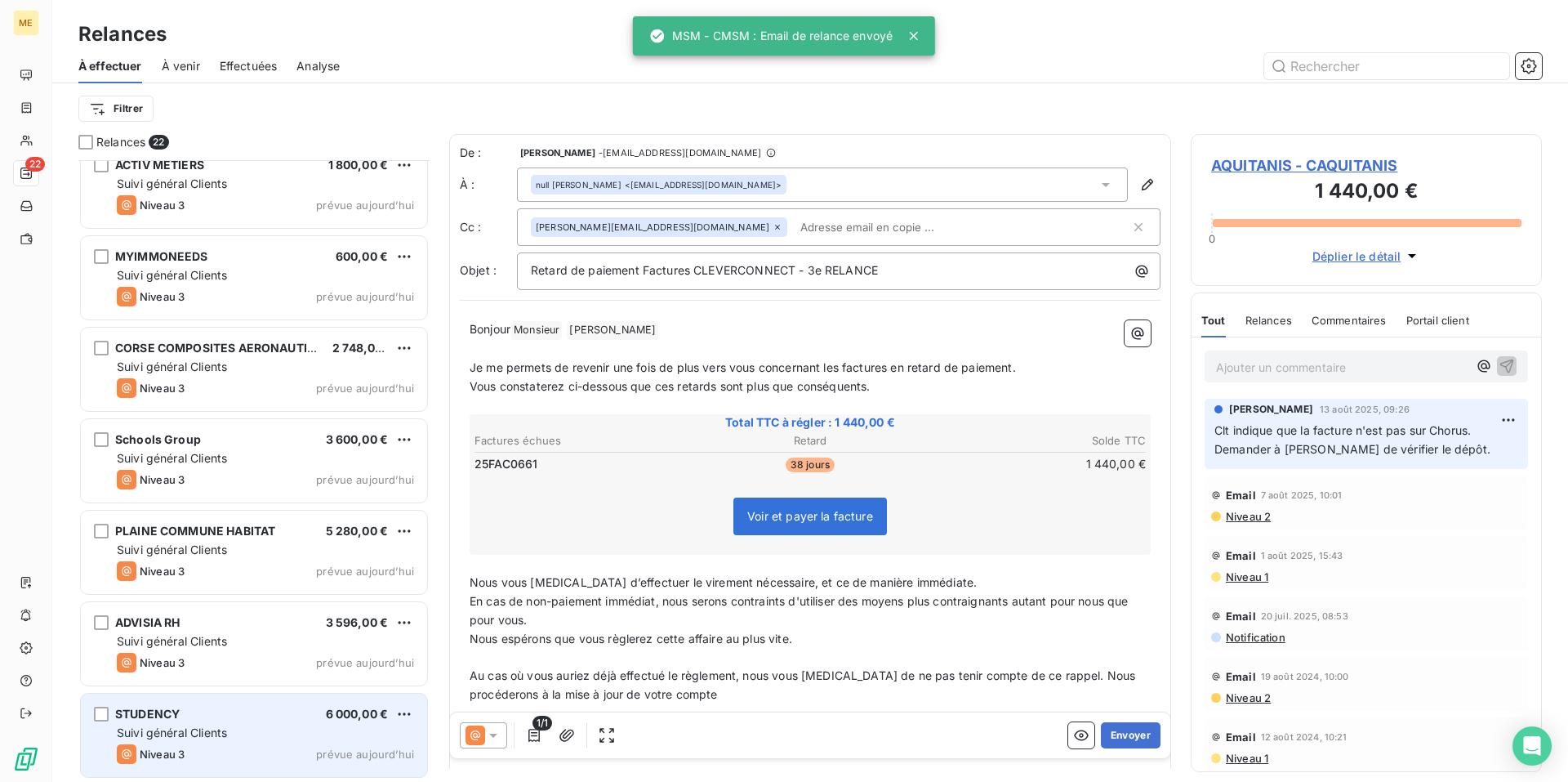
click at [260, 714] on div "STUDENCY 6 000,00 €" at bounding box center [265, 714] width 298 height 14
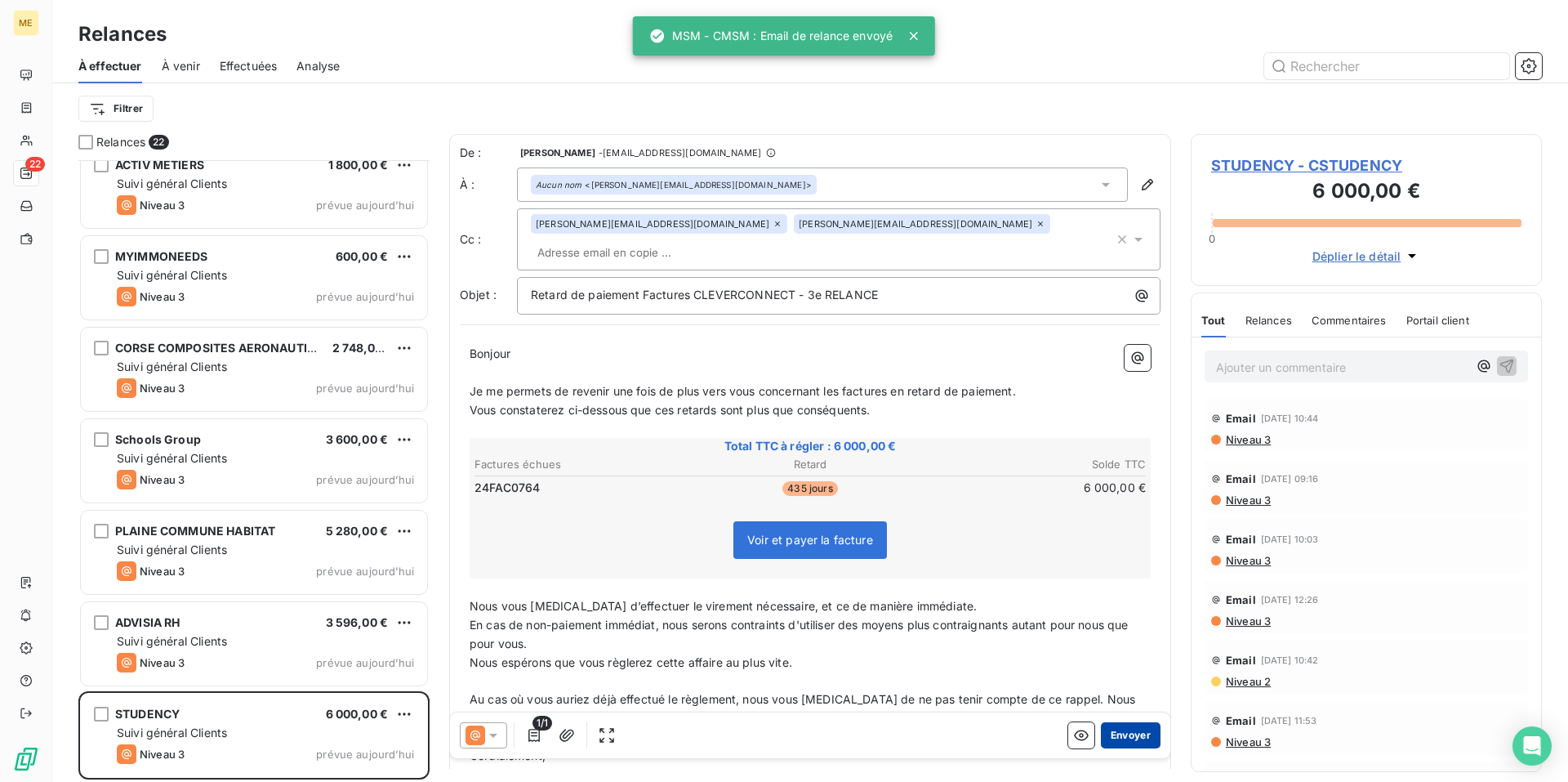
click at [1120, 732] on button "Envoyer" at bounding box center [1131, 734] width 60 height 26
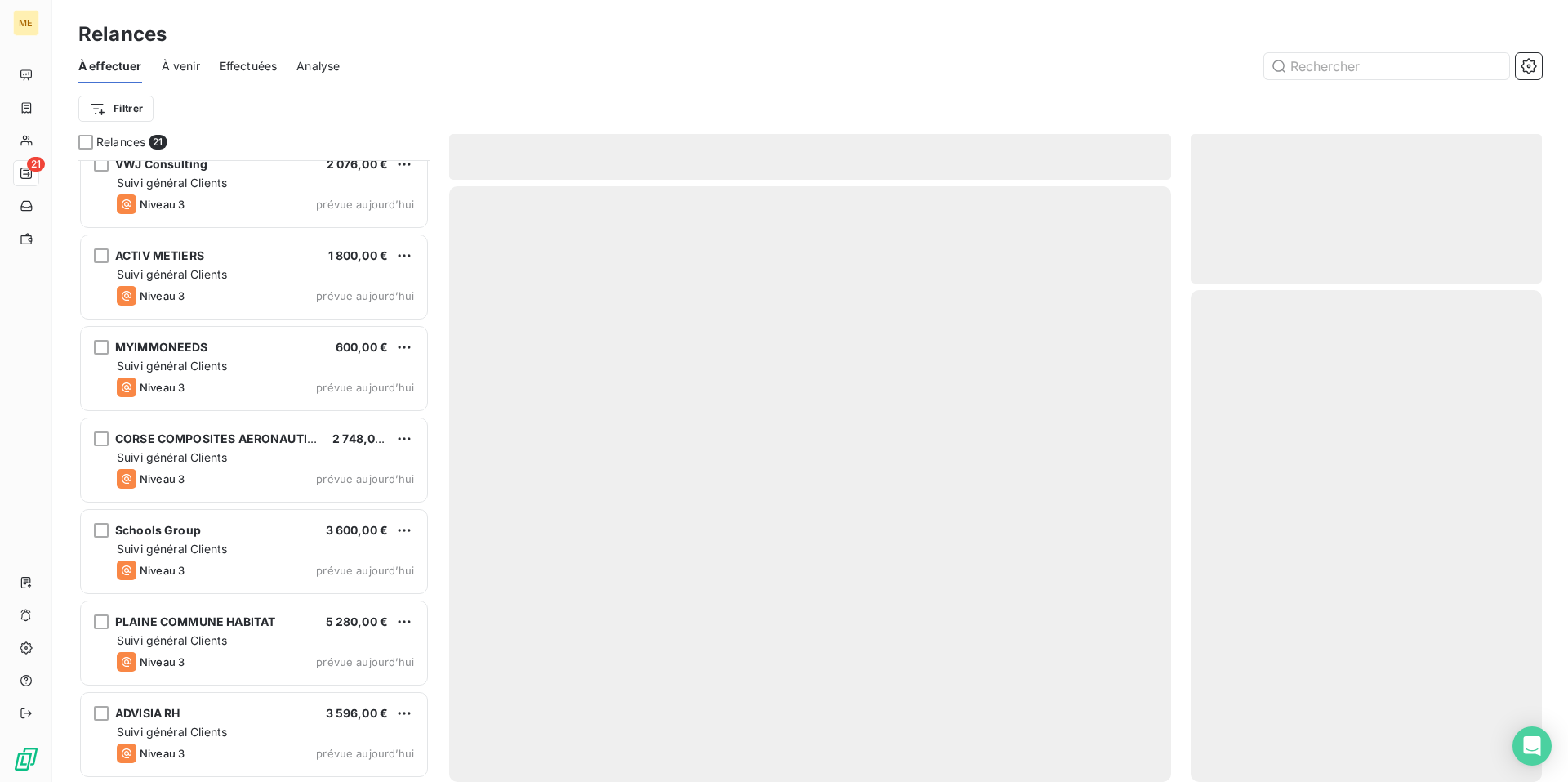
scroll to position [1300, 0]
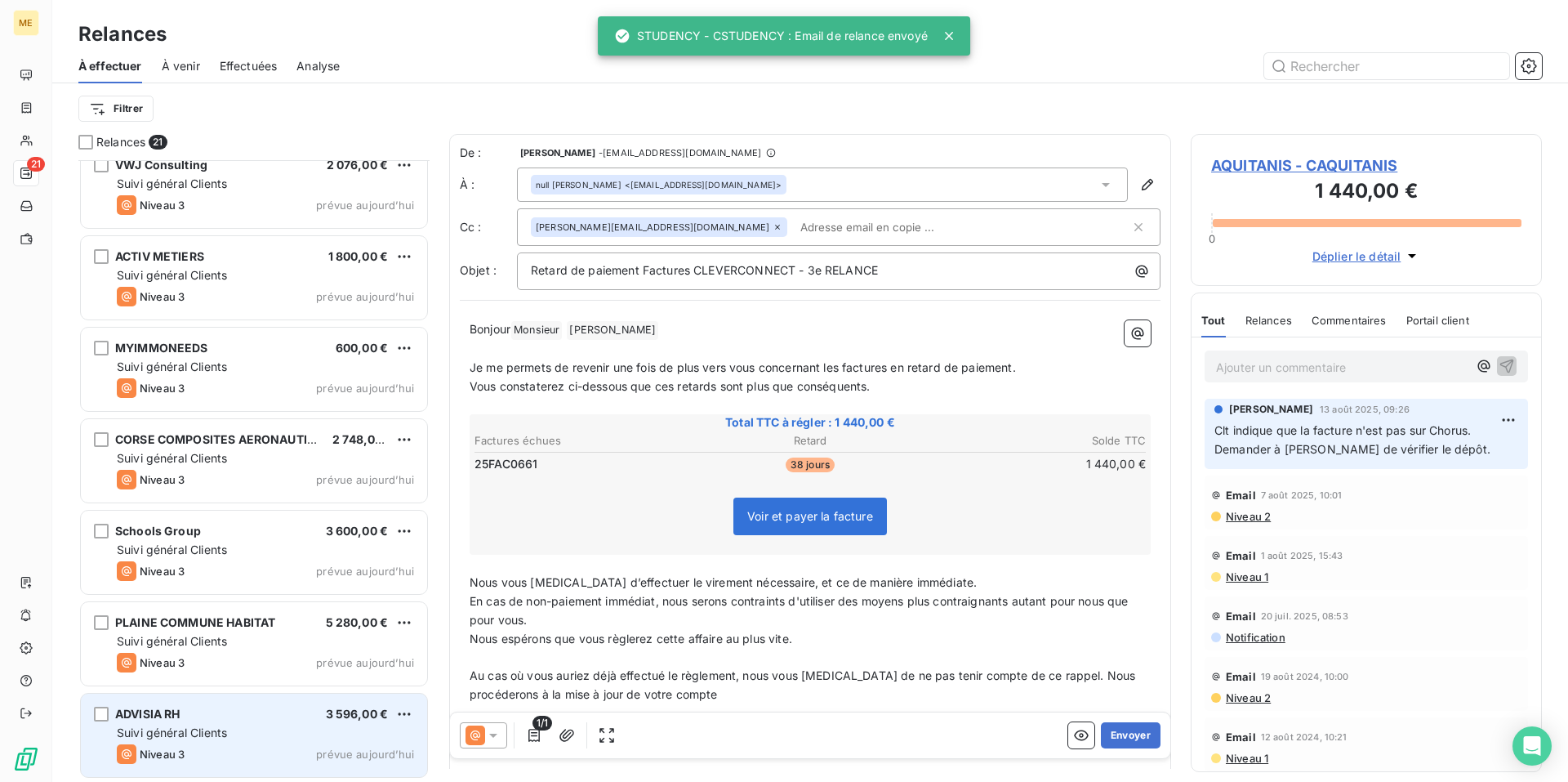
click at [281, 727] on div "Suivi général Clients" at bounding box center [265, 733] width 298 height 16
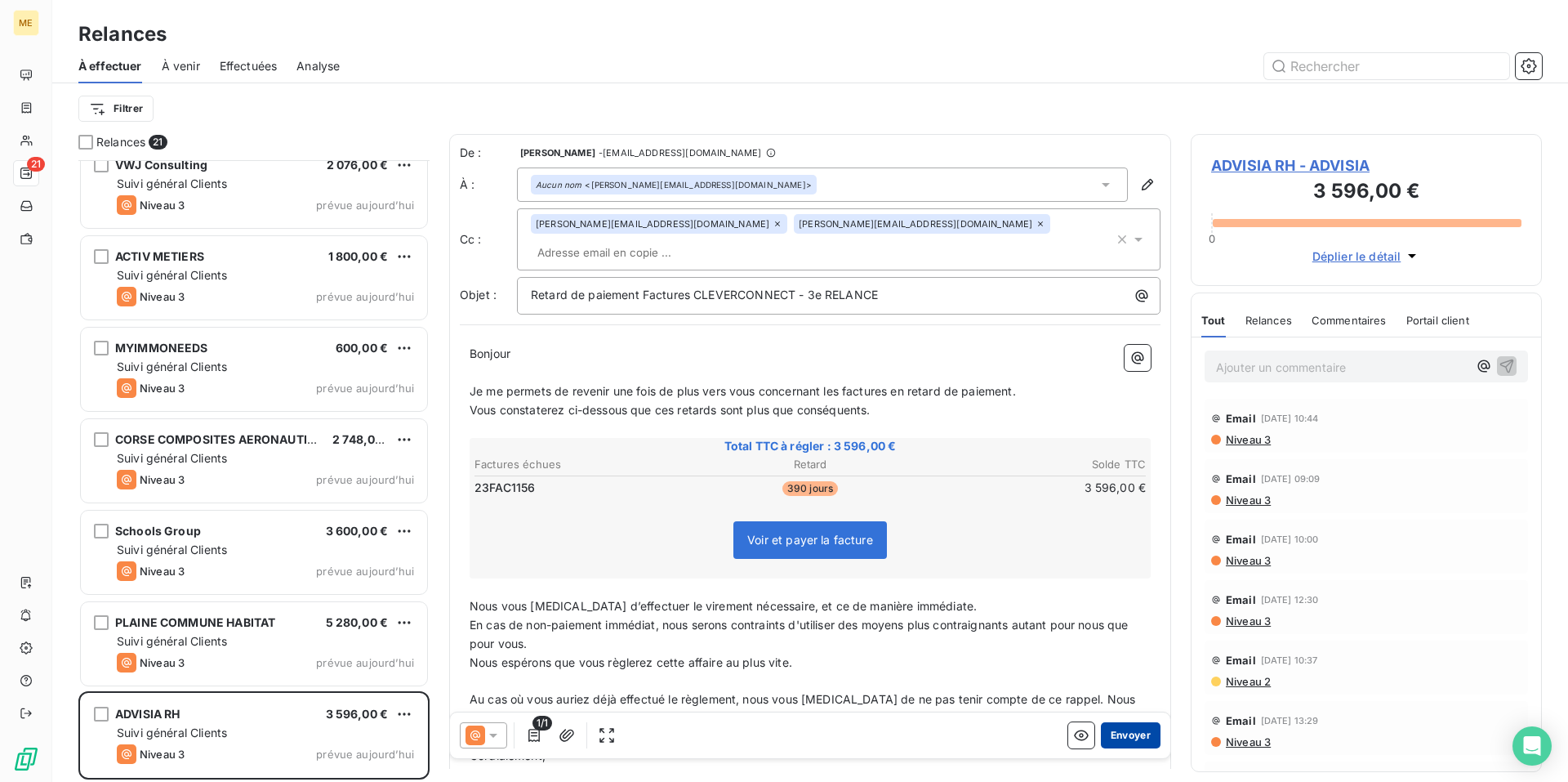
click at [1120, 732] on button "Envoyer" at bounding box center [1131, 734] width 60 height 26
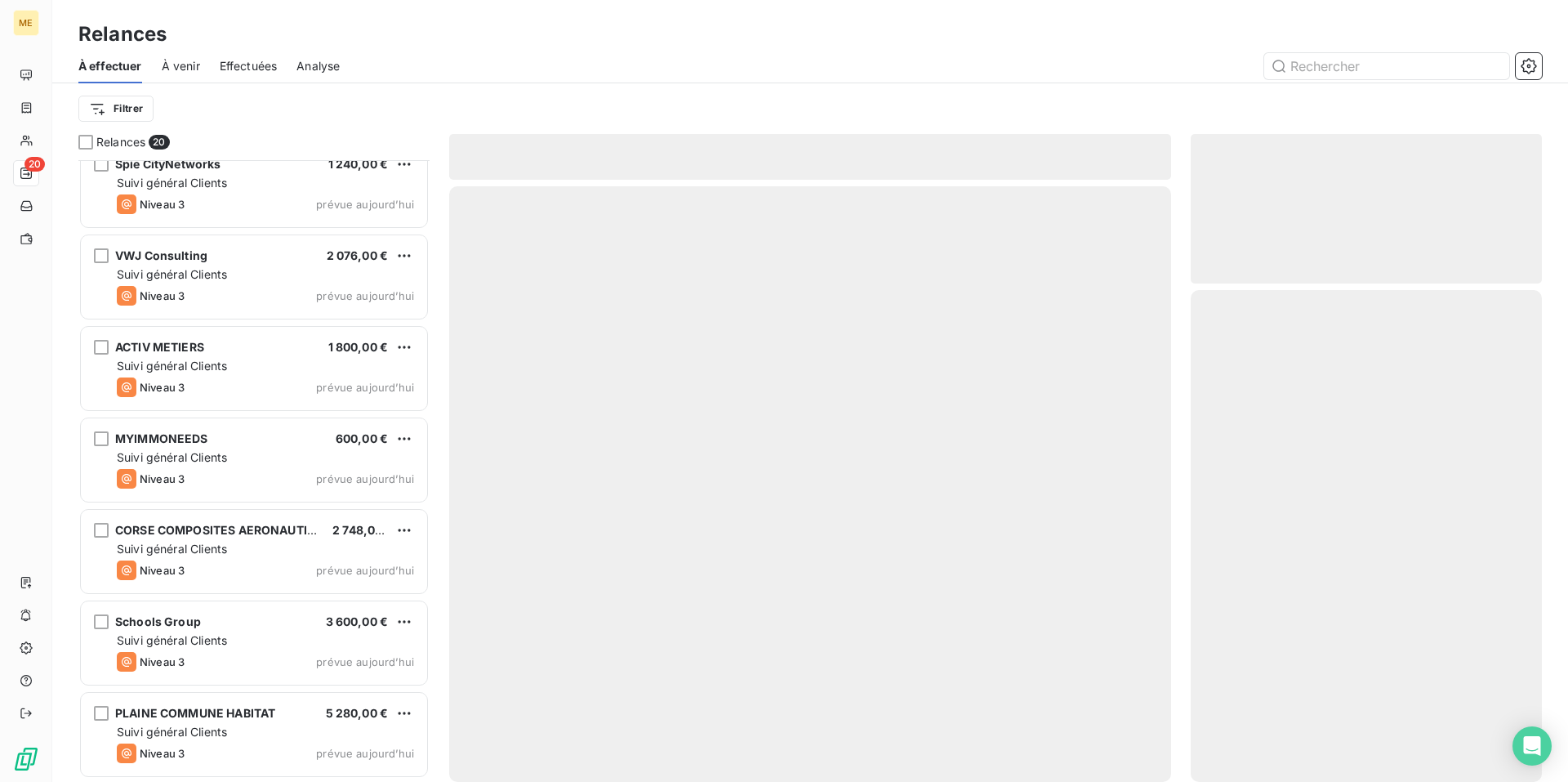
scroll to position [1209, 0]
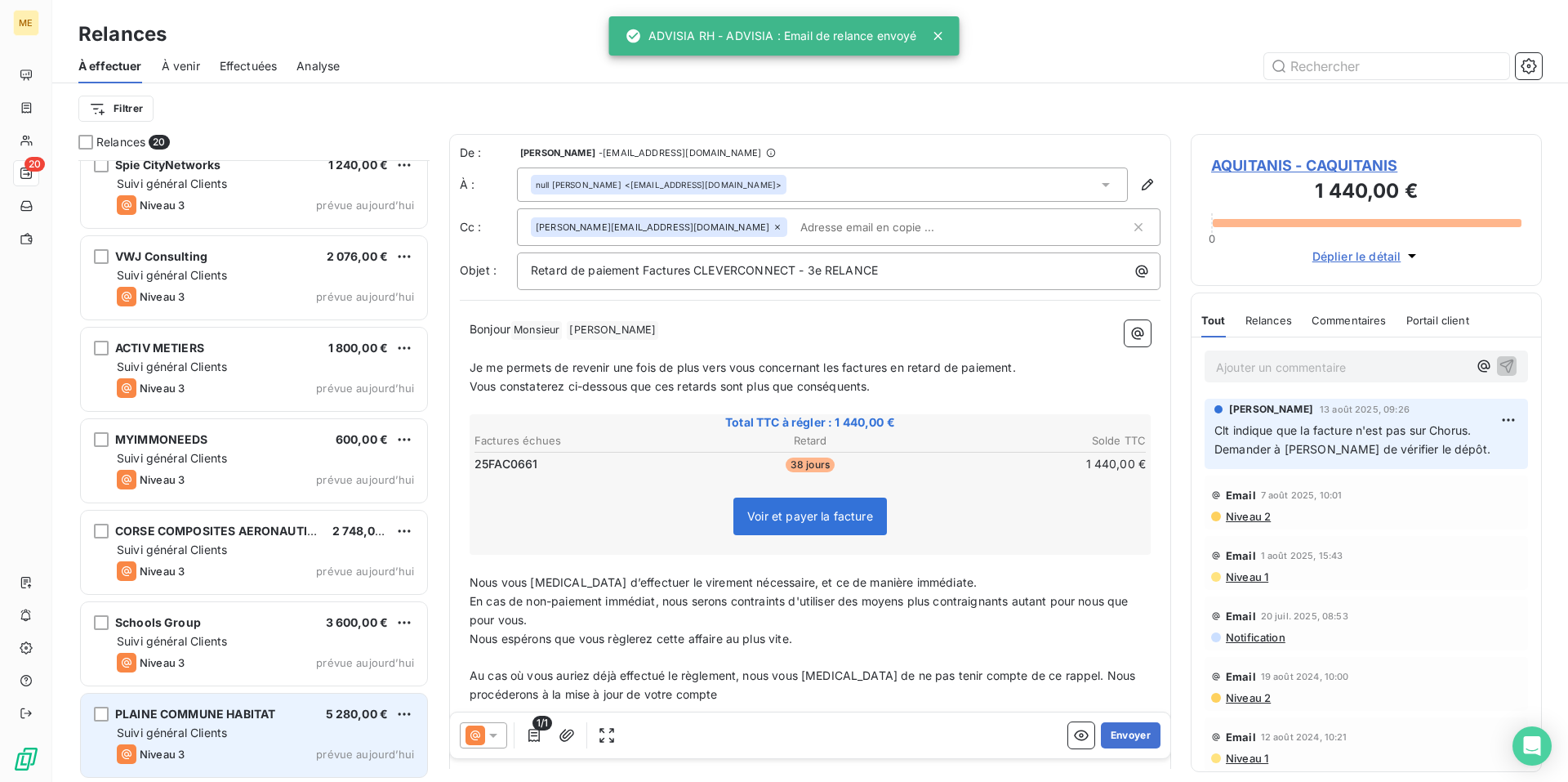
click at [281, 741] on div "PLAINE COMMUNE HABITAT 5 280,00 € Suivi général Clients Niveau 3 prévue [DATE]" at bounding box center [254, 735] width 346 height 83
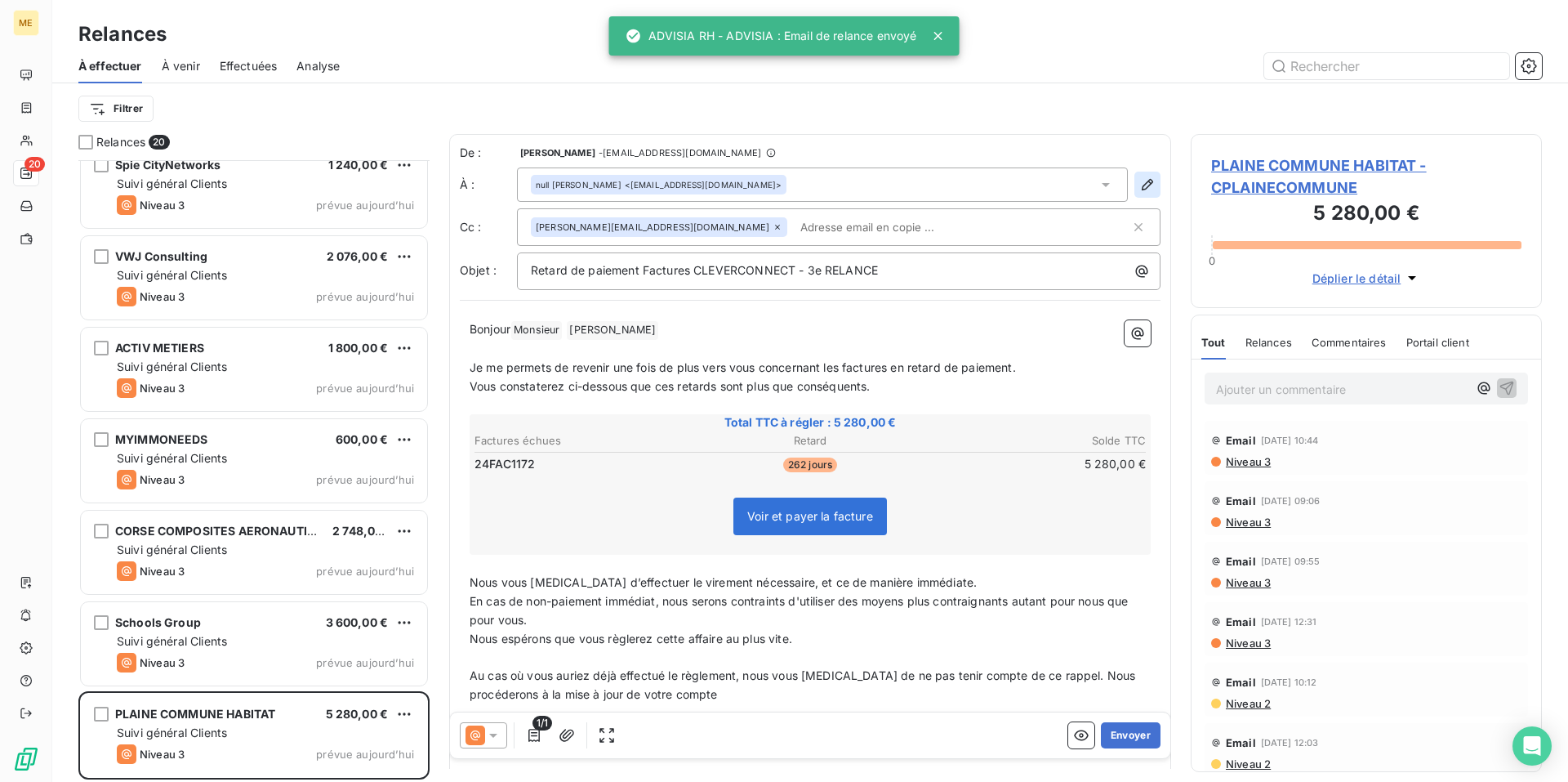
click at [1142, 188] on icon "button" at bounding box center [1148, 185] width 12 height 12
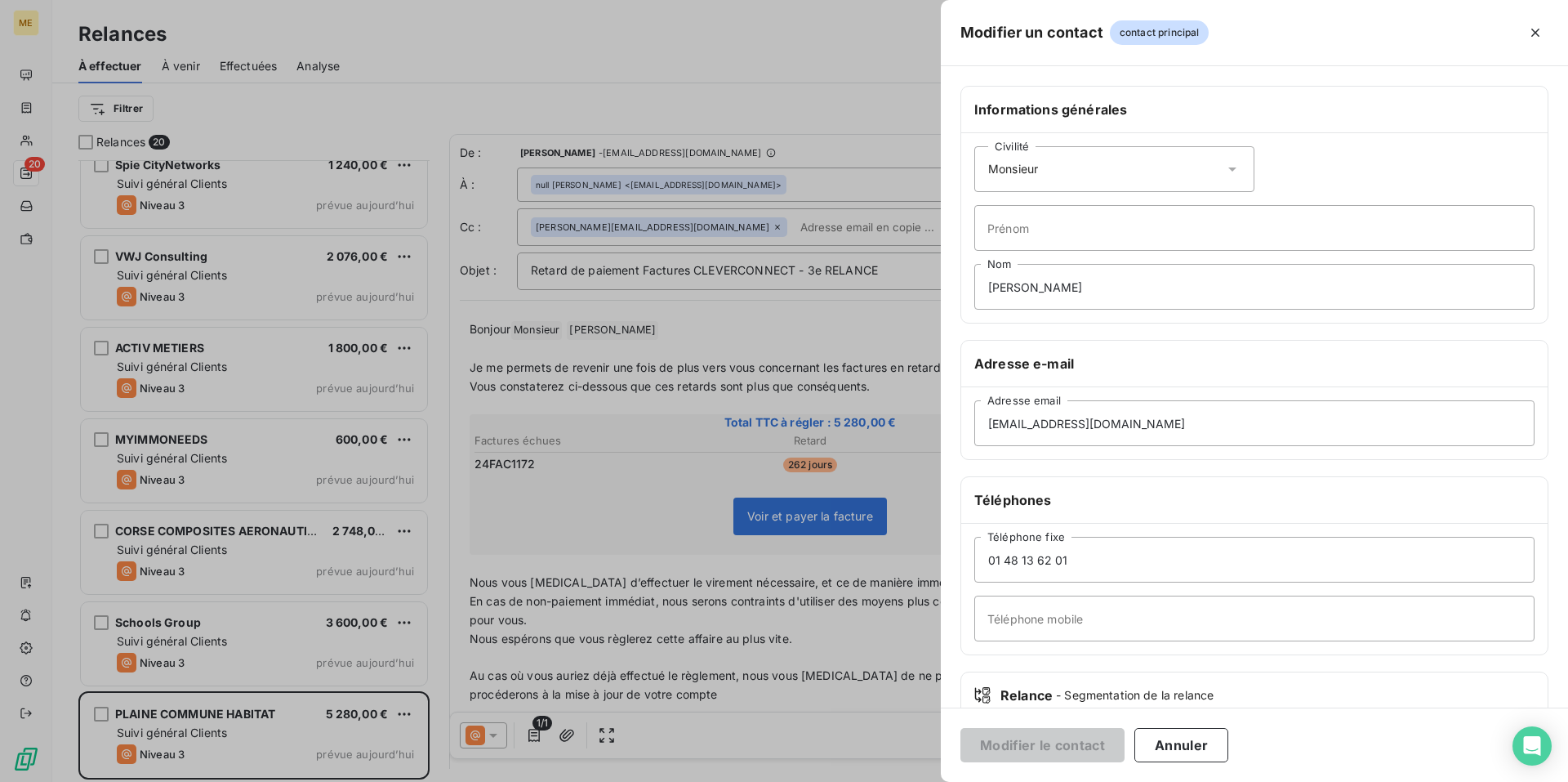
click at [1225, 168] on icon at bounding box center [1233, 169] width 16 height 16
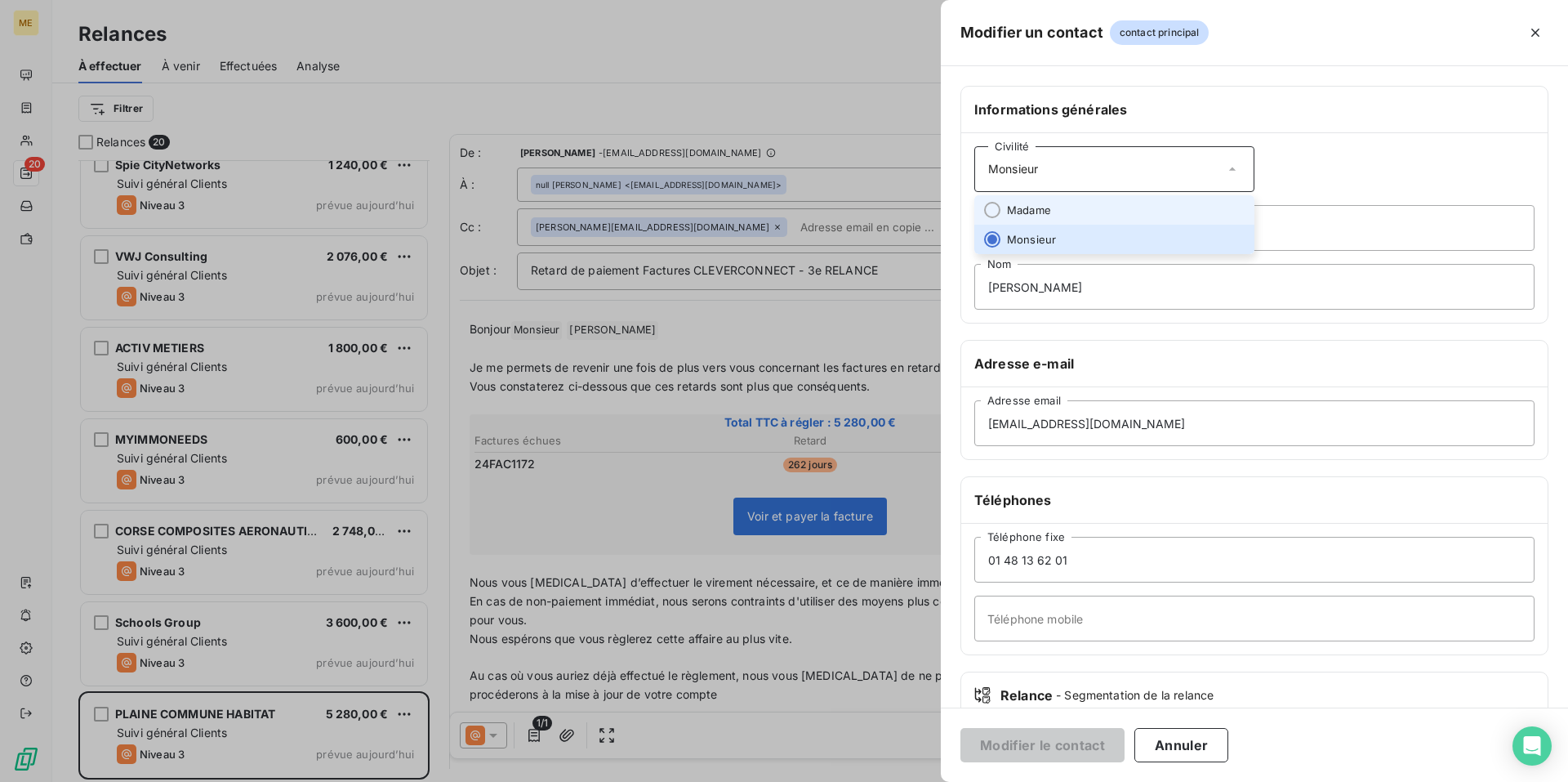
click at [1165, 205] on li "Madame" at bounding box center [1114, 210] width 281 height 30
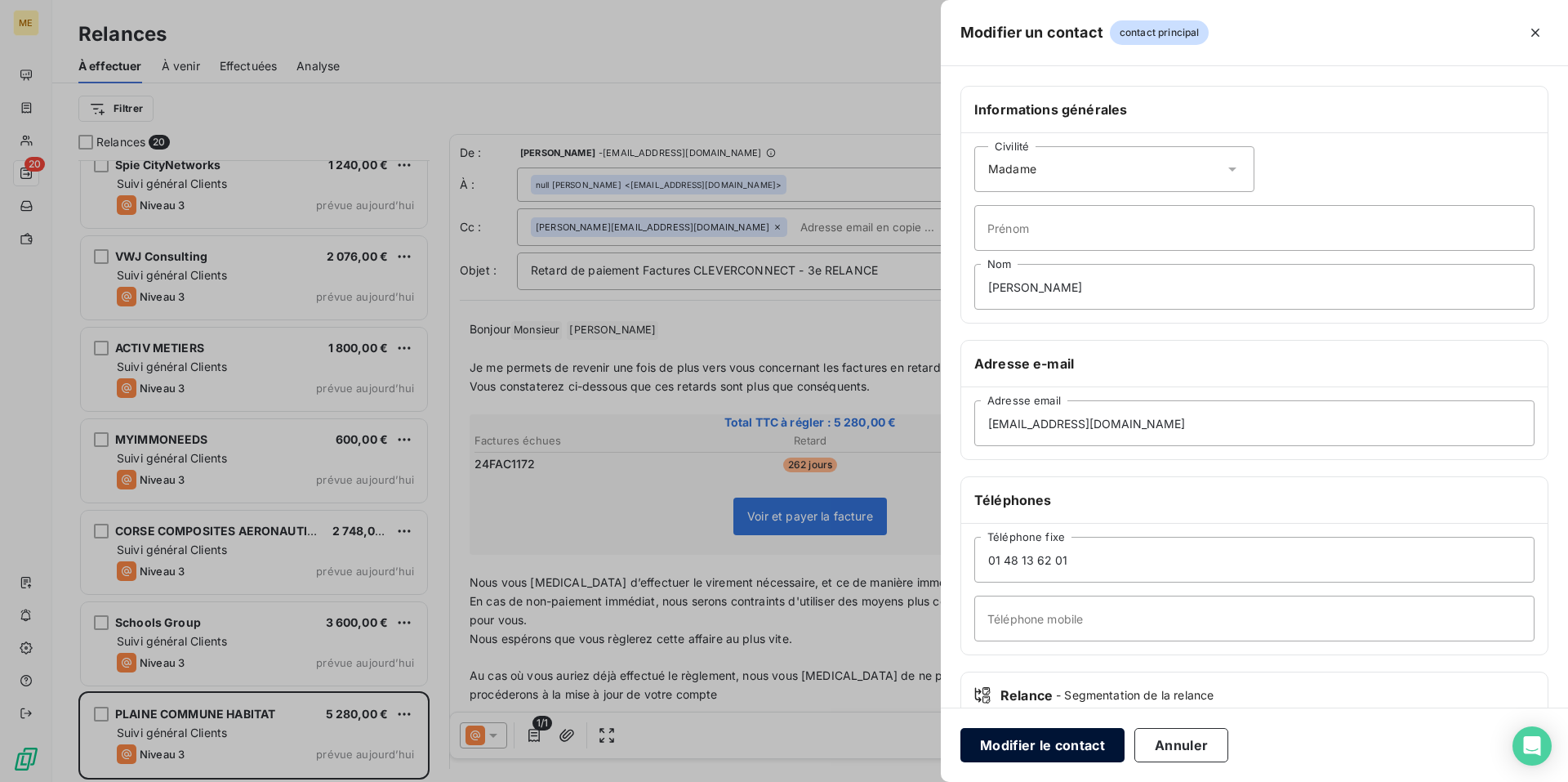
click at [1022, 750] on button "Modifier le contact" at bounding box center [1043, 745] width 164 height 34
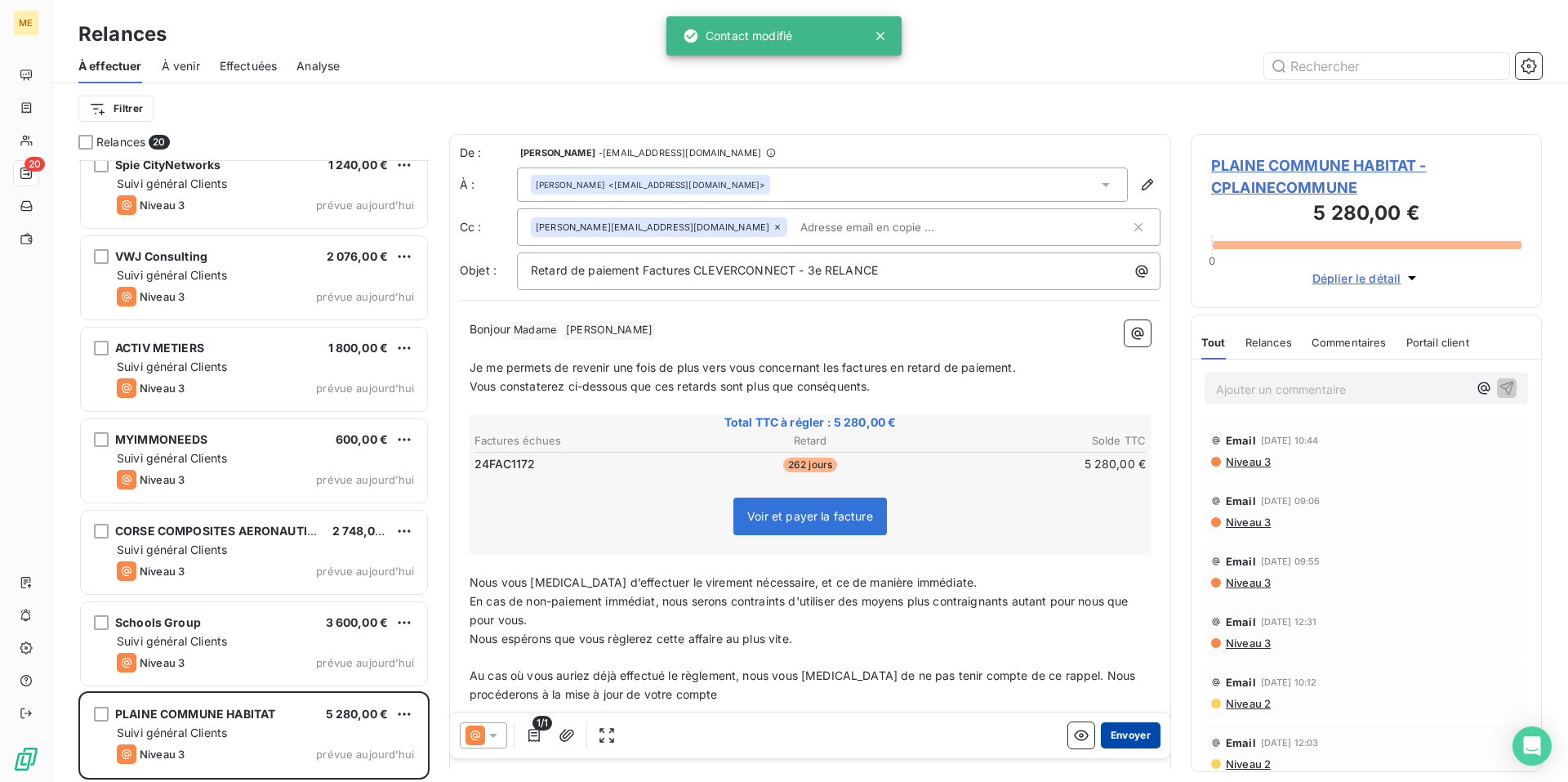
click at [1111, 727] on button "Envoyer" at bounding box center [1131, 734] width 60 height 26
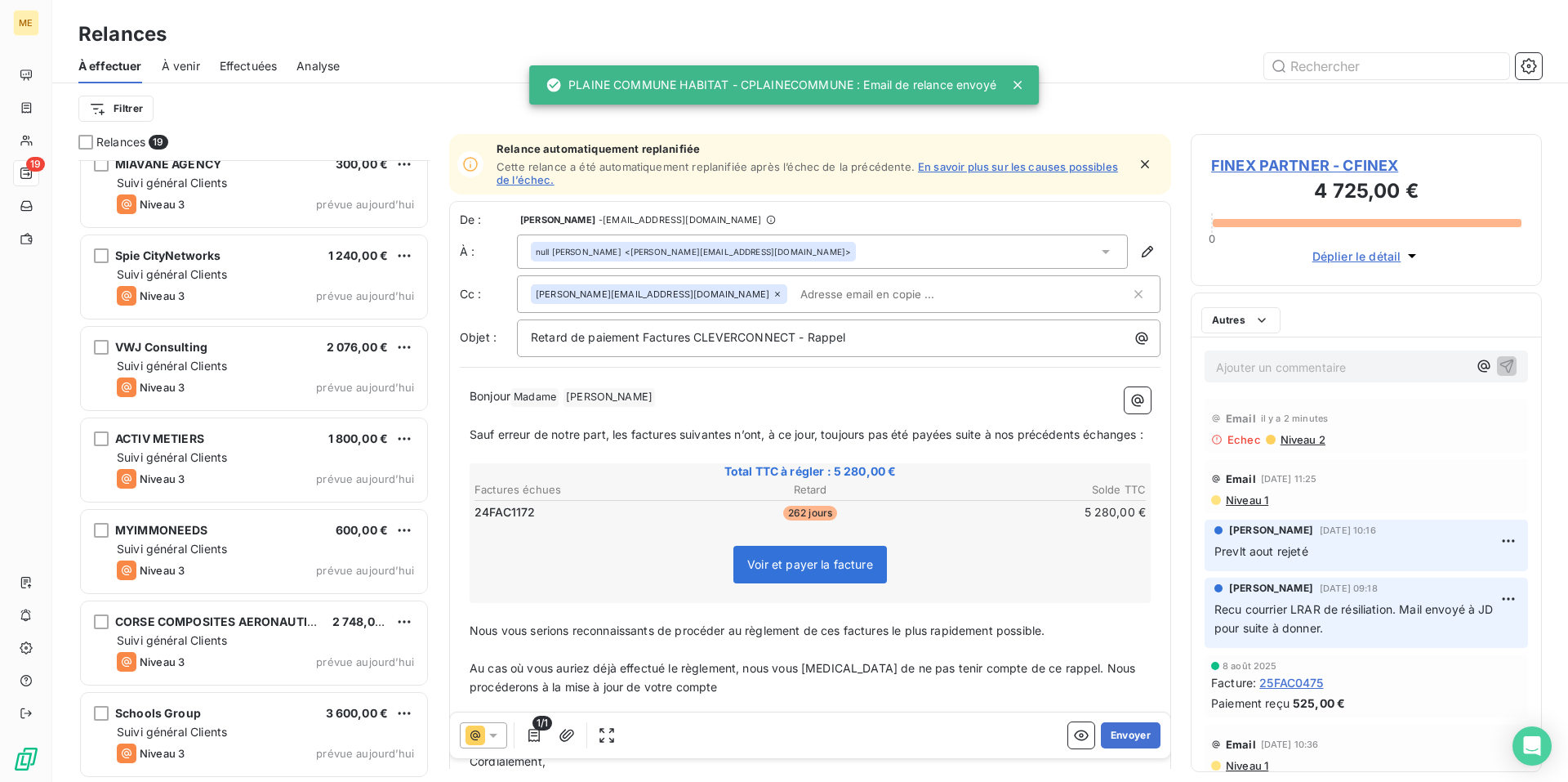
scroll to position [1117, 0]
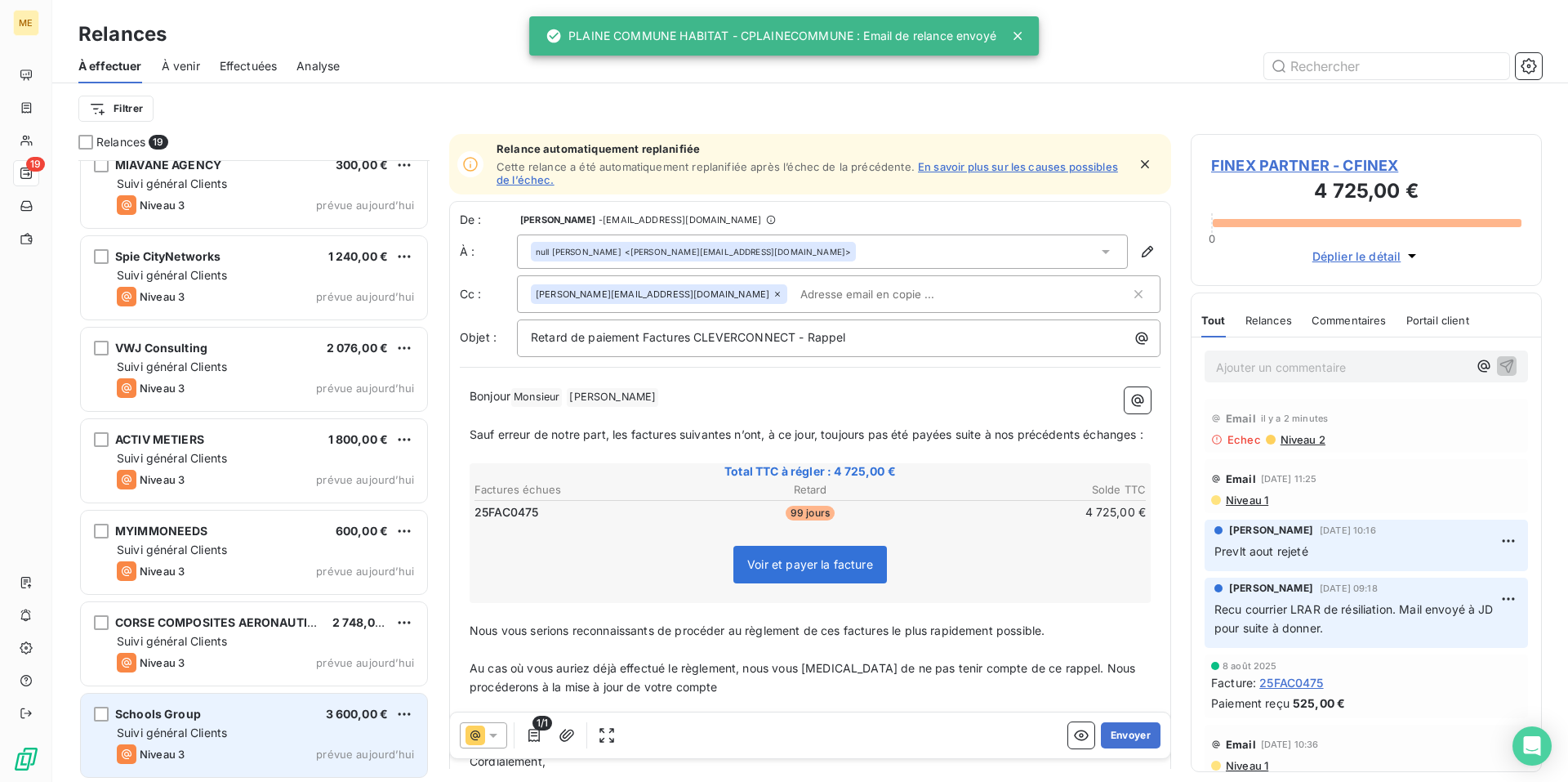
click at [258, 726] on div "Suivi général Clients" at bounding box center [265, 733] width 298 height 16
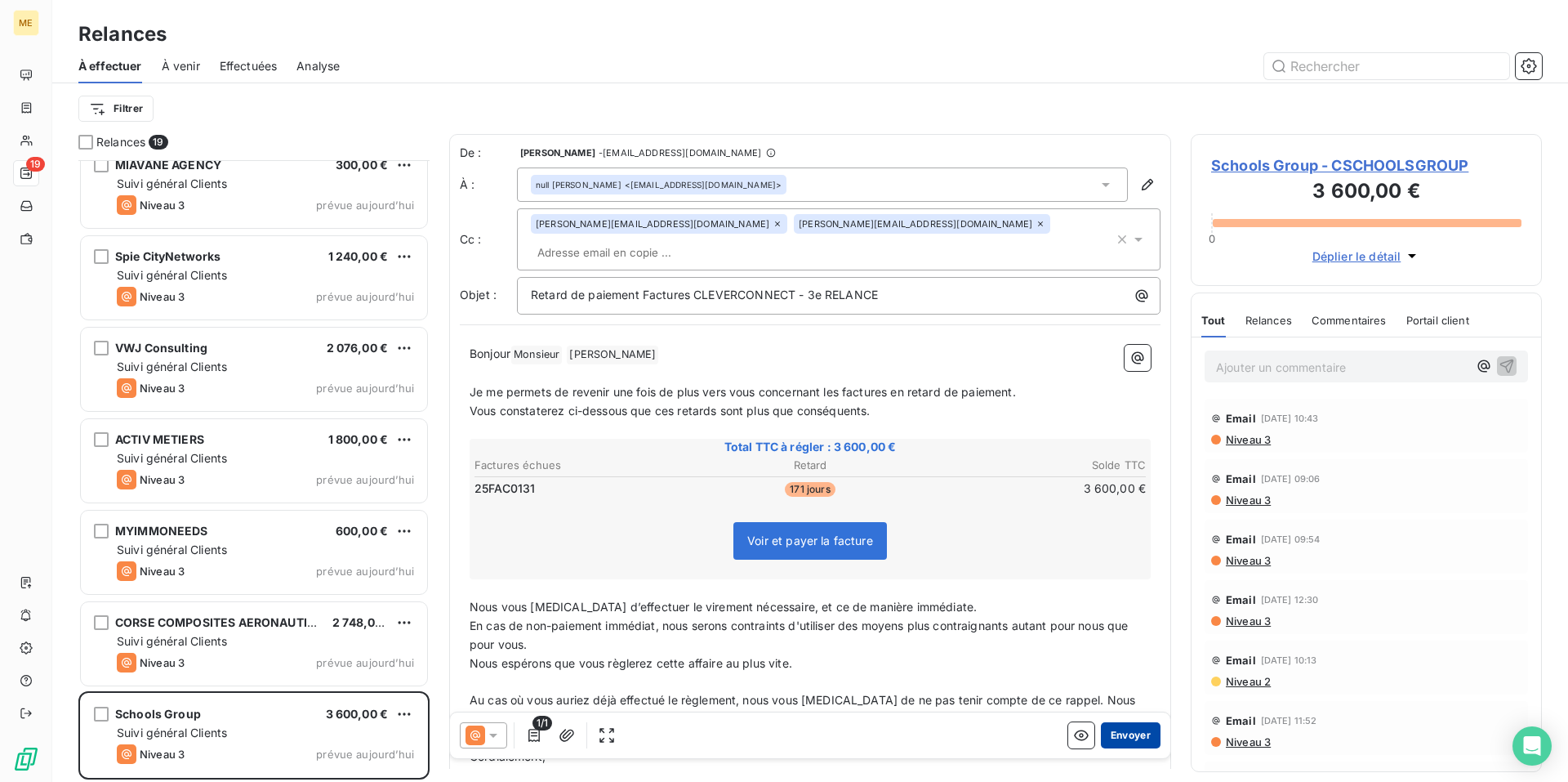
click at [1122, 735] on button "Envoyer" at bounding box center [1131, 734] width 60 height 26
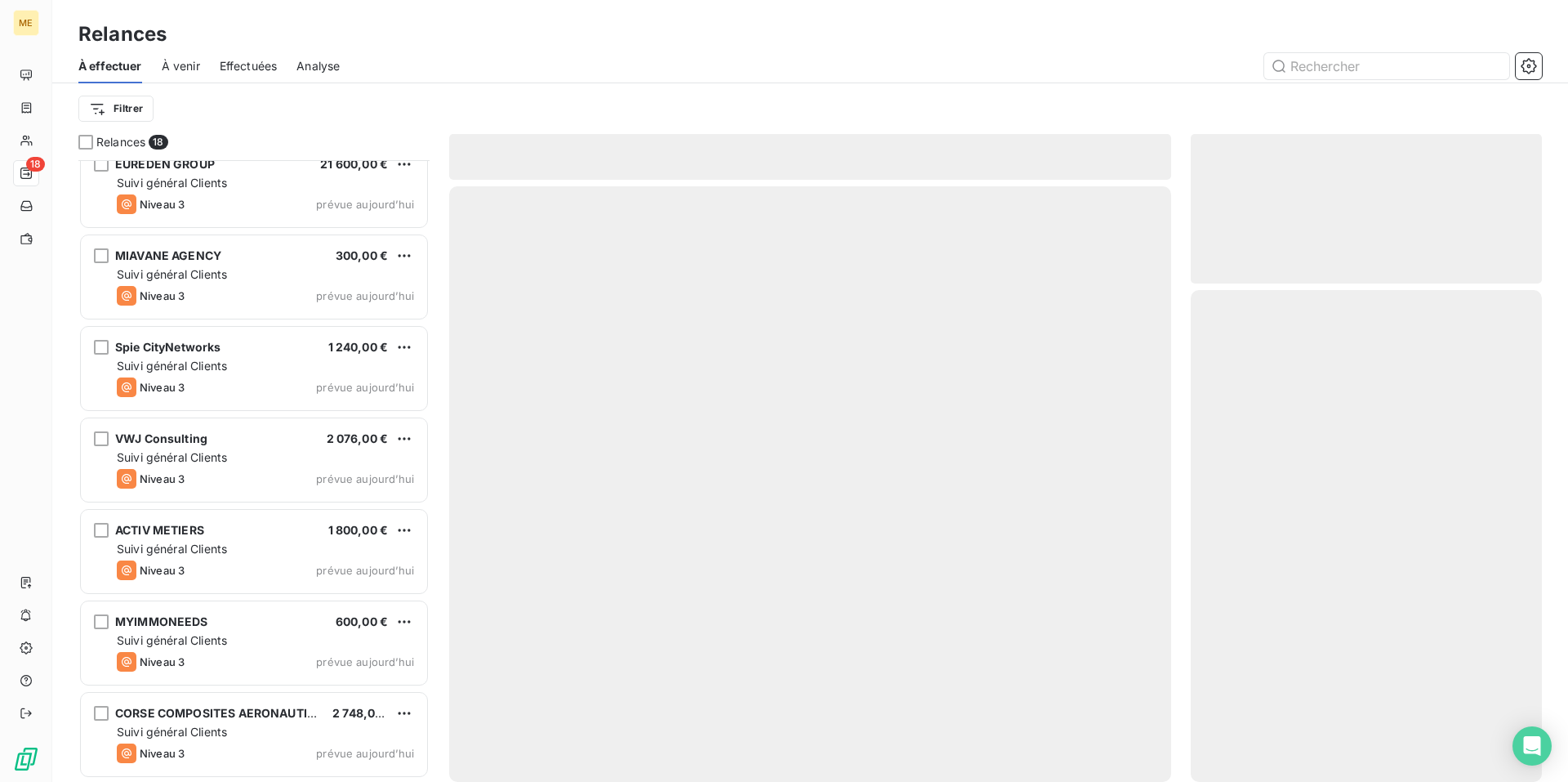
scroll to position [1026, 0]
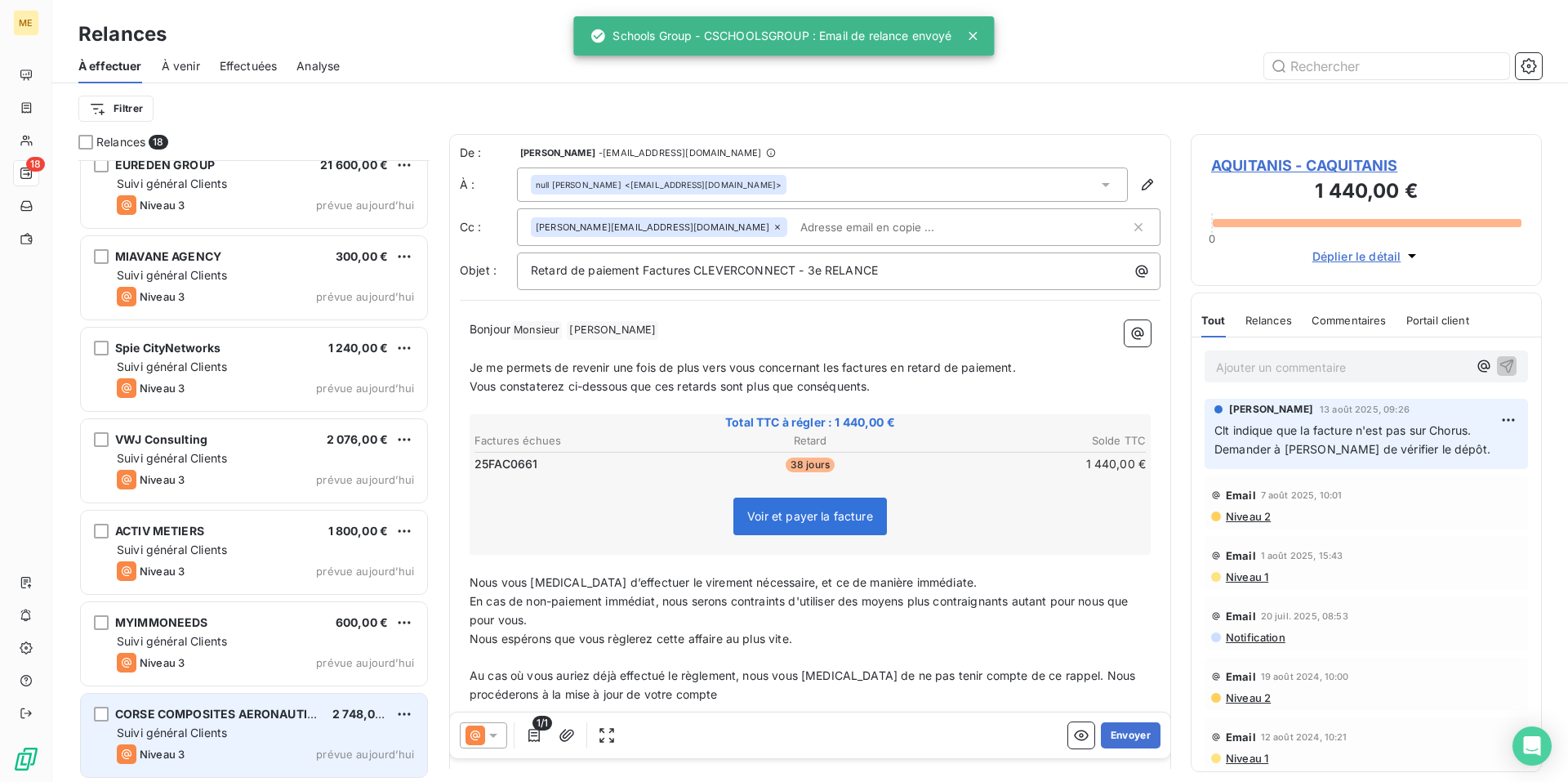
click at [257, 725] on div "Suivi général Clients" at bounding box center [265, 733] width 298 height 16
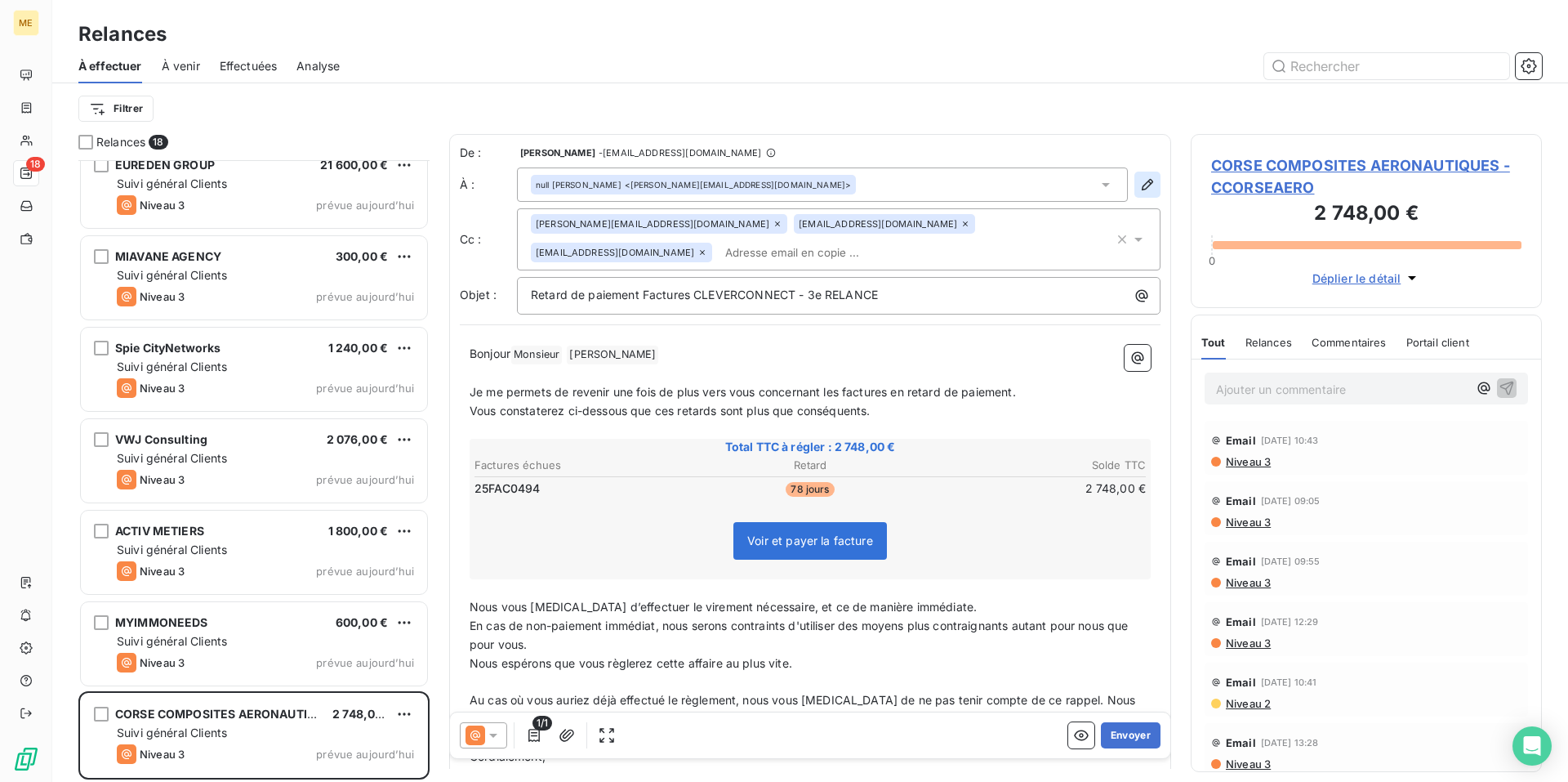
click at [1139, 184] on icon "button" at bounding box center [1148, 185] width 16 height 16
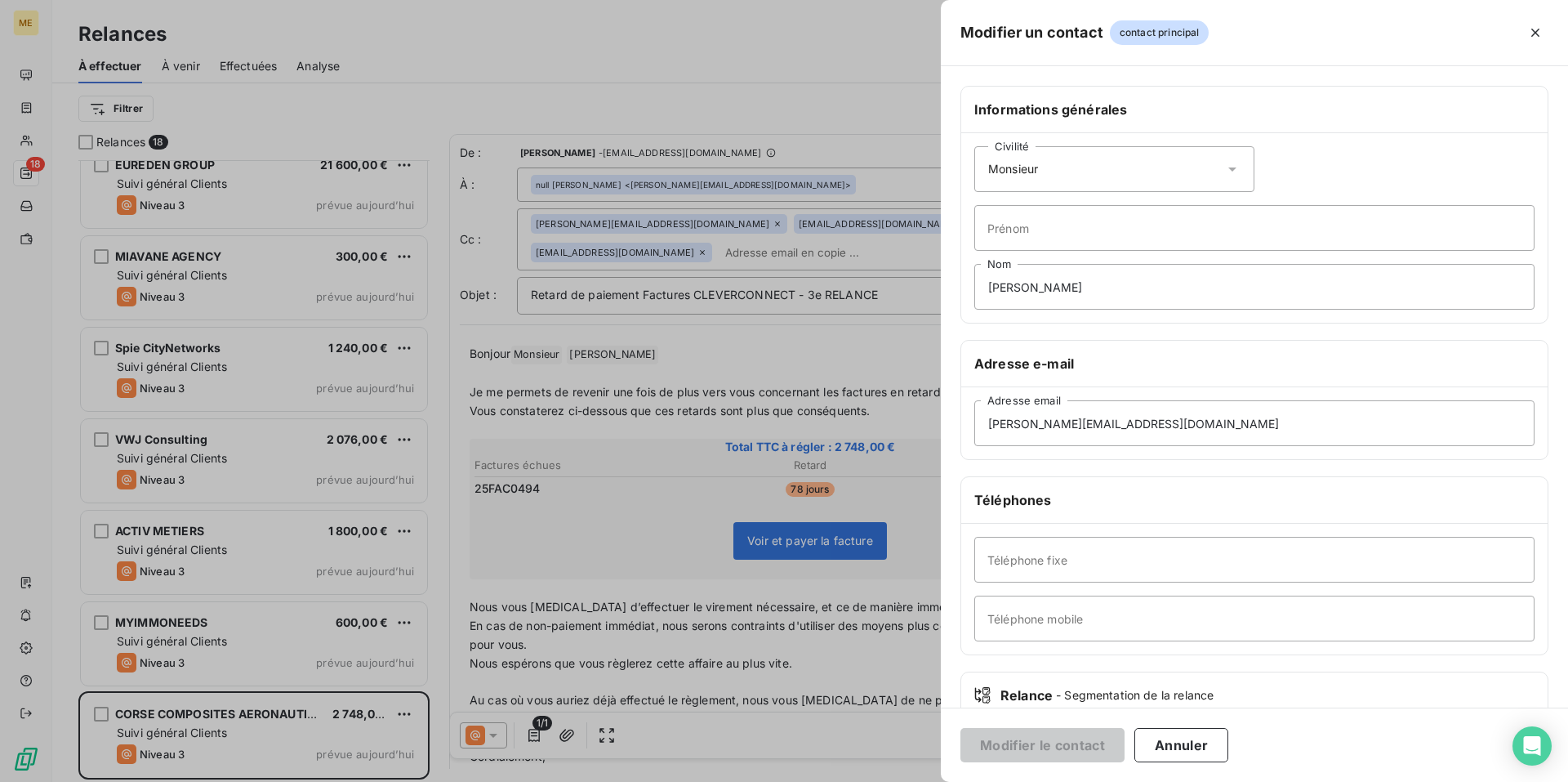
click at [1226, 165] on icon at bounding box center [1233, 169] width 16 height 16
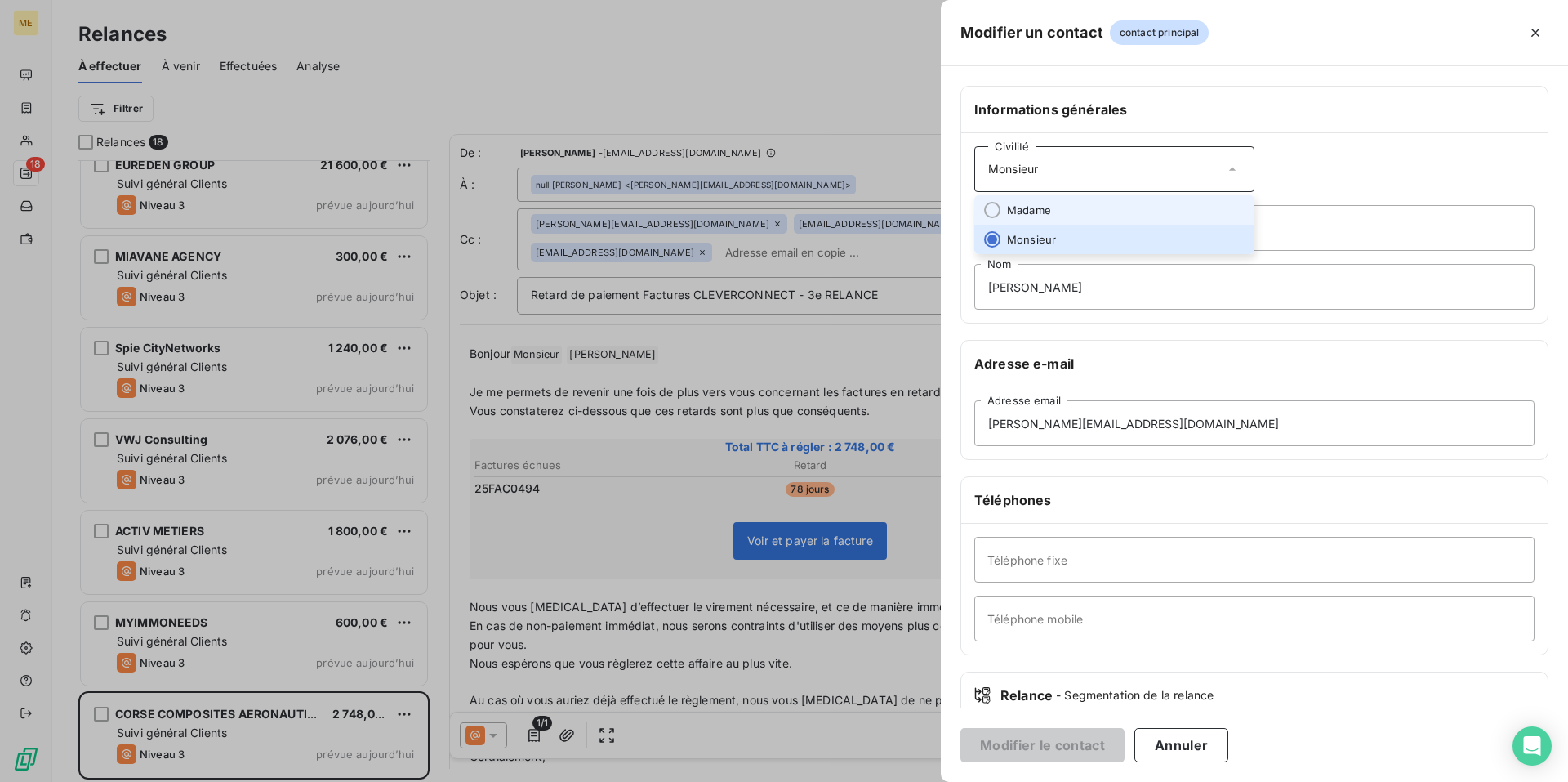
click at [1161, 219] on li "Madame" at bounding box center [1114, 210] width 281 height 30
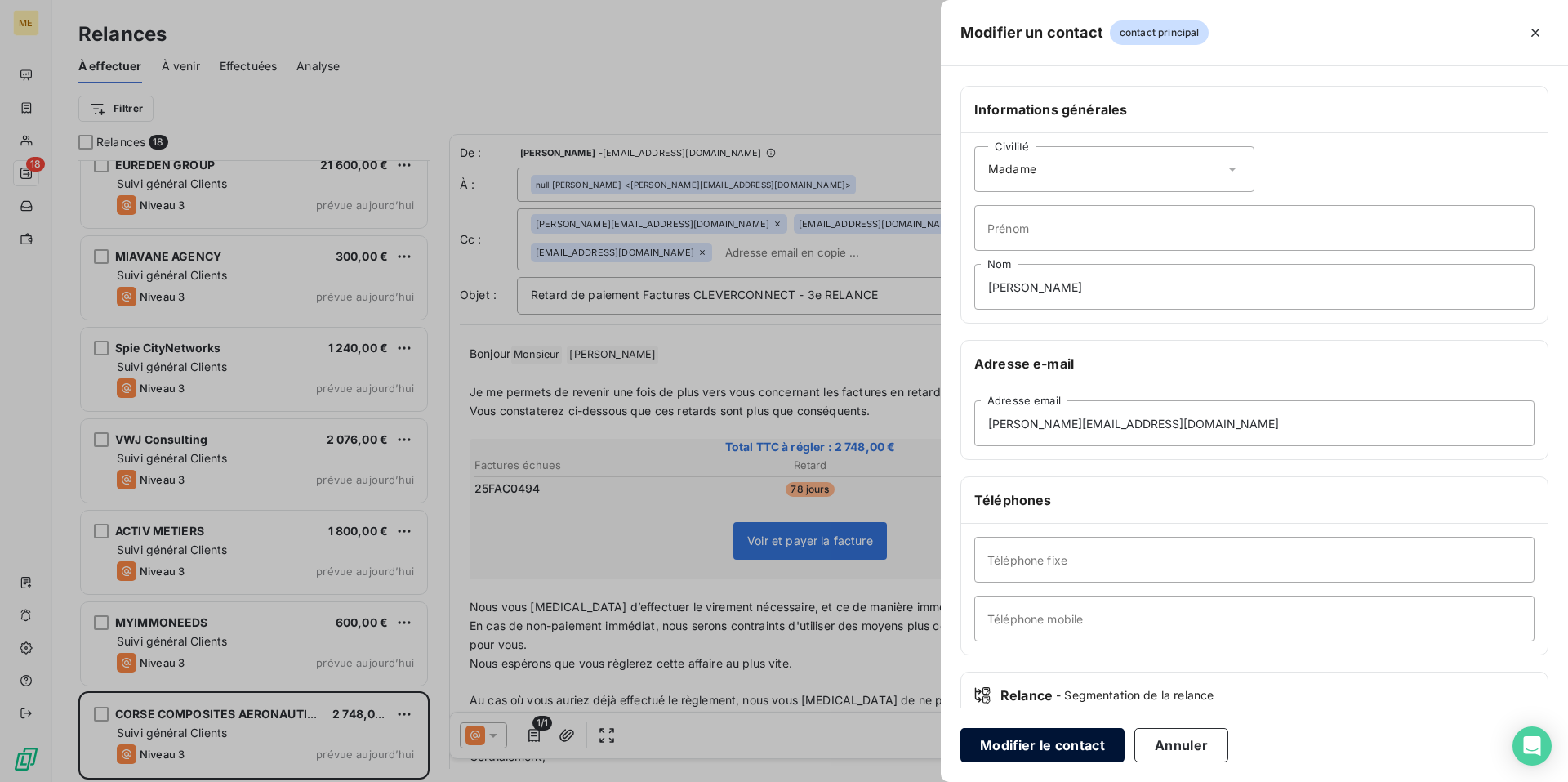
click at [1044, 747] on button "Modifier le contact" at bounding box center [1043, 745] width 164 height 34
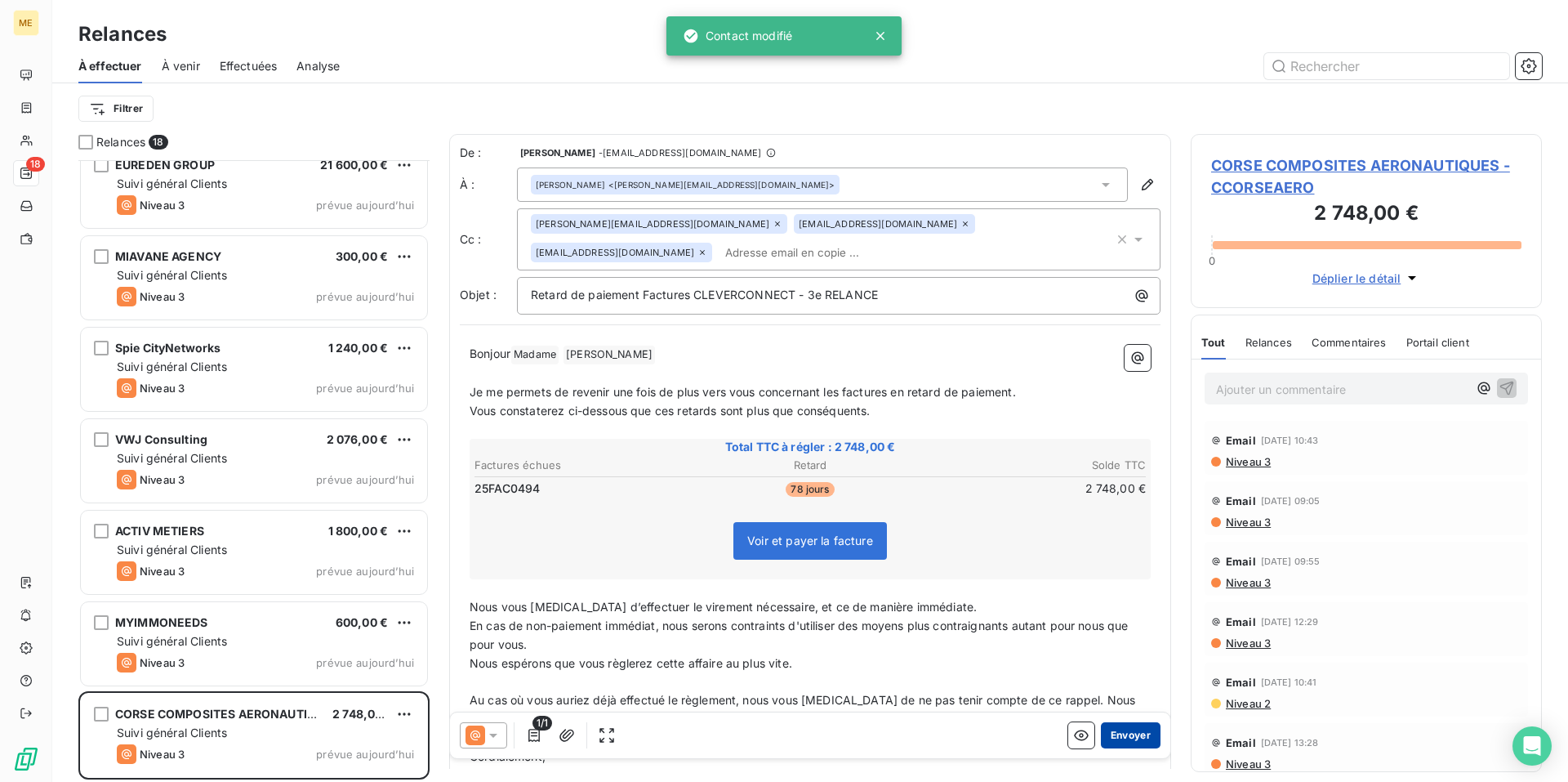
click at [1113, 733] on button "Envoyer" at bounding box center [1131, 734] width 60 height 26
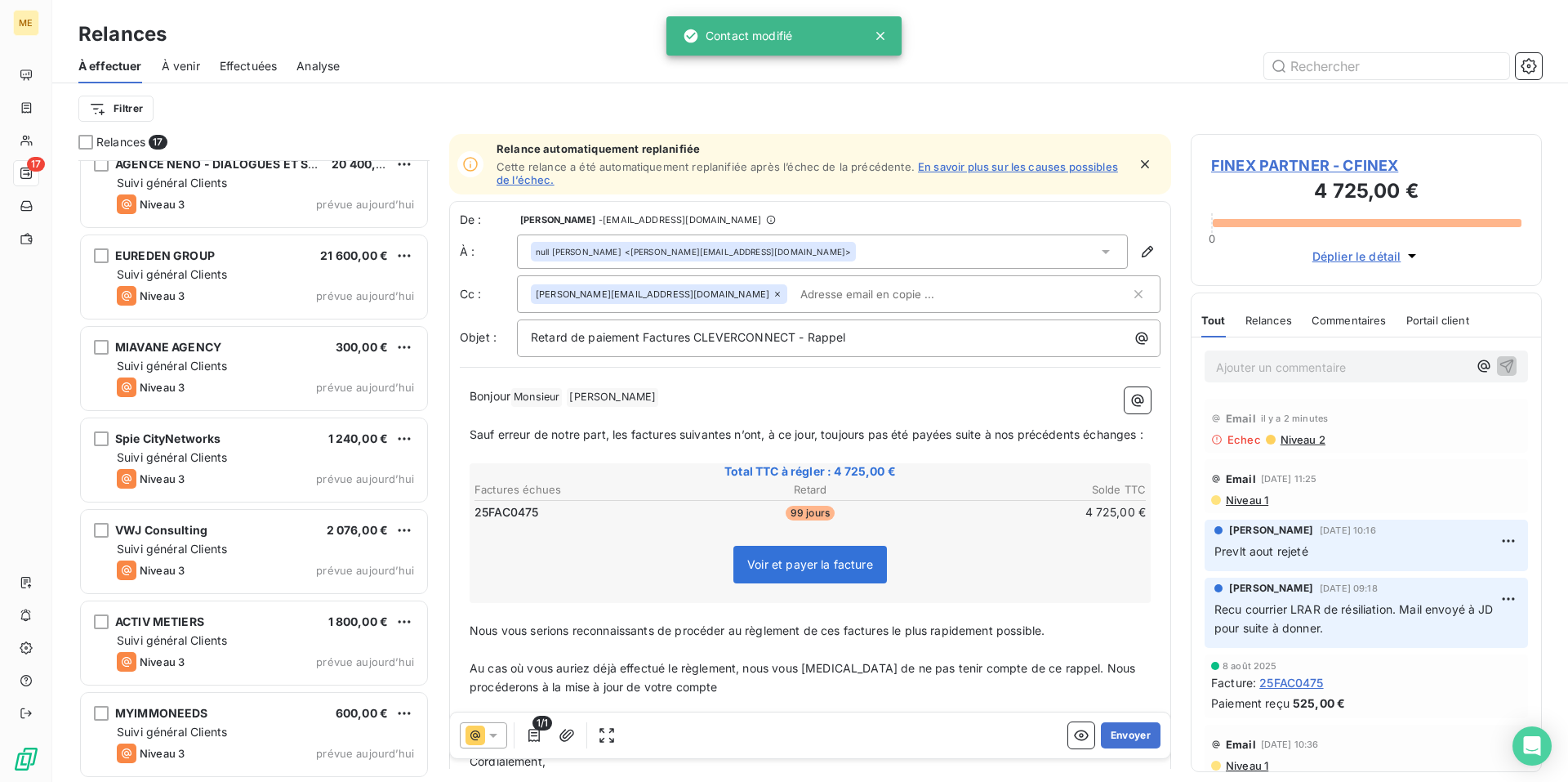
scroll to position [934, 0]
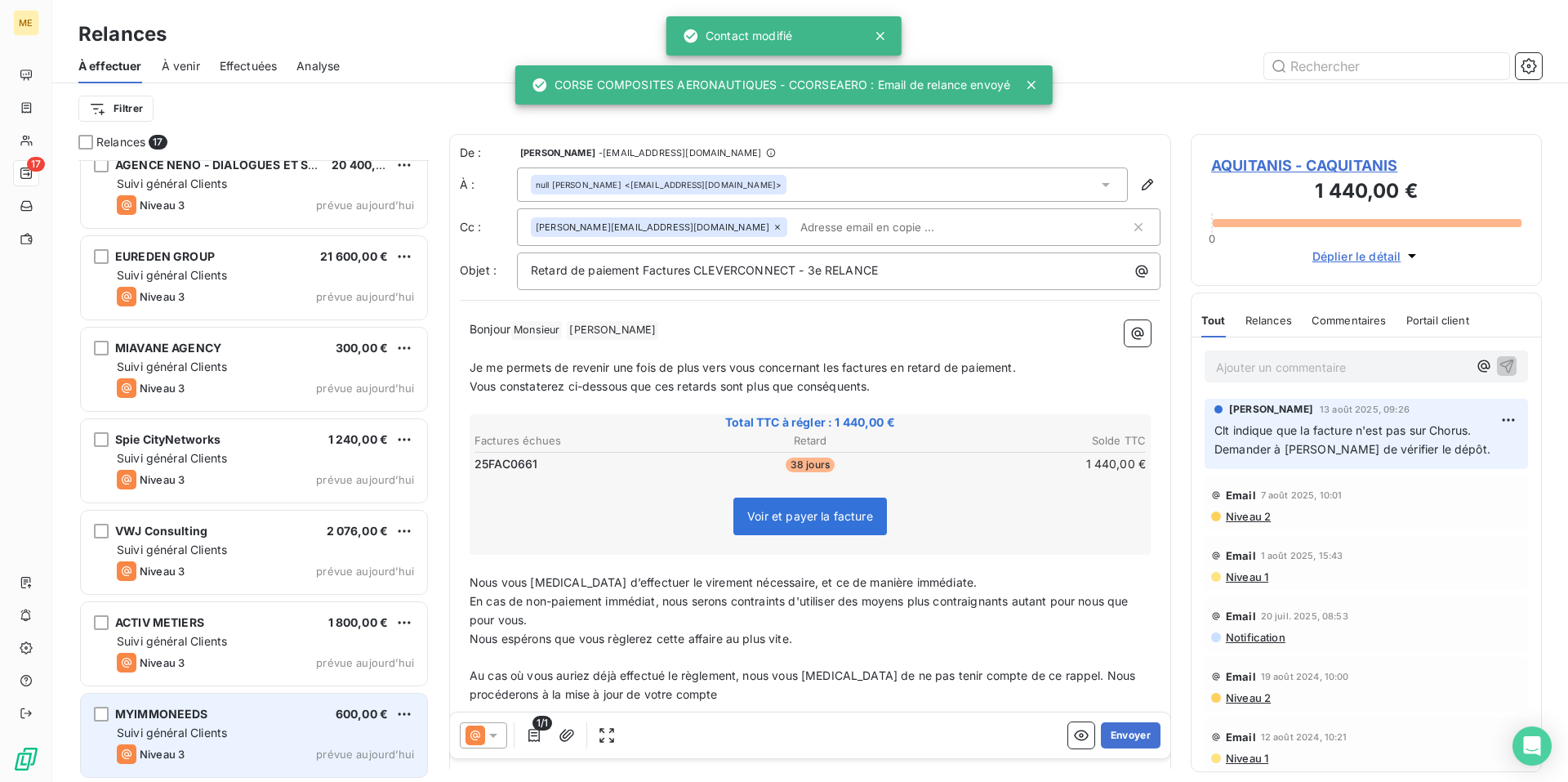
drag, startPoint x: 256, startPoint y: 711, endPoint x: 274, endPoint y: 722, distance: 21.1
click at [256, 711] on div "MYIMMONEEDS 600,00 €" at bounding box center [265, 714] width 298 height 14
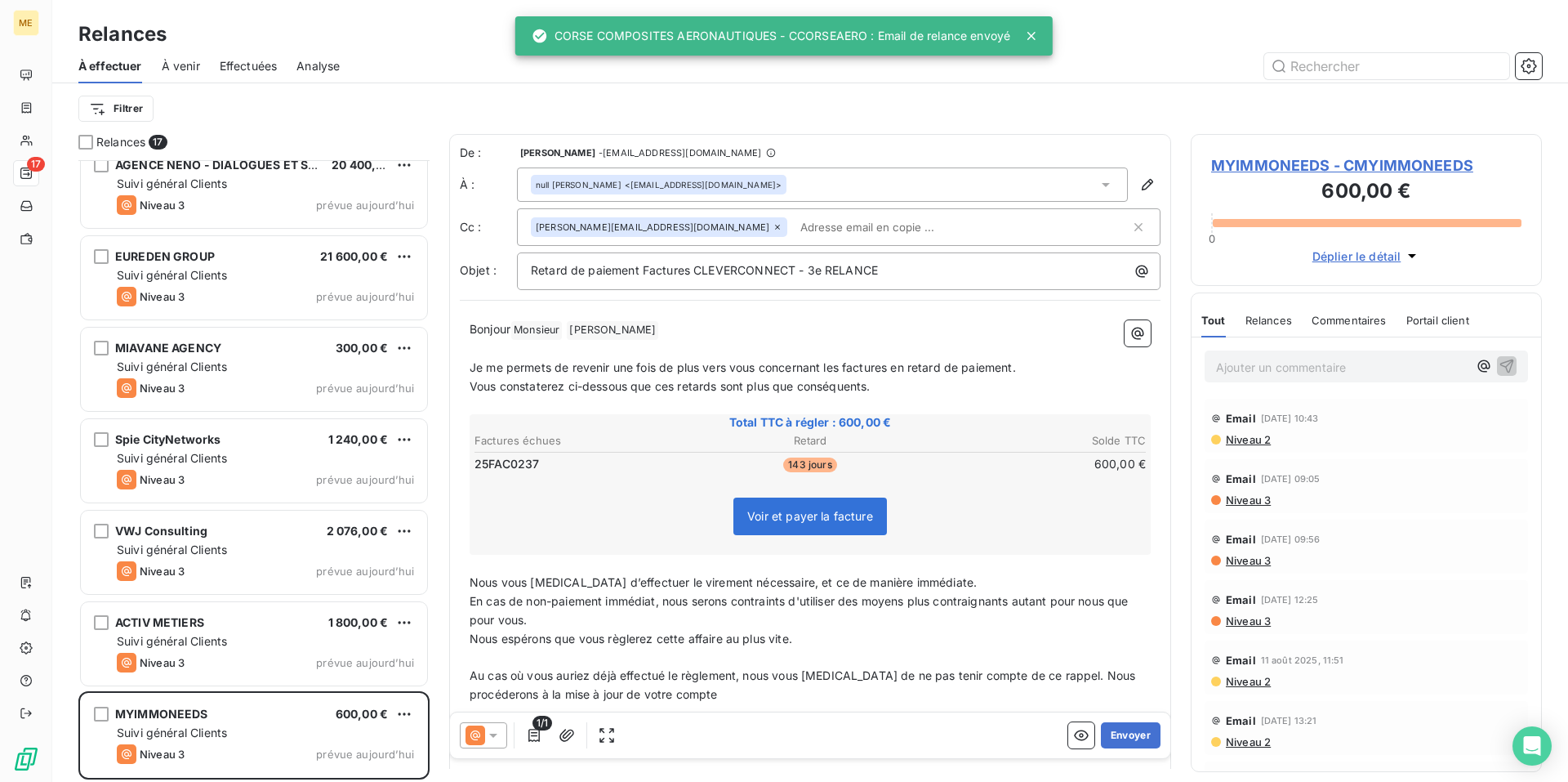
click at [494, 734] on icon at bounding box center [493, 735] width 8 height 4
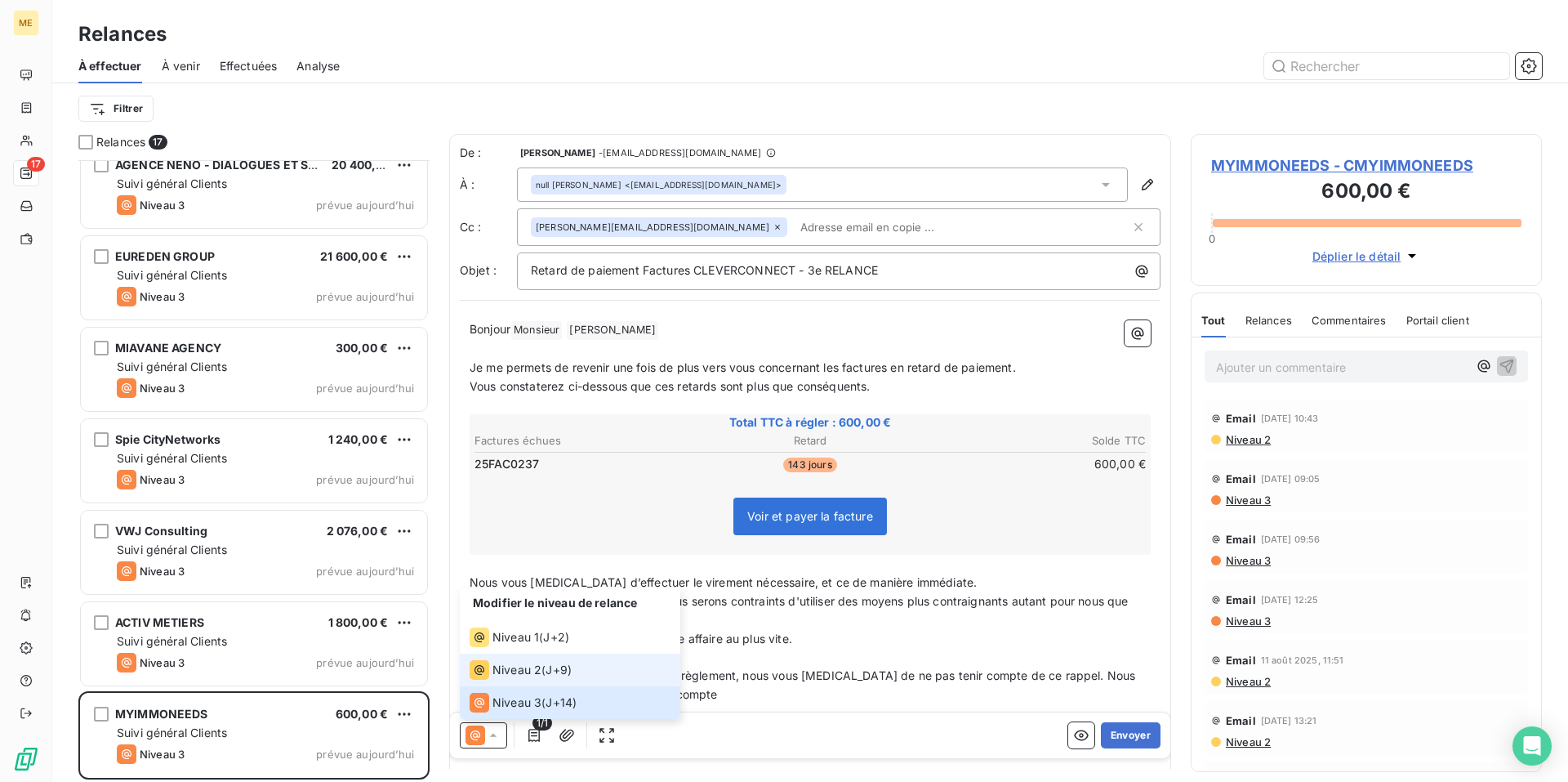
click at [570, 665] on span "J+9 )" at bounding box center [559, 670] width 26 height 16
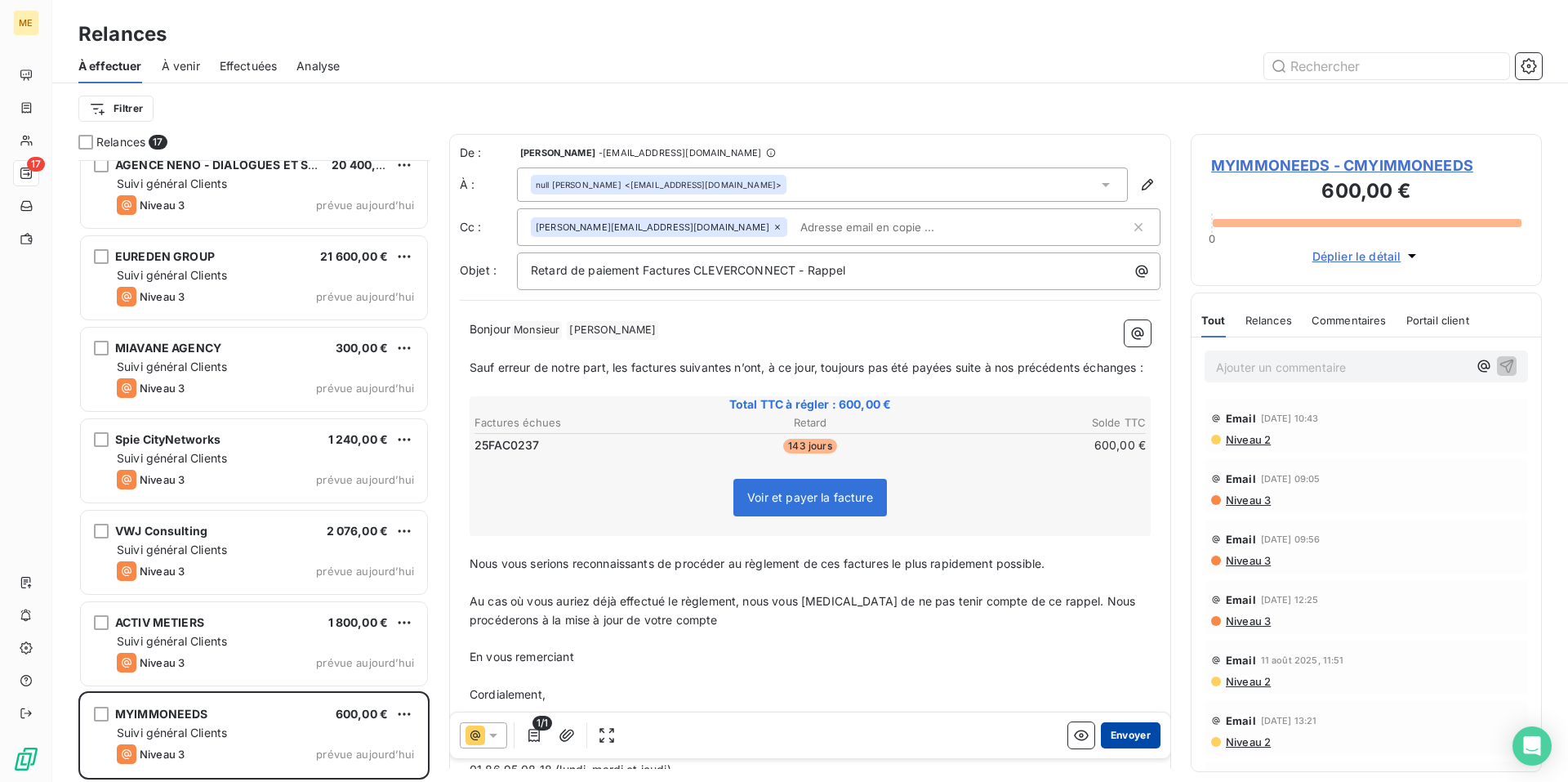
click at [1118, 731] on button "Envoyer" at bounding box center [1131, 734] width 60 height 26
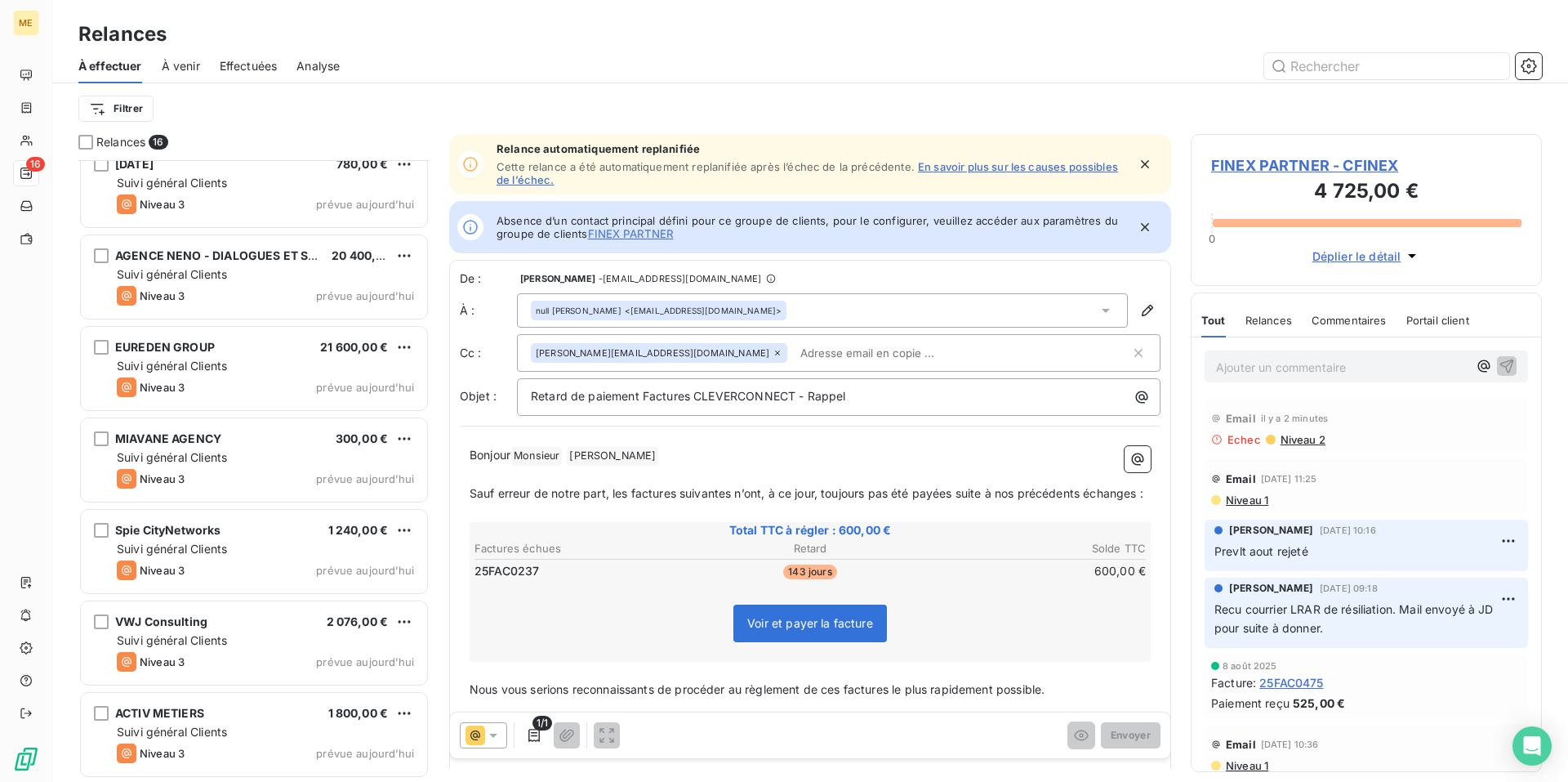
scroll to position [842, 0]
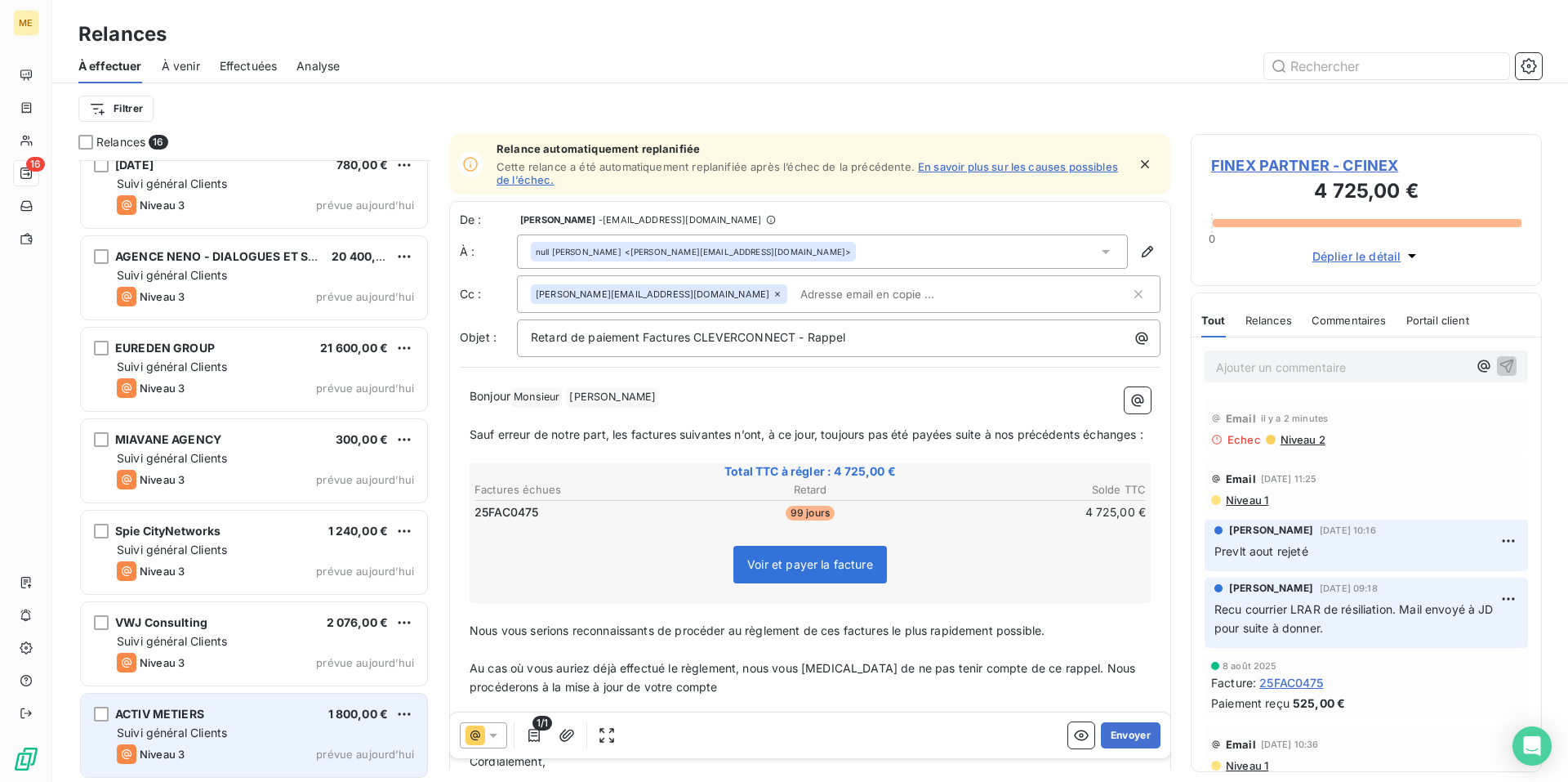
click at [263, 721] on div "ACTIV METIERS 1 800,00 € Suivi général Clients Niveau 3 prévue [DATE]" at bounding box center [254, 735] width 346 height 83
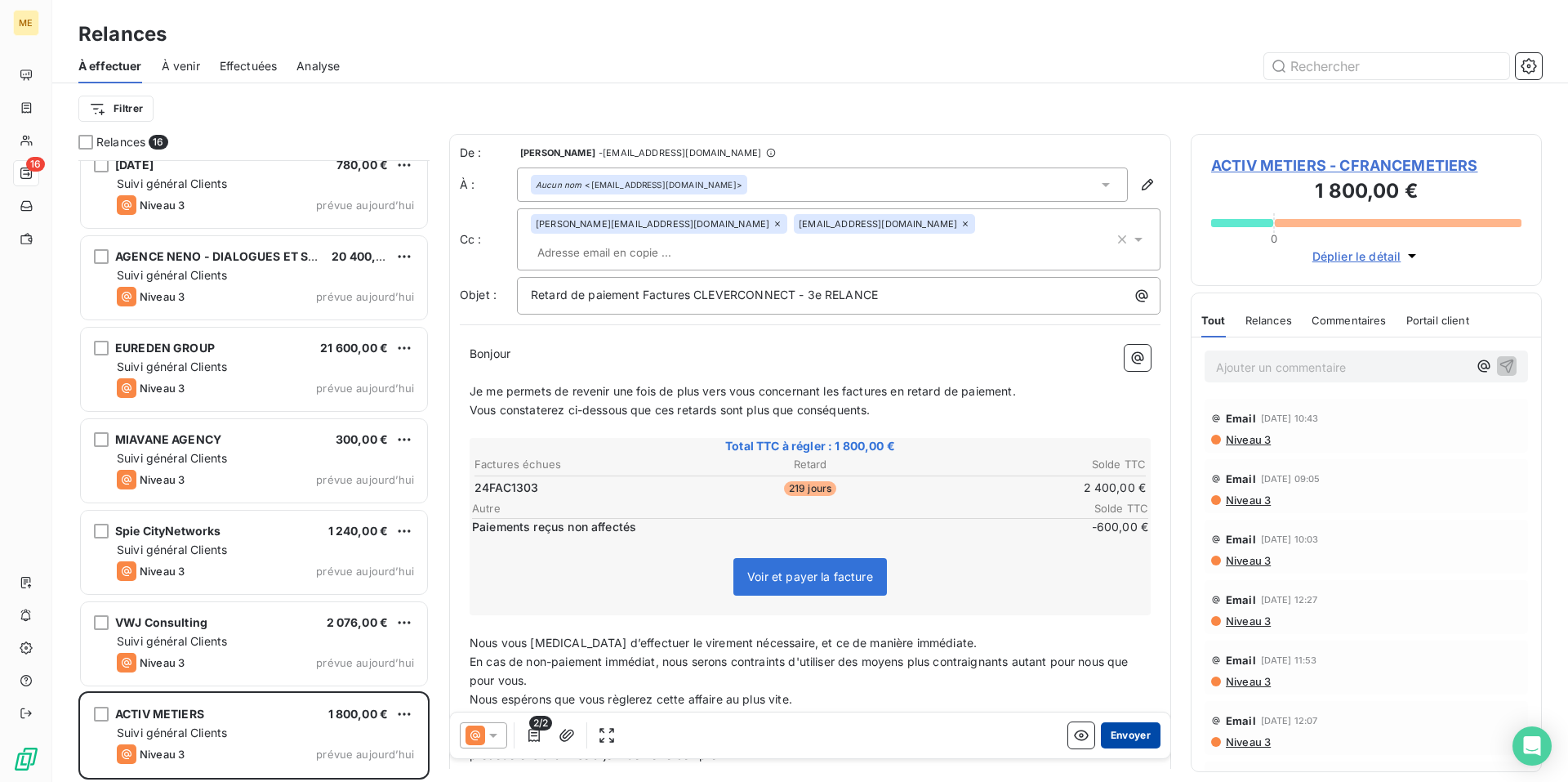
click at [1111, 740] on button "Envoyer" at bounding box center [1131, 734] width 60 height 26
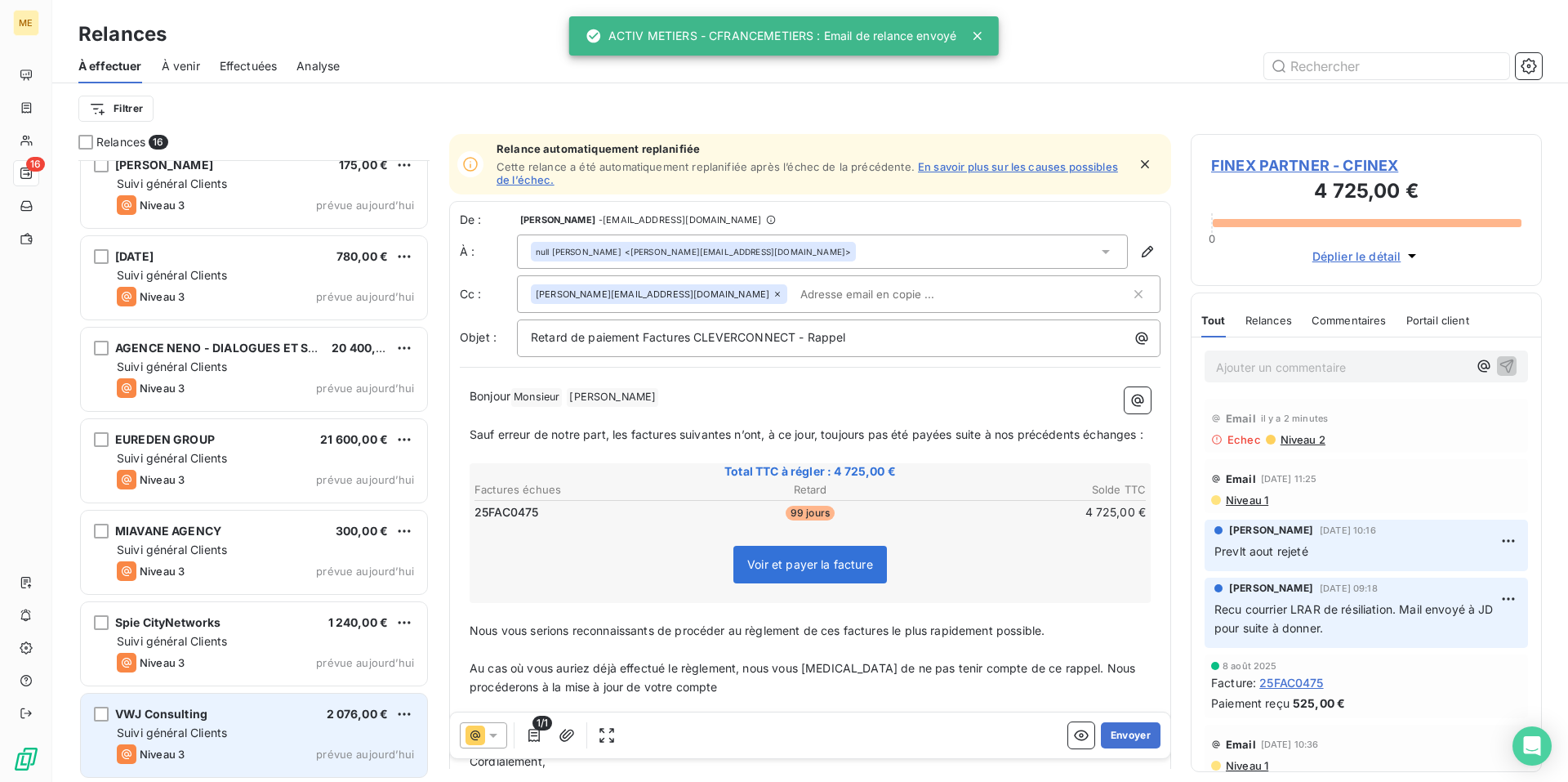
click at [260, 736] on div "Suivi général Clients" at bounding box center [265, 733] width 298 height 16
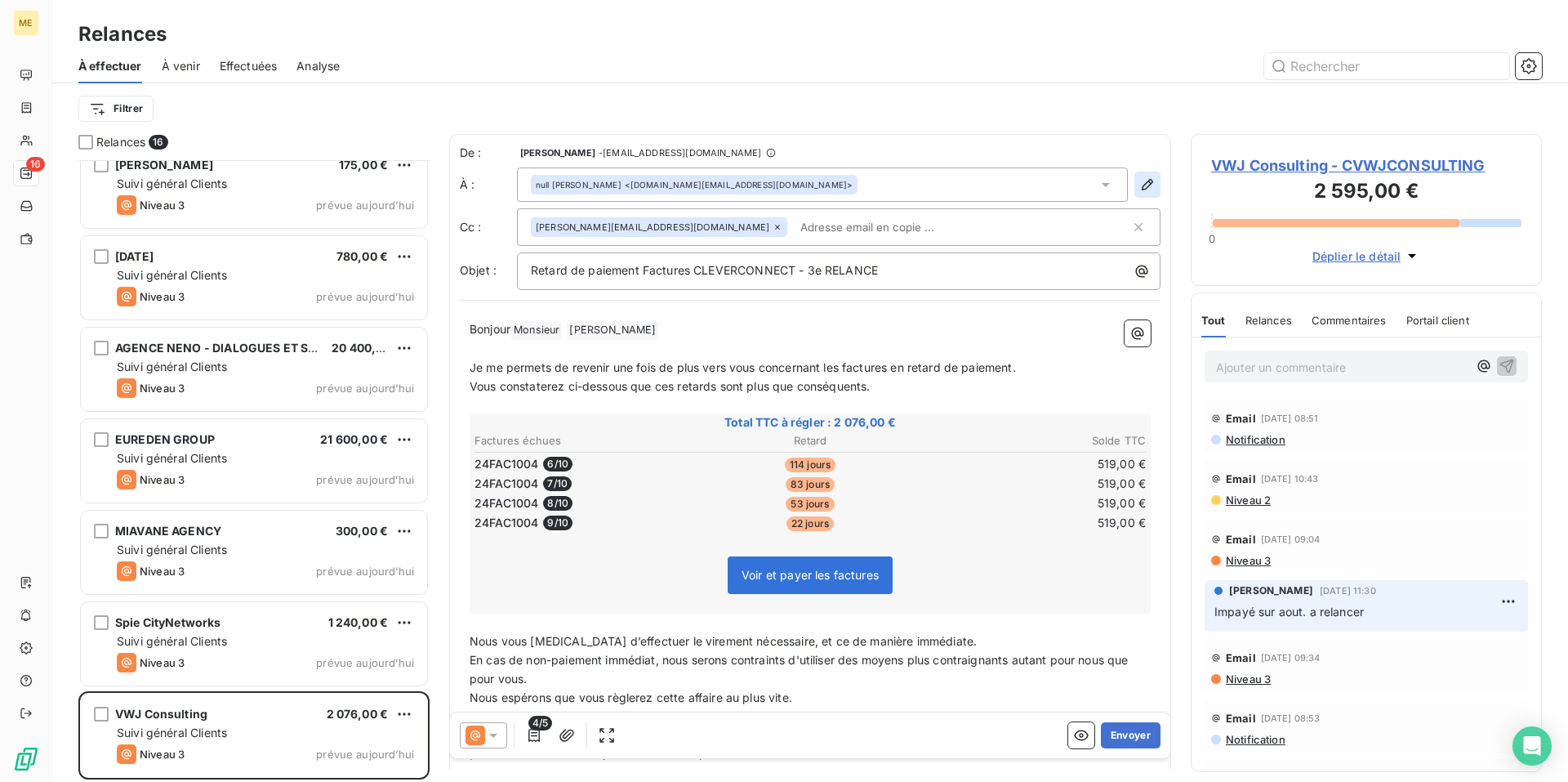
click at [1135, 195] on button "button" at bounding box center [1148, 184] width 26 height 26
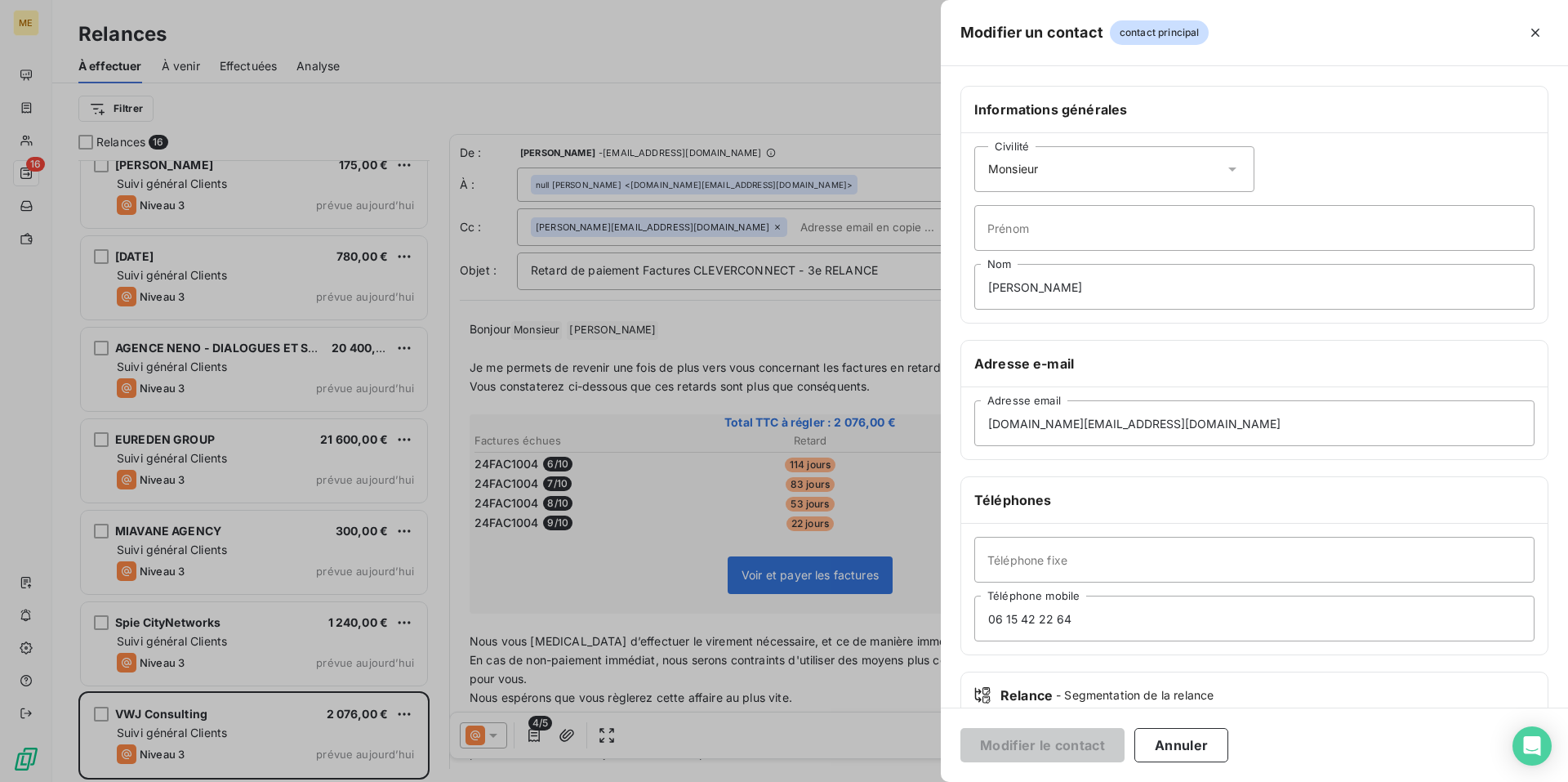
click at [1225, 167] on icon at bounding box center [1233, 169] width 16 height 16
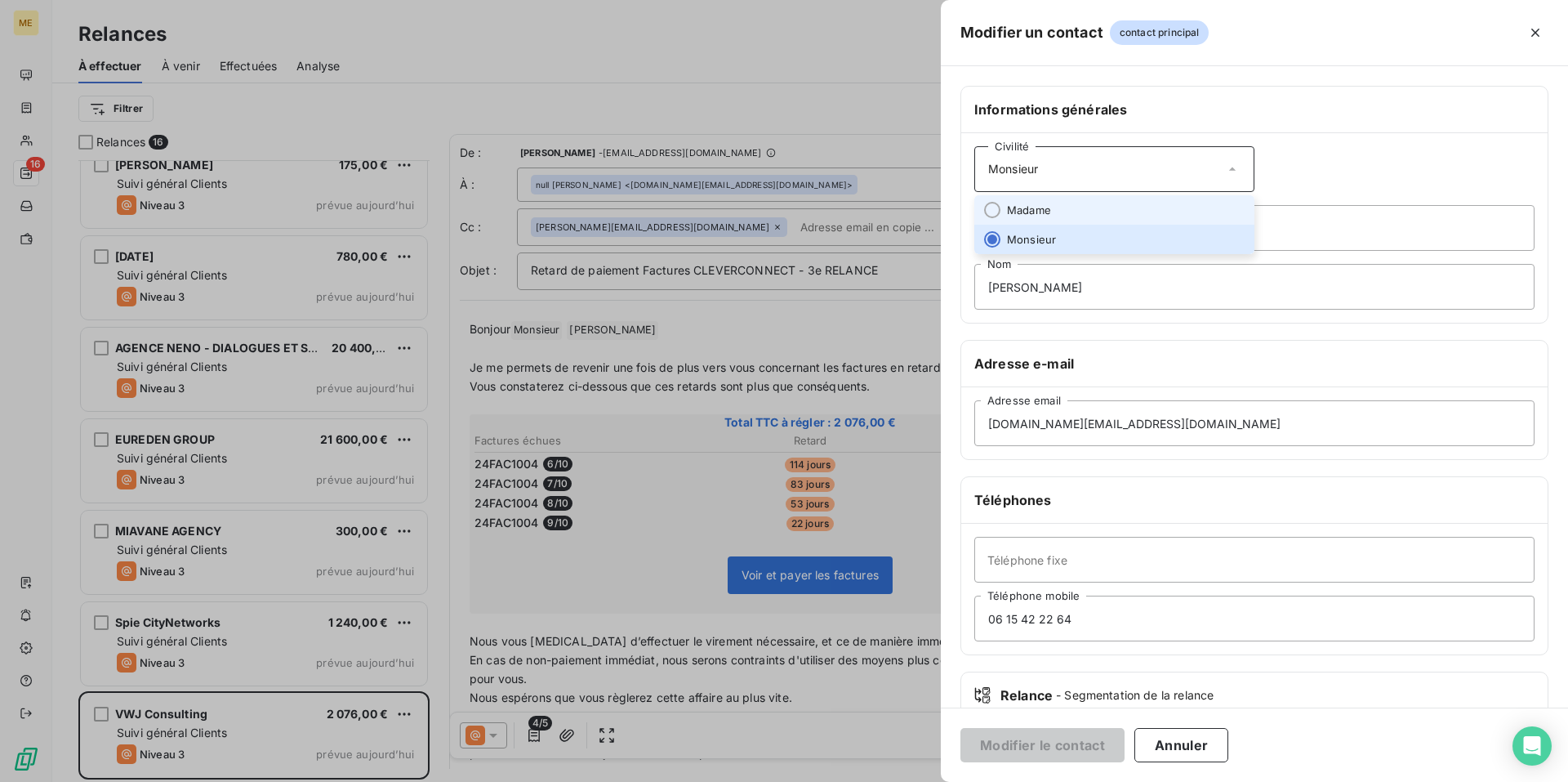
click at [1146, 219] on li "Madame" at bounding box center [1114, 210] width 281 height 30
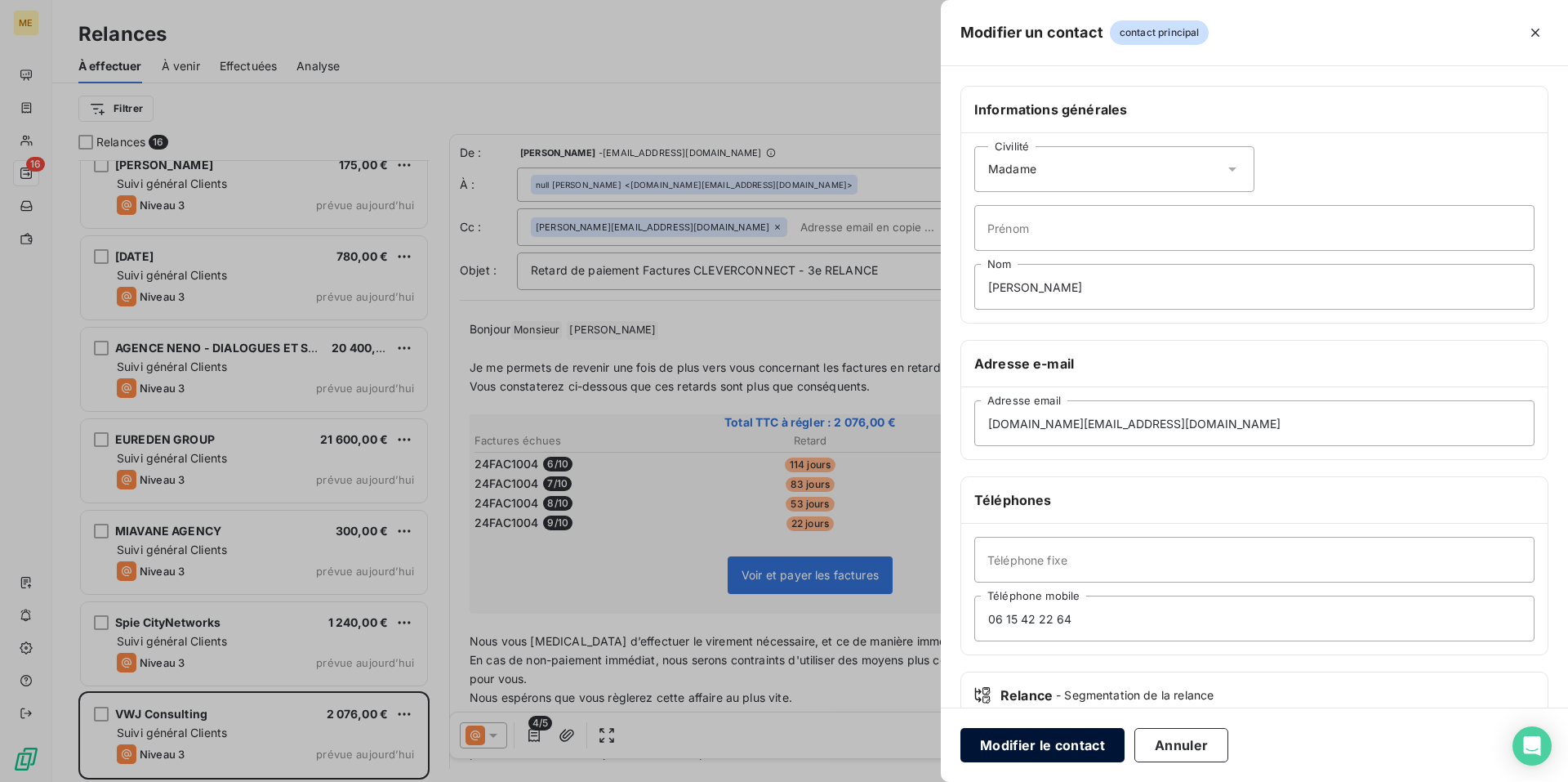
click at [1070, 744] on button "Modifier le contact" at bounding box center [1043, 745] width 164 height 34
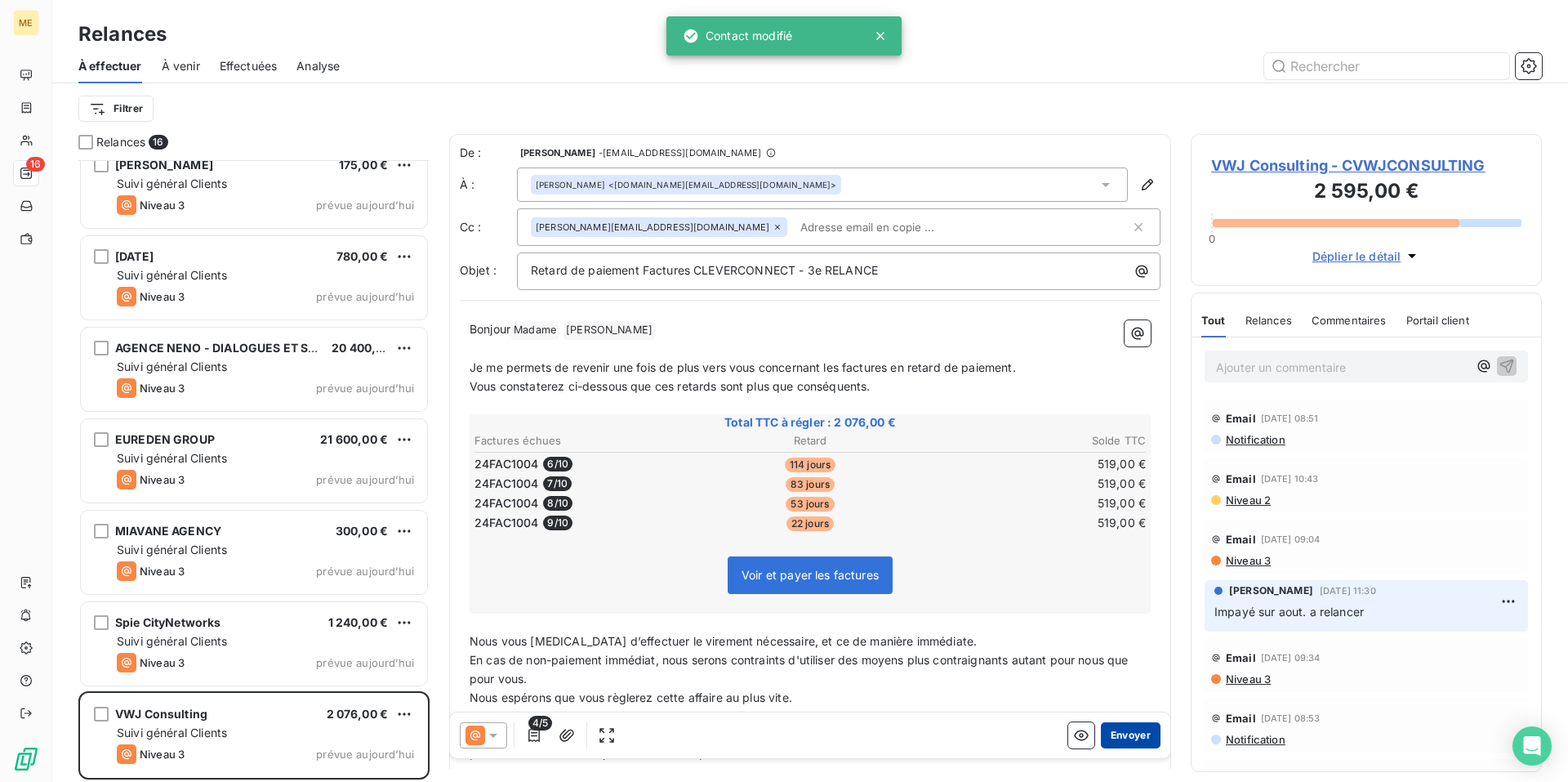
click at [1106, 734] on button "Envoyer" at bounding box center [1131, 734] width 60 height 26
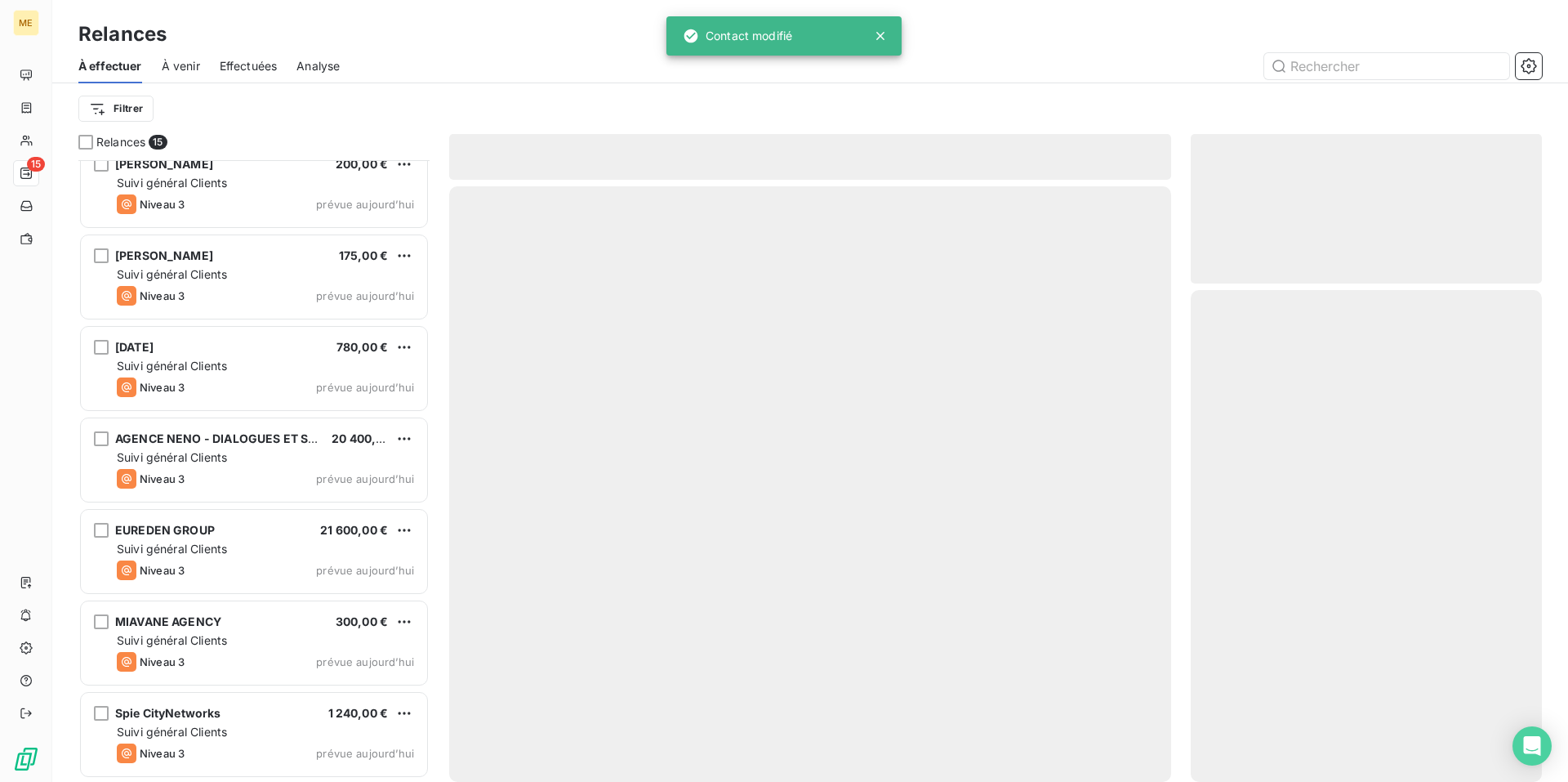
scroll to position [751, 0]
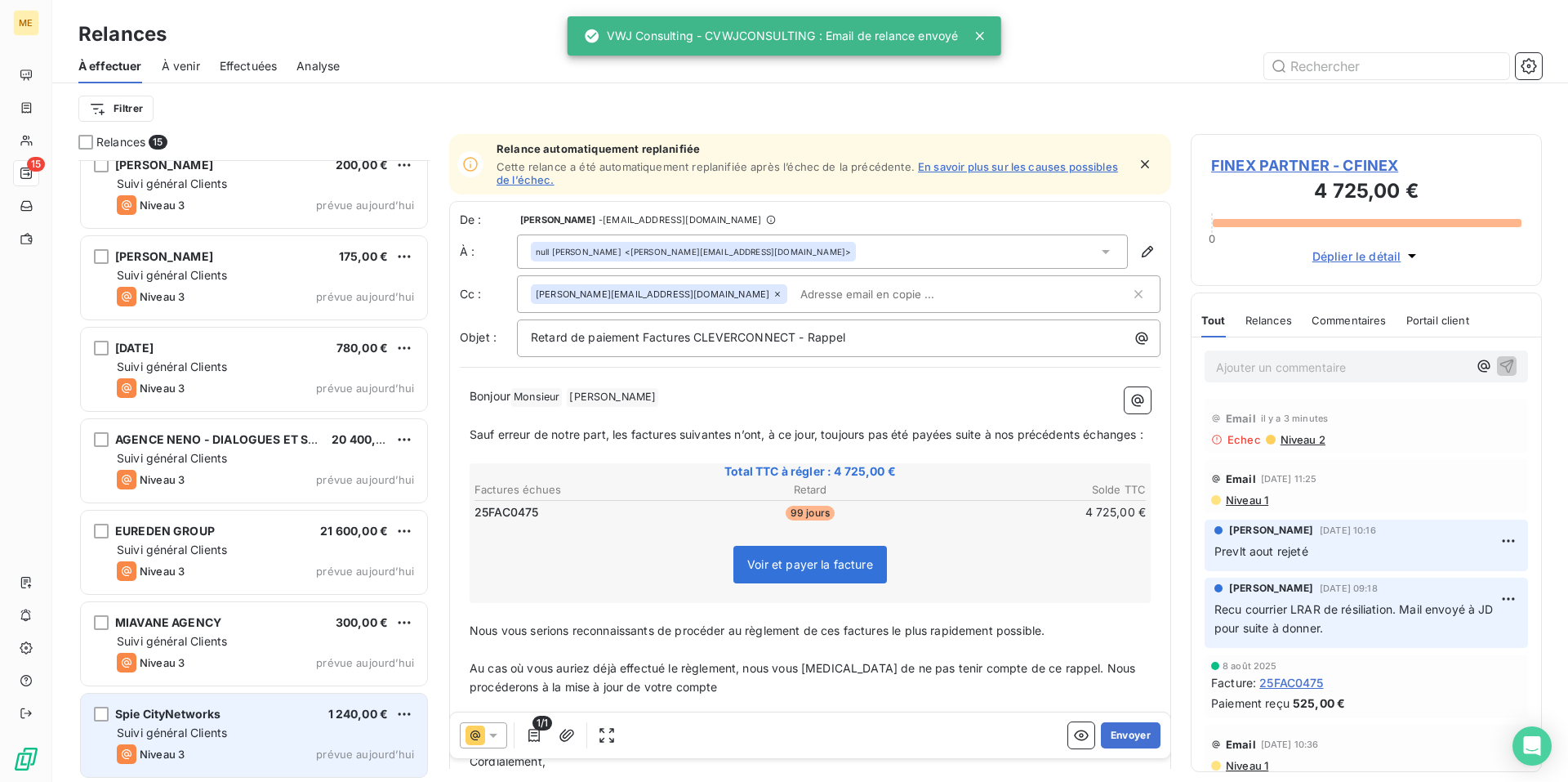
click at [274, 714] on div "Spie CityNetworks 1 240,00 €" at bounding box center [265, 714] width 298 height 14
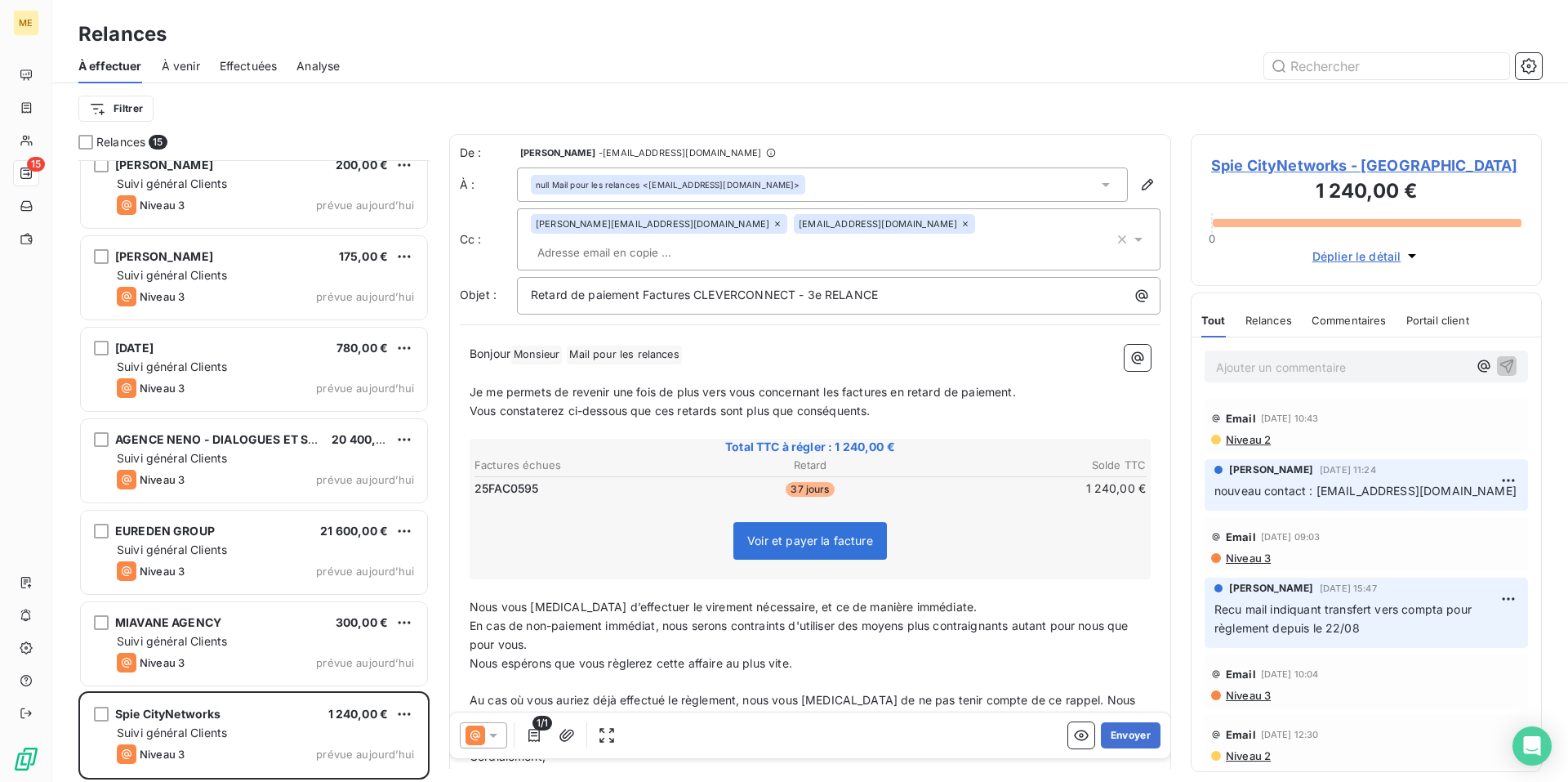
drag, startPoint x: 1414, startPoint y: 511, endPoint x: 1209, endPoint y: 526, distance: 205.5
click at [1209, 510] on div "[PERSON_NAME] [DATE] 11:24 nouveau contact : [EMAIL_ADDRESS][DOMAIN_NAME]" at bounding box center [1366, 484] width 324 height 51
copy span "[EMAIL_ADDRESS][DOMAIN_NAME]"
click at [1129, 198] on div "null Mail pour les relances <[EMAIL_ADDRESS][DOMAIN_NAME]>" at bounding box center [839, 185] width 644 height 34
click at [1139, 185] on icon "button" at bounding box center [1148, 185] width 16 height 16
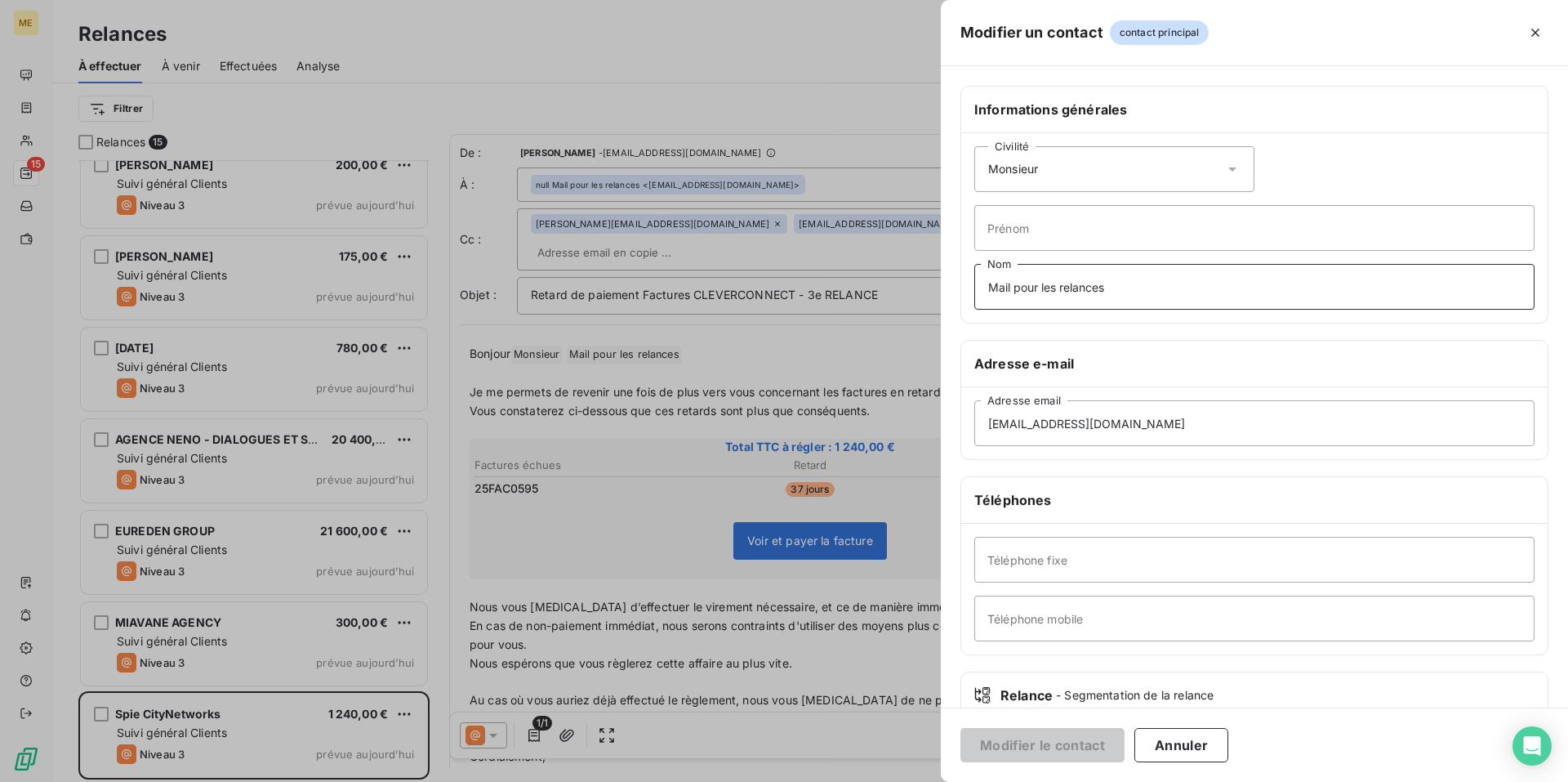
drag, startPoint x: 1154, startPoint y: 294, endPoint x: 588, endPoint y: 278, distance: 566.2
click at [588, 781] on div "Modifier un contact contact principal Informations générales Civilité Monsieur …" at bounding box center [784, 782] width 1568 height 0
drag, startPoint x: 1243, startPoint y: 427, endPoint x: 639, endPoint y: 406, distance: 604.4
click at [639, 781] on div "Modifier un contact contact principal Informations générales Civilité Monsieur …" at bounding box center [784, 782] width 1568 height 0
paste input "fournisseurs.spiefrance"
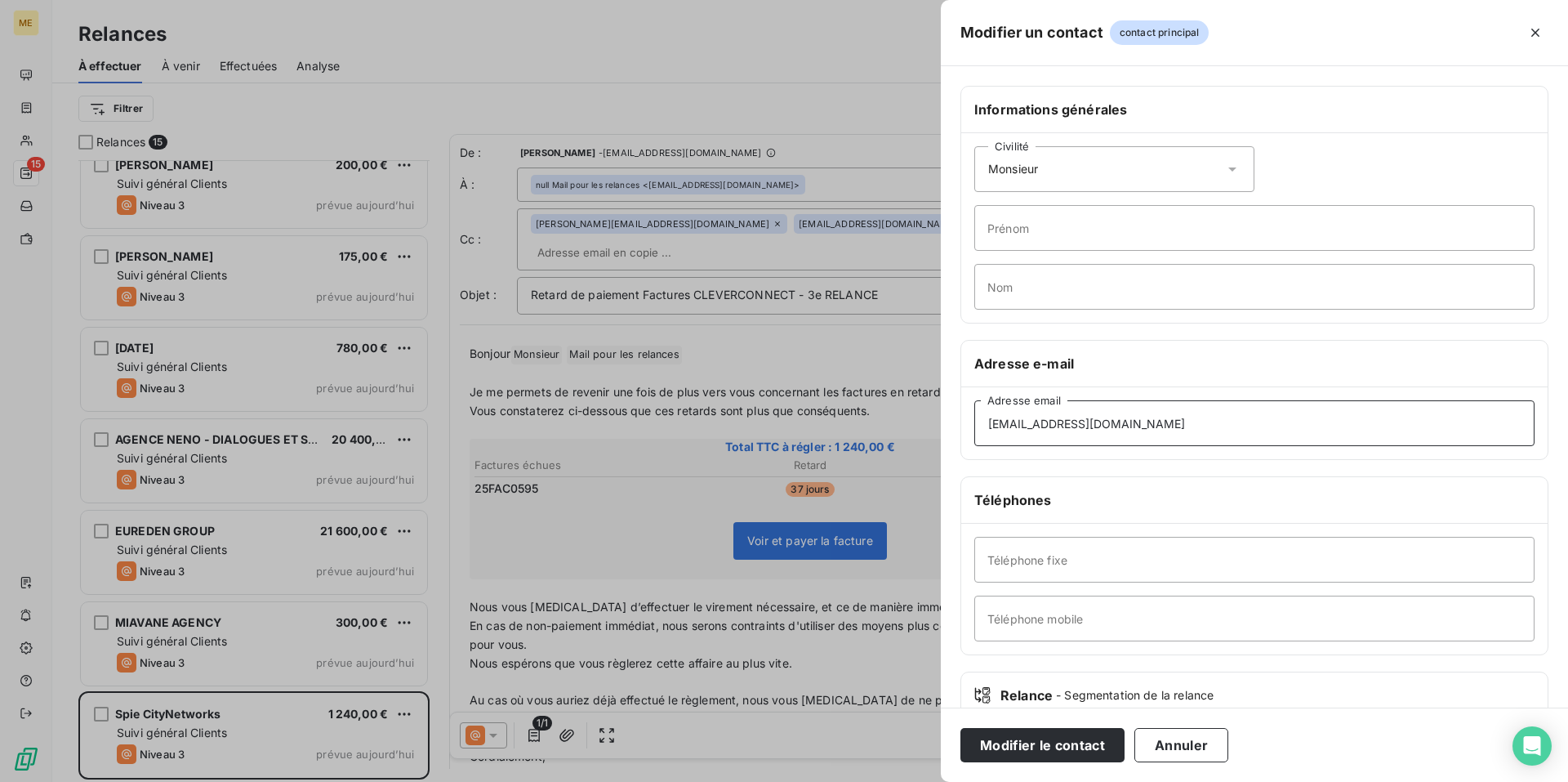
type input "[EMAIL_ADDRESS][DOMAIN_NAME]"
click at [1229, 168] on icon at bounding box center [1232, 169] width 8 height 4
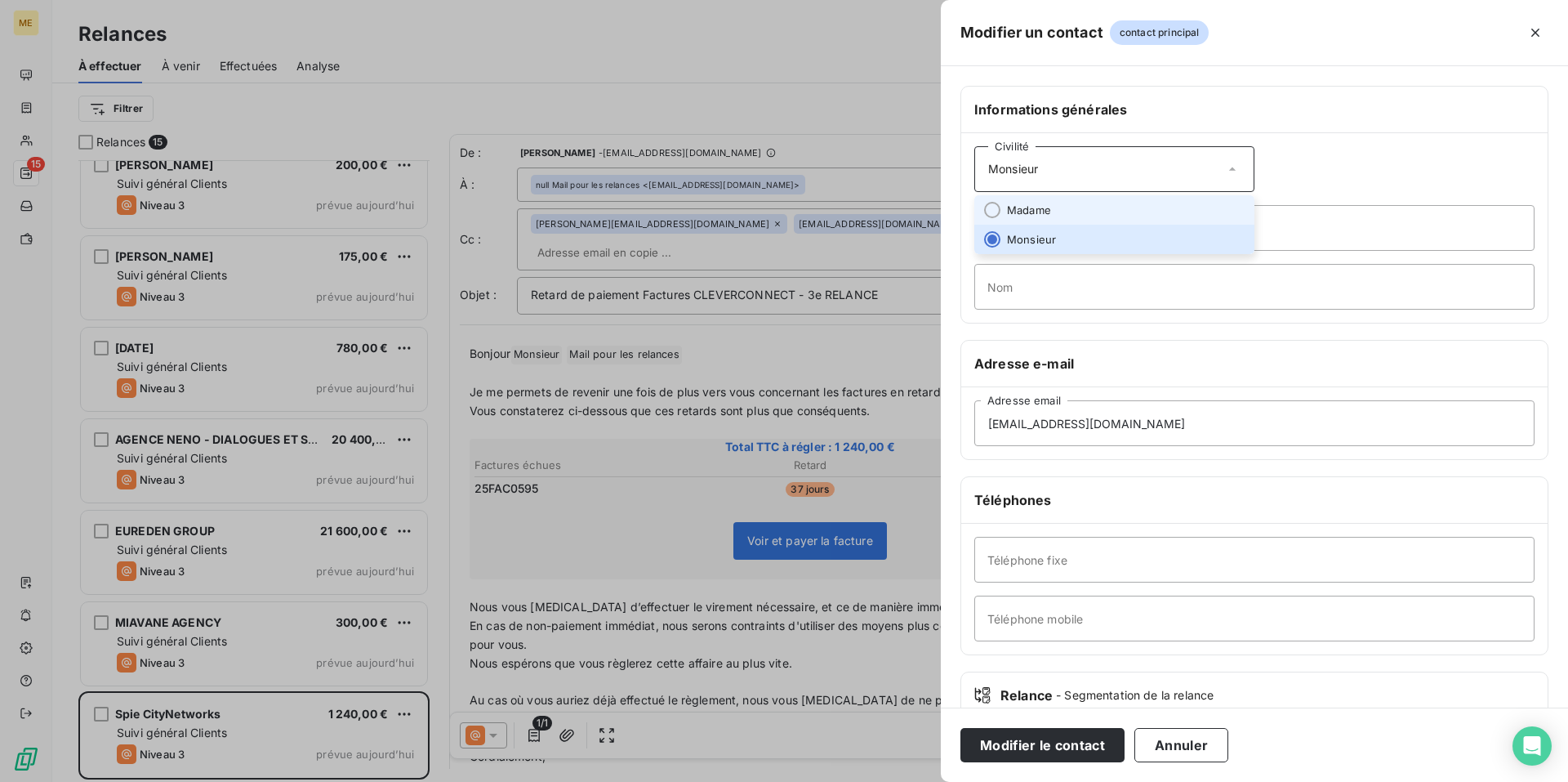
click at [1144, 221] on li "Madame" at bounding box center [1114, 210] width 281 height 30
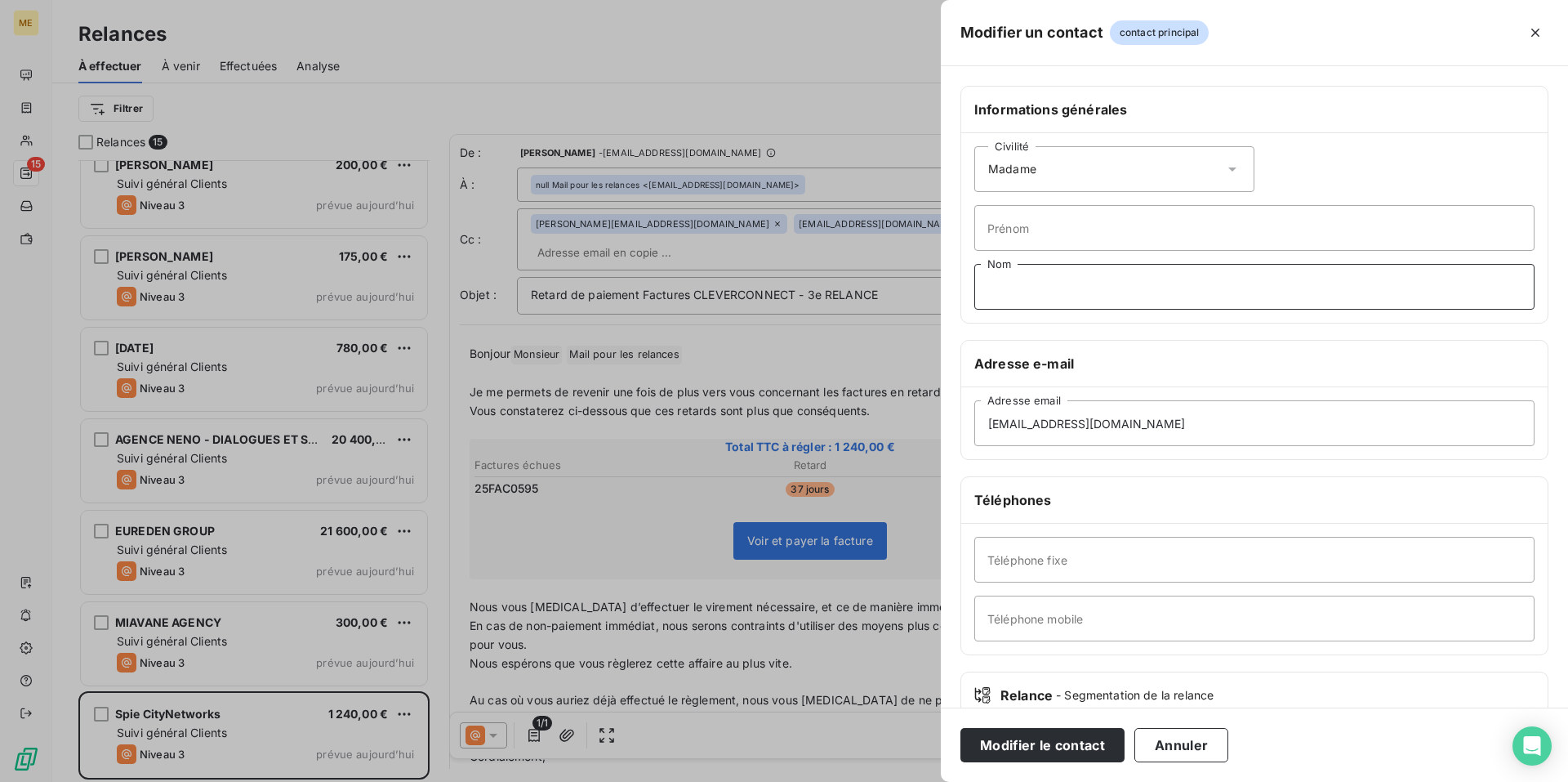
click at [1058, 298] on input "Nom" at bounding box center [1254, 286] width 560 height 46
type input "Monsieur"
click at [1053, 741] on button "Modifier le contact" at bounding box center [1043, 745] width 164 height 34
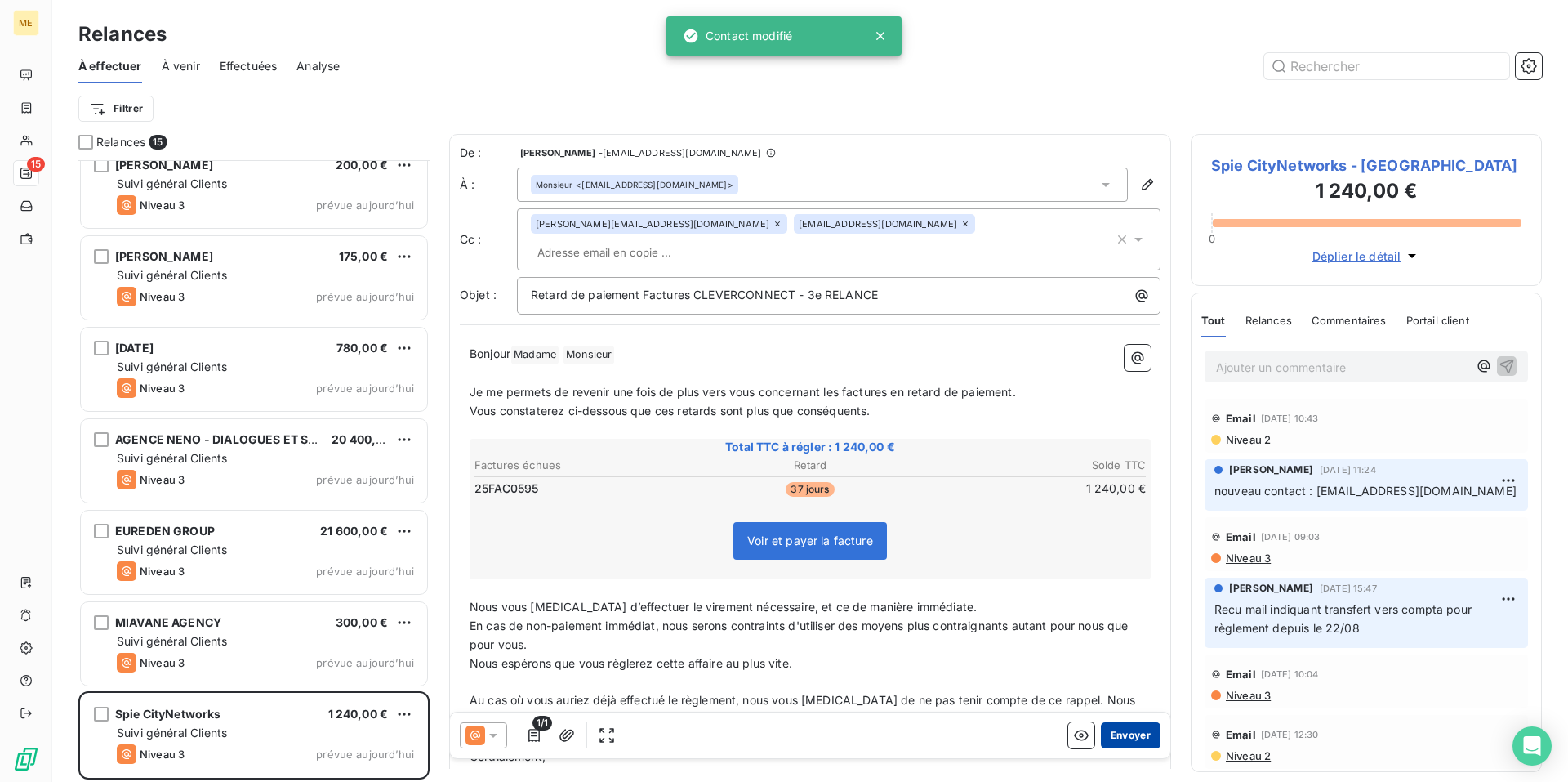
click at [1120, 732] on button "Envoyer" at bounding box center [1131, 734] width 60 height 26
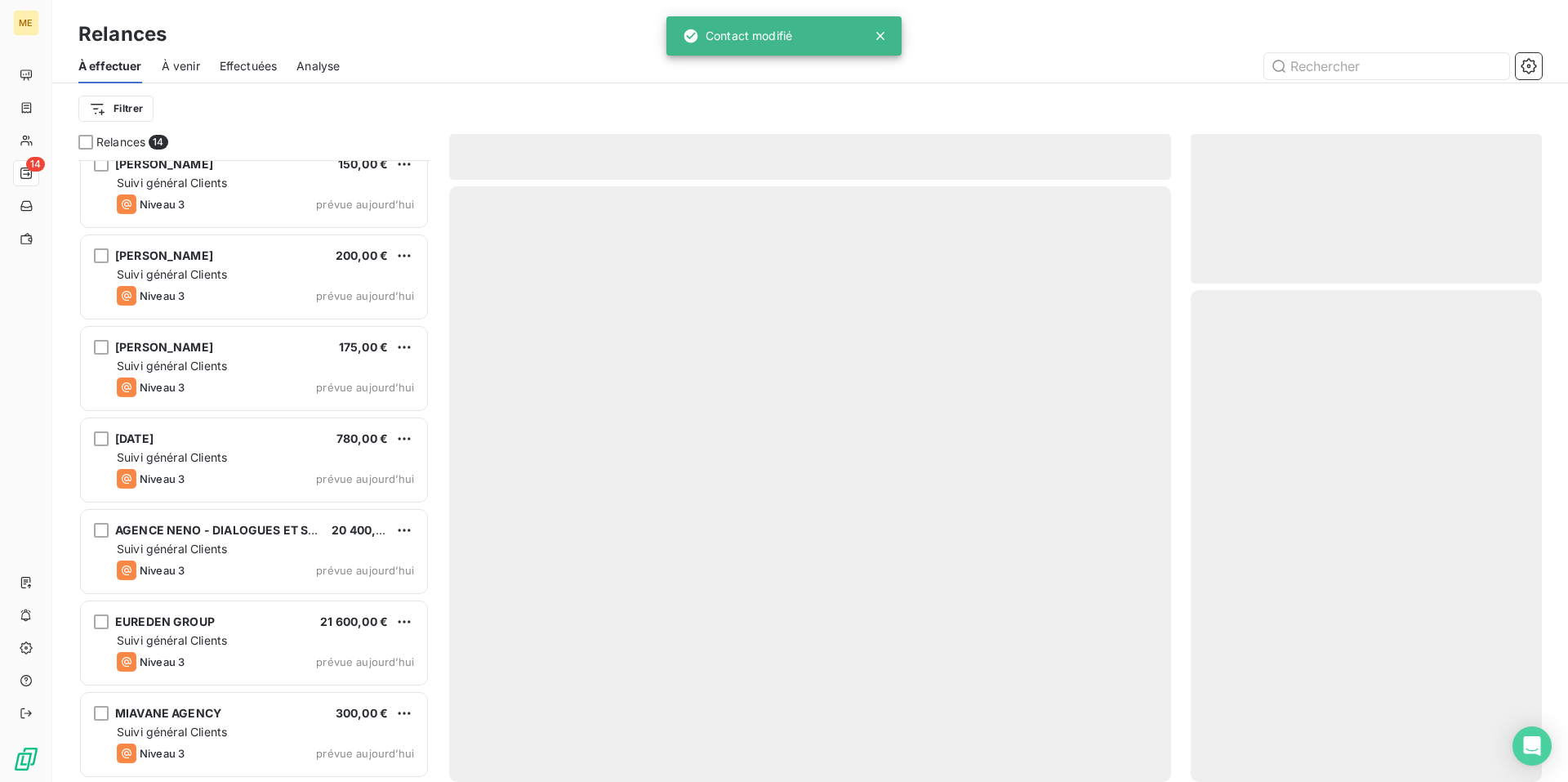
scroll to position [659, 0]
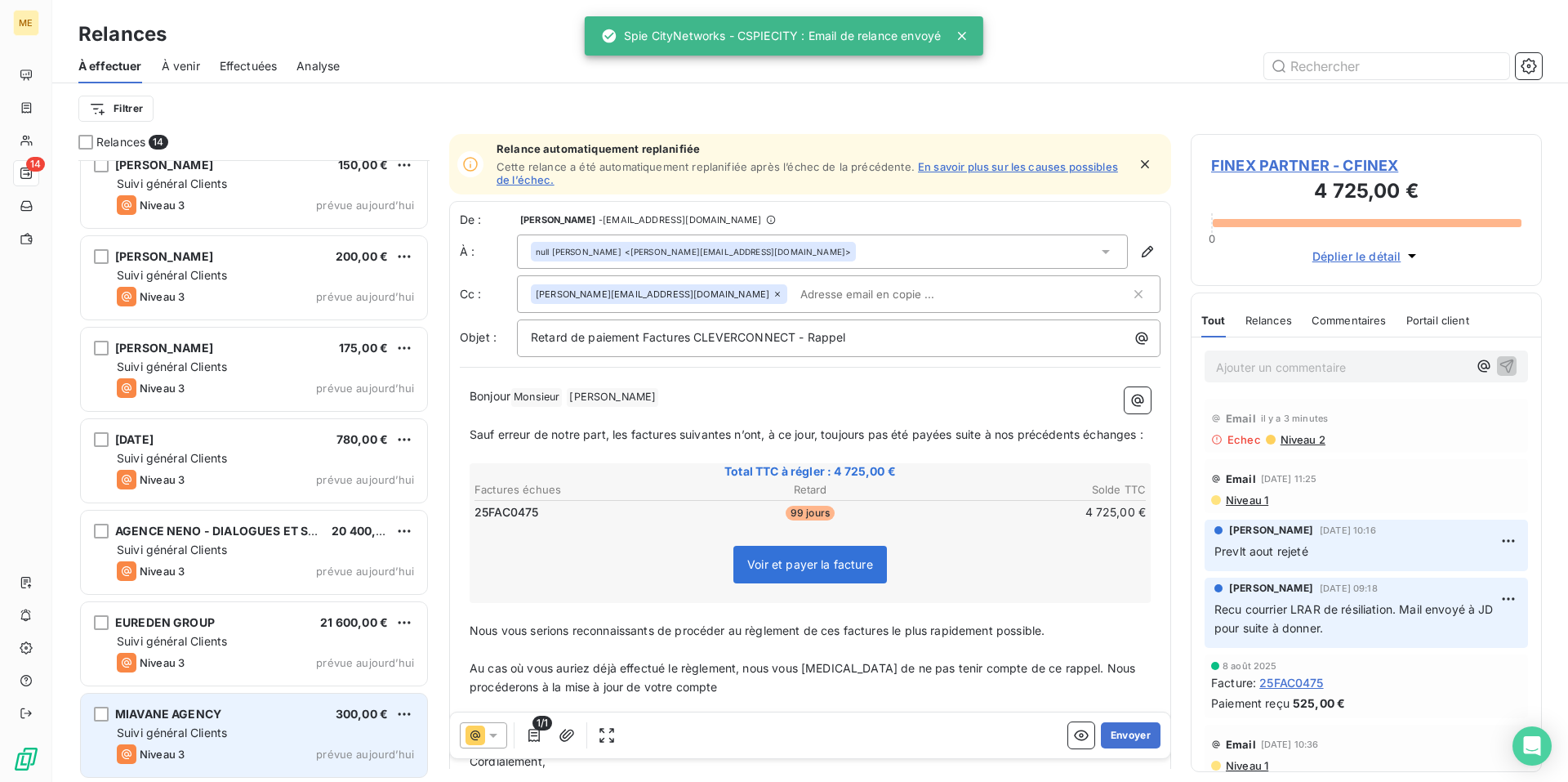
click at [249, 723] on div "MIAVANE AGENCY 300,00 € Suivi général Clients Niveau 3 prévue [DATE]" at bounding box center [254, 735] width 346 height 83
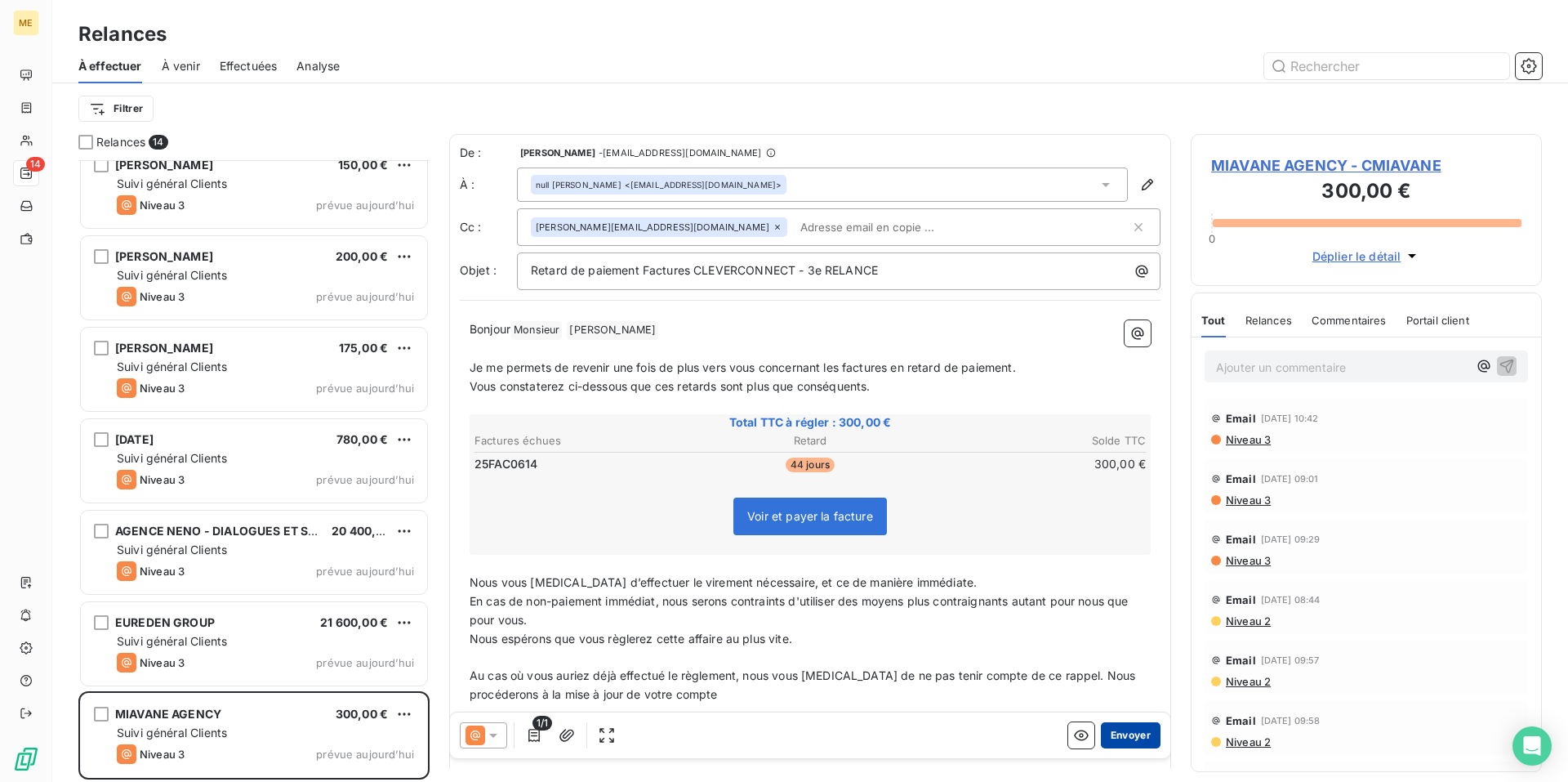
click at [1108, 733] on button "Envoyer" at bounding box center [1131, 734] width 60 height 26
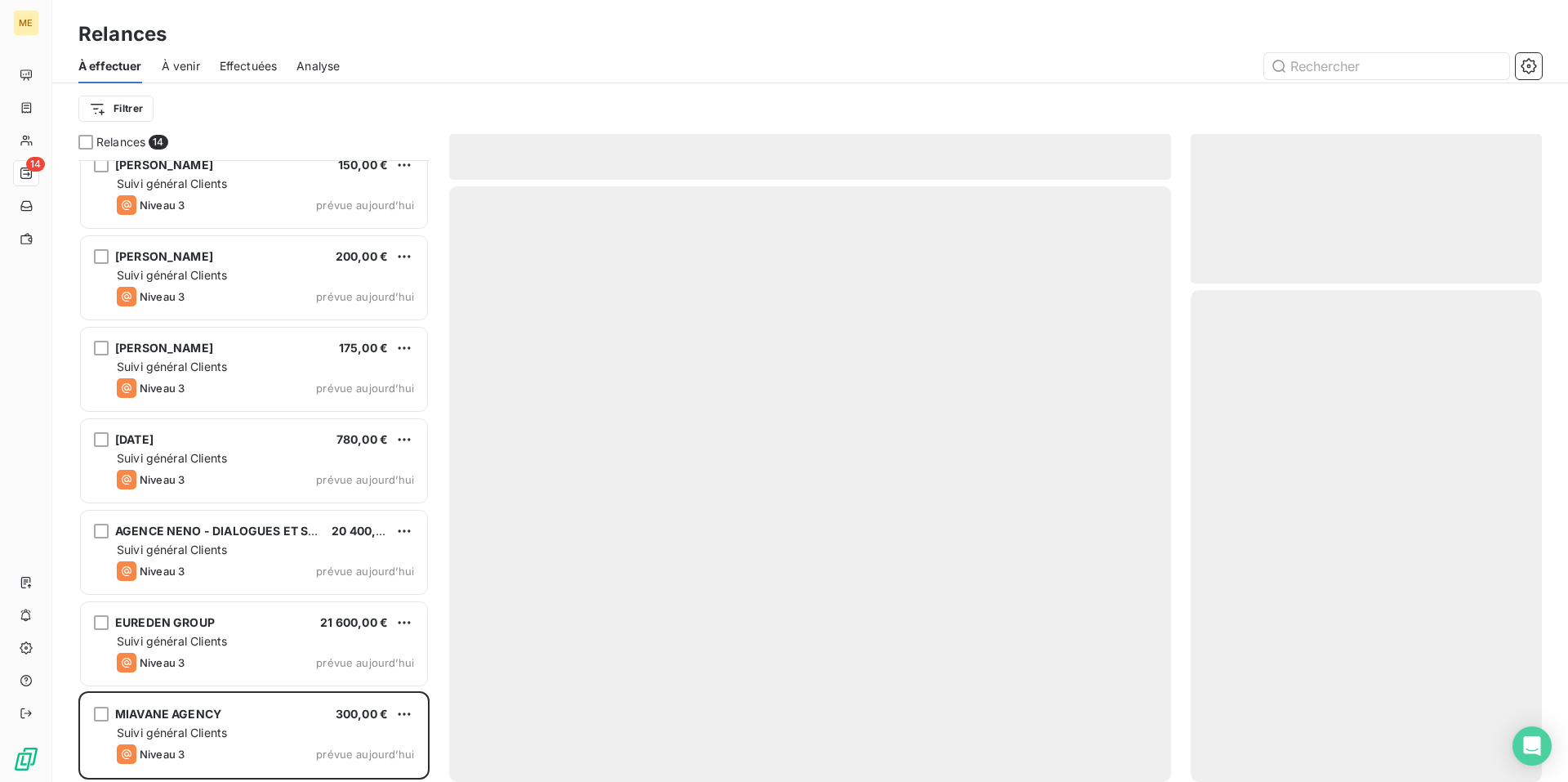
scroll to position [568, 0]
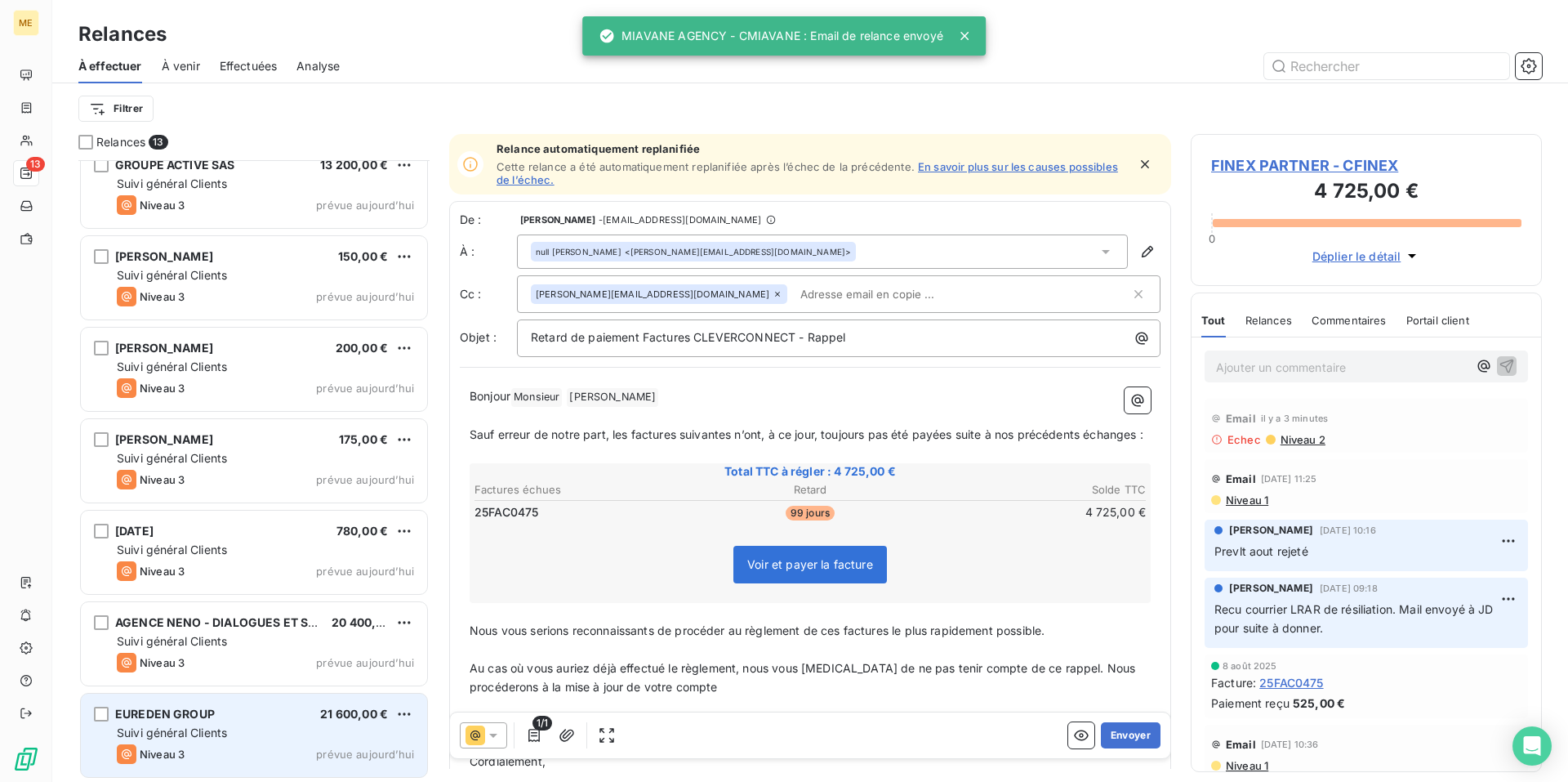
click at [270, 720] on div "EUREDEN GROUP 21 600,00 €" at bounding box center [265, 714] width 298 height 14
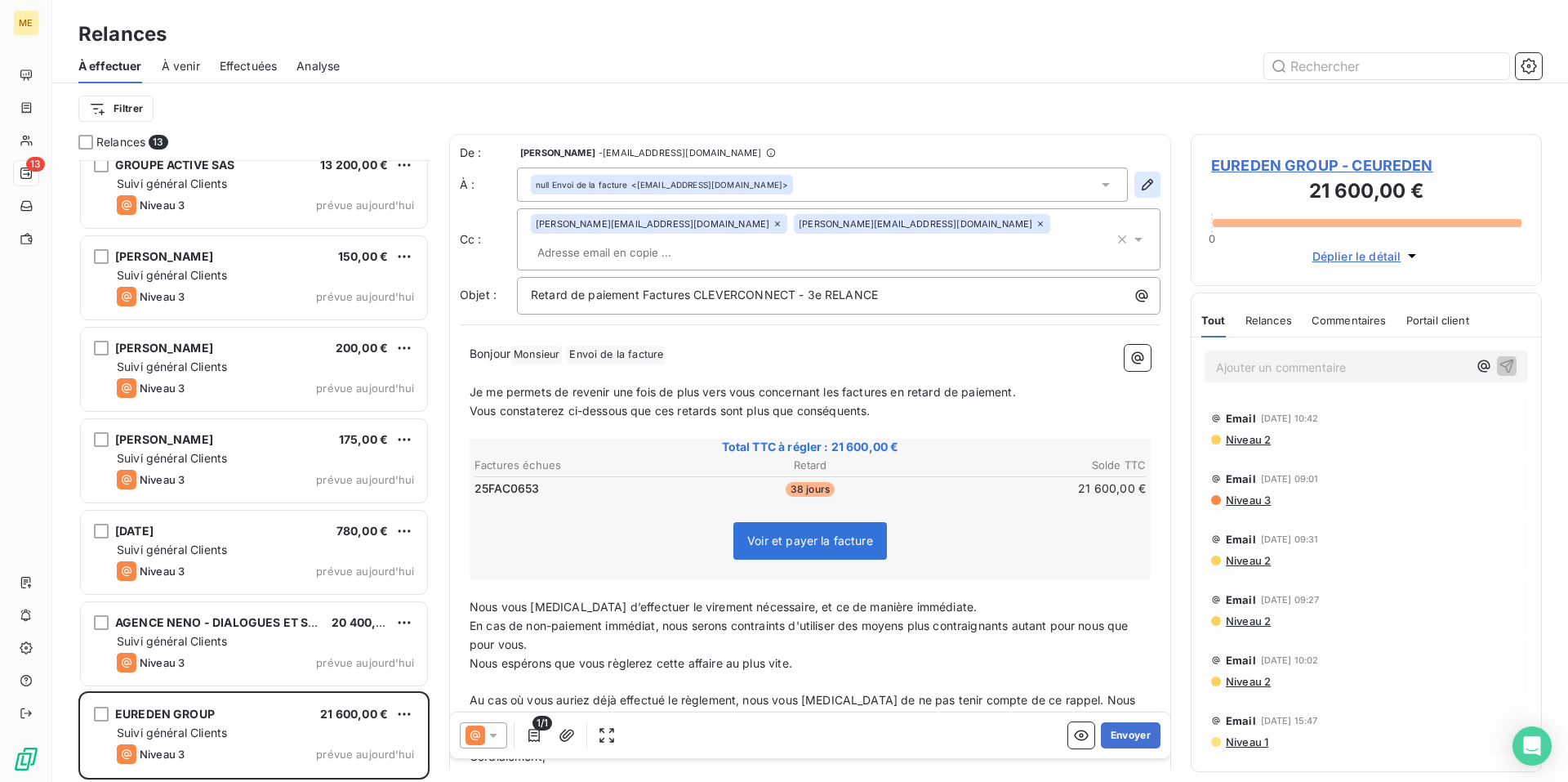
click at [1139, 184] on icon "button" at bounding box center [1148, 185] width 16 height 16
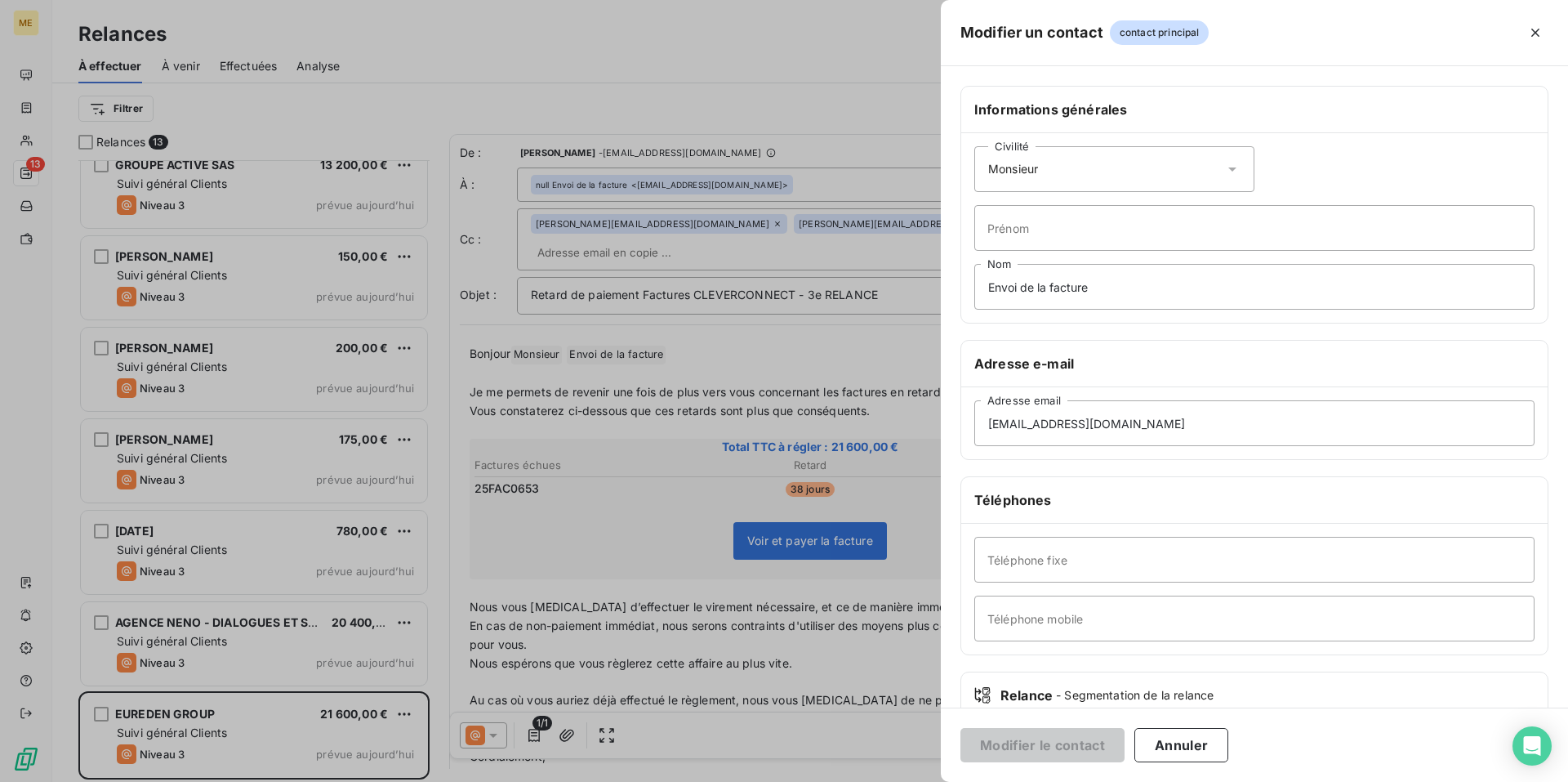
click at [1229, 167] on icon at bounding box center [1233, 169] width 16 height 16
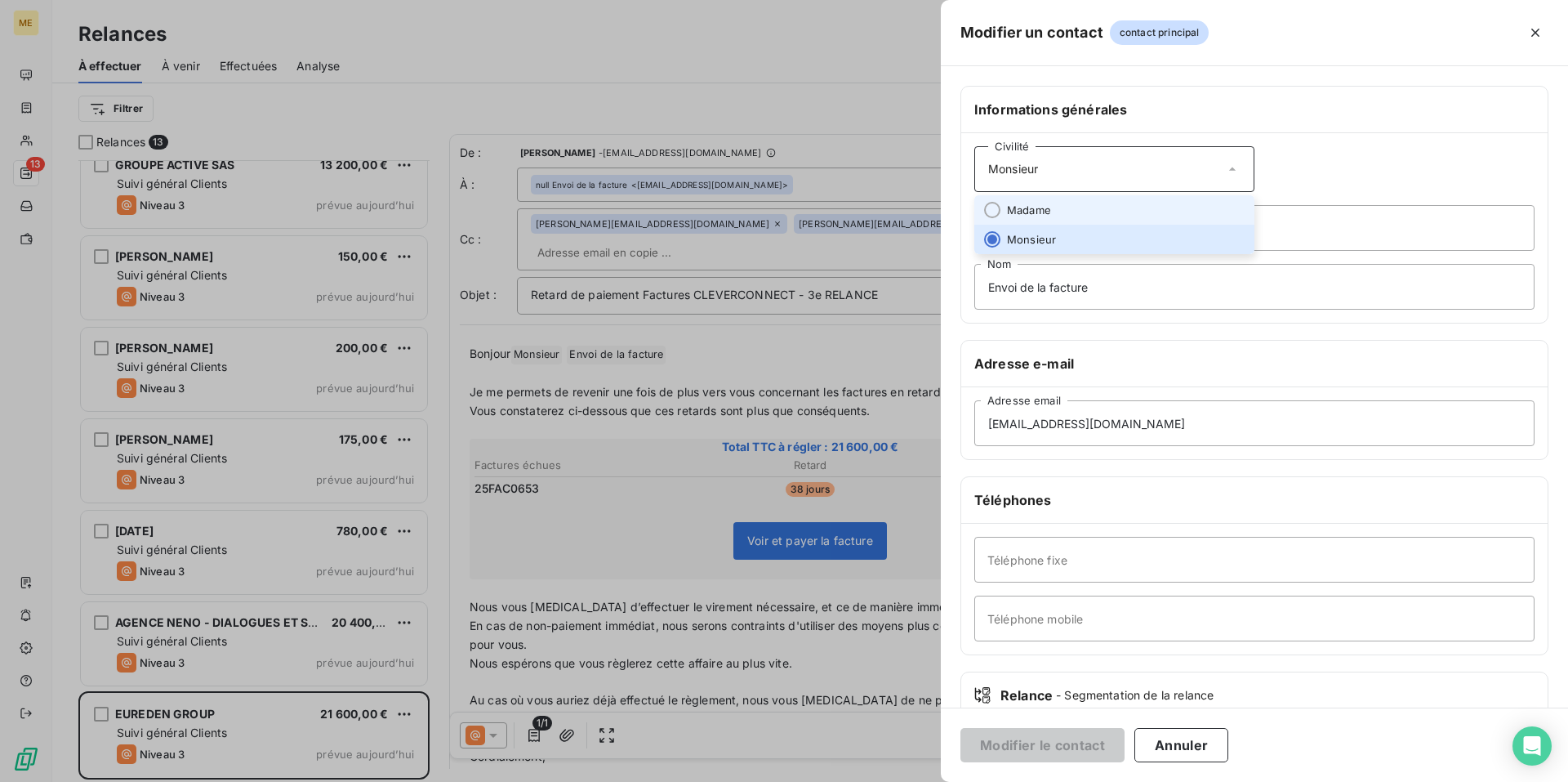
click at [1131, 216] on li "Madame" at bounding box center [1114, 210] width 281 height 30
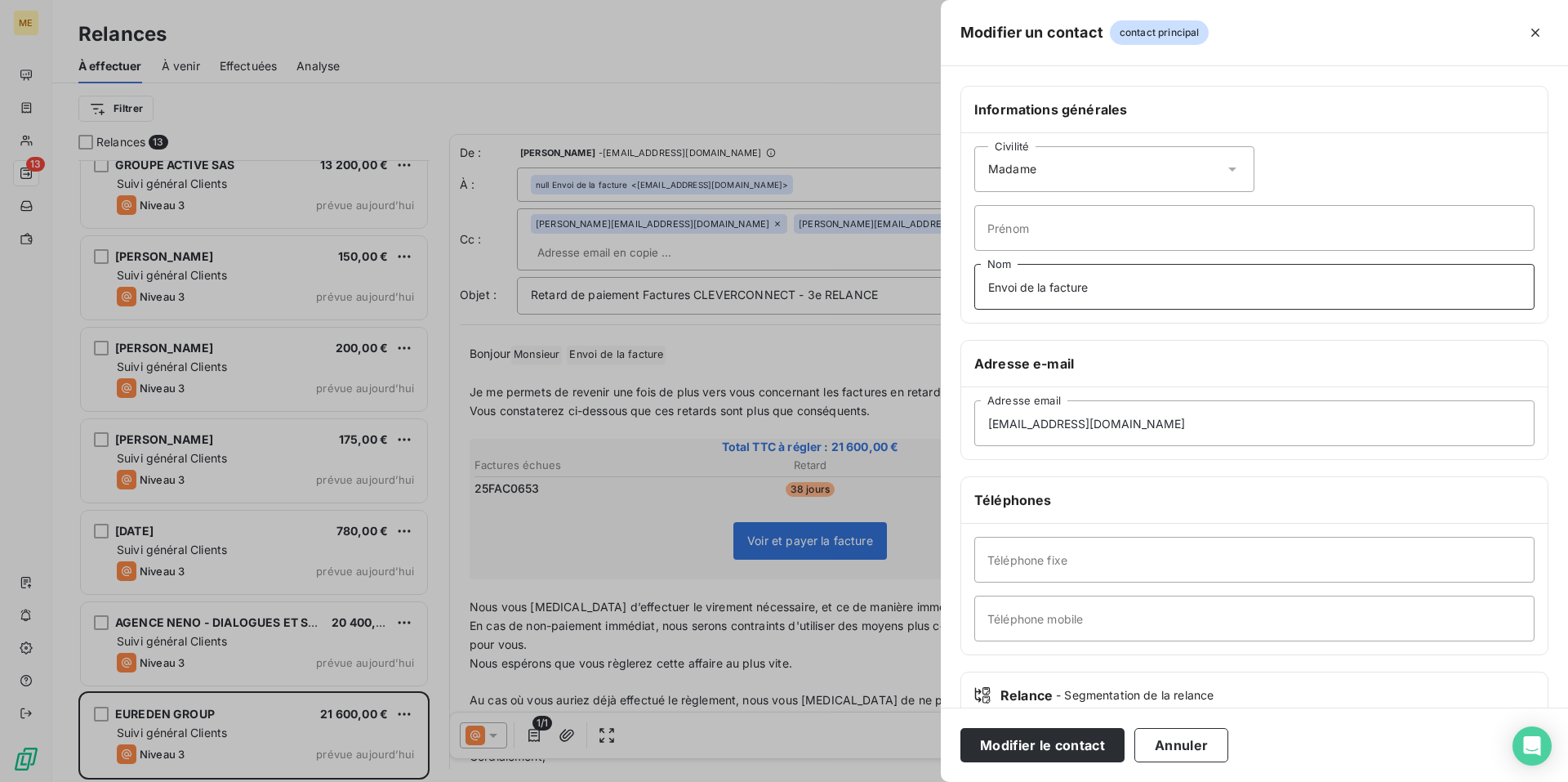
drag, startPoint x: 1101, startPoint y: 285, endPoint x: 662, endPoint y: 284, distance: 439.0
click at [663, 781] on div "Modifier un contact contact principal Informations générales Civilité Madame Pr…" at bounding box center [784, 782] width 1568 height 0
type input "Monsieur"
click at [1076, 749] on button "Modifier le contact" at bounding box center [1043, 745] width 164 height 34
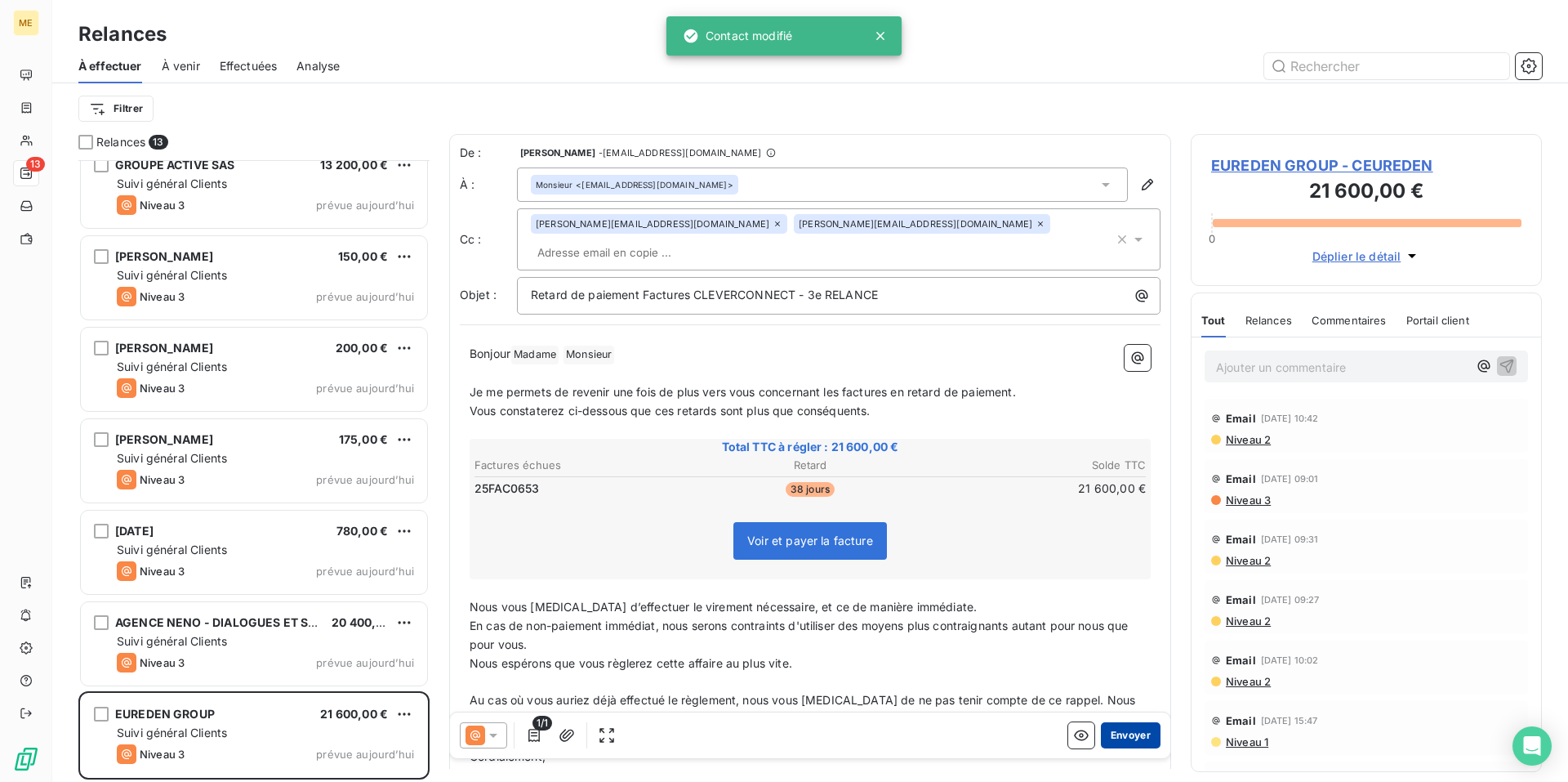
click at [1115, 732] on button "Envoyer" at bounding box center [1131, 734] width 60 height 26
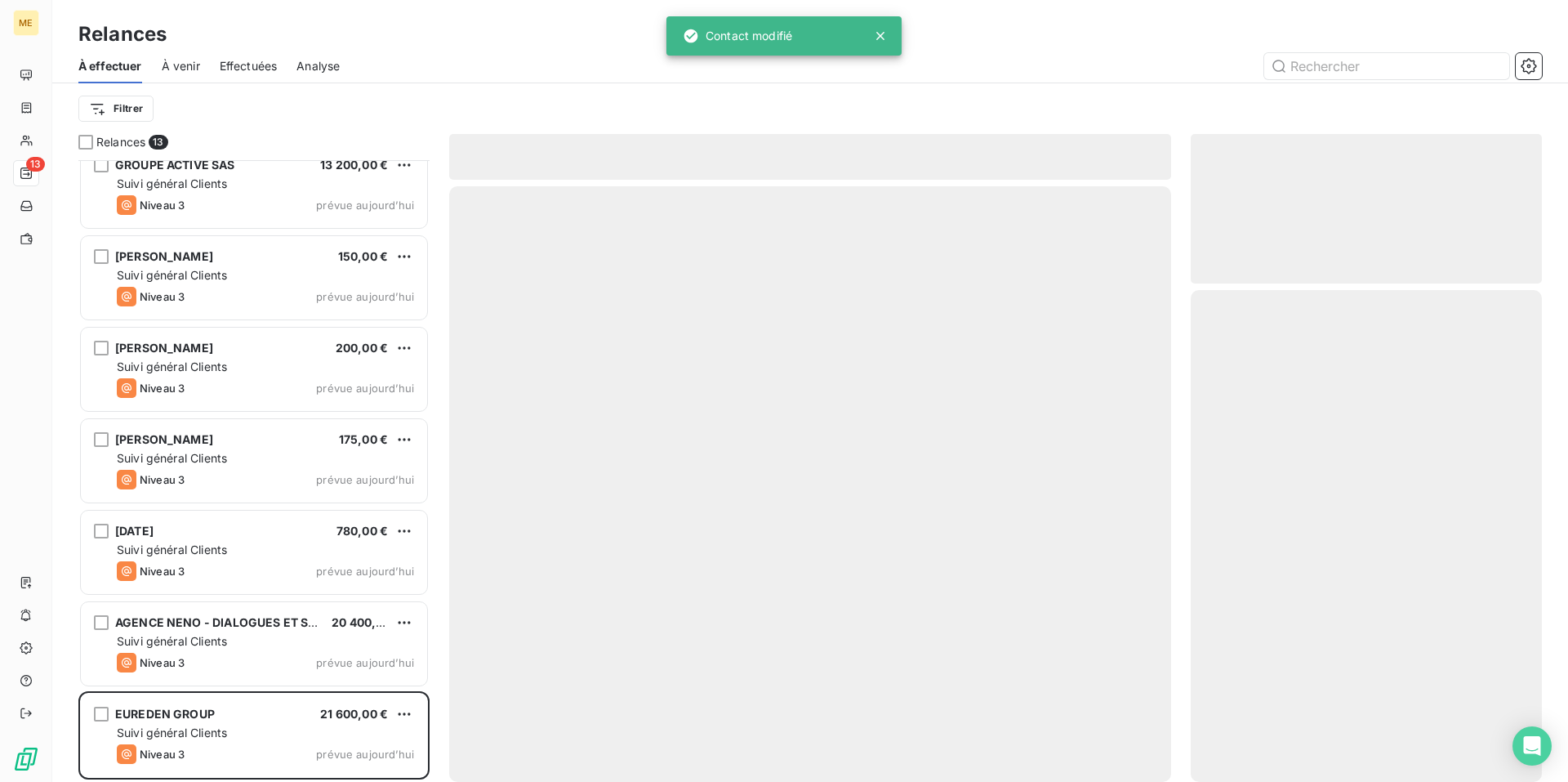
scroll to position [476, 0]
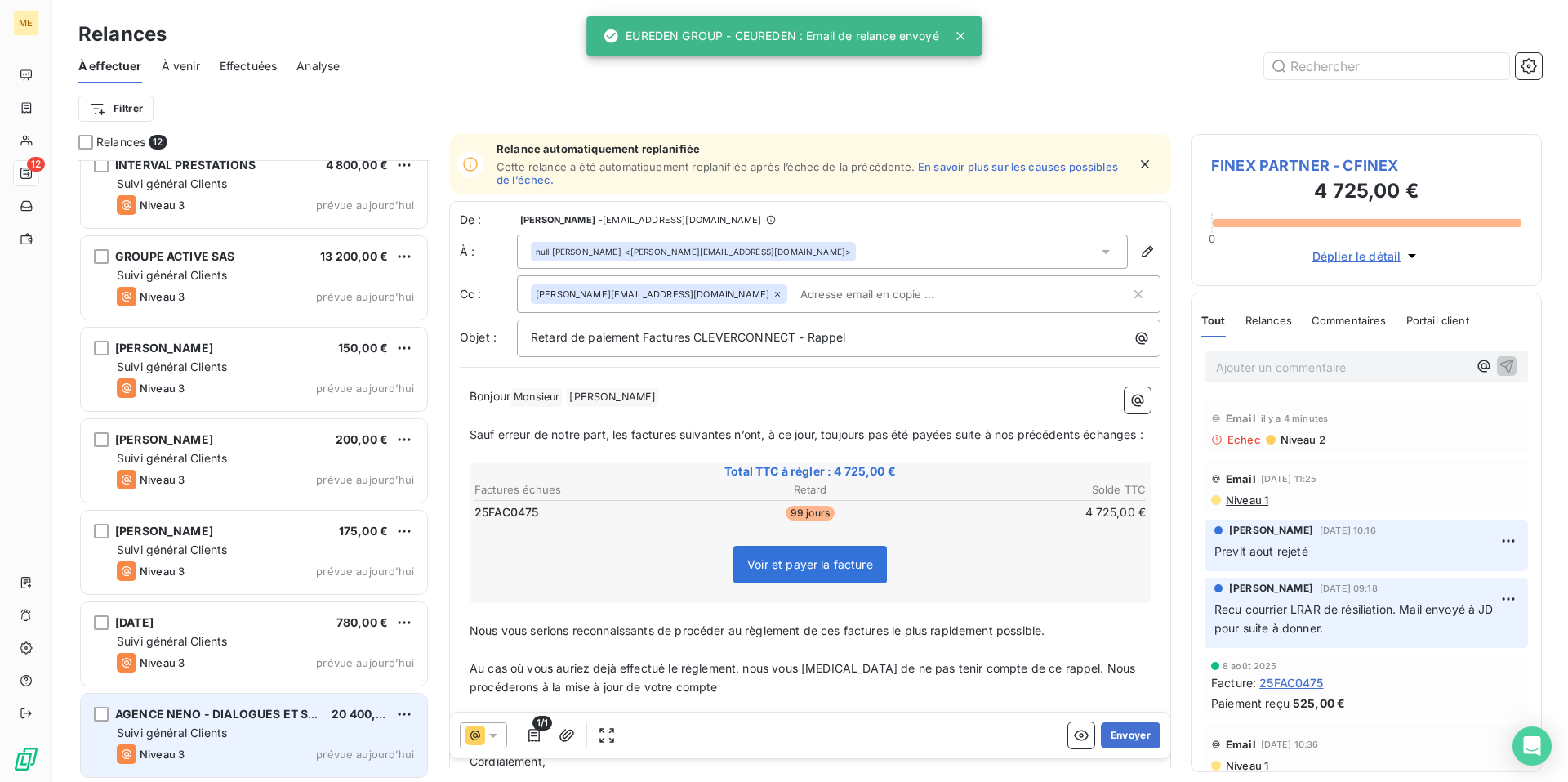
click at [195, 741] on div "AGENCE NENO - DIALOGUES ET SOLUTIONS 20 400,00 € Suivi général Clients Niveau 3…" at bounding box center [254, 735] width 346 height 83
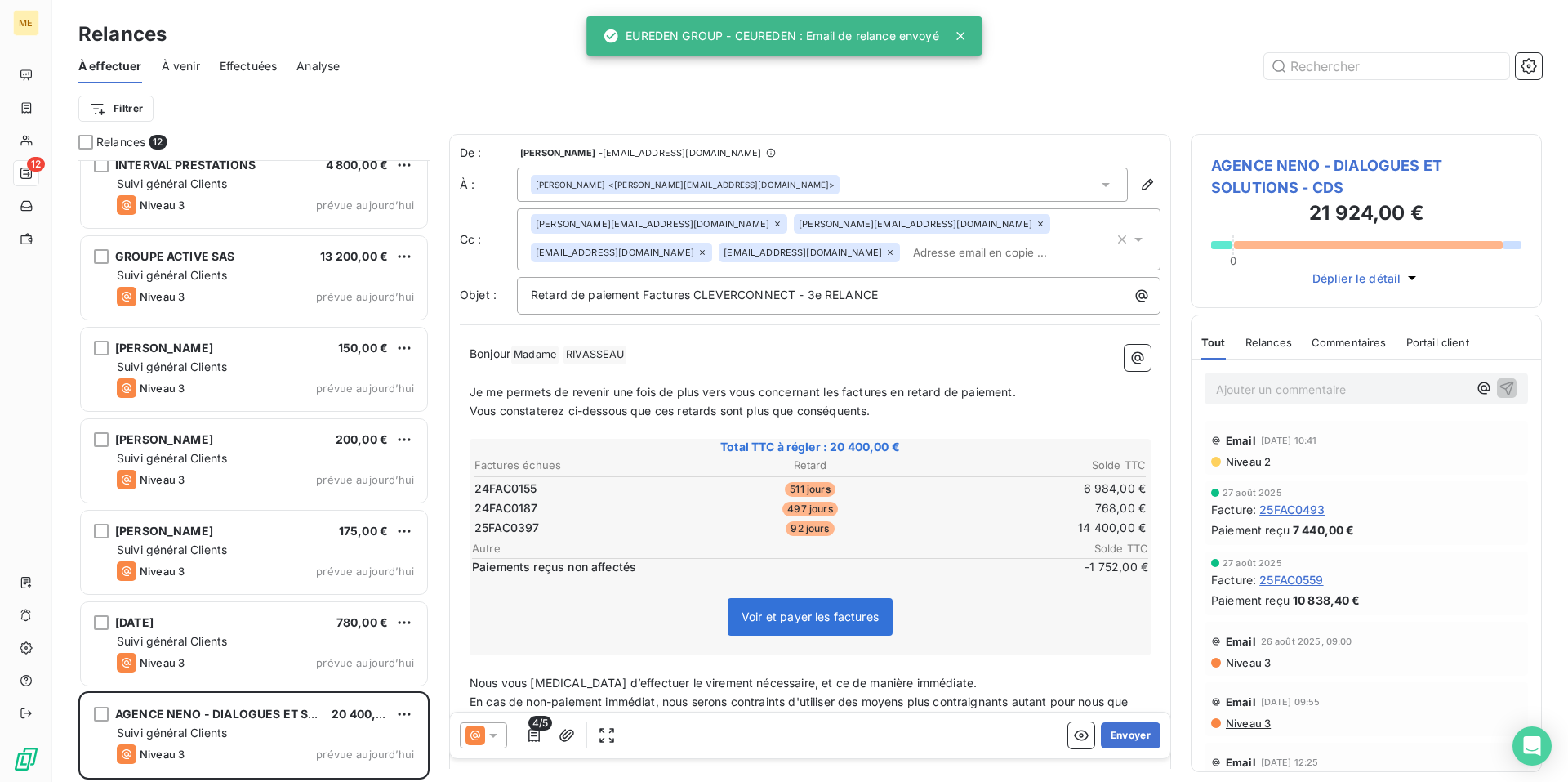
click at [492, 734] on icon at bounding box center [493, 735] width 8 height 4
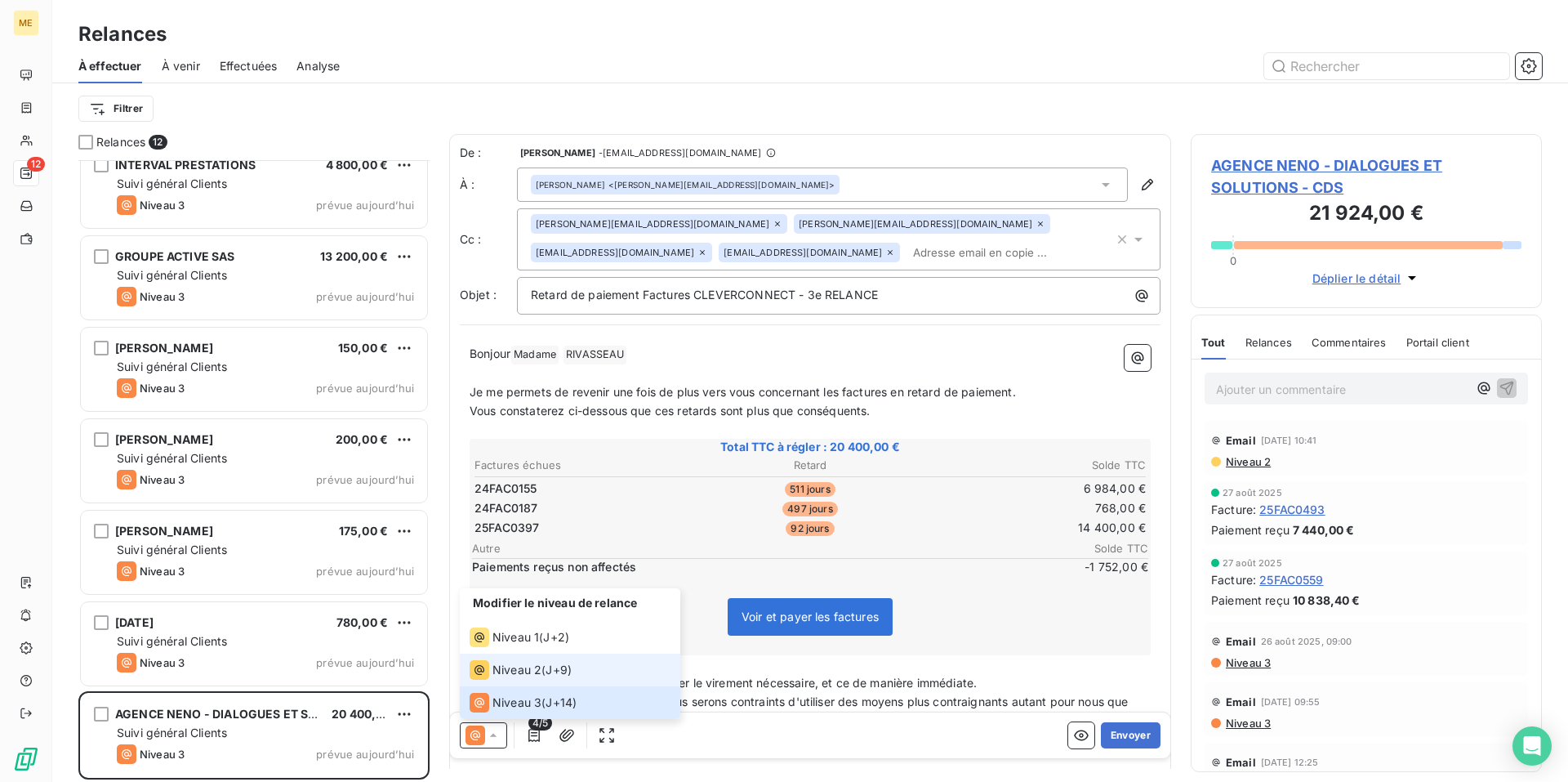
click at [560, 655] on li "Niveau 2 ( J+9 )" at bounding box center [570, 670] width 221 height 32
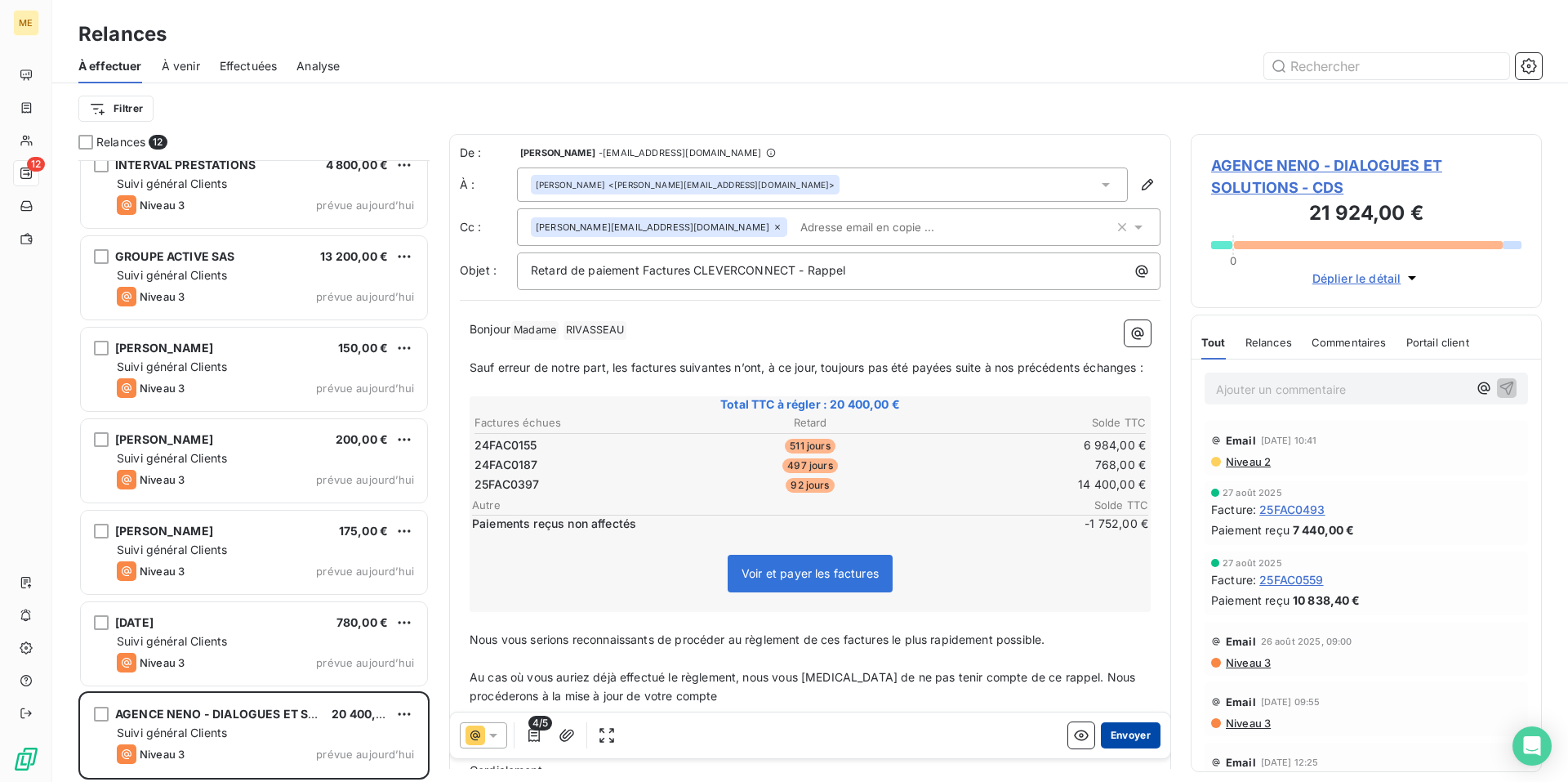
click at [1119, 734] on button "Envoyer" at bounding box center [1131, 734] width 60 height 26
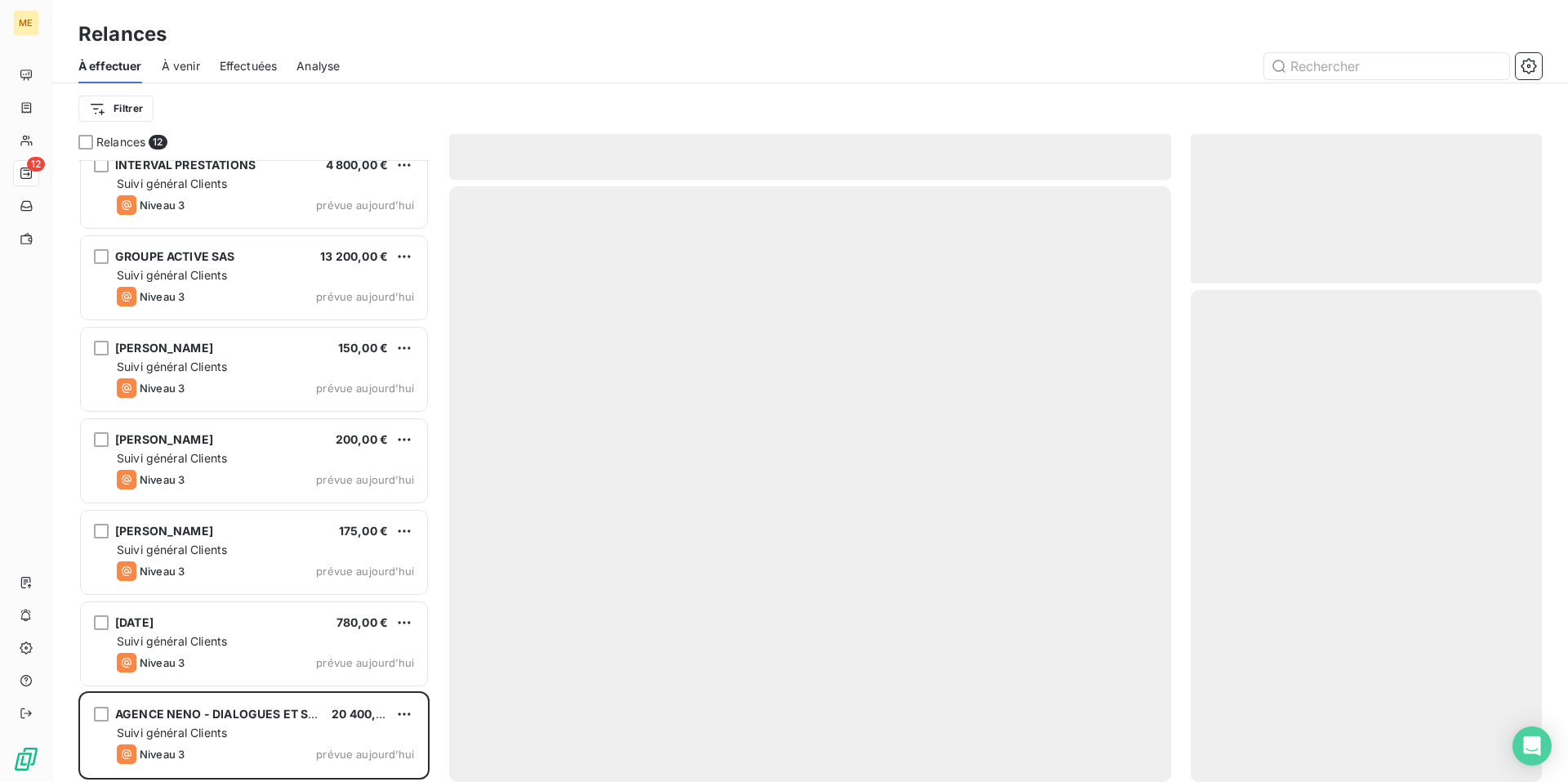
scroll to position [385, 0]
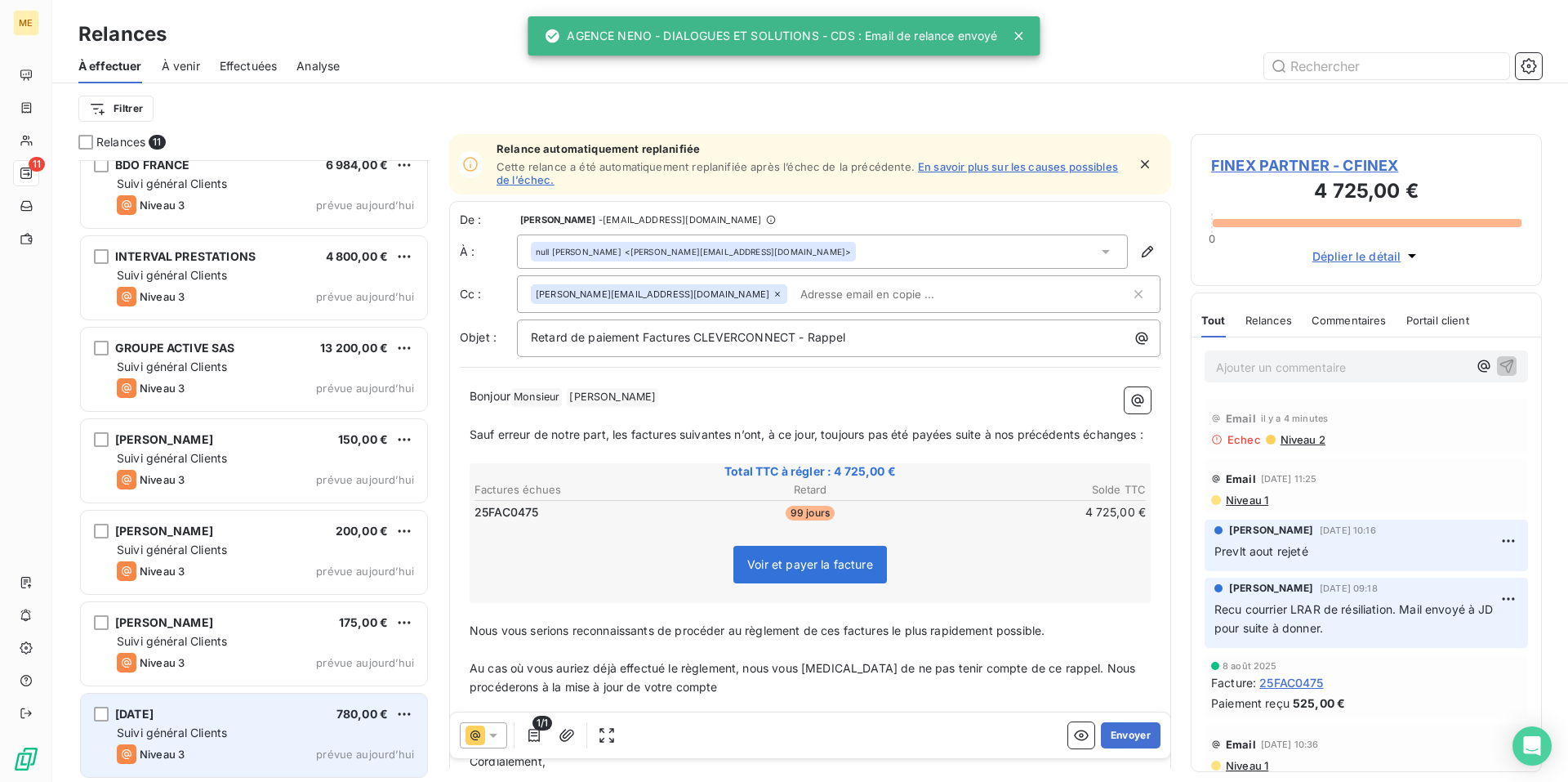
click at [272, 723] on div "[DATE] 780,00 € Suivi général Clients Niveau 3 prévue [DATE]" at bounding box center [254, 735] width 346 height 83
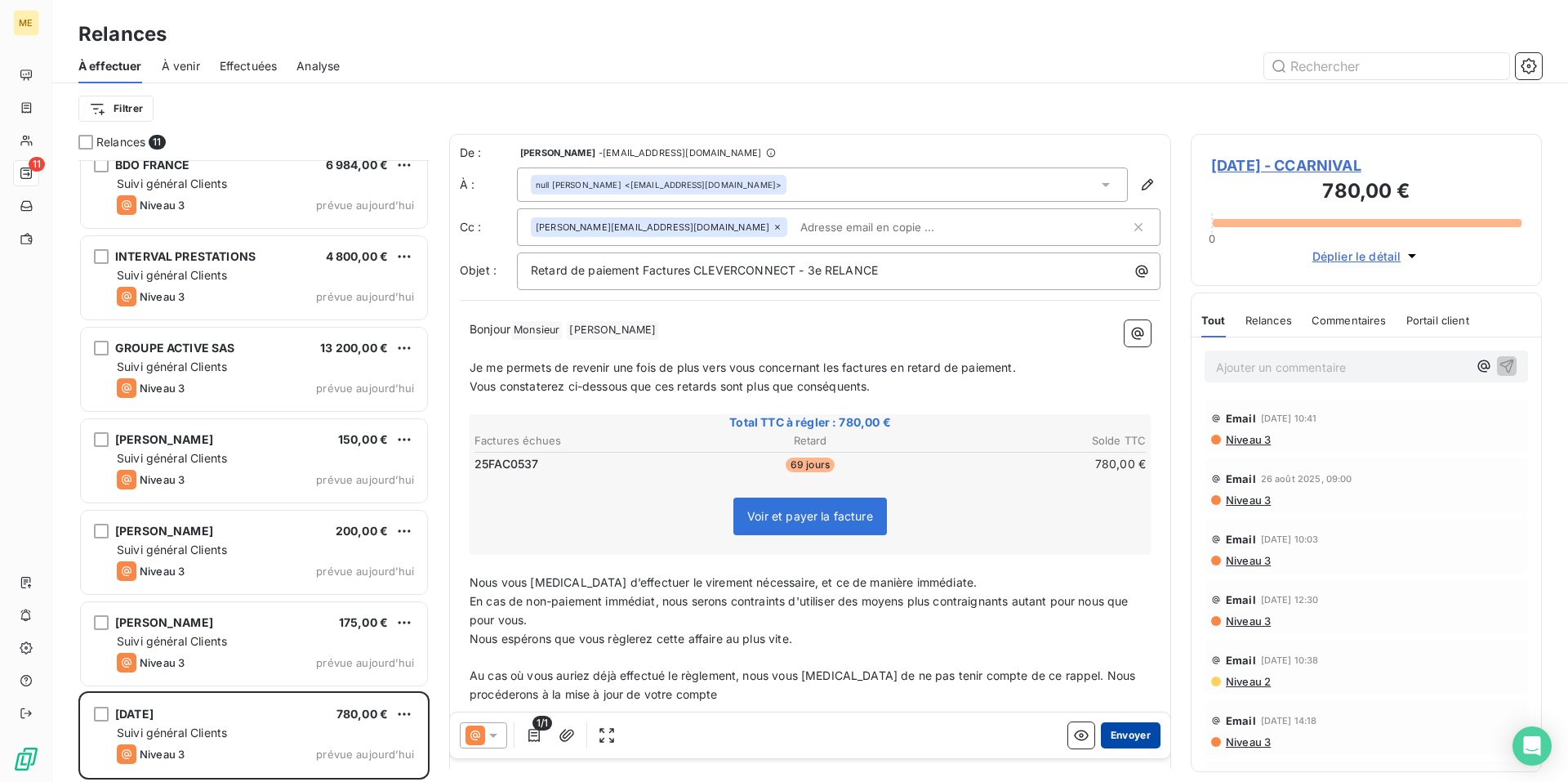
click at [1122, 734] on button "Envoyer" at bounding box center [1131, 734] width 60 height 26
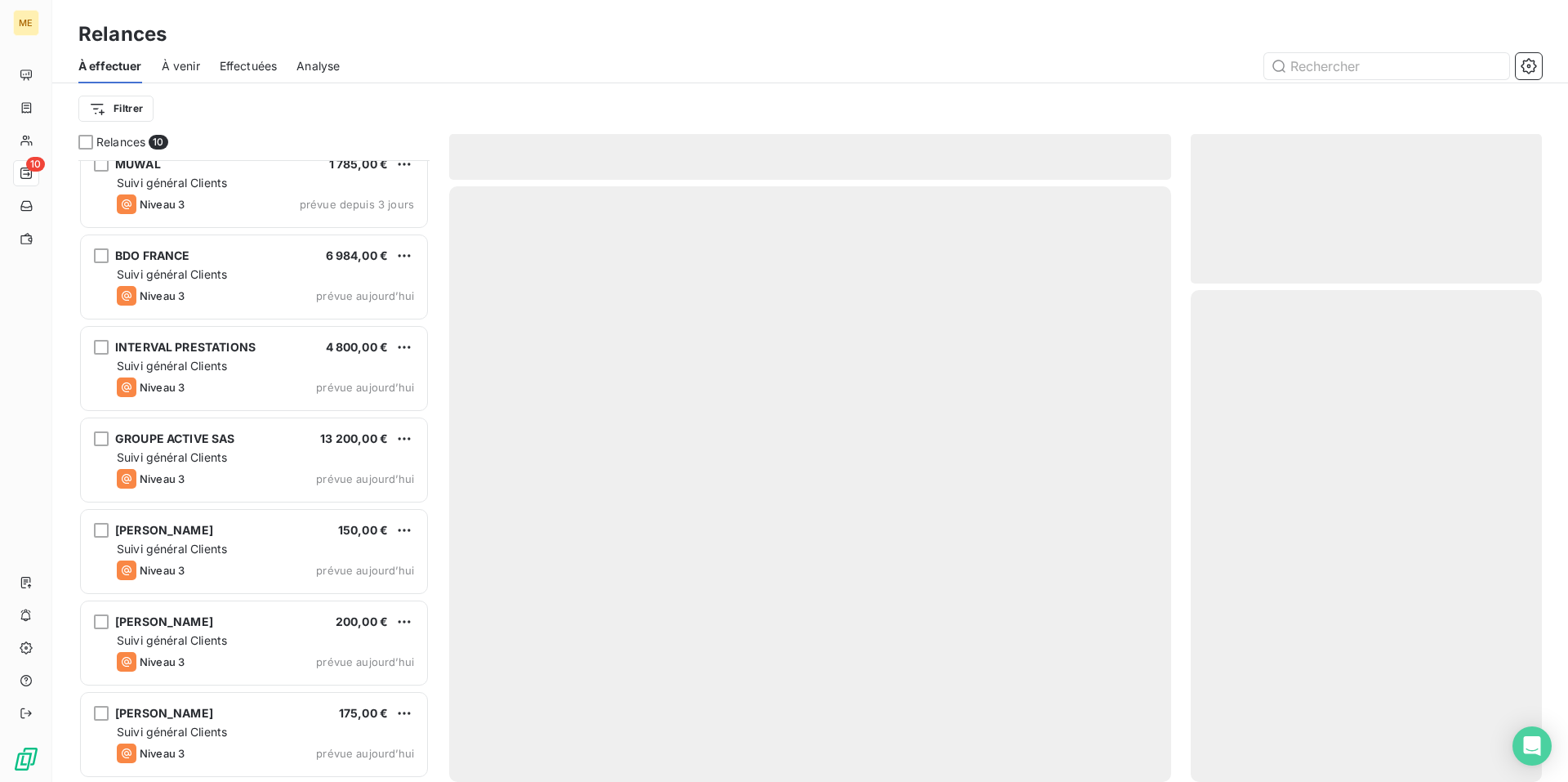
scroll to position [293, 0]
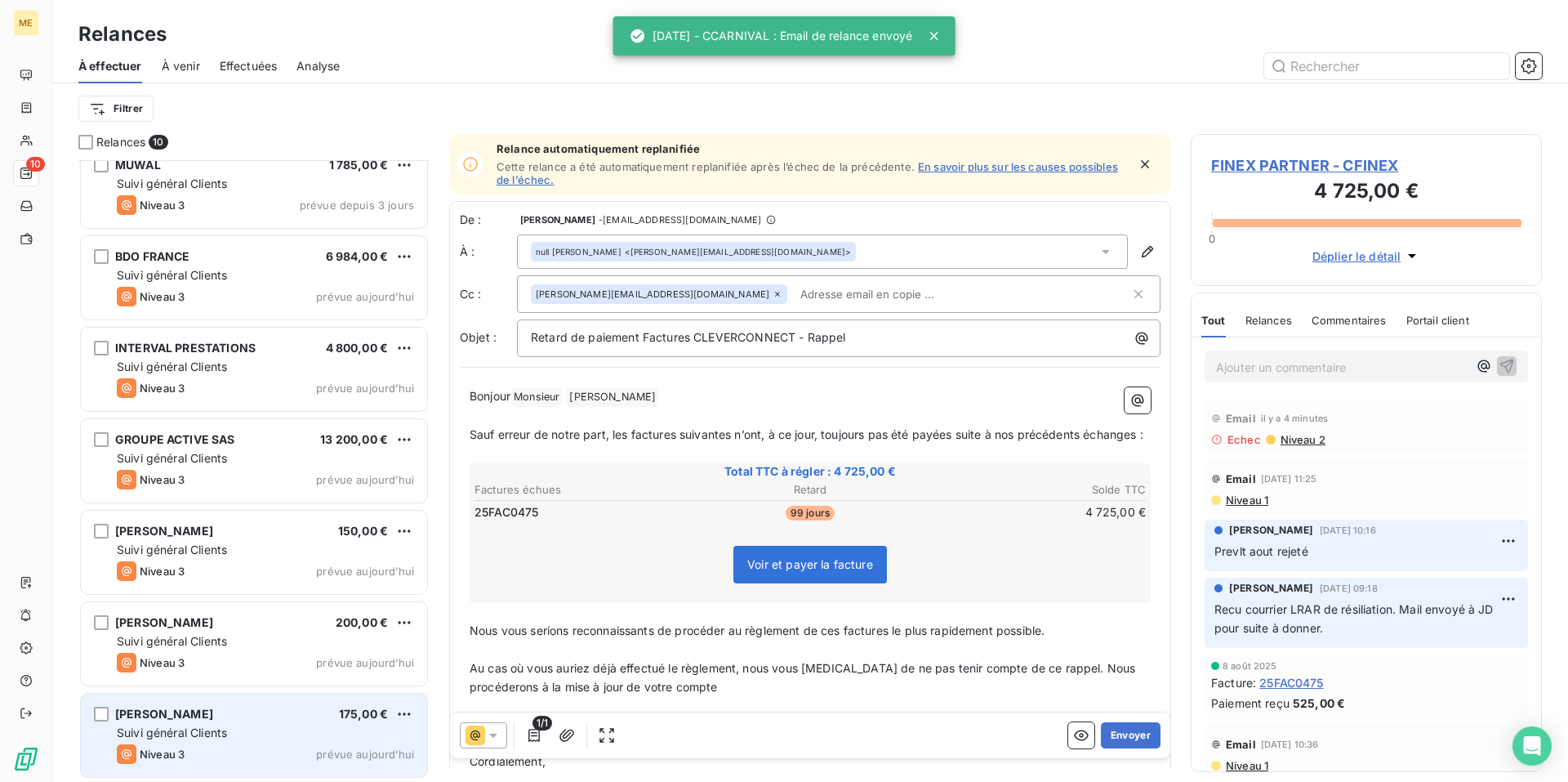
click at [268, 732] on div "Suivi général Clients" at bounding box center [265, 733] width 298 height 16
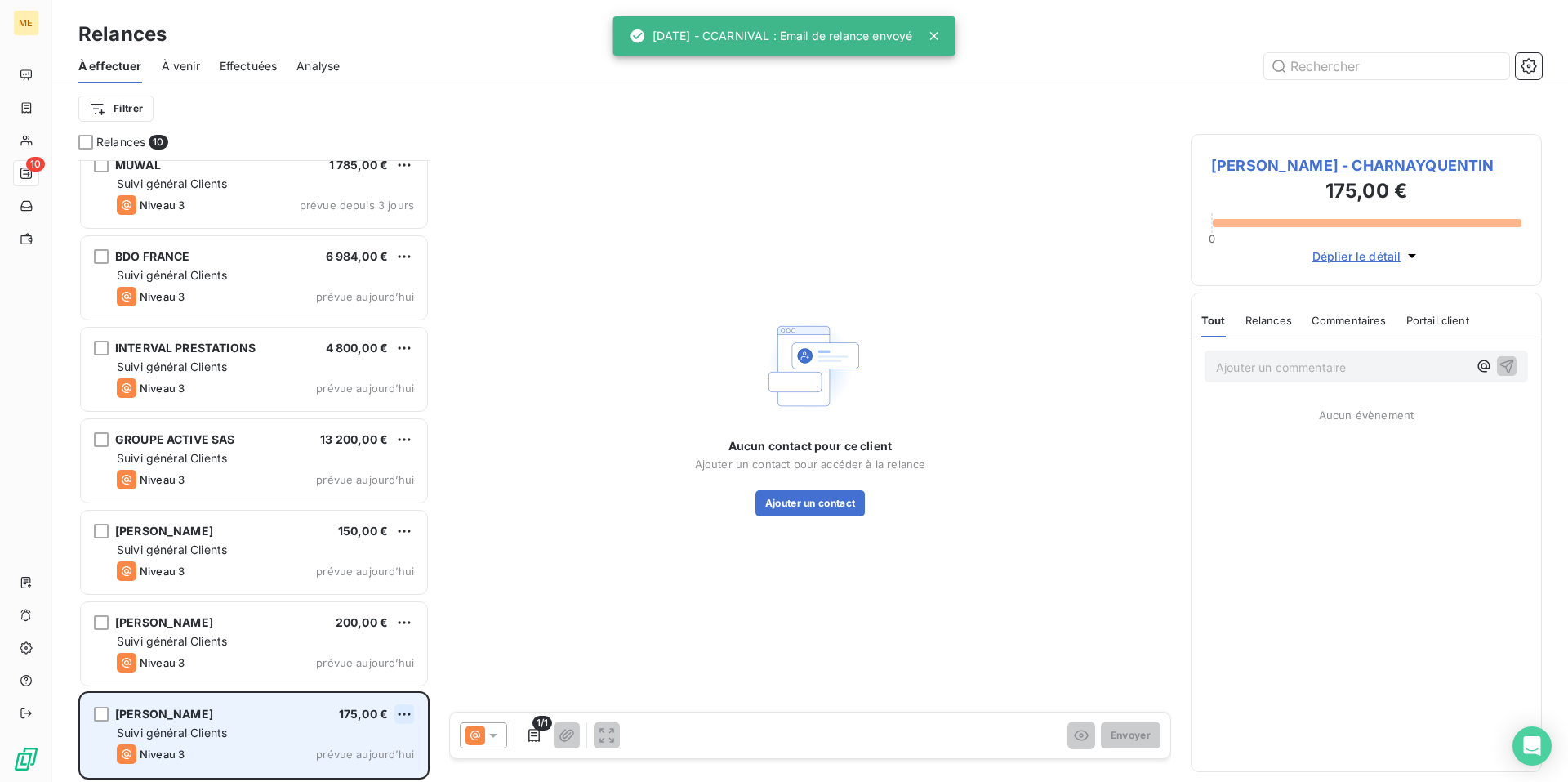
click at [403, 717] on html "ME 10 Relances À effectuer À venir Effectuées Analyse Filtrer Relances 10 MYIMM…" at bounding box center [784, 391] width 1568 height 782
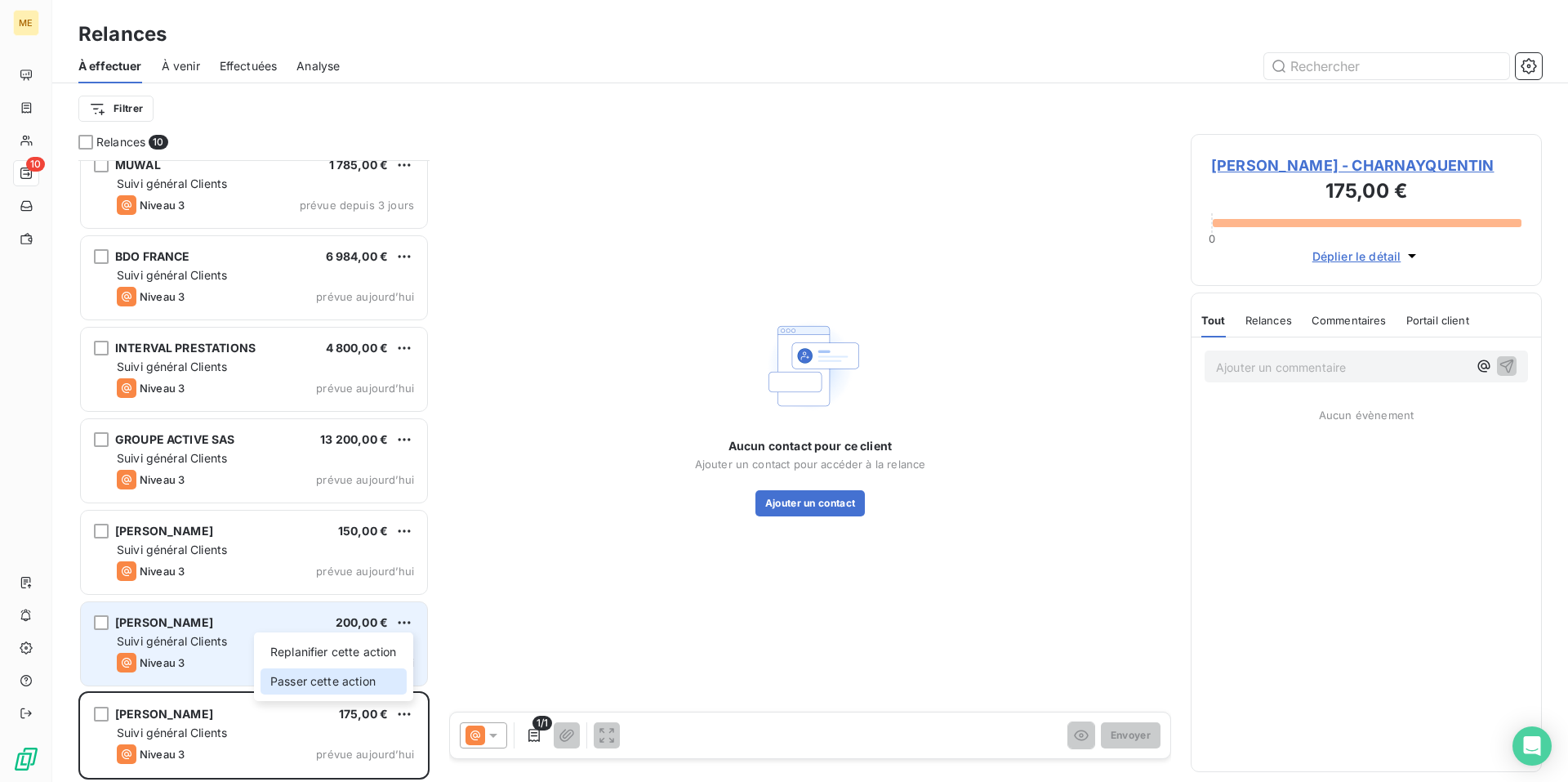
click at [362, 680] on div "Passer cette action" at bounding box center [334, 681] width 146 height 26
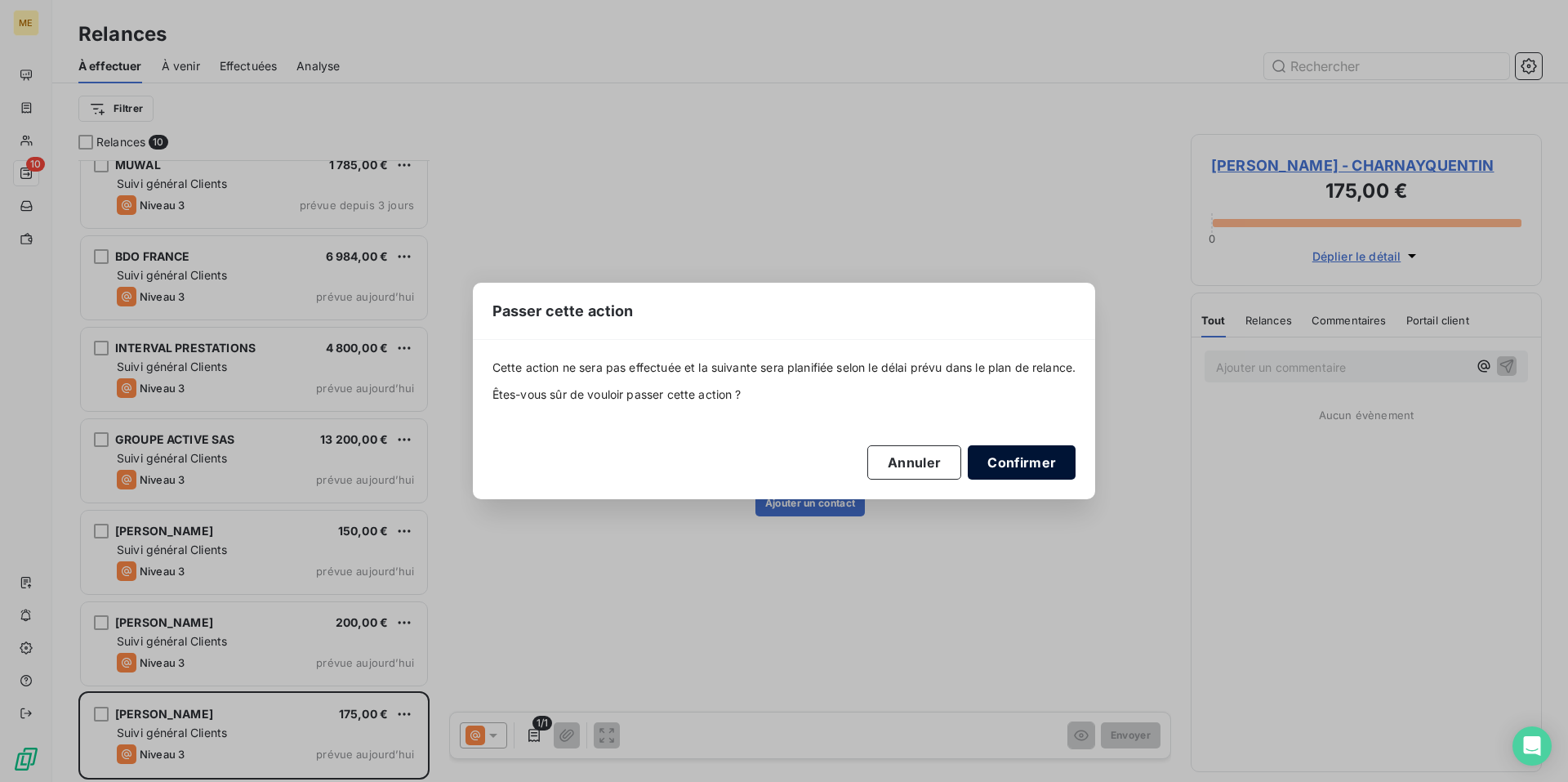
click at [1026, 460] on button "Confirmer" at bounding box center [1022, 463] width 108 height 34
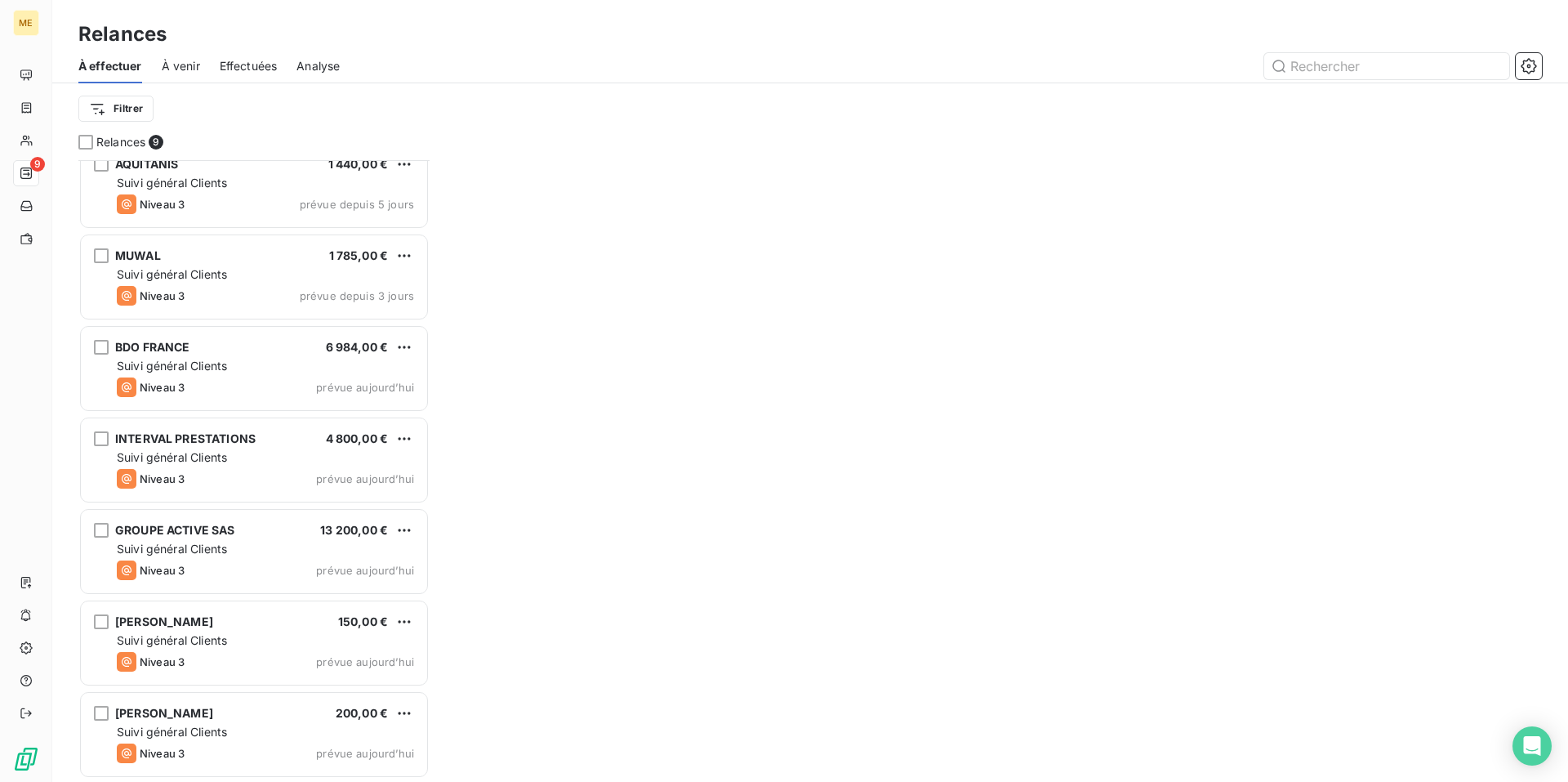
scroll to position [202, 0]
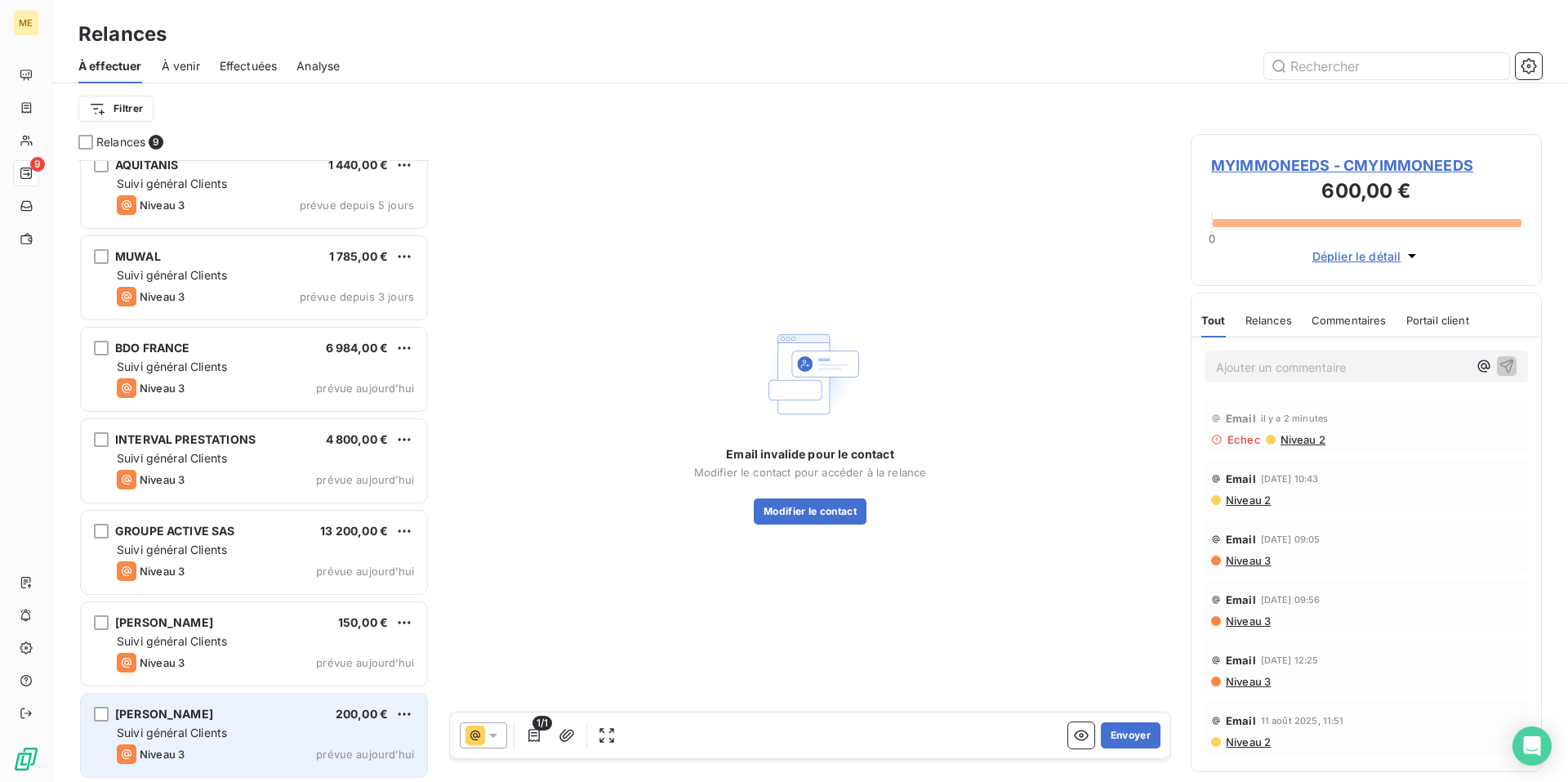
click at [290, 732] on div "Suivi général Clients" at bounding box center [265, 733] width 298 height 16
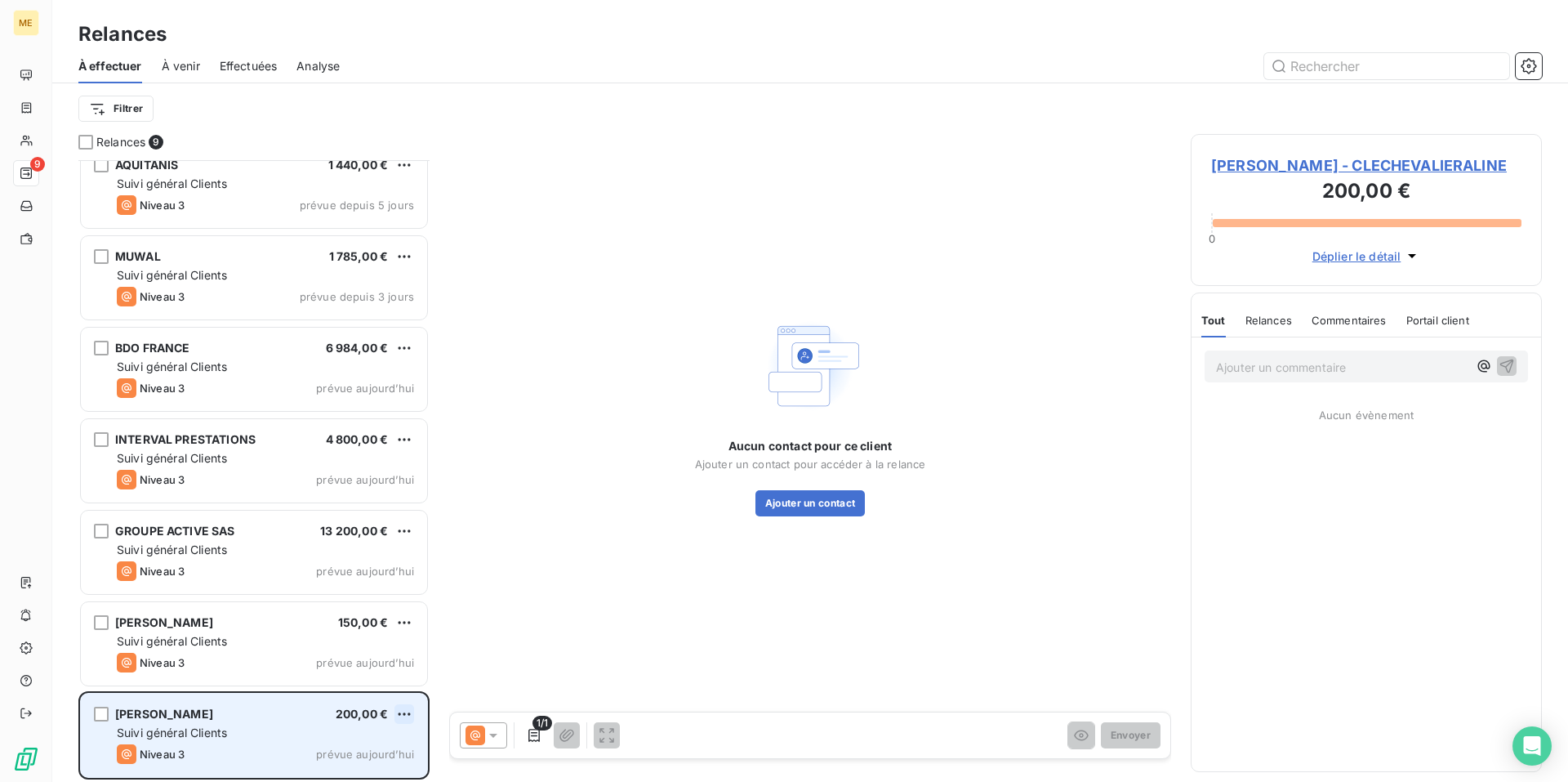
click at [395, 713] on html "ME 9 Relances À effectuer À venir Effectuées Analyse Filtrer Relances 9 MYIMMON…" at bounding box center [784, 391] width 1568 height 782
click at [338, 676] on div "Passer cette action" at bounding box center [334, 681] width 146 height 26
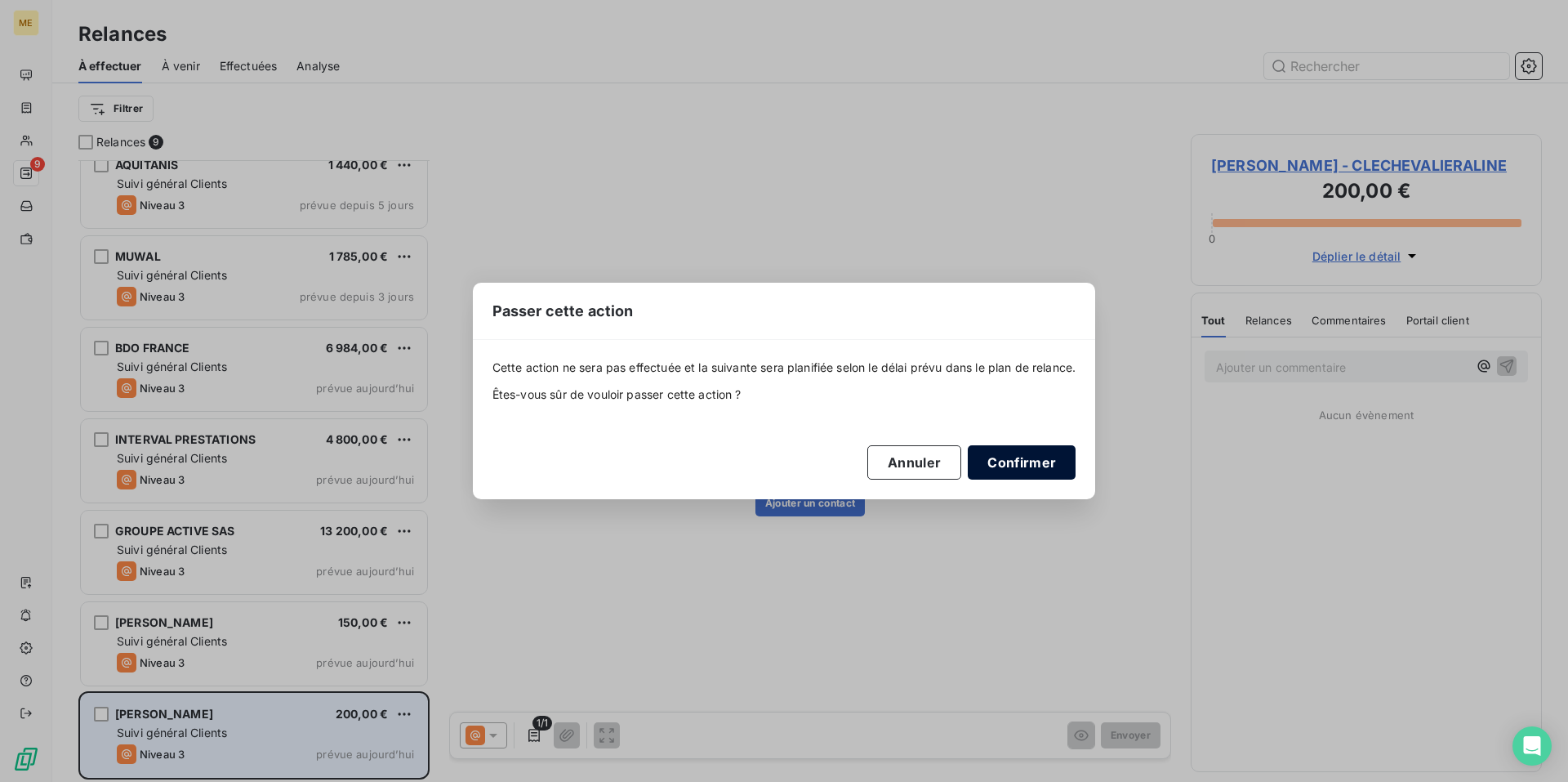
click at [1030, 465] on button "Confirmer" at bounding box center [1022, 463] width 108 height 34
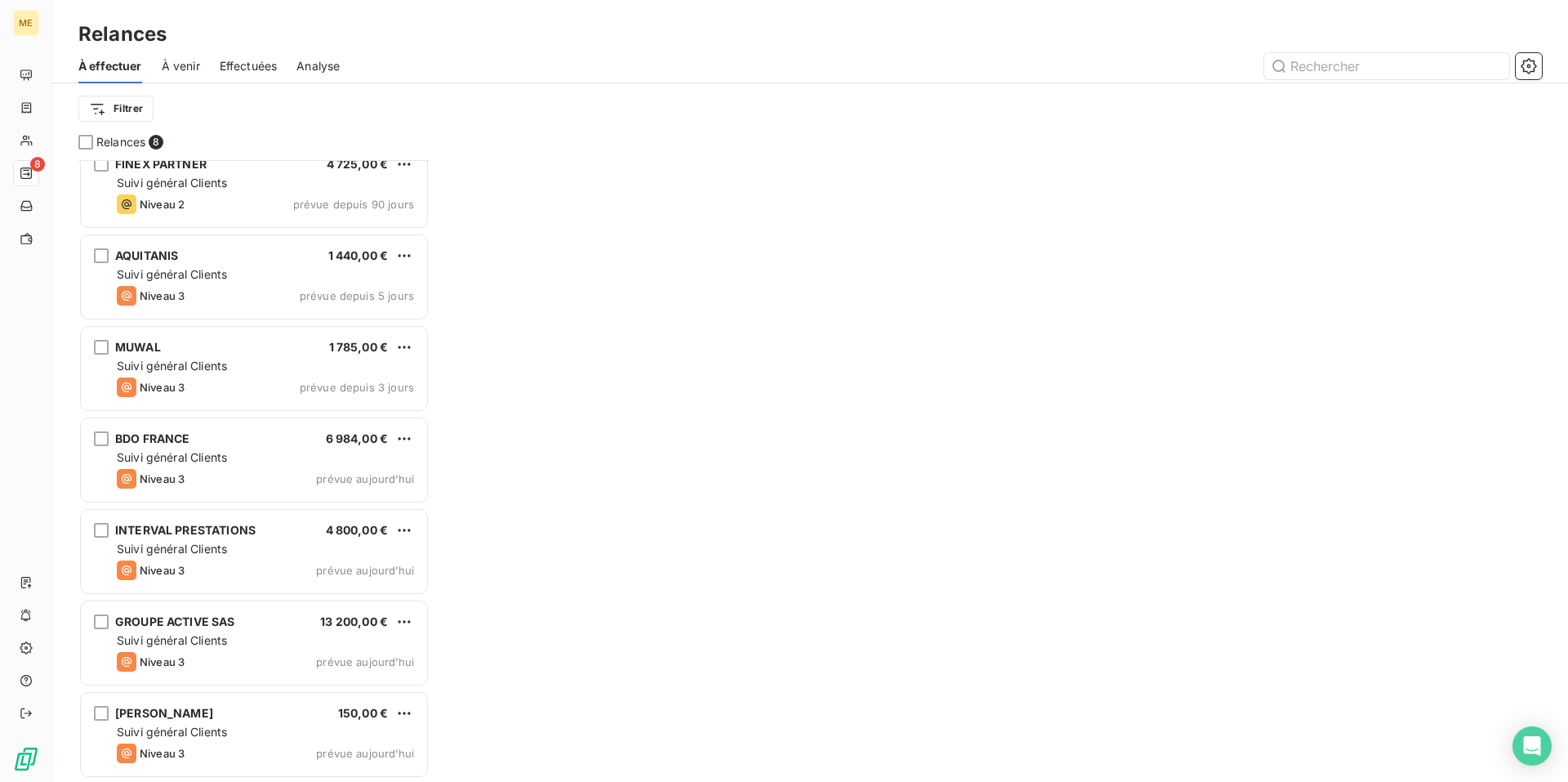
scroll to position [110, 0]
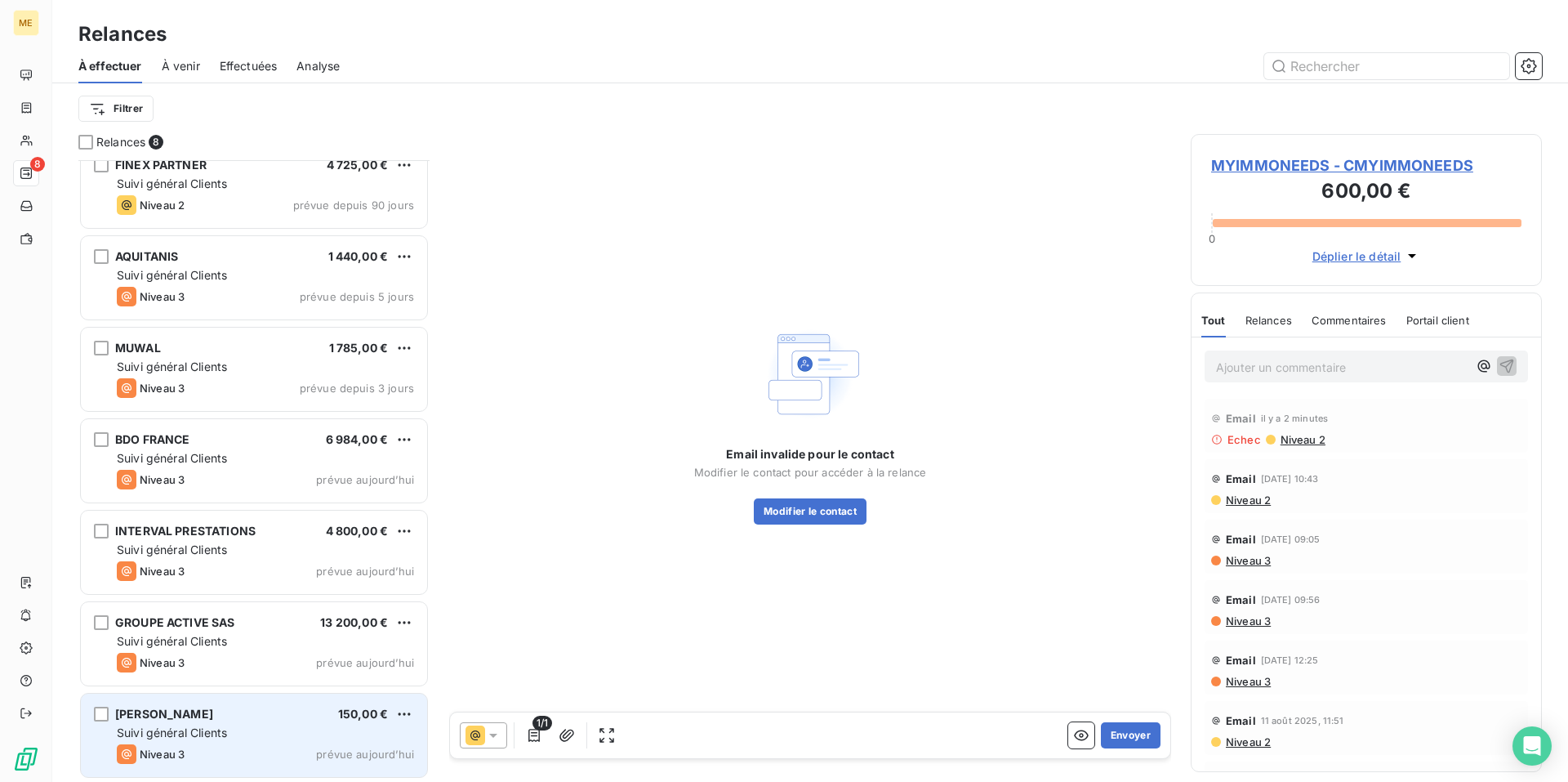
click at [244, 723] on div "[PERSON_NAME] 150,00 € Suivi général Clients Niveau 3 prévue [DATE]" at bounding box center [254, 735] width 346 height 83
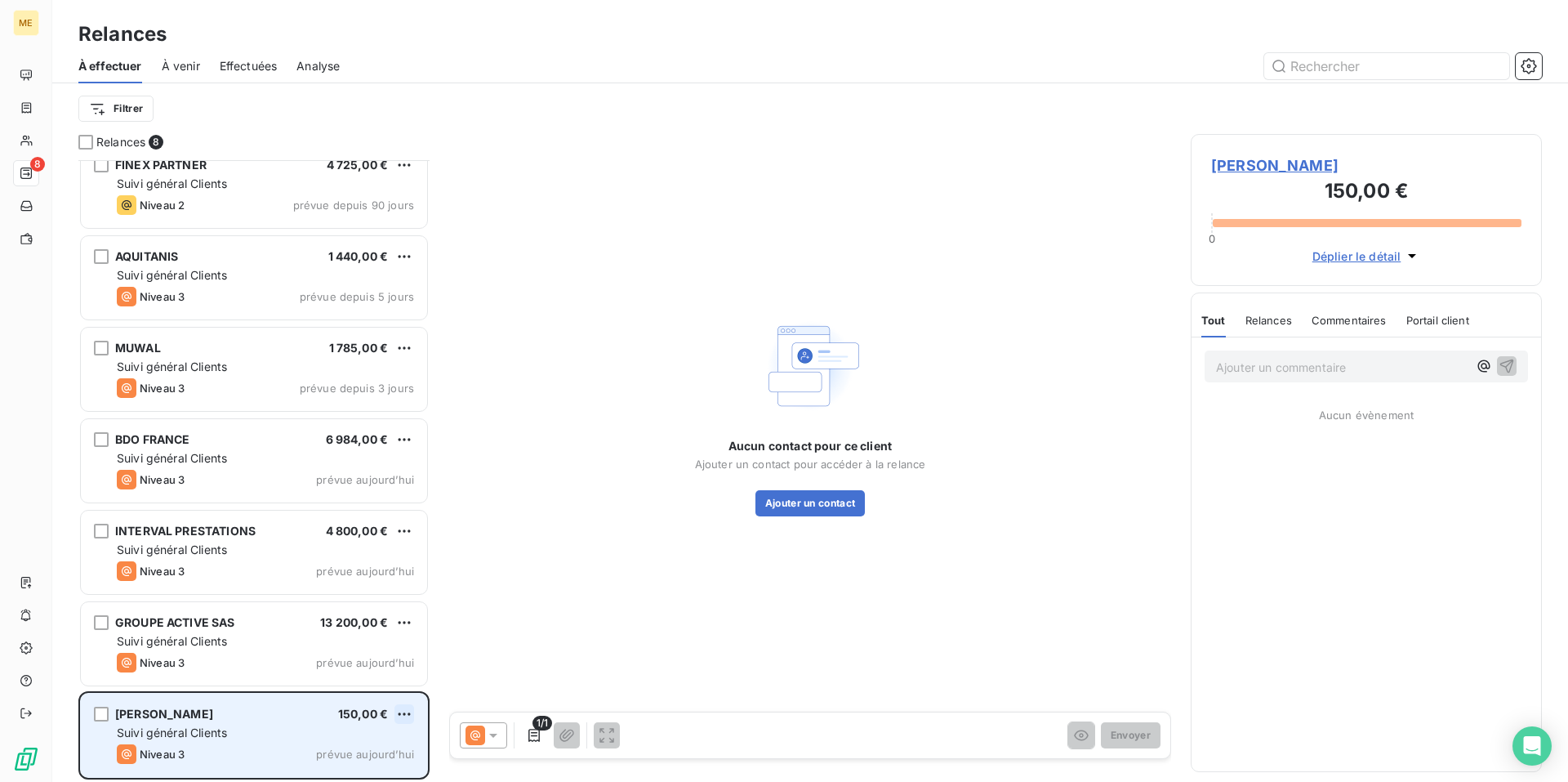
click at [400, 718] on html "ME 8 Relances À effectuer À venir Effectuées Analyse Filtrer Relances 8 MYIMMON…" at bounding box center [784, 391] width 1568 height 782
click at [365, 684] on div "Passer cette action" at bounding box center [334, 681] width 146 height 26
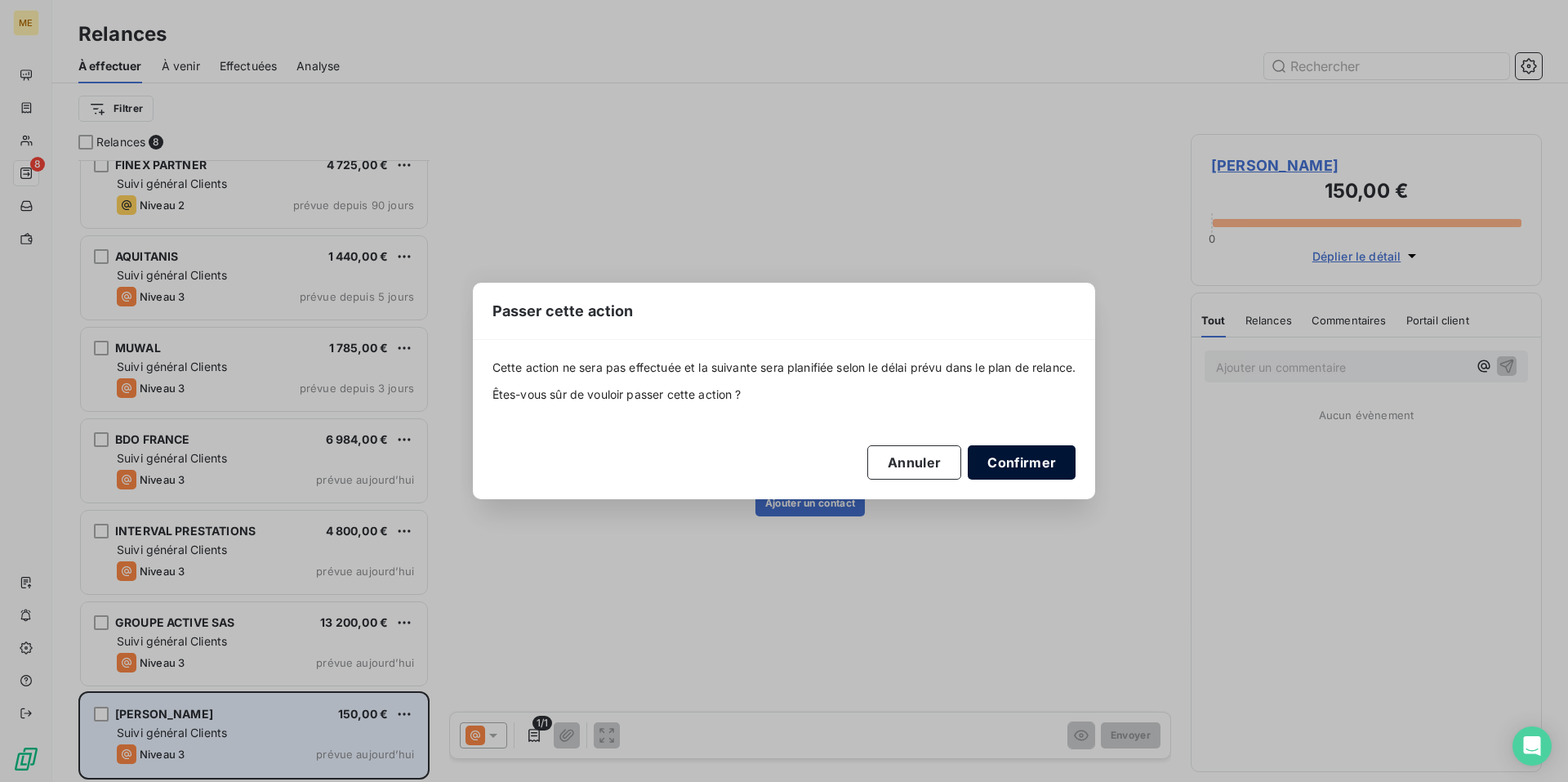
click at [1012, 478] on button "Confirmer" at bounding box center [1022, 463] width 108 height 34
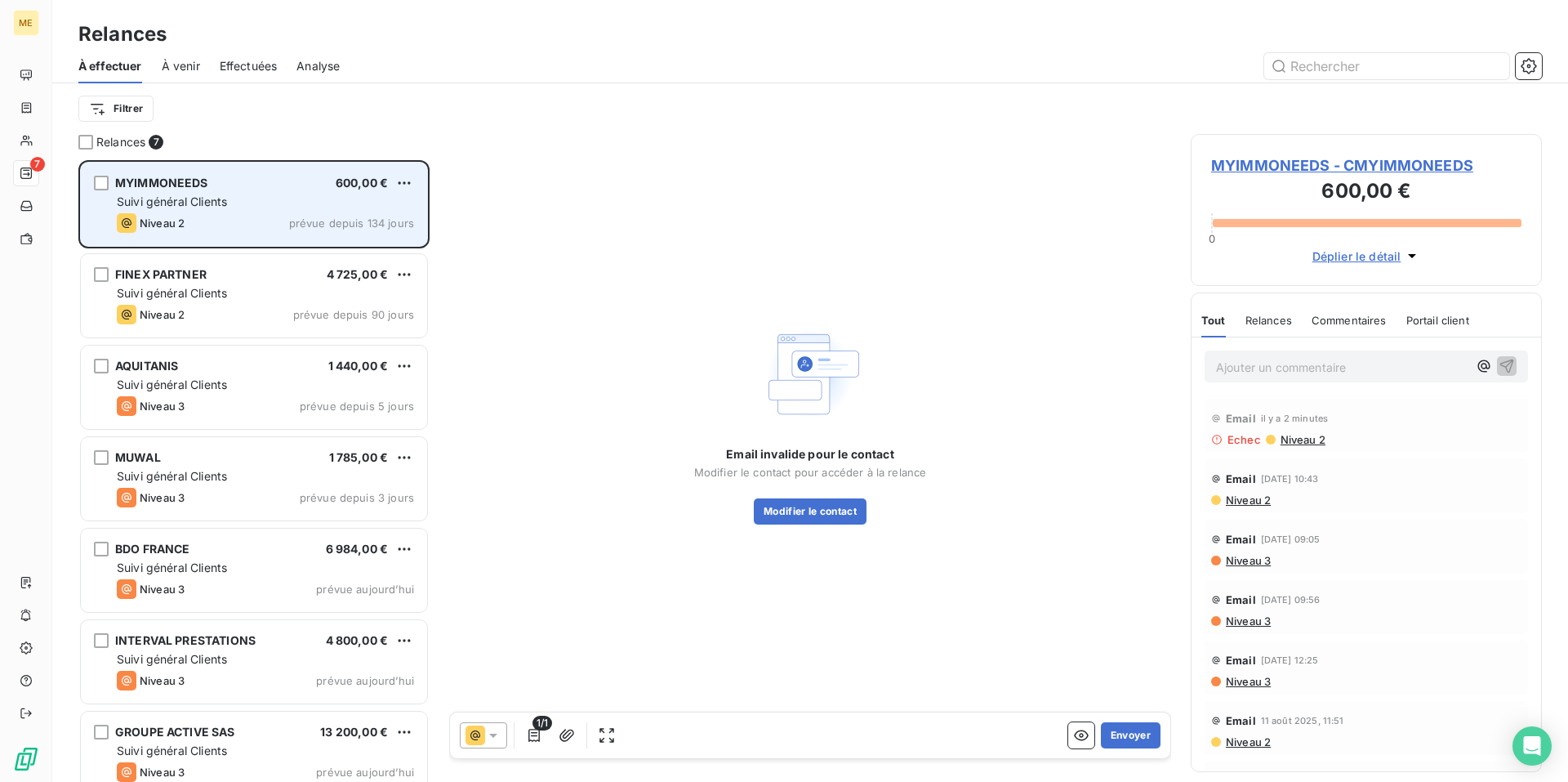
click at [282, 193] on div "MYIMMONEEDS 600,00 € Suivi général Clients Niveau 2 prévue depuis 134 jours" at bounding box center [254, 204] width 346 height 83
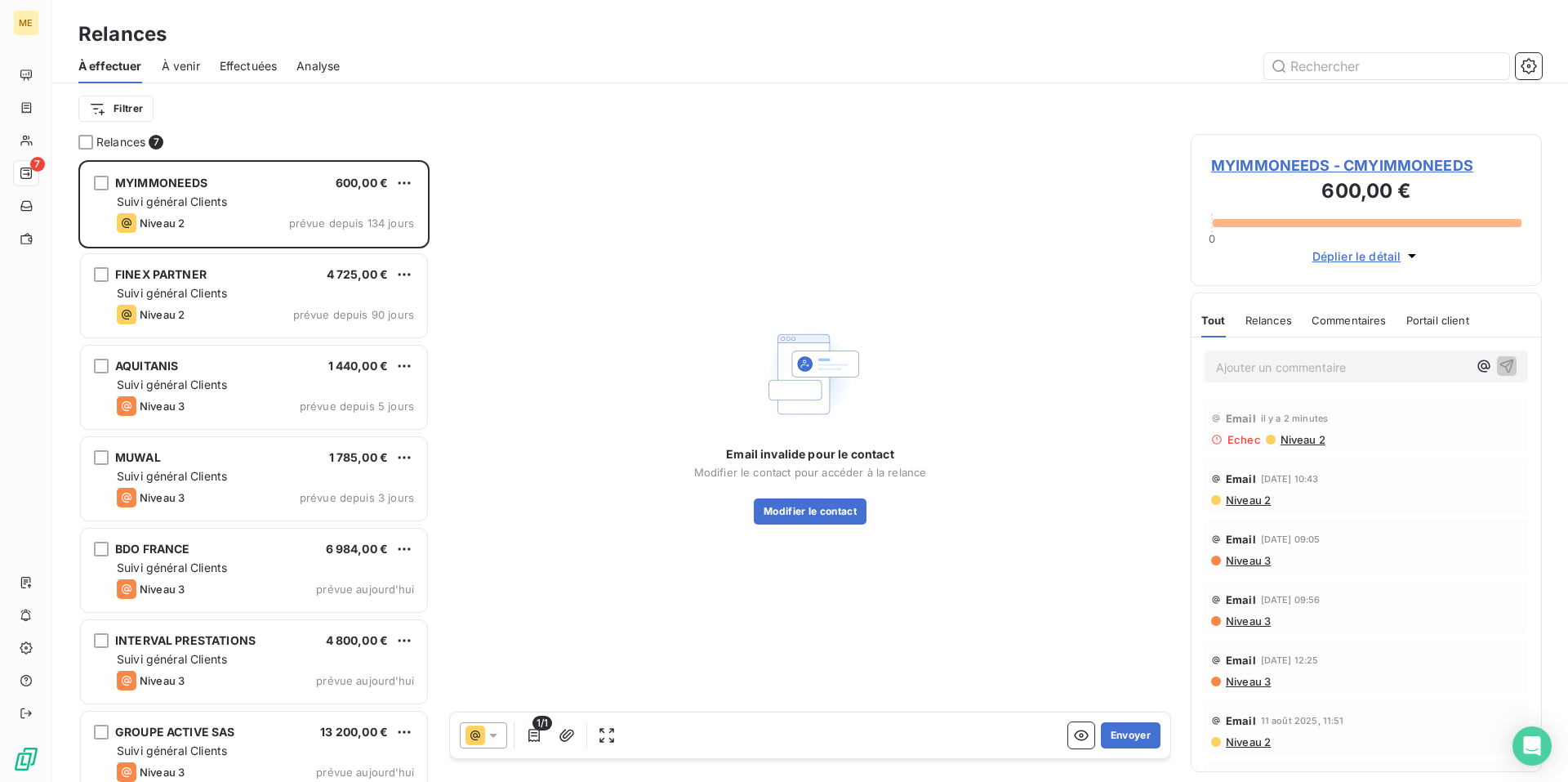
click at [1293, 441] on span "Niveau 2" at bounding box center [1303, 439] width 47 height 13
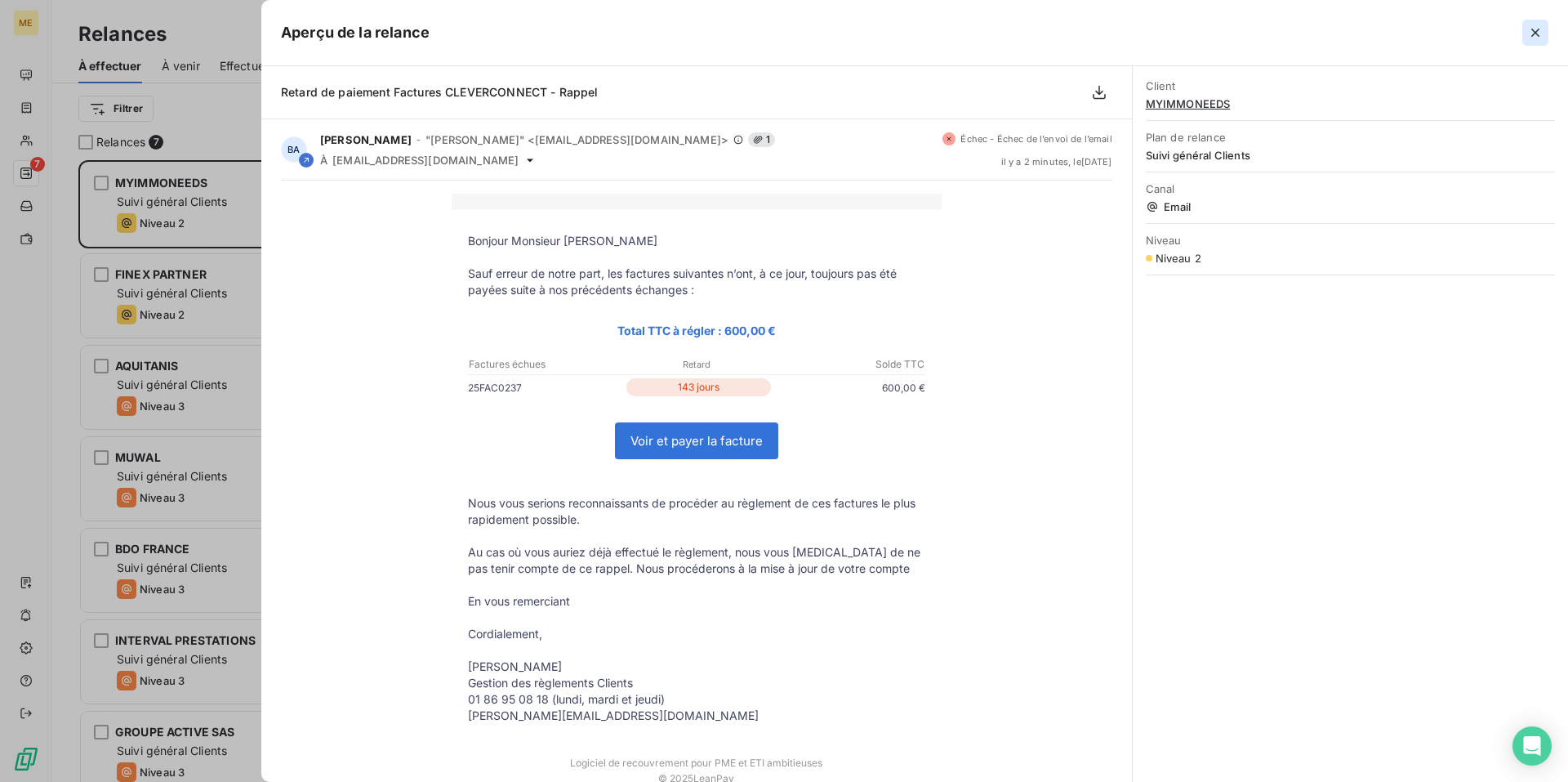
click at [1532, 27] on icon "button" at bounding box center [1536, 32] width 16 height 16
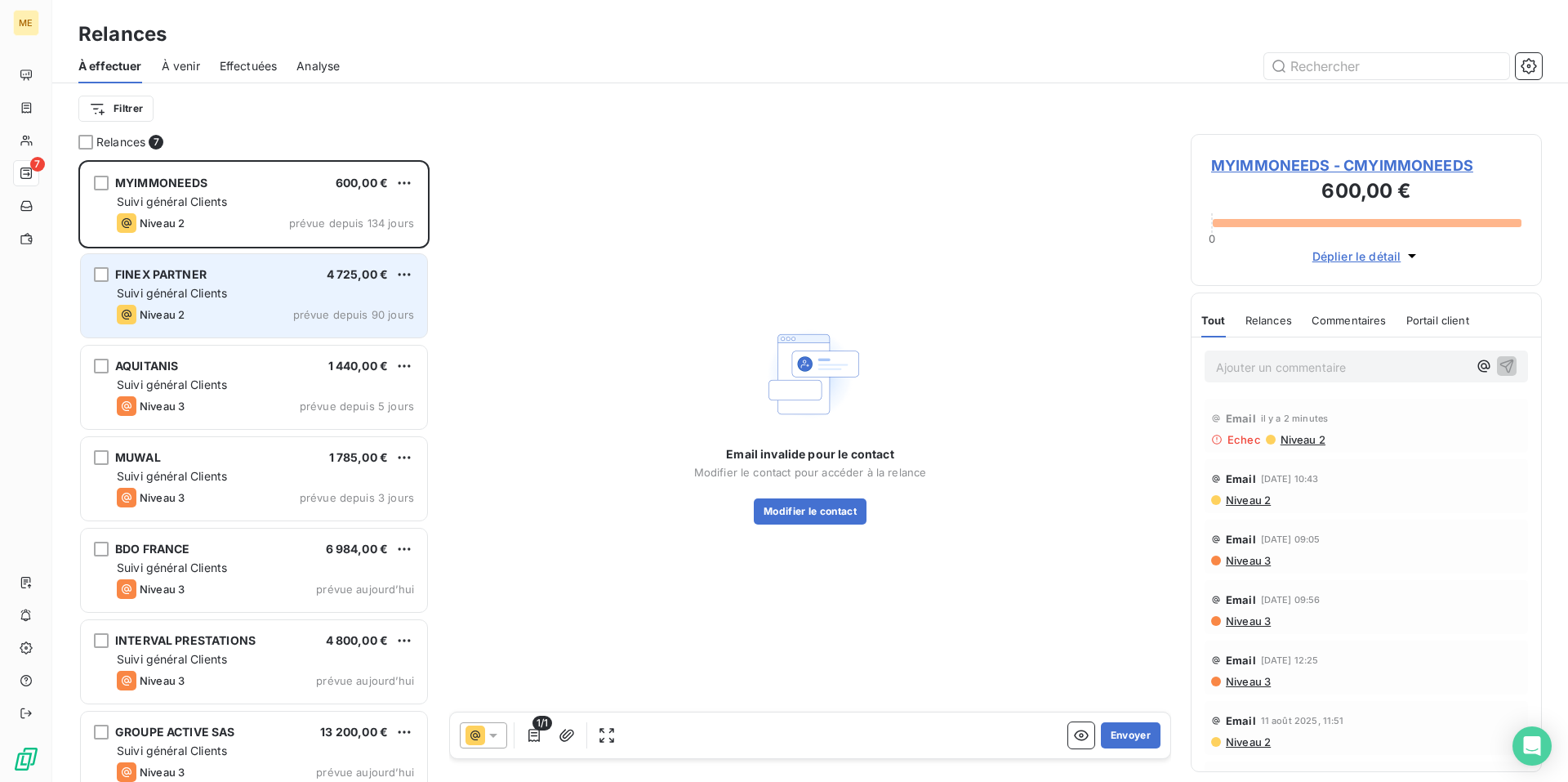
click at [213, 308] on div "Niveau 2 prévue depuis 90 jours" at bounding box center [265, 315] width 298 height 20
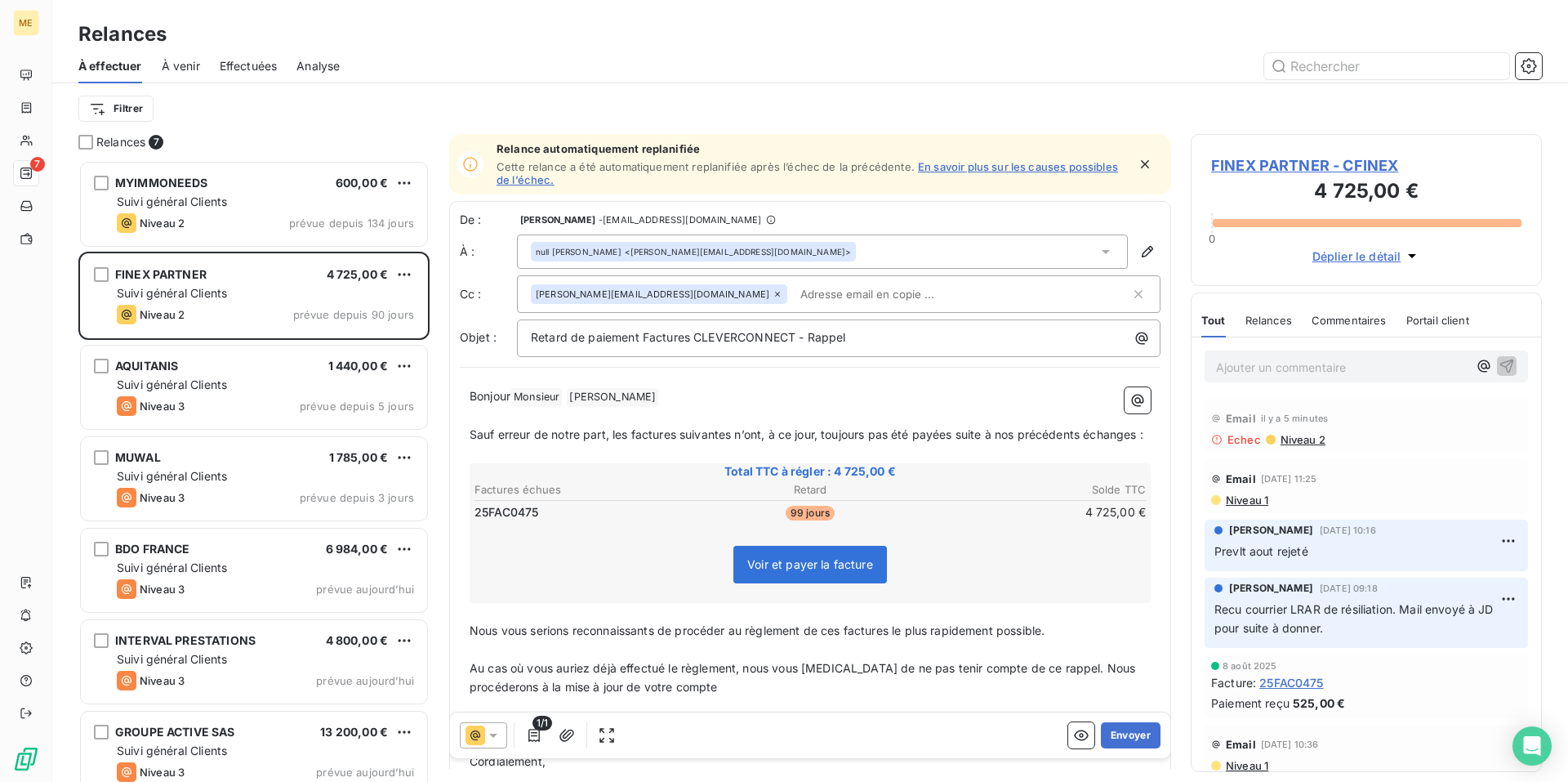
click at [1251, 502] on span "Niveau 1" at bounding box center [1246, 500] width 44 height 13
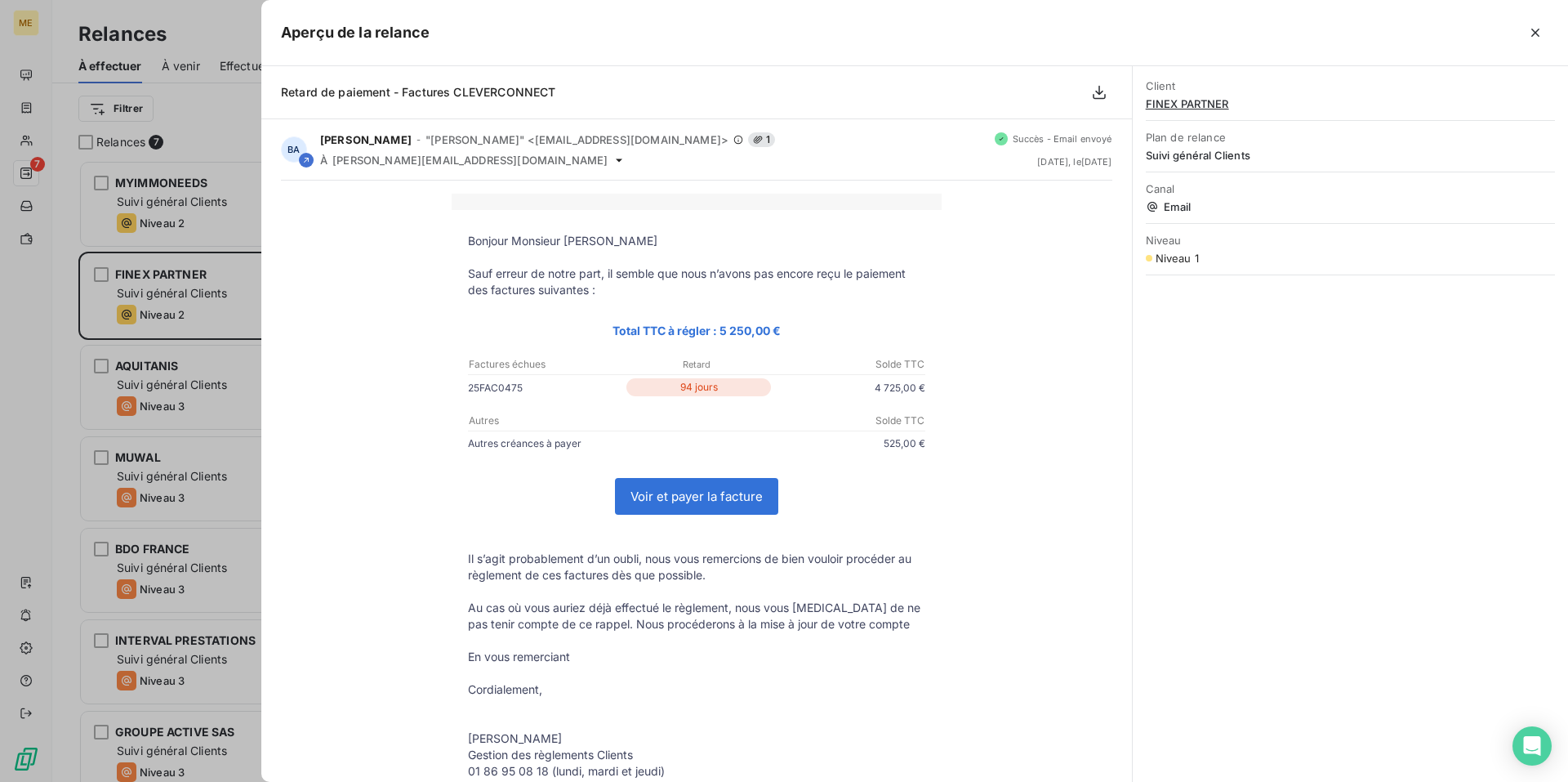
click at [1537, 41] on button "button" at bounding box center [1535, 32] width 26 height 26
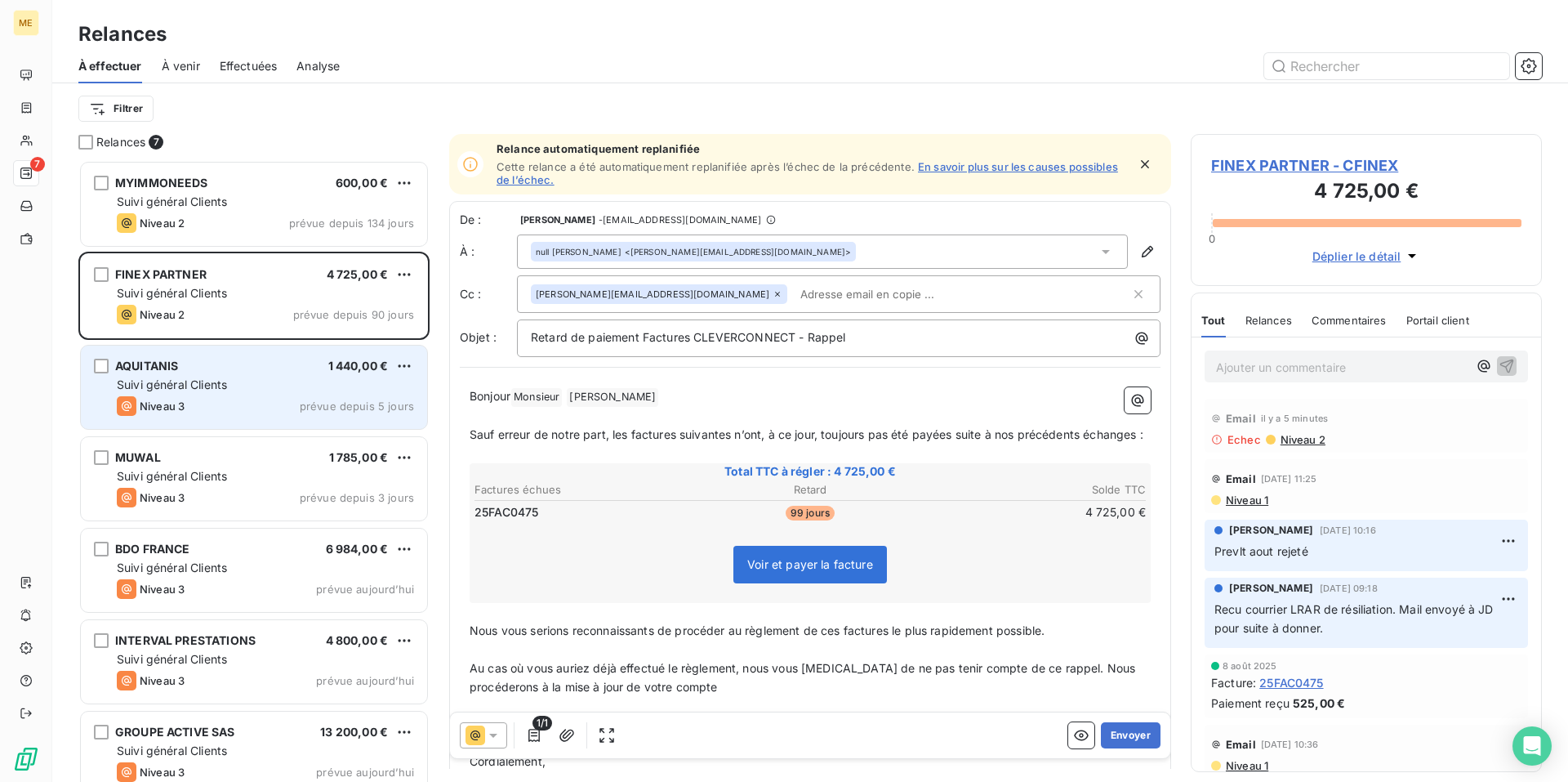
click at [296, 398] on div "Niveau 3 prévue depuis 5 jours" at bounding box center [265, 406] width 298 height 20
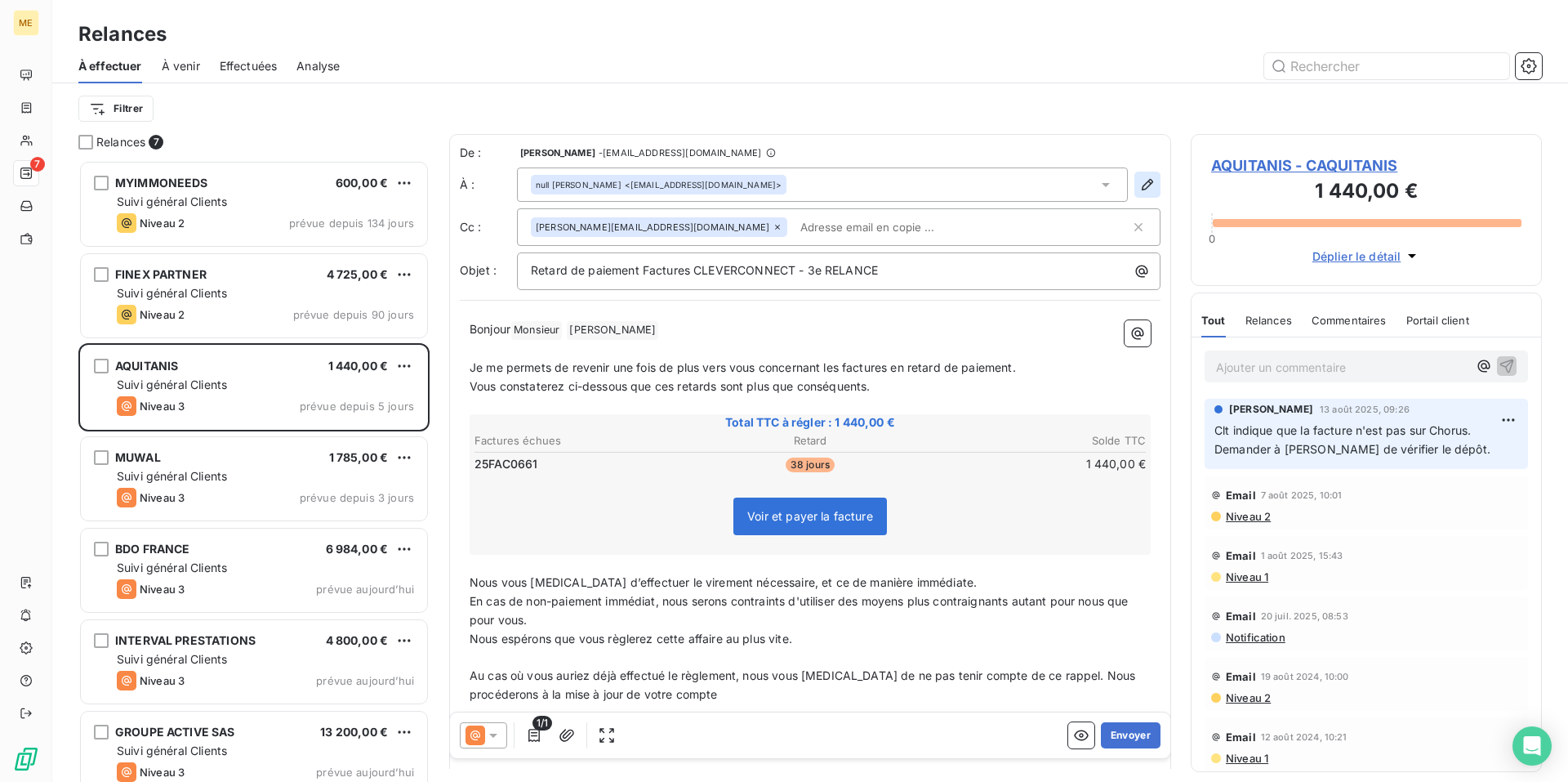
click at [1139, 181] on icon "button" at bounding box center [1148, 185] width 16 height 16
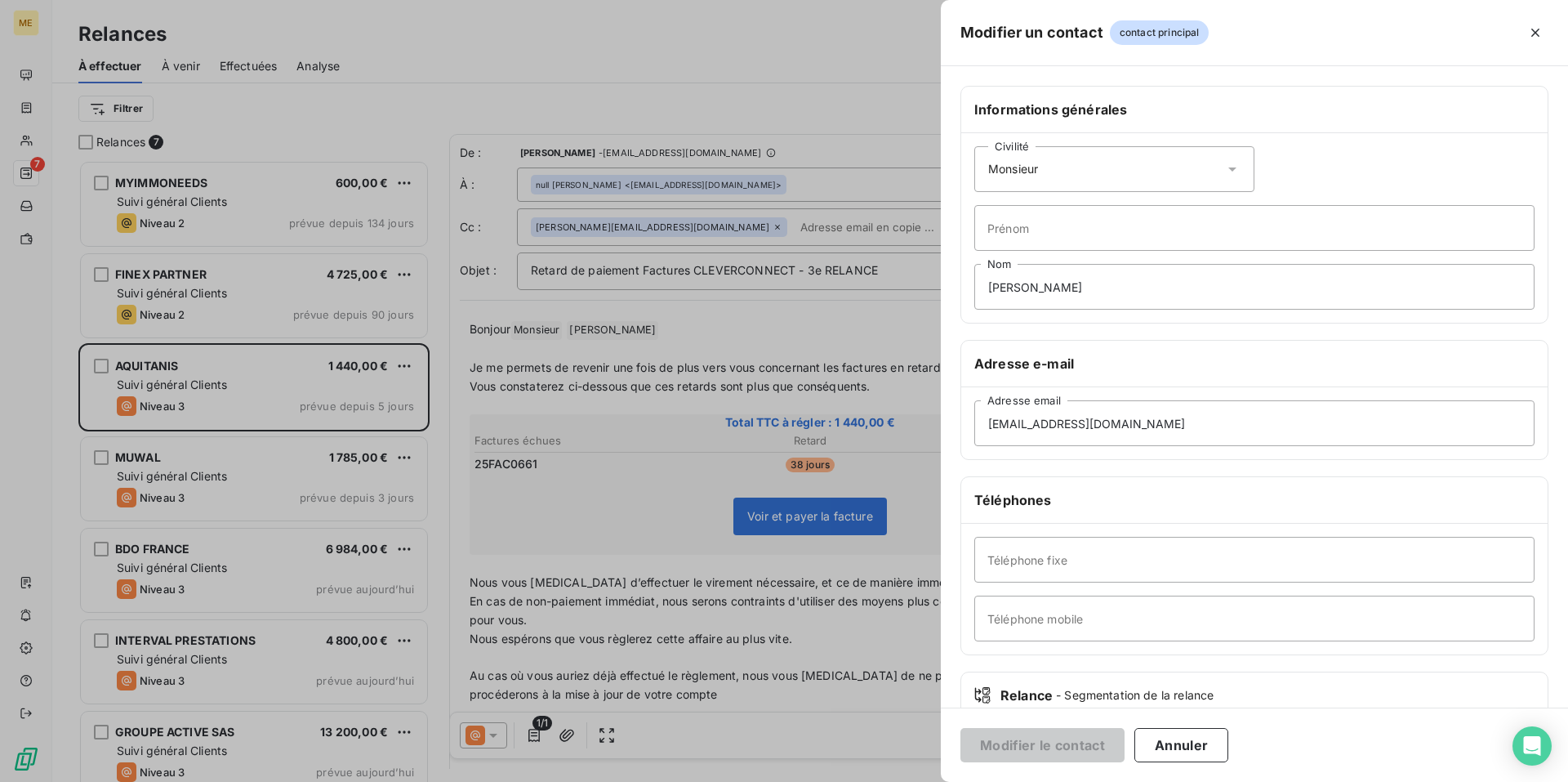
click at [1225, 164] on icon at bounding box center [1233, 169] width 16 height 16
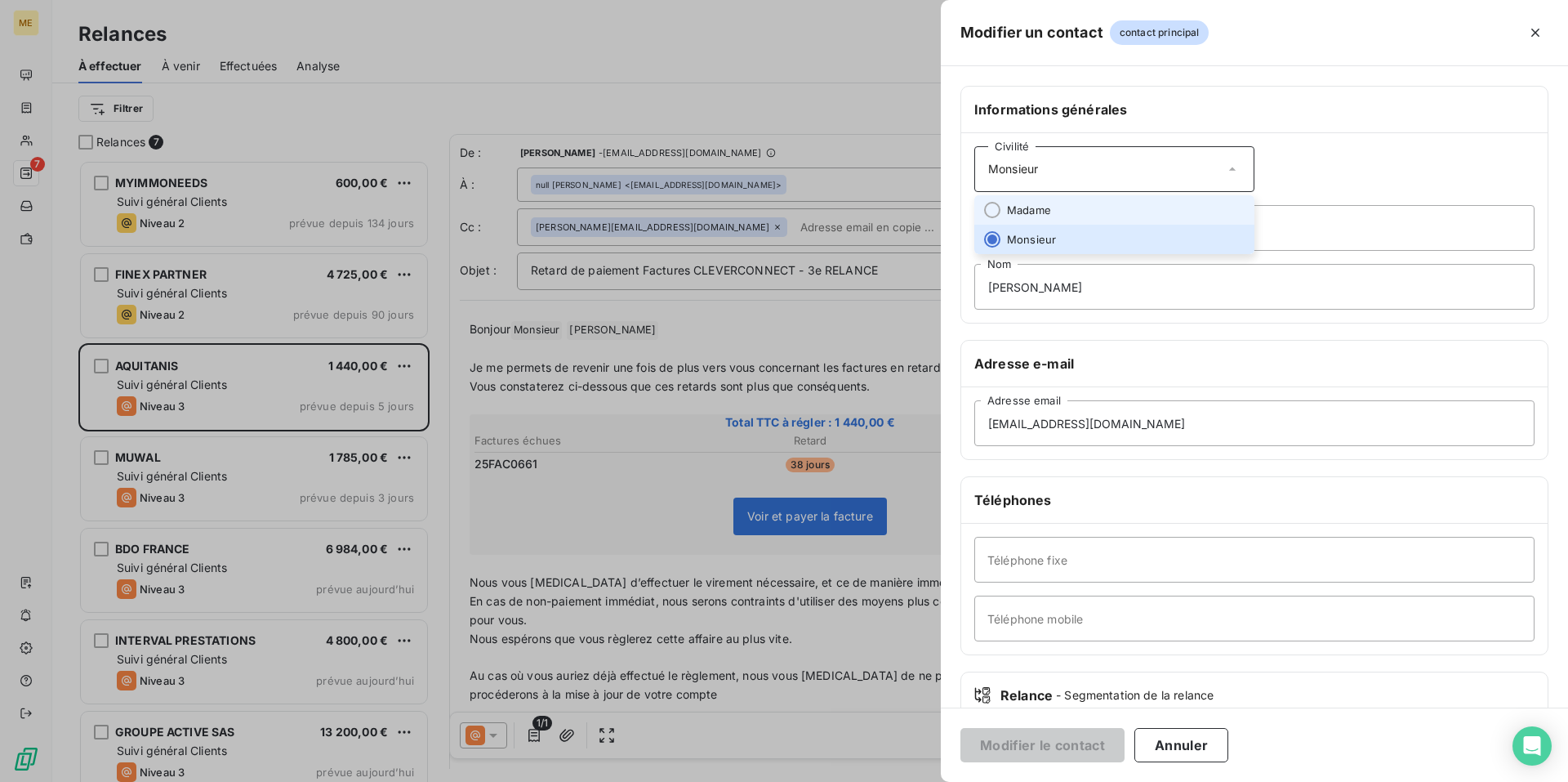
click at [1130, 207] on li "Madame" at bounding box center [1114, 210] width 281 height 30
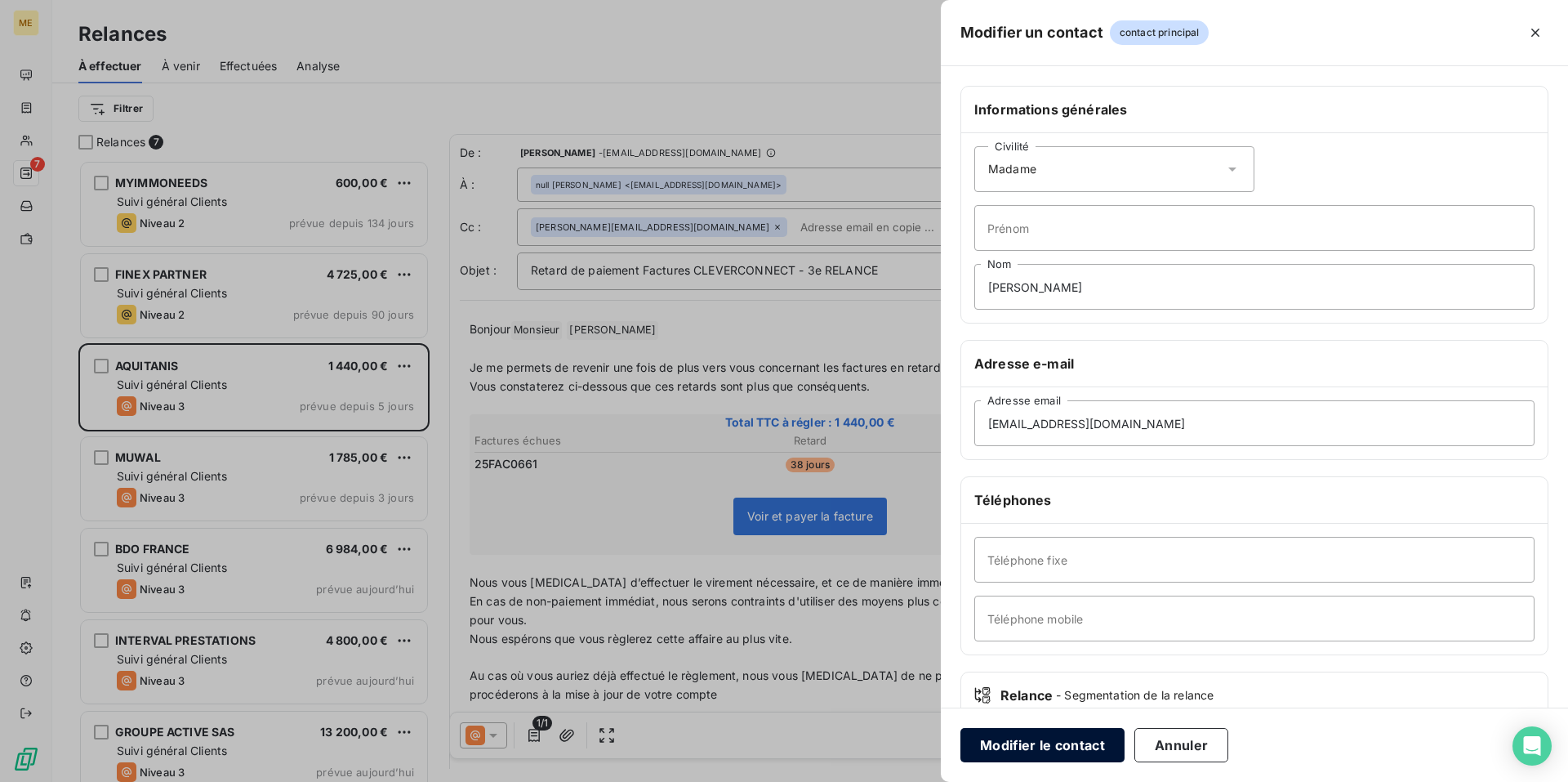
click at [1066, 728] on button "Modifier le contact" at bounding box center [1043, 745] width 164 height 34
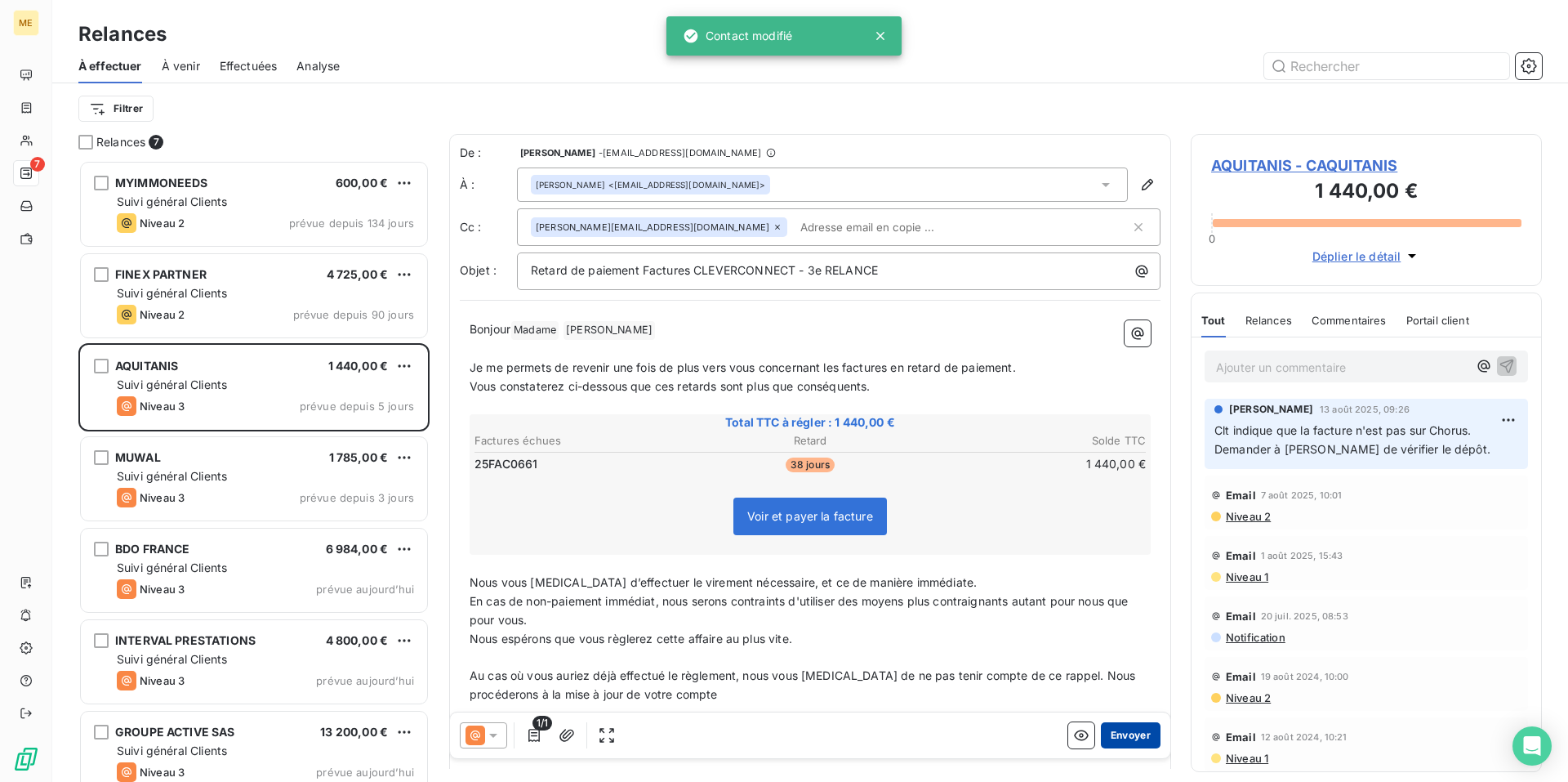
click at [1120, 732] on button "Envoyer" at bounding box center [1131, 734] width 60 height 26
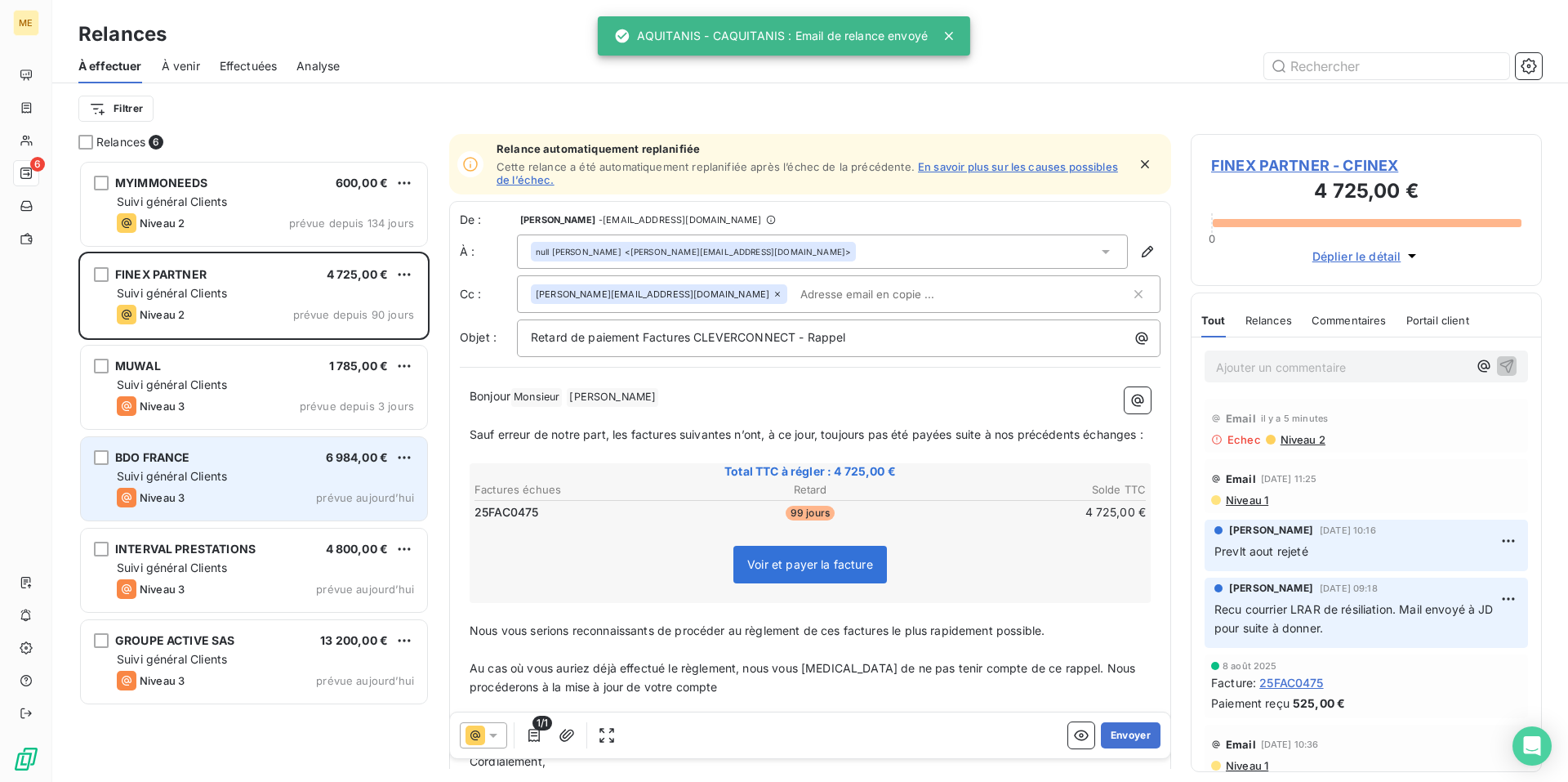
click at [228, 491] on div "Niveau 3 prévue [DATE]" at bounding box center [265, 498] width 298 height 20
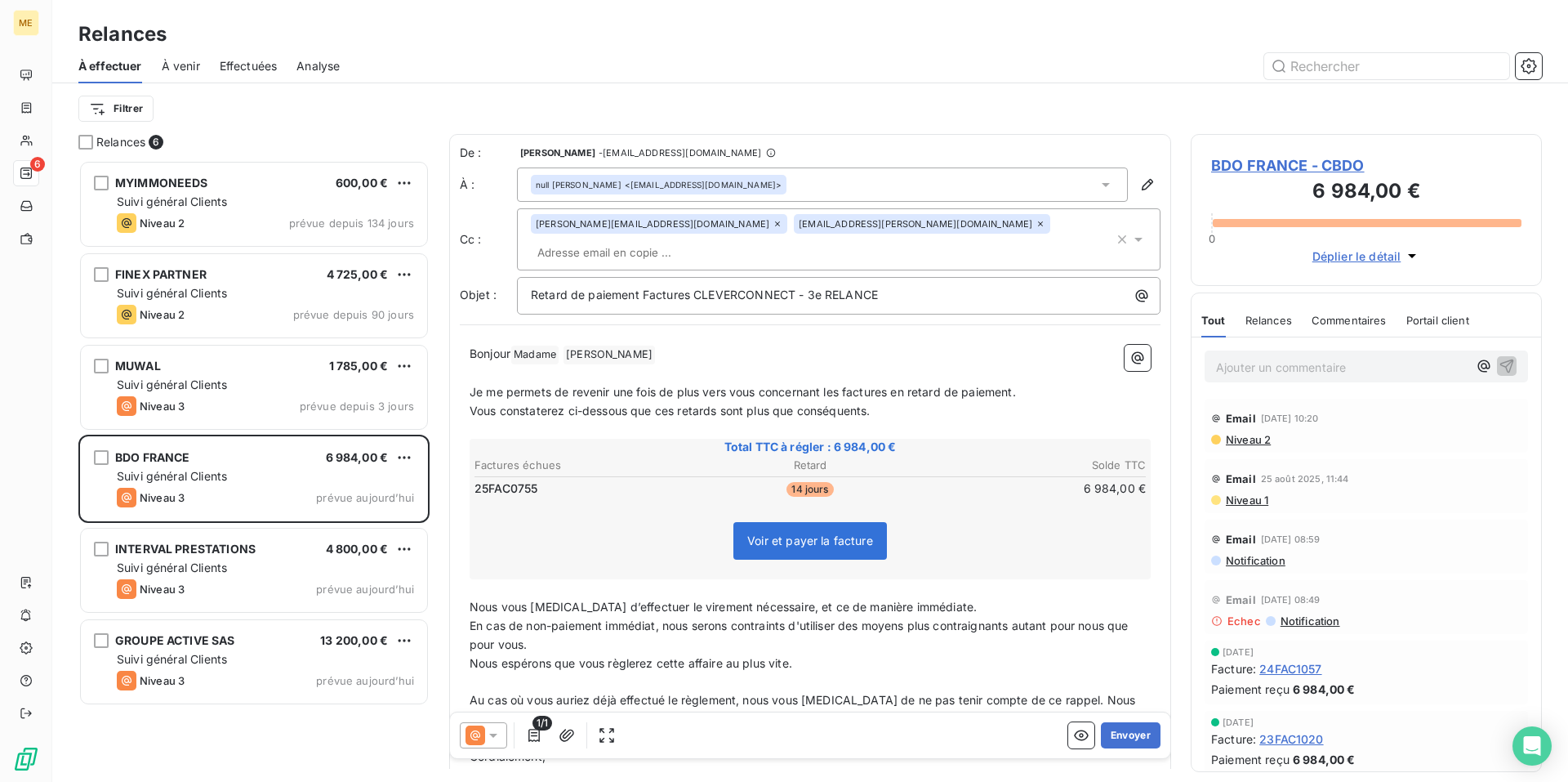
click at [492, 732] on icon at bounding box center [493, 735] width 16 height 16
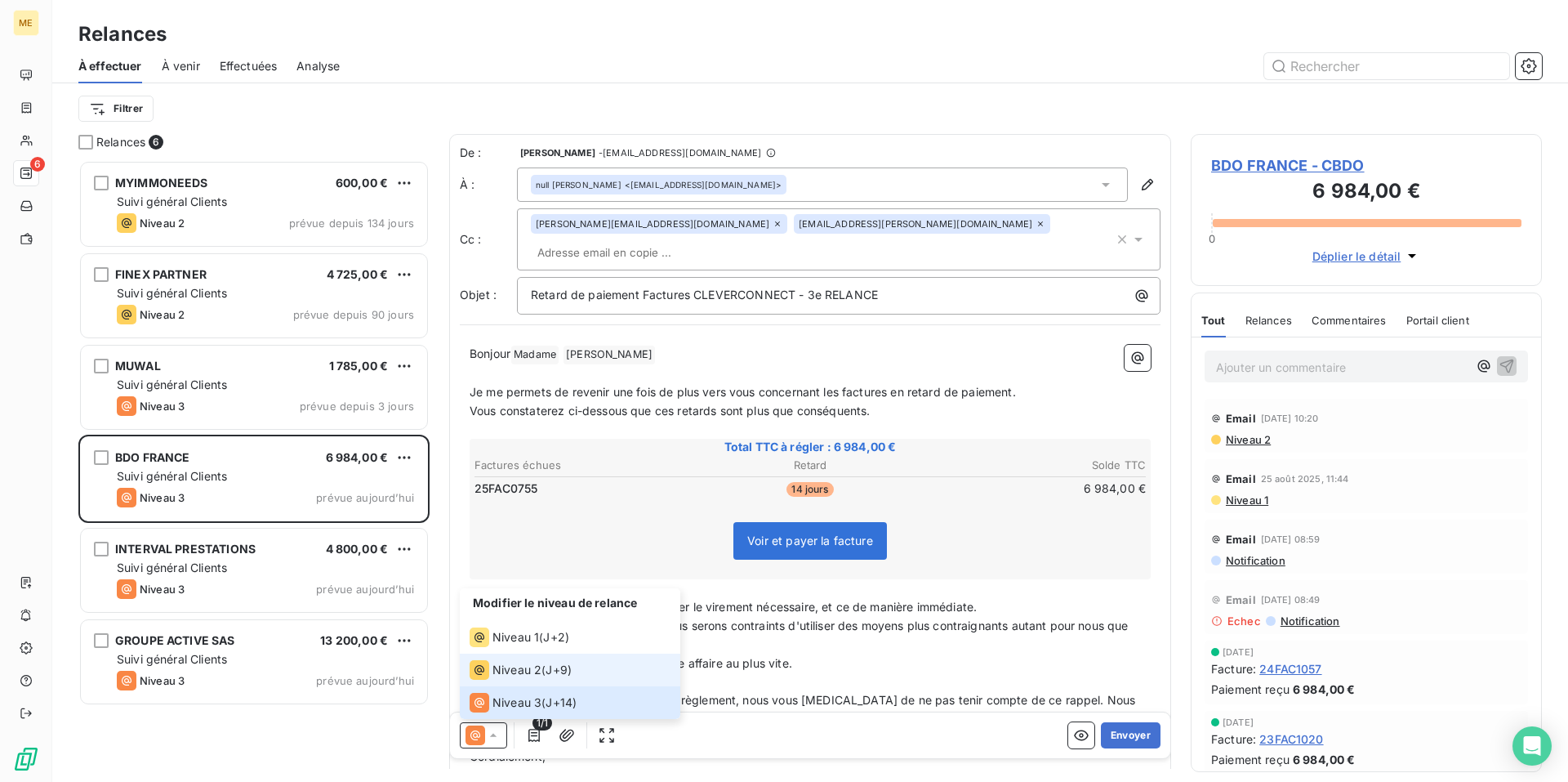
click at [547, 680] on li "Niveau 2 ( J+9 )" at bounding box center [570, 670] width 221 height 32
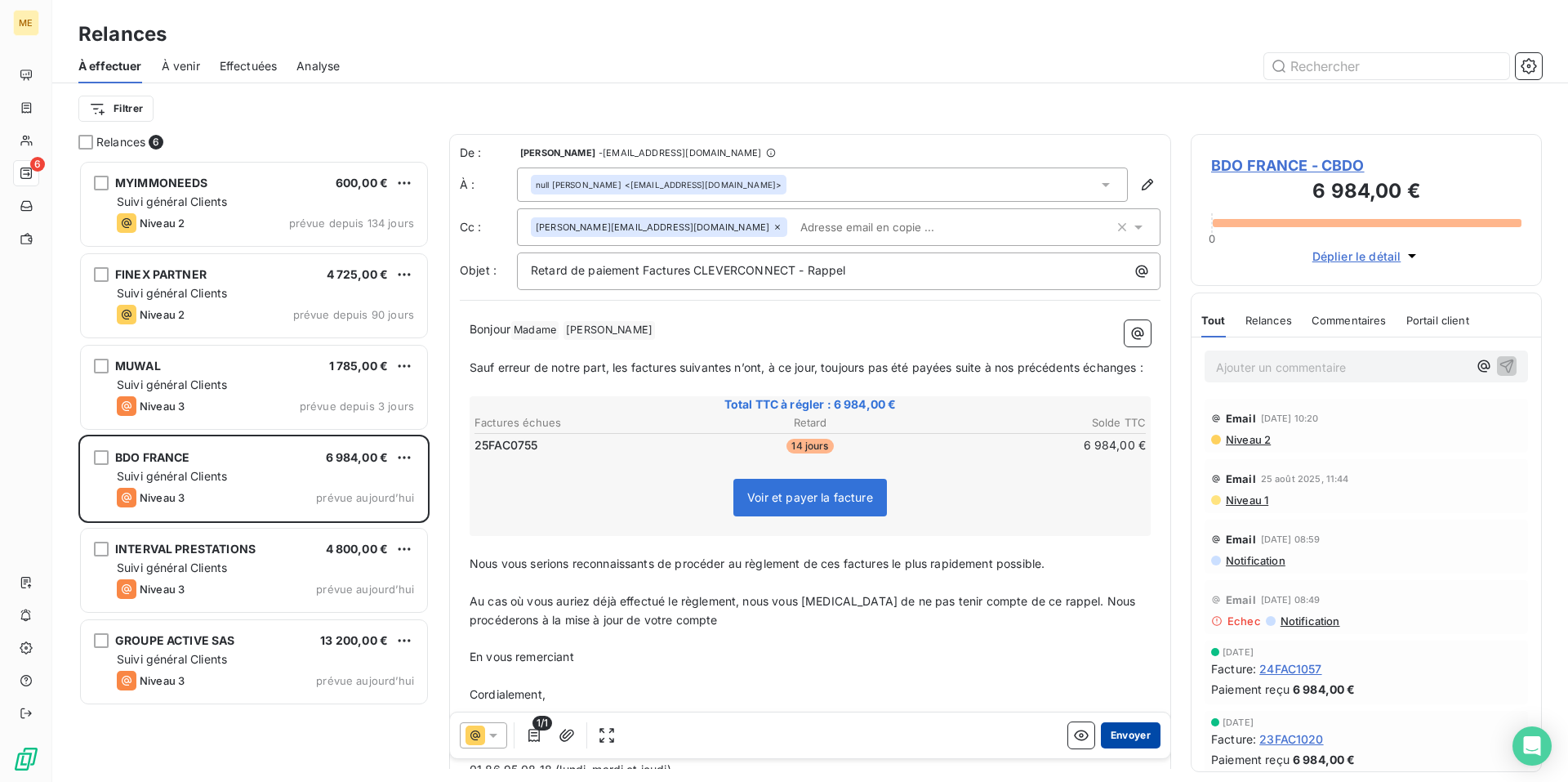
click at [1119, 733] on button "Envoyer" at bounding box center [1131, 734] width 60 height 26
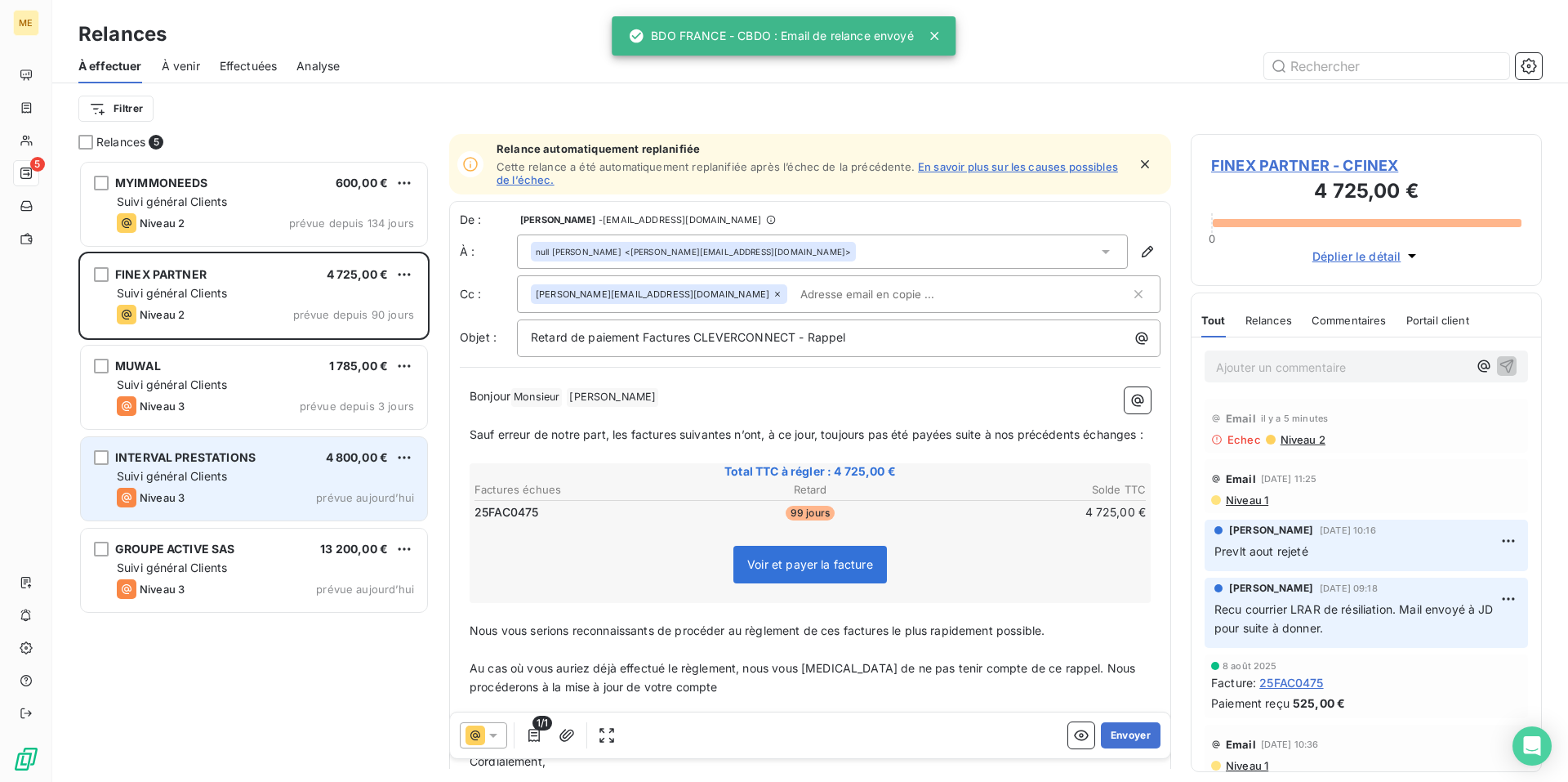
click at [200, 484] on div "INTERVAL PRESTATIONS 4 800,00 € Suivi général Clients Niveau 3 prévue [DATE]" at bounding box center [254, 478] width 346 height 83
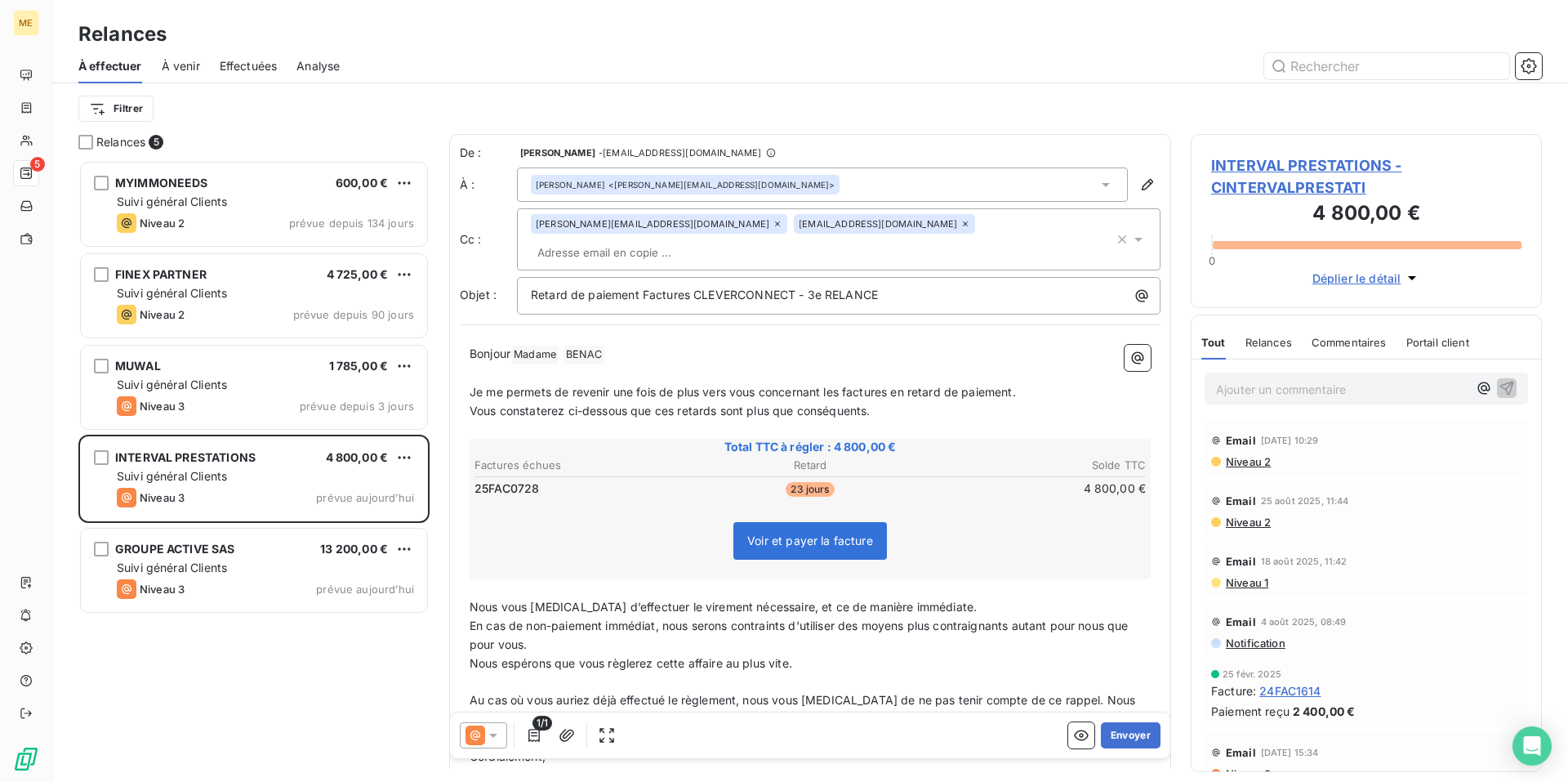
click at [494, 734] on icon at bounding box center [493, 735] width 8 height 4
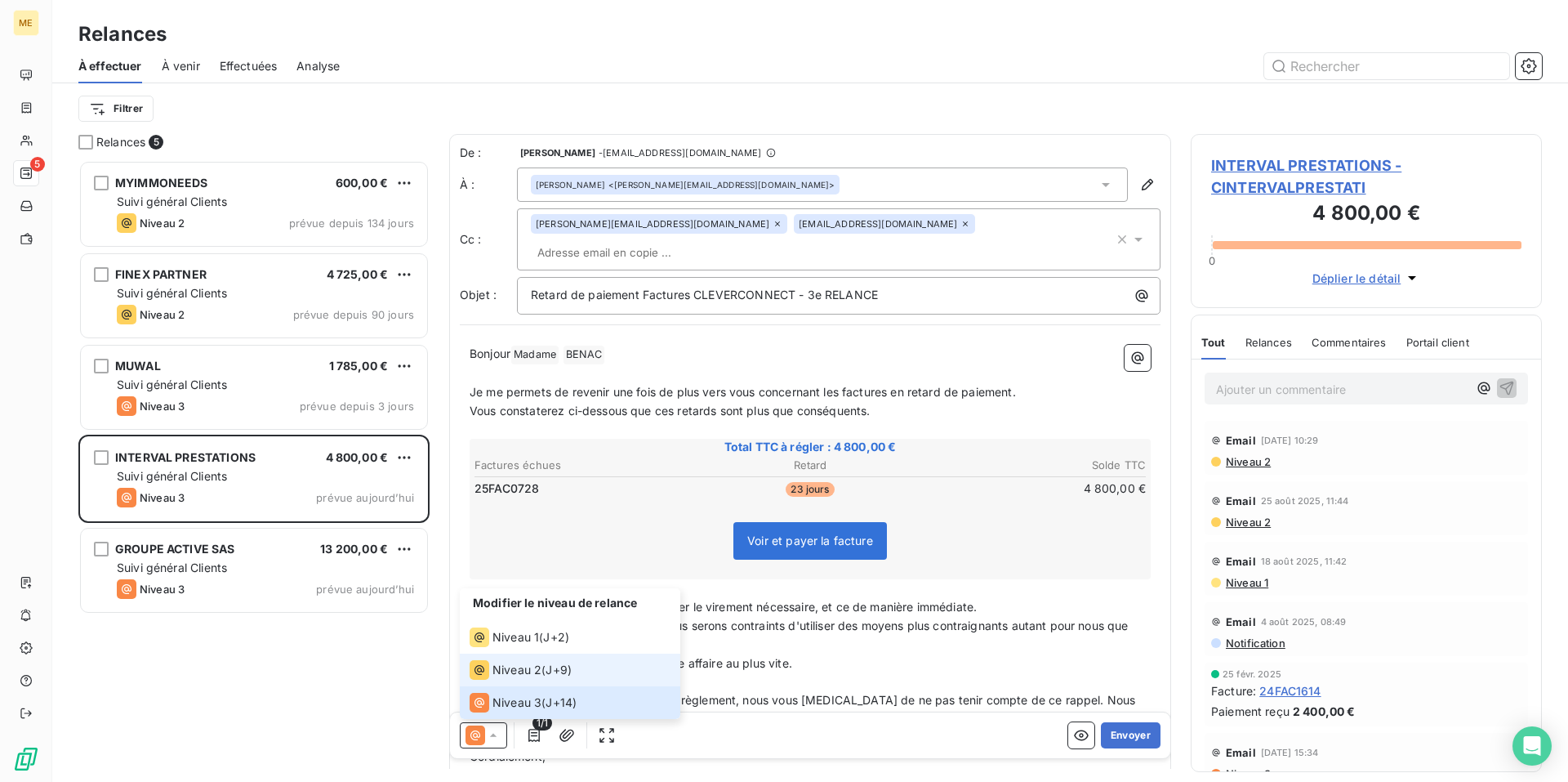
click at [534, 671] on span "Niveau 2" at bounding box center [516, 670] width 49 height 16
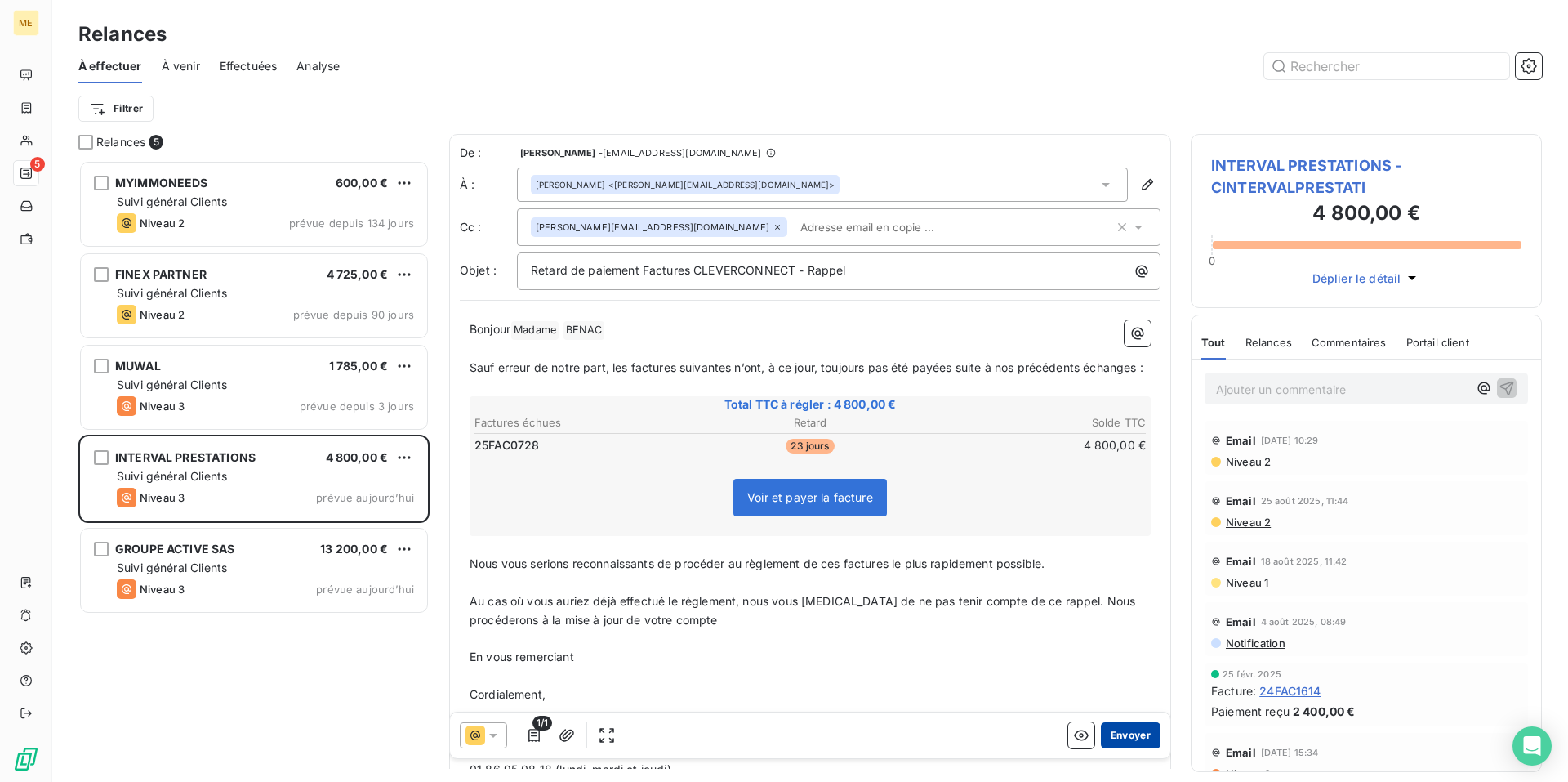
click at [1120, 734] on button "Envoyer" at bounding box center [1131, 734] width 60 height 26
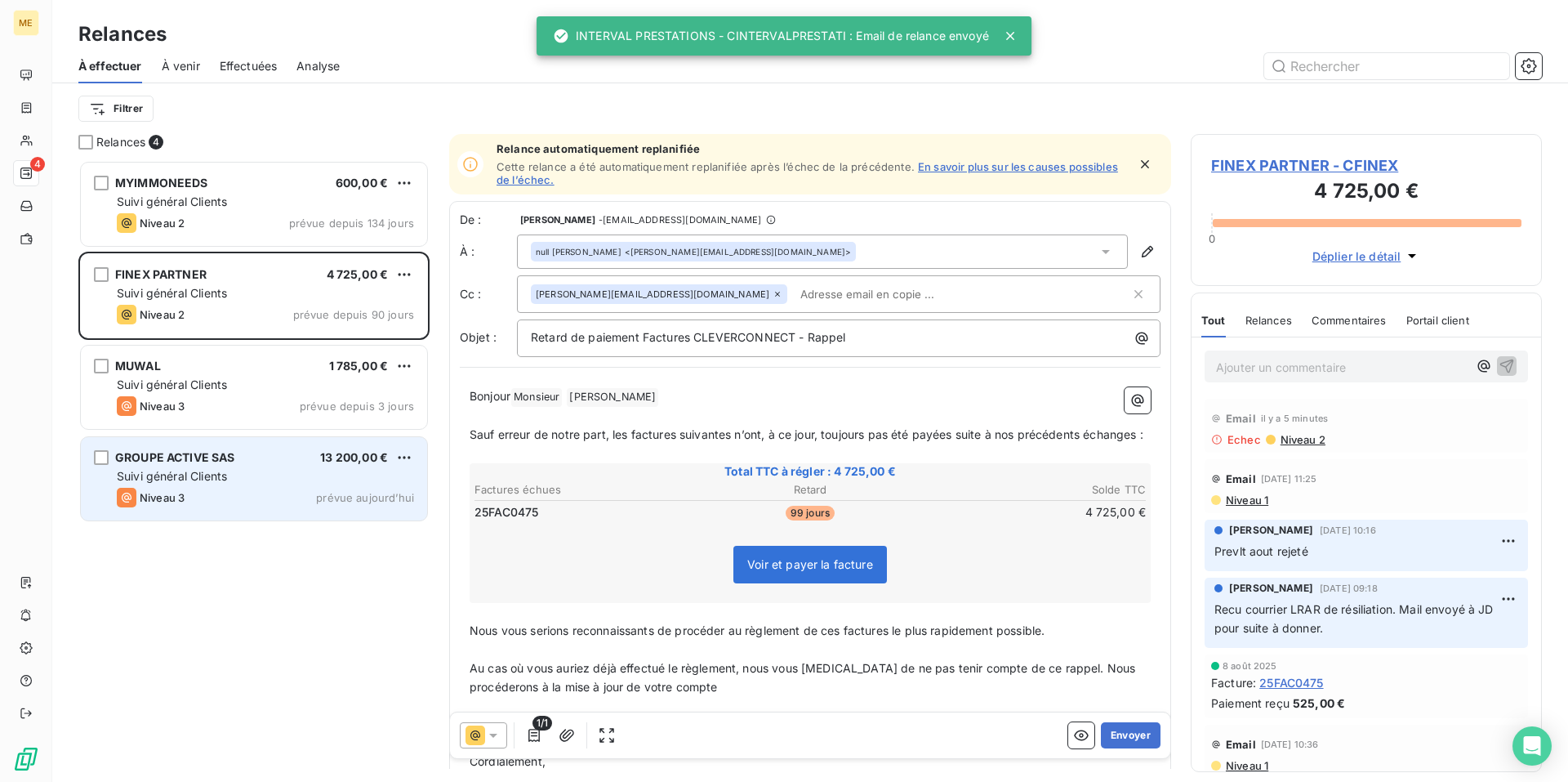
click at [206, 491] on div "Niveau 3 prévue [DATE]" at bounding box center [265, 498] width 298 height 20
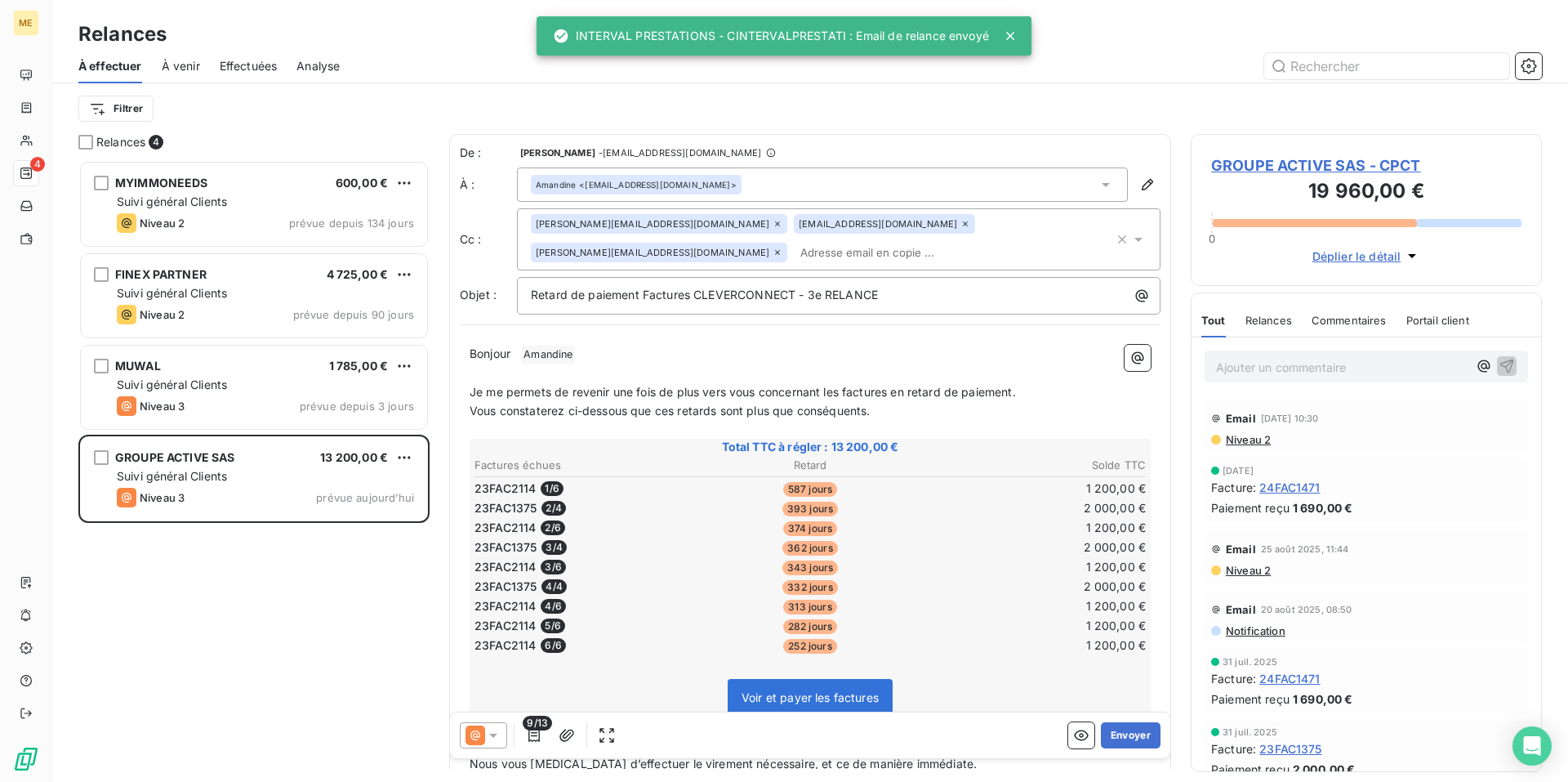
click at [492, 736] on icon at bounding box center [493, 735] width 16 height 16
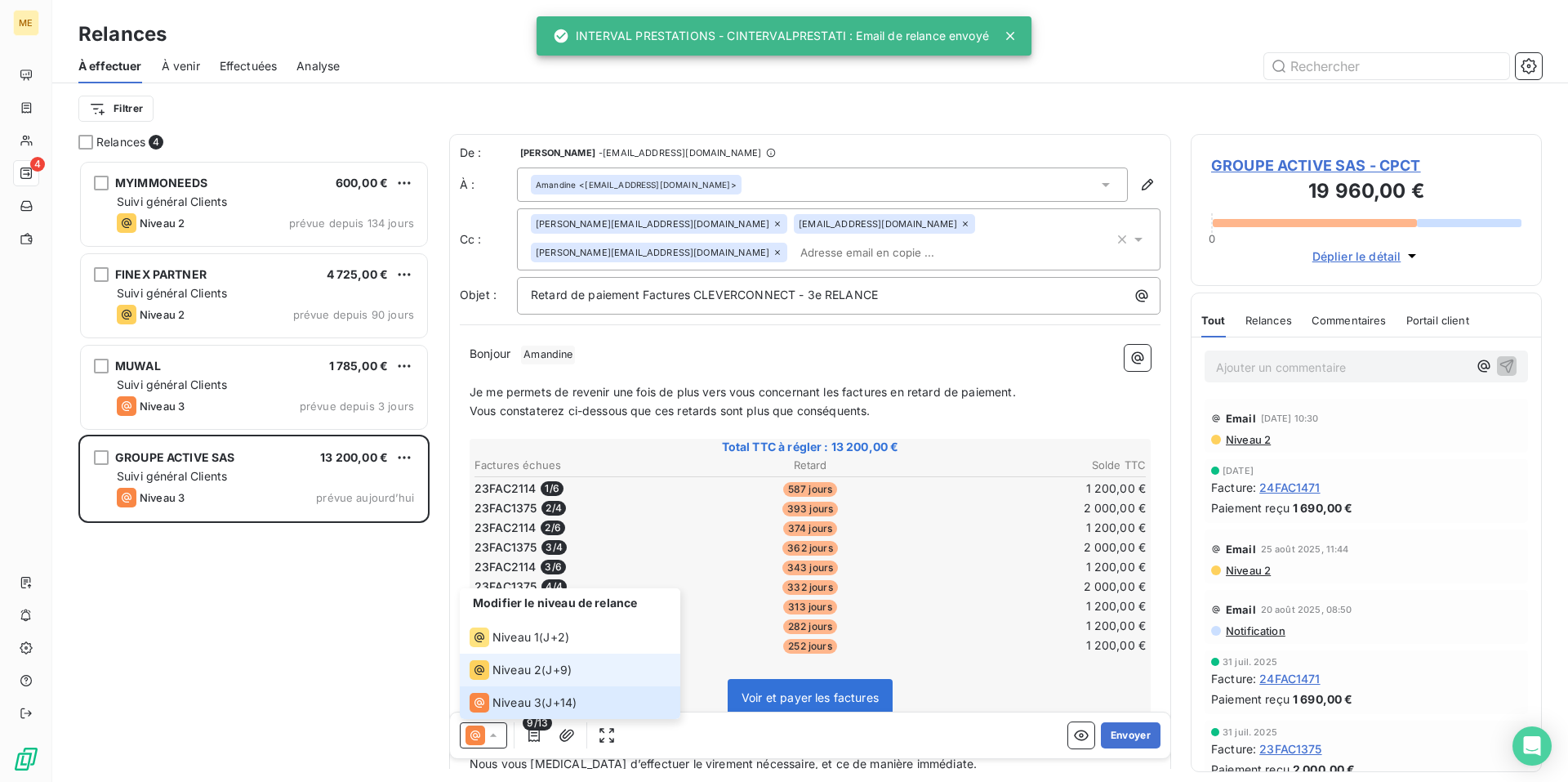
click at [527, 666] on span "Niveau 2" at bounding box center [516, 670] width 49 height 16
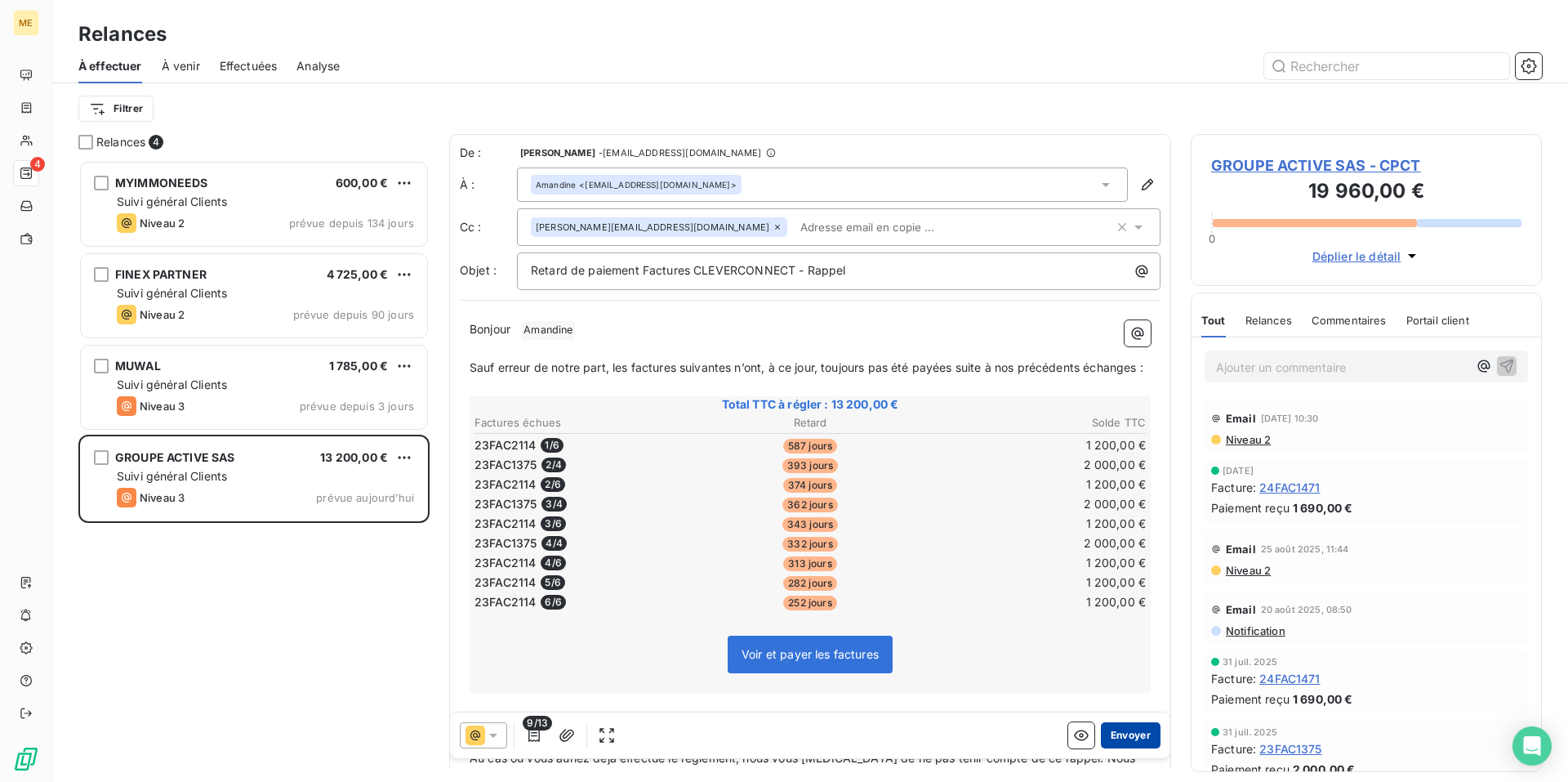
click at [1112, 734] on button "Envoyer" at bounding box center [1131, 734] width 60 height 26
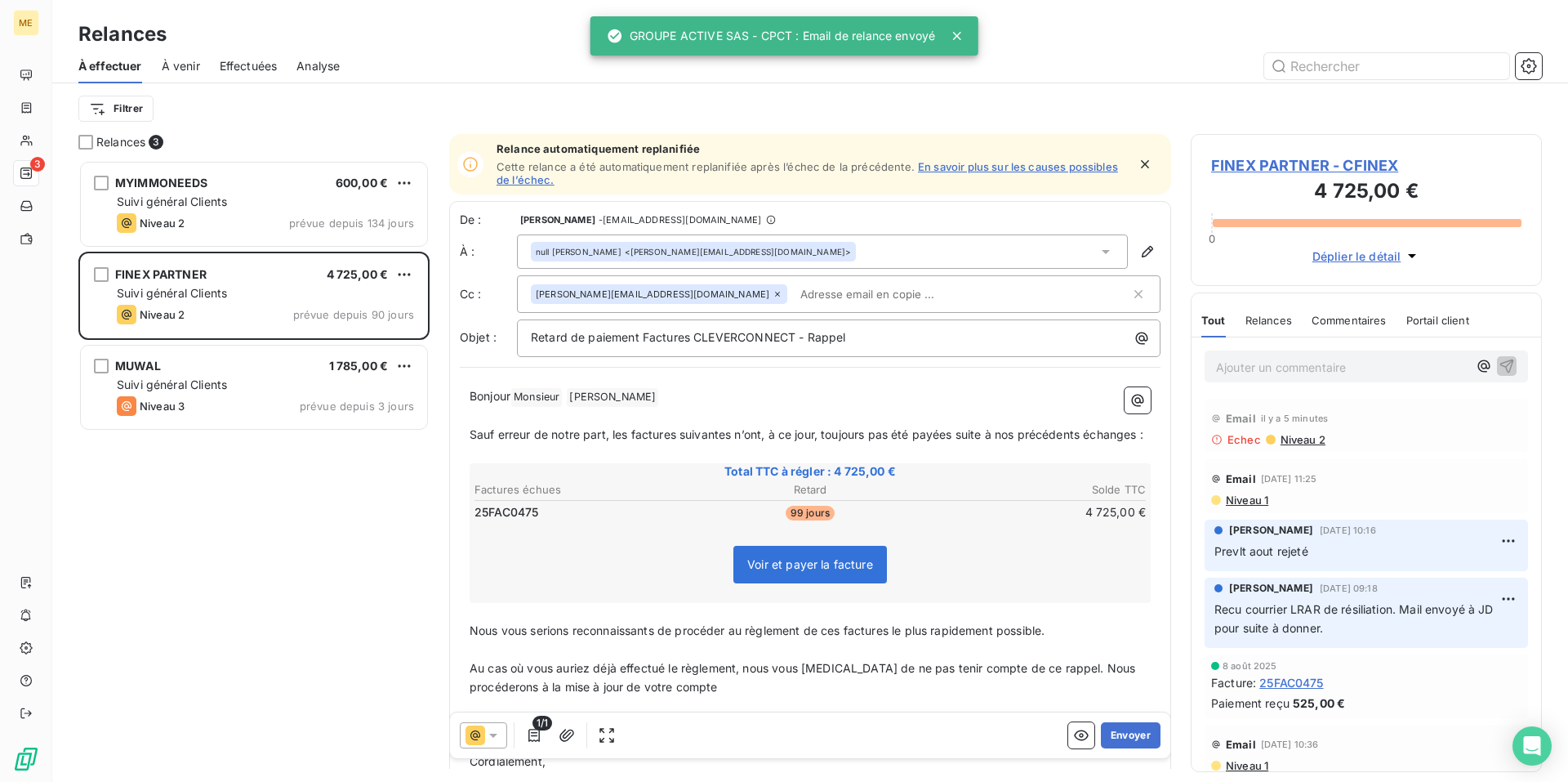
click at [241, 74] on div "Effectuées" at bounding box center [248, 66] width 58 height 34
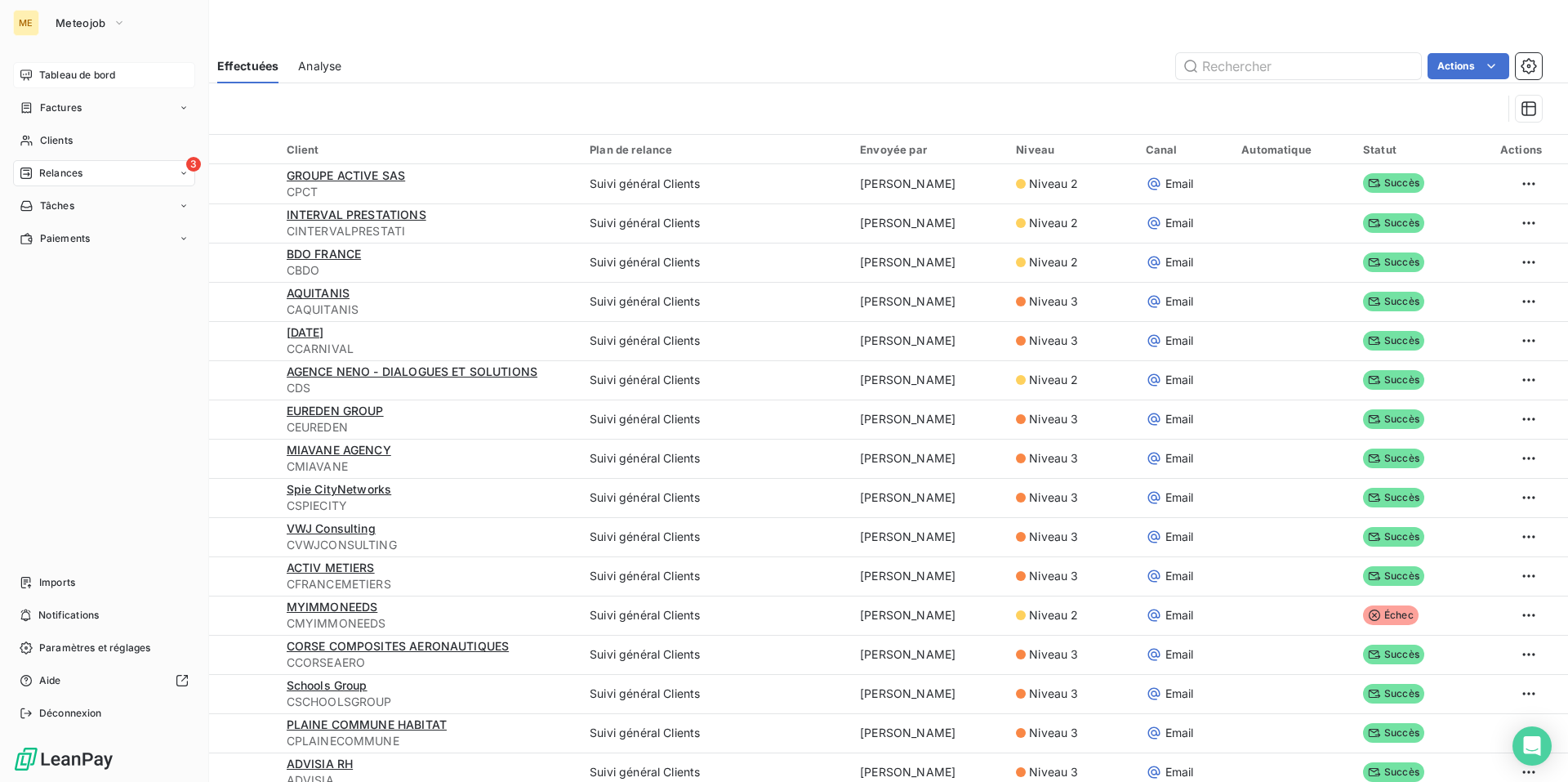
click at [82, 66] on div "Tableau de bord" at bounding box center [104, 74] width 182 height 26
